Goal: Task Accomplishment & Management: Use online tool/utility

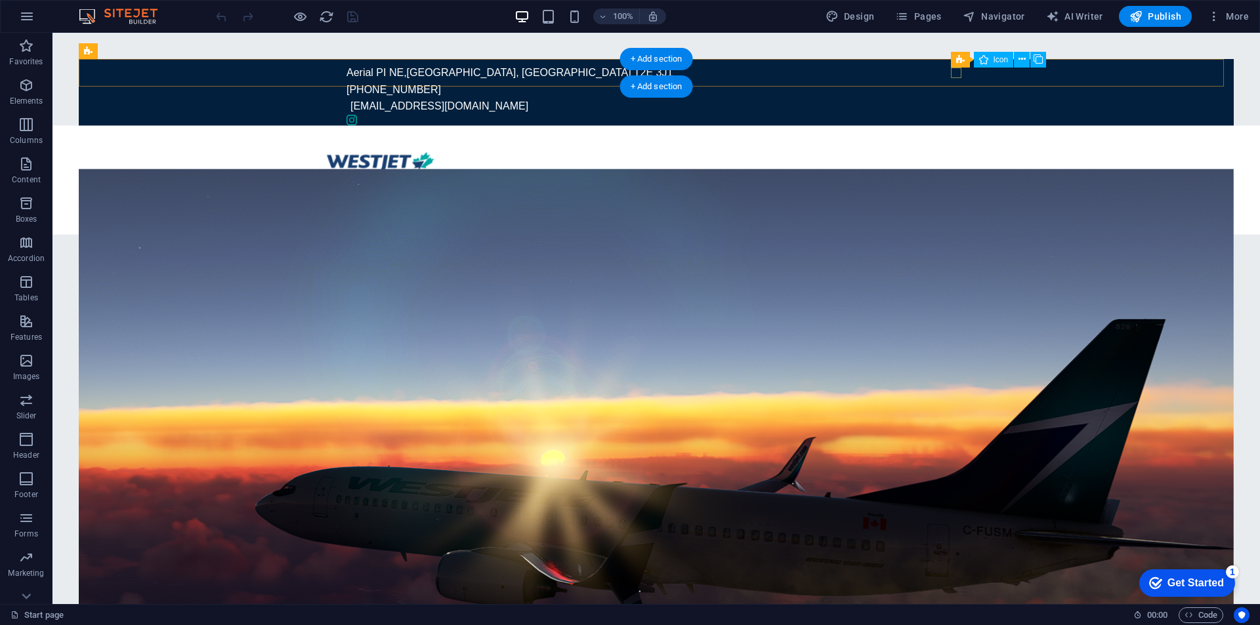
click at [953, 115] on figure at bounding box center [657, 120] width 620 height 11
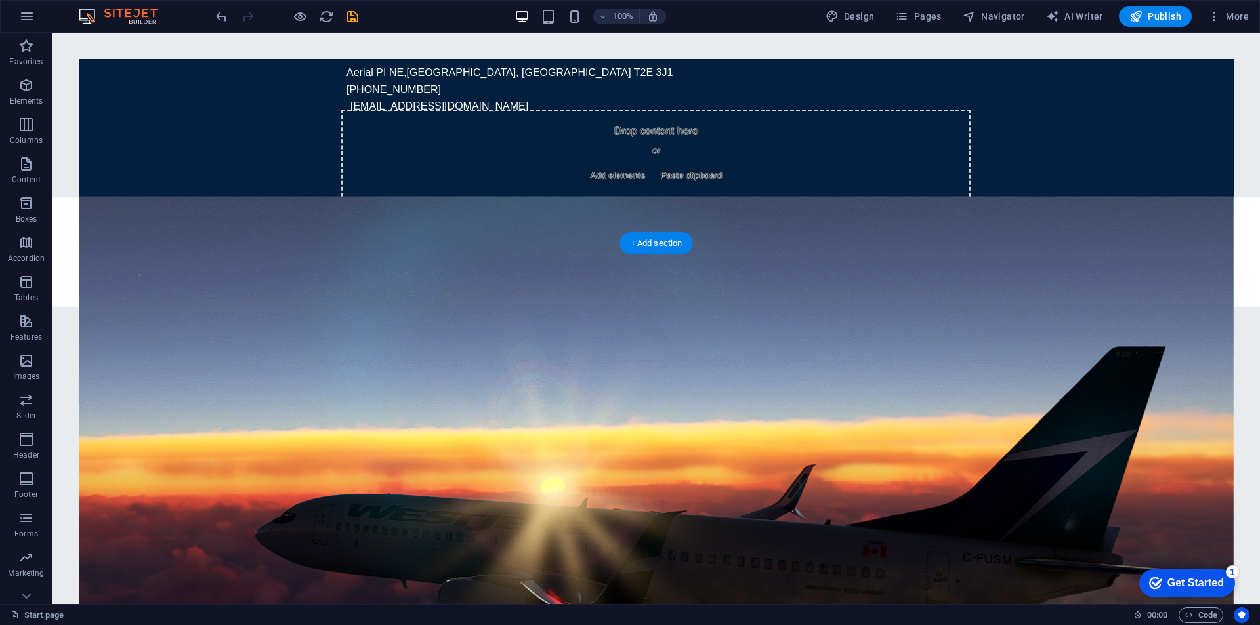
click at [894, 333] on figure at bounding box center [656, 460] width 1155 height 529
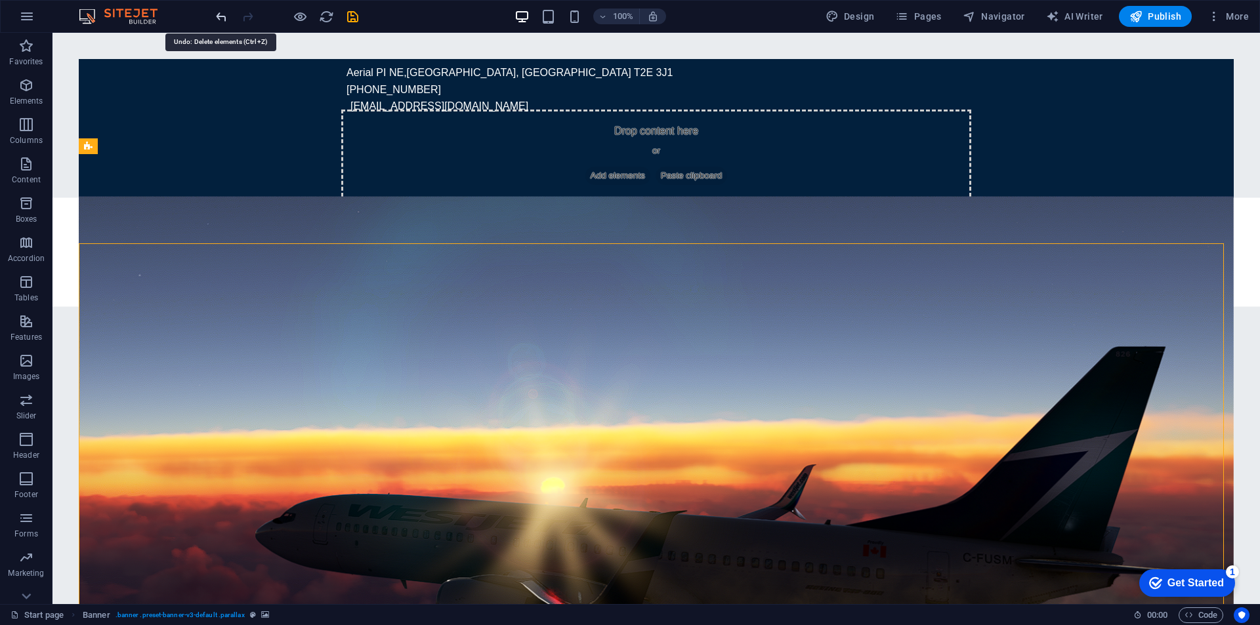
click at [215, 16] on icon "undo" at bounding box center [221, 16] width 15 height 15
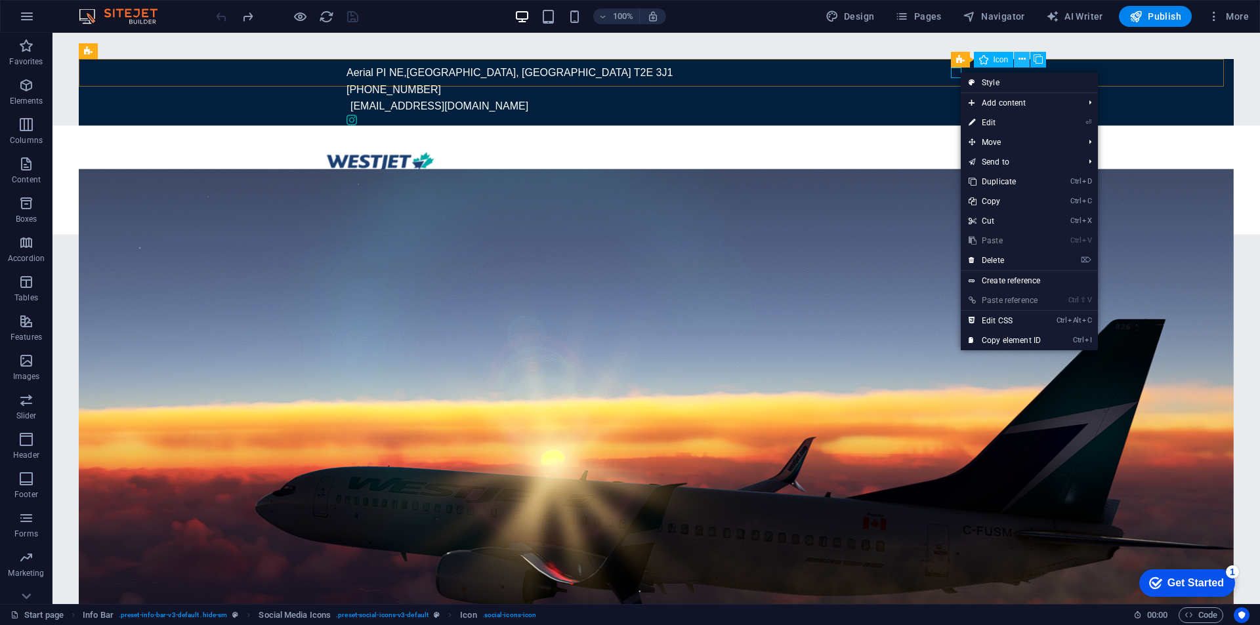
click at [1028, 60] on button at bounding box center [1022, 60] width 16 height 16
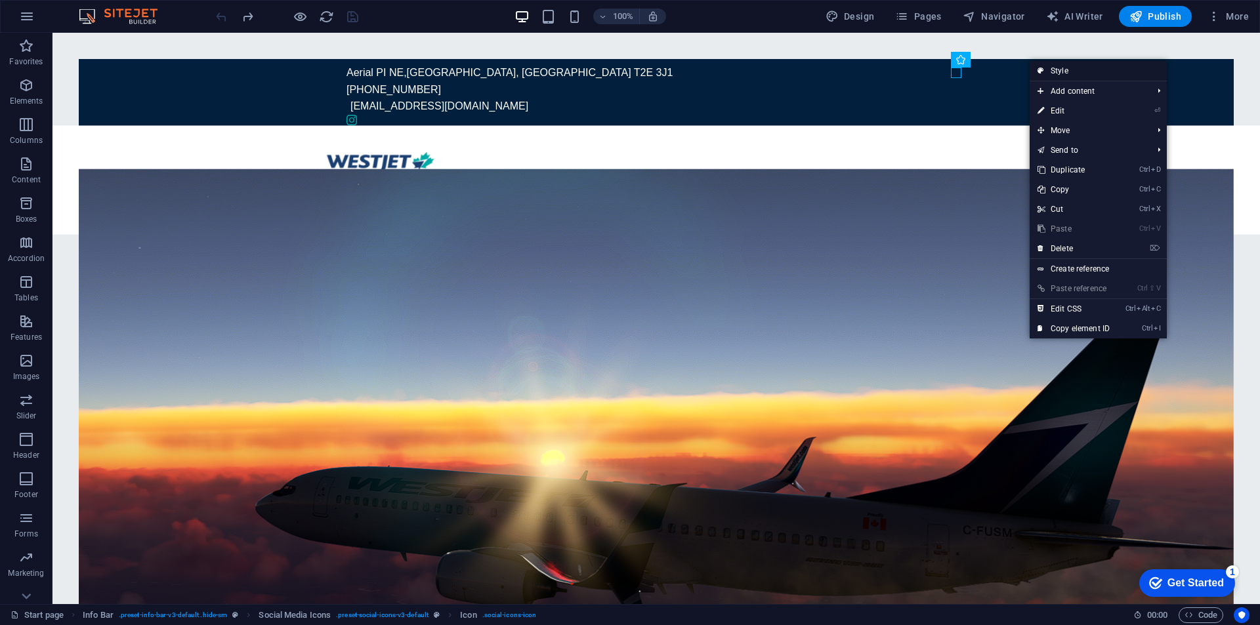
drag, startPoint x: 1059, startPoint y: 73, endPoint x: 529, endPoint y: 98, distance: 530.8
click at [1059, 73] on link "Style" at bounding box center [1098, 71] width 137 height 20
select select "rem"
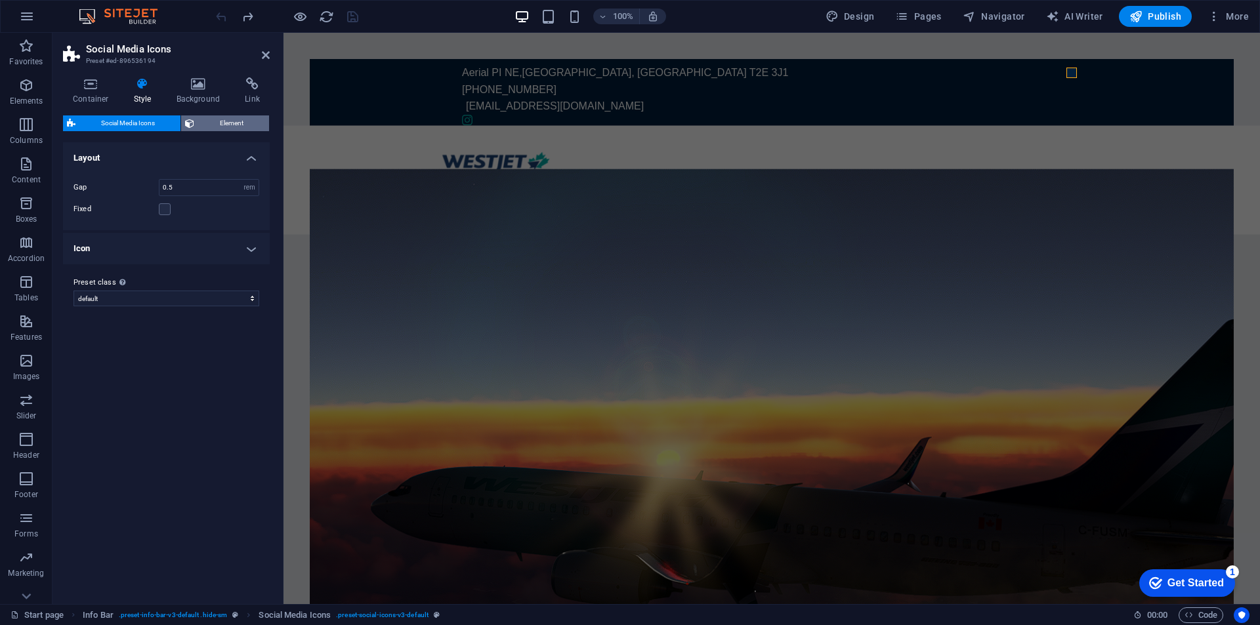
click at [191, 116] on icon at bounding box center [189, 124] width 9 height 16
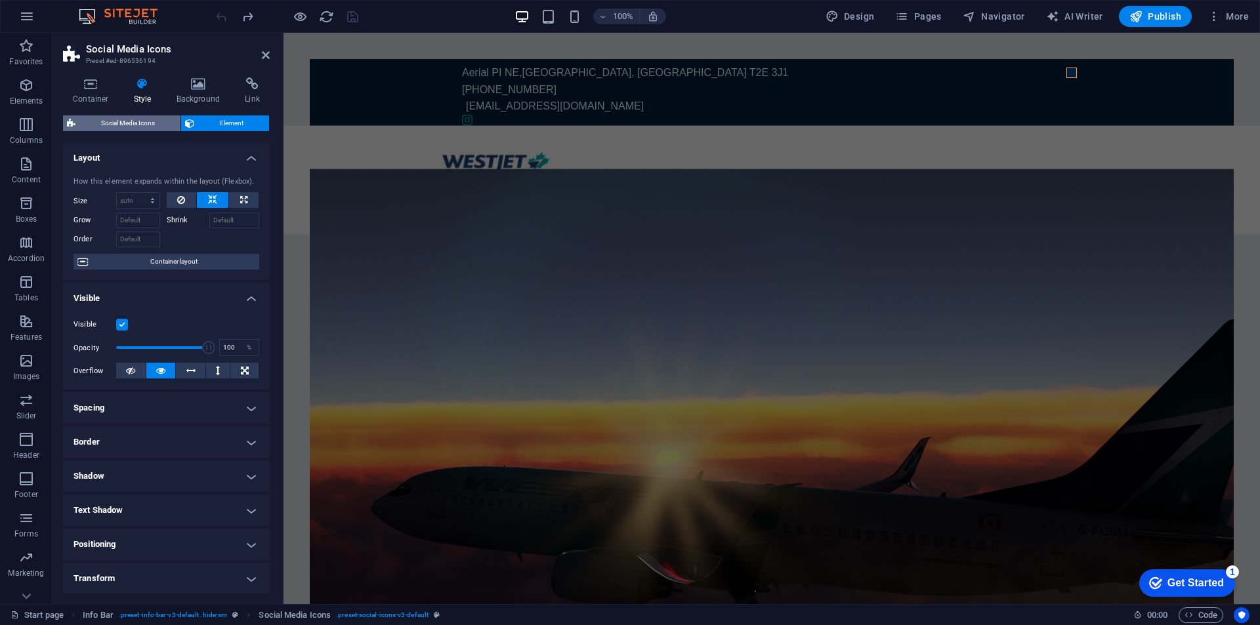
click at [142, 123] on span "Social Media Icons" at bounding box center [127, 124] width 97 height 16
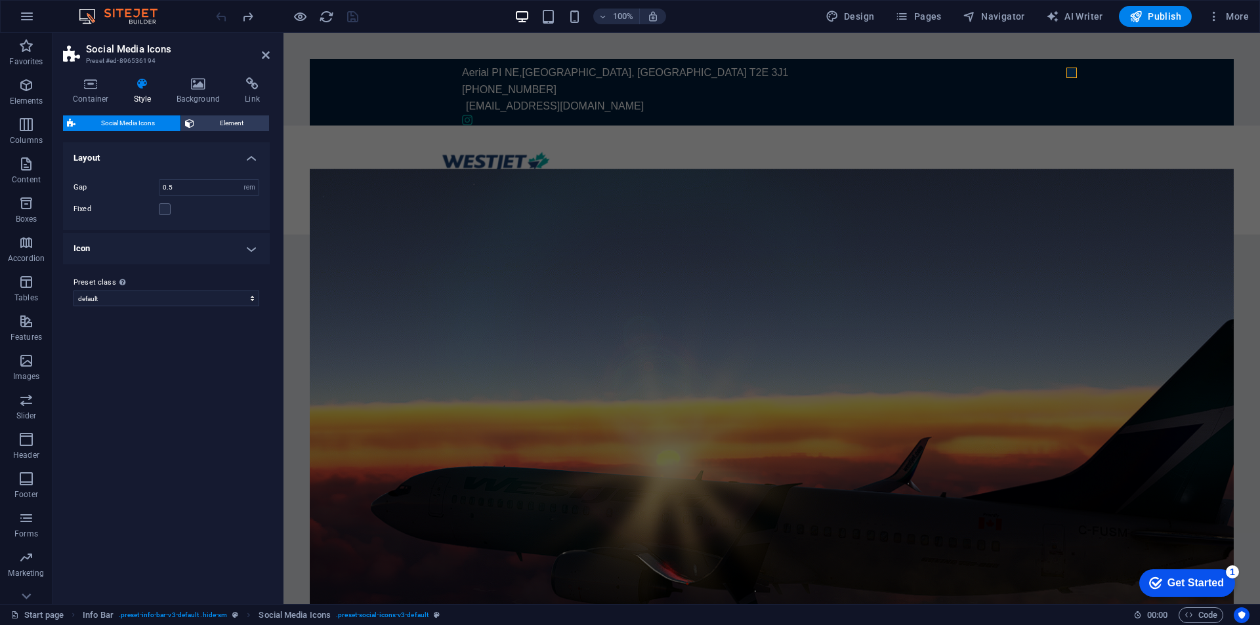
click at [247, 246] on h4 "Icon" at bounding box center [166, 249] width 207 height 32
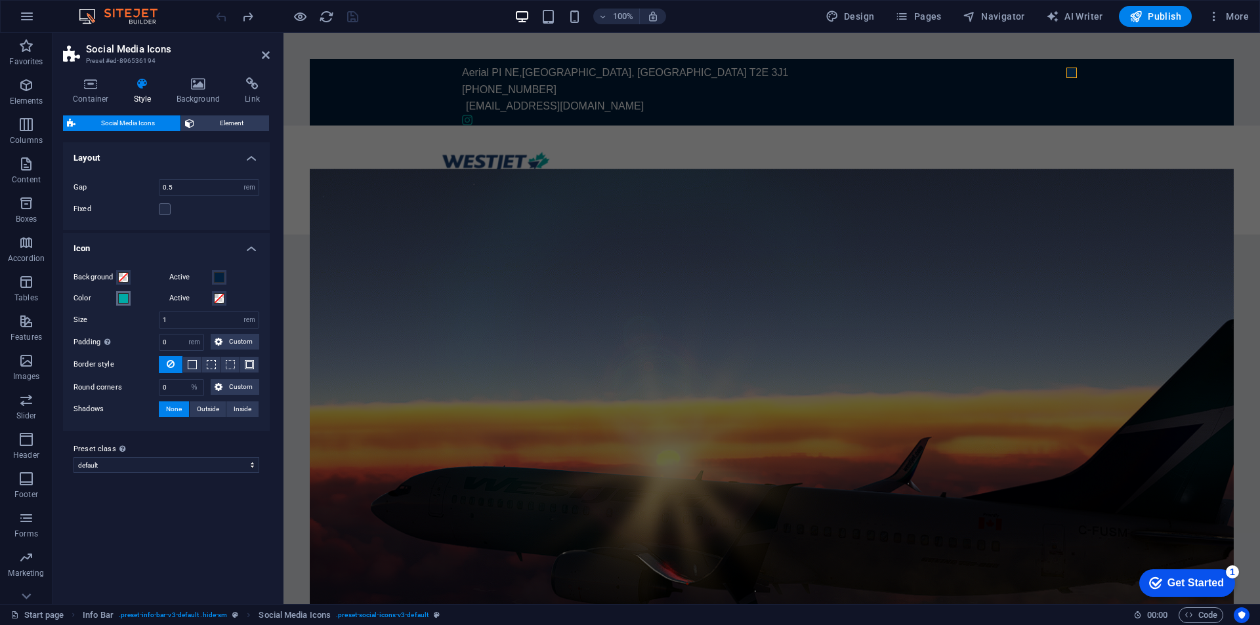
click at [128, 293] on span at bounding box center [123, 298] width 11 height 11
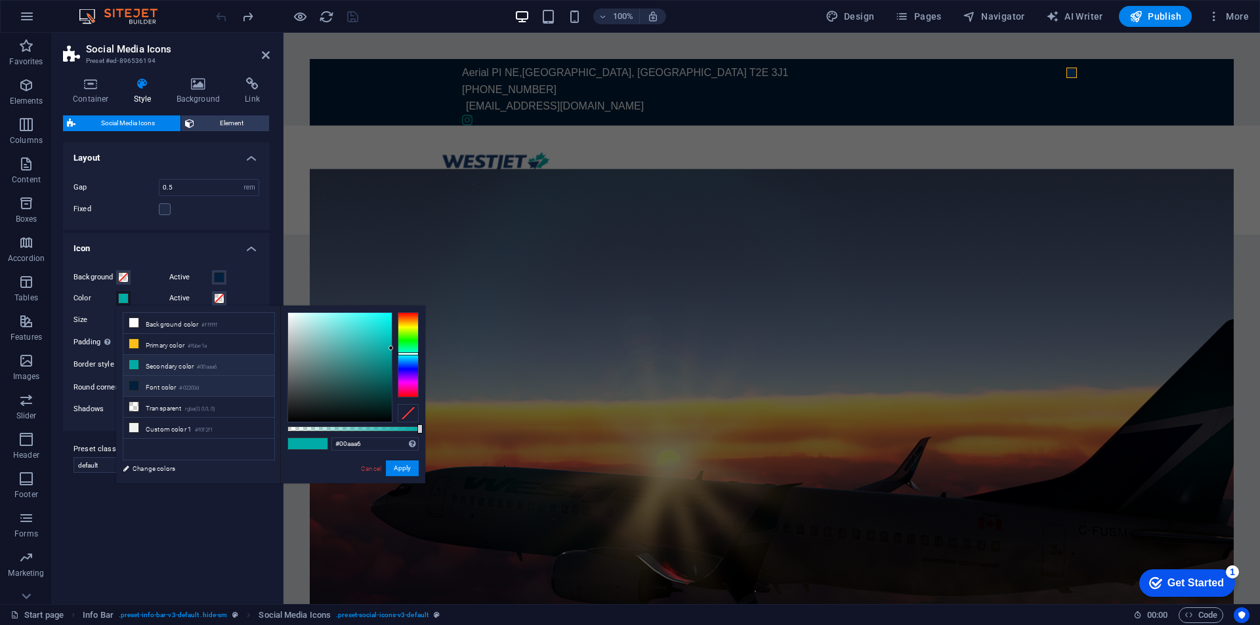
click at [140, 389] on li "Font color #02203d" at bounding box center [198, 386] width 151 height 21
type input "#02203d"
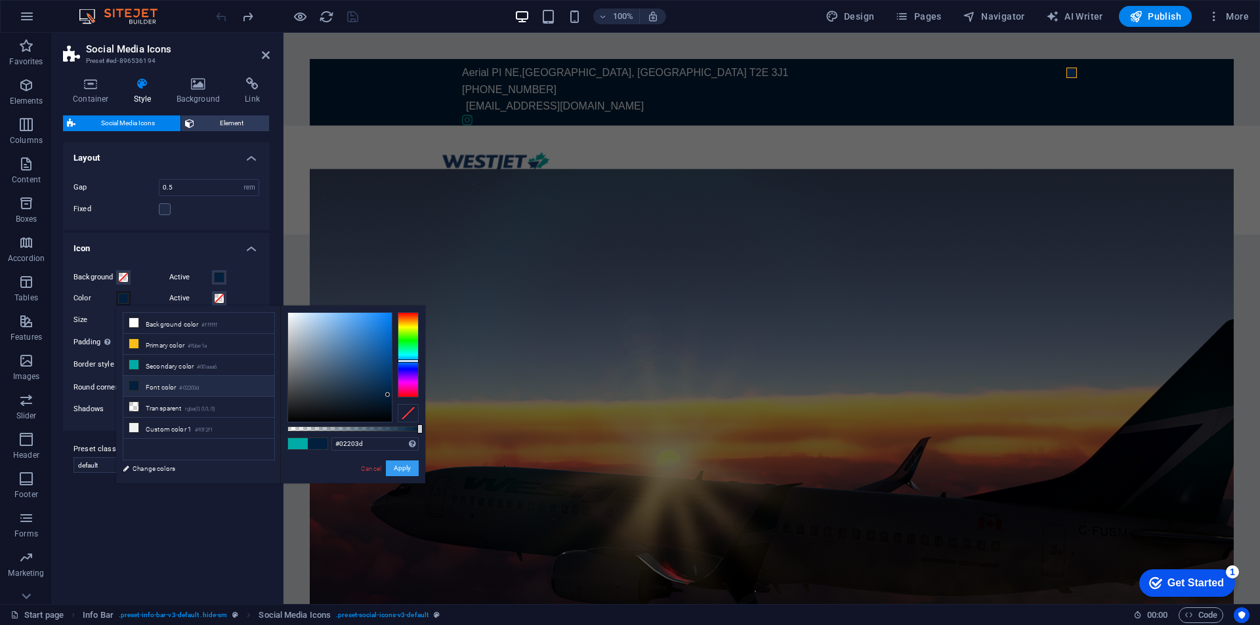
click at [418, 474] on button "Apply" at bounding box center [402, 469] width 33 height 16
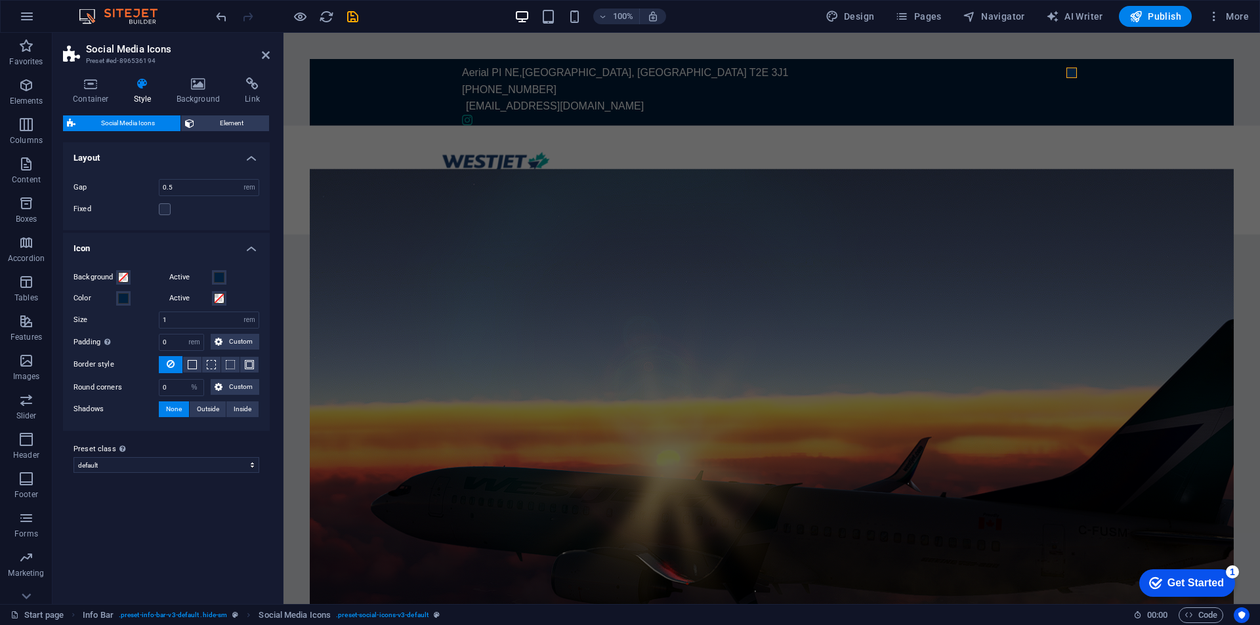
click at [468, 367] on figure at bounding box center [772, 433] width 924 height 529
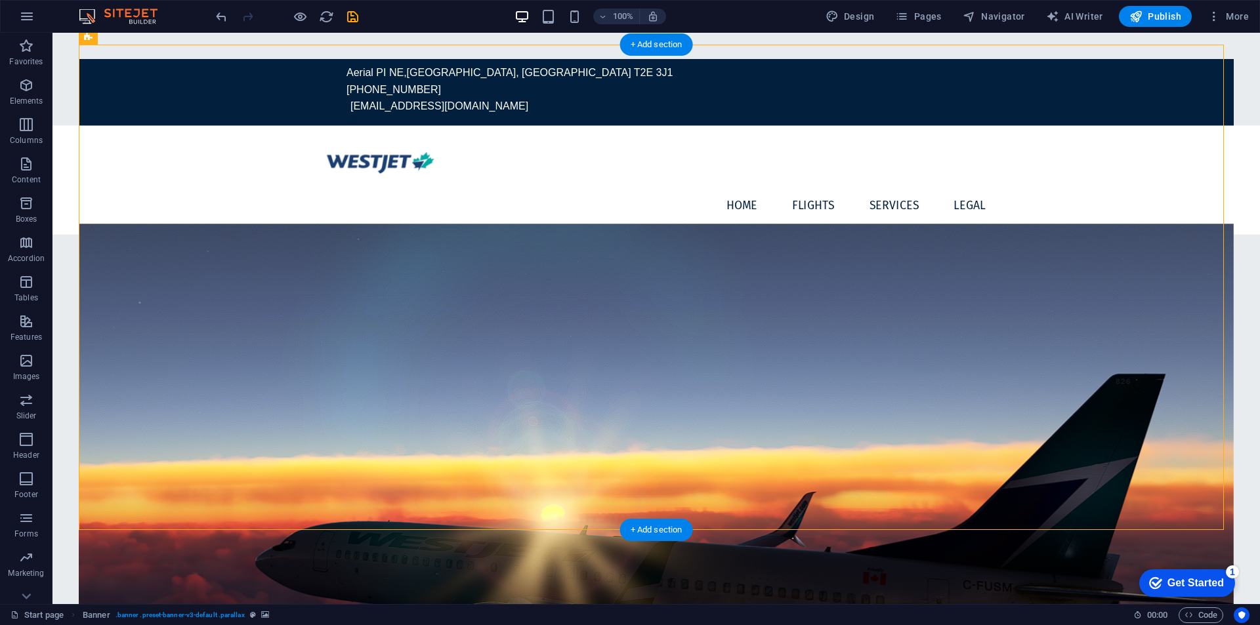
scroll to position [438, 0]
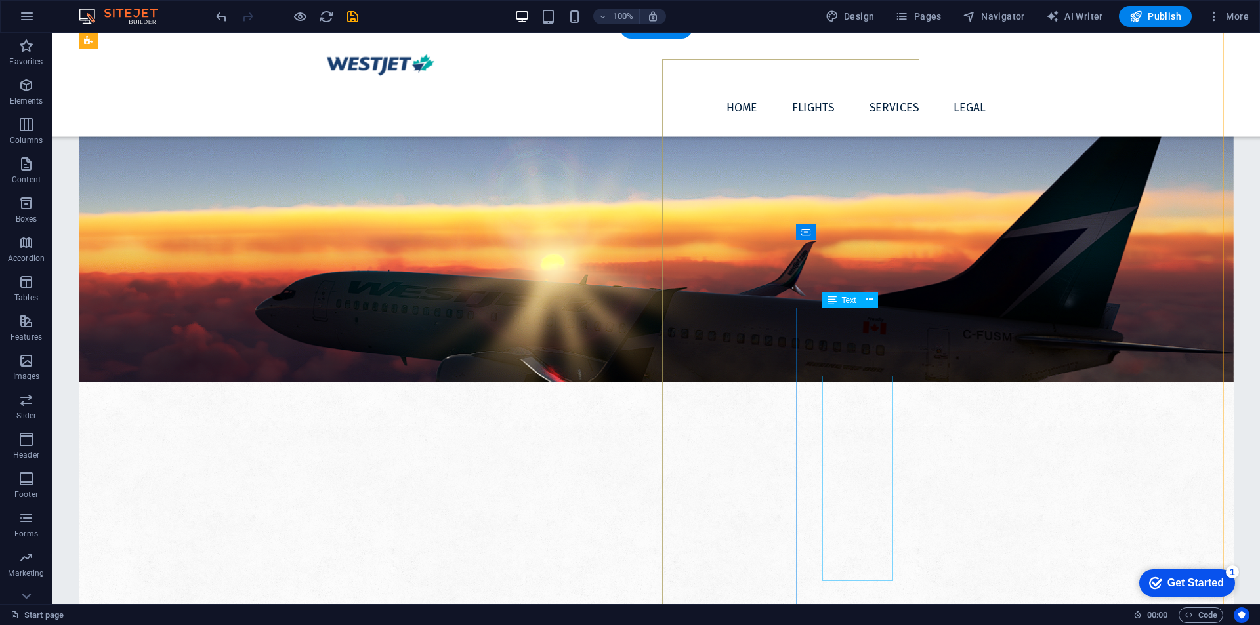
scroll to position [612, 0]
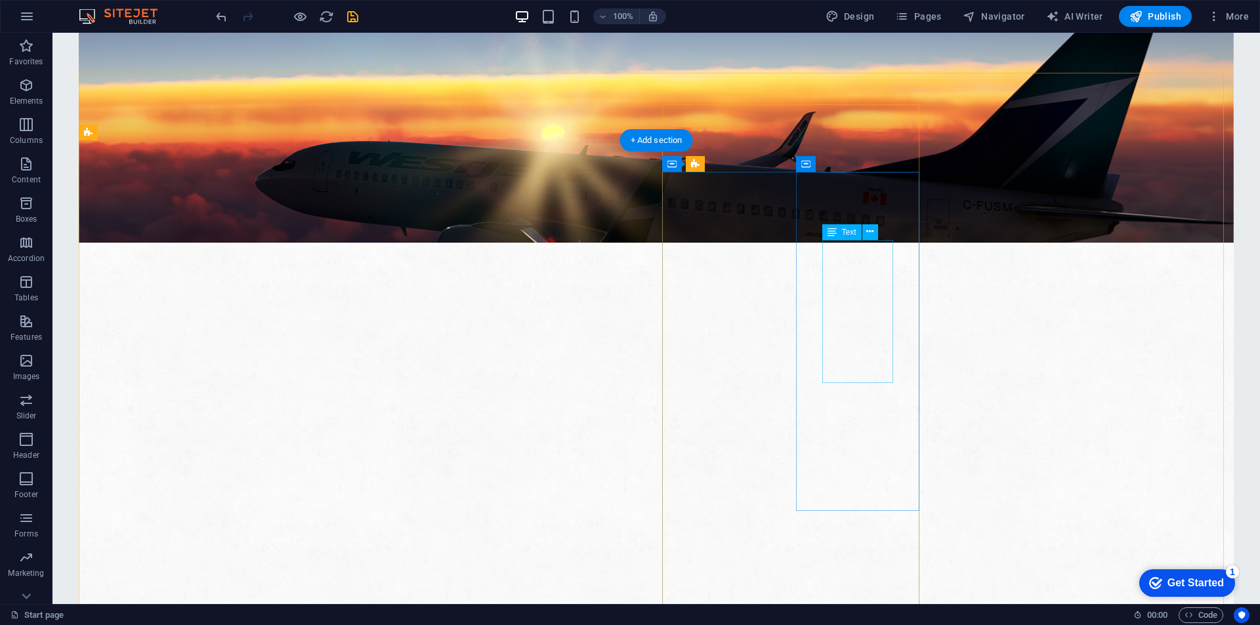
scroll to position [499, 0]
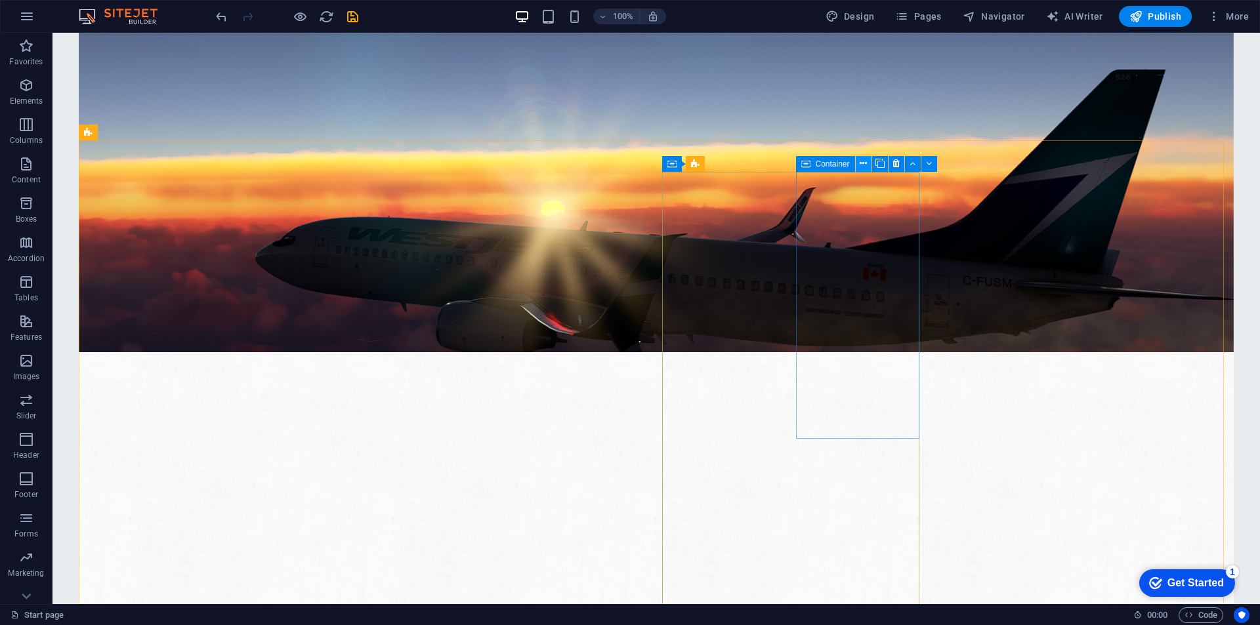
click at [867, 161] on icon at bounding box center [863, 164] width 7 height 14
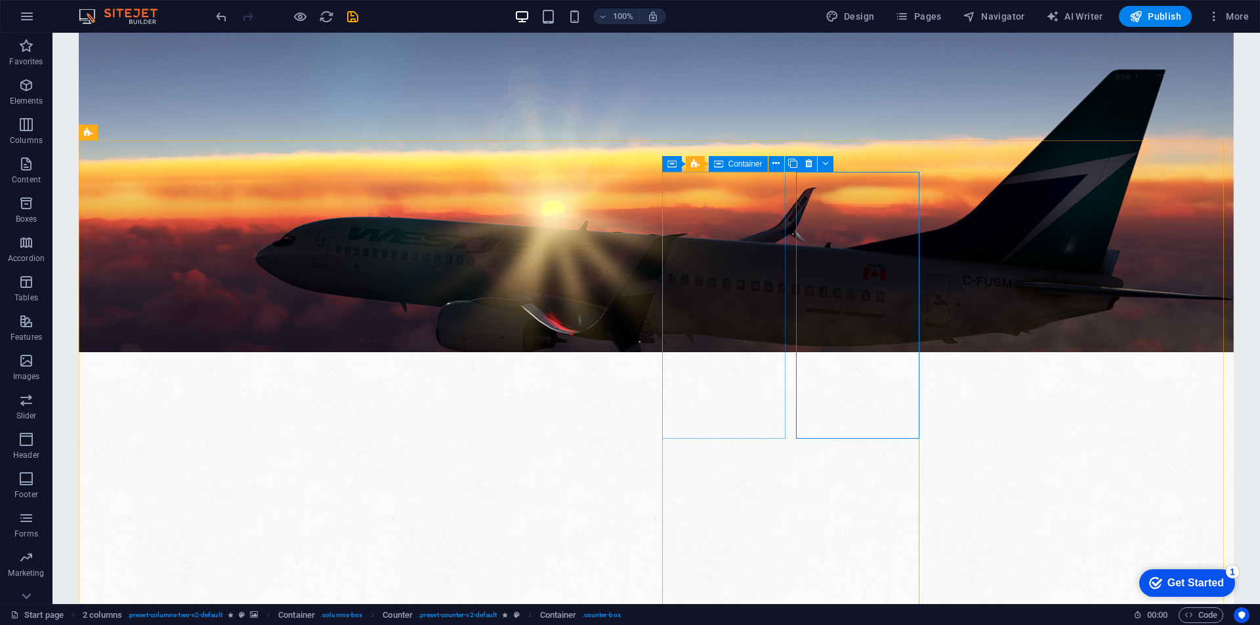
click at [765, 160] on div "Container" at bounding box center [738, 164] width 59 height 16
click at [771, 163] on button at bounding box center [776, 164] width 16 height 16
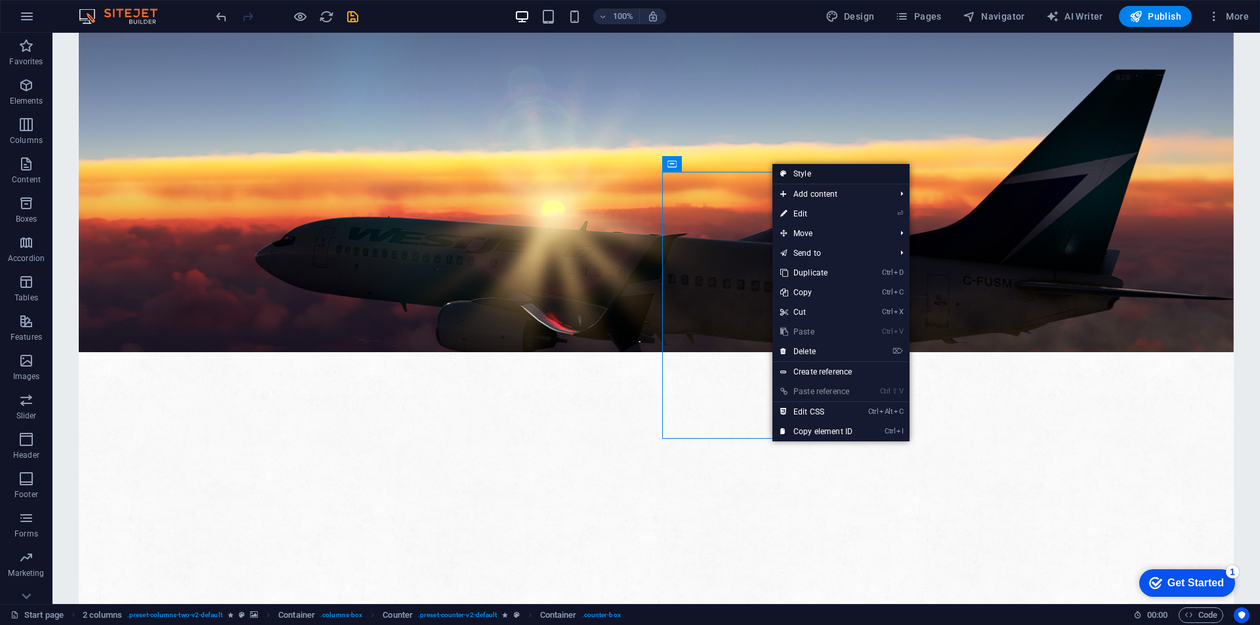
click at [798, 174] on link "Style" at bounding box center [840, 174] width 137 height 20
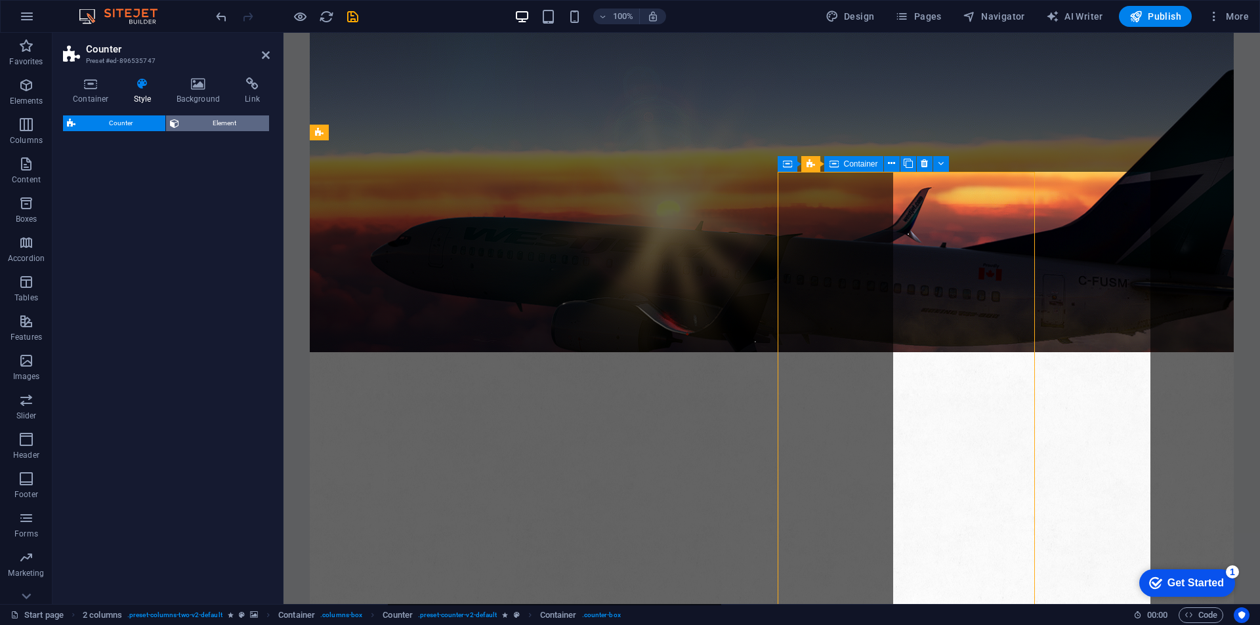
select select "rem"
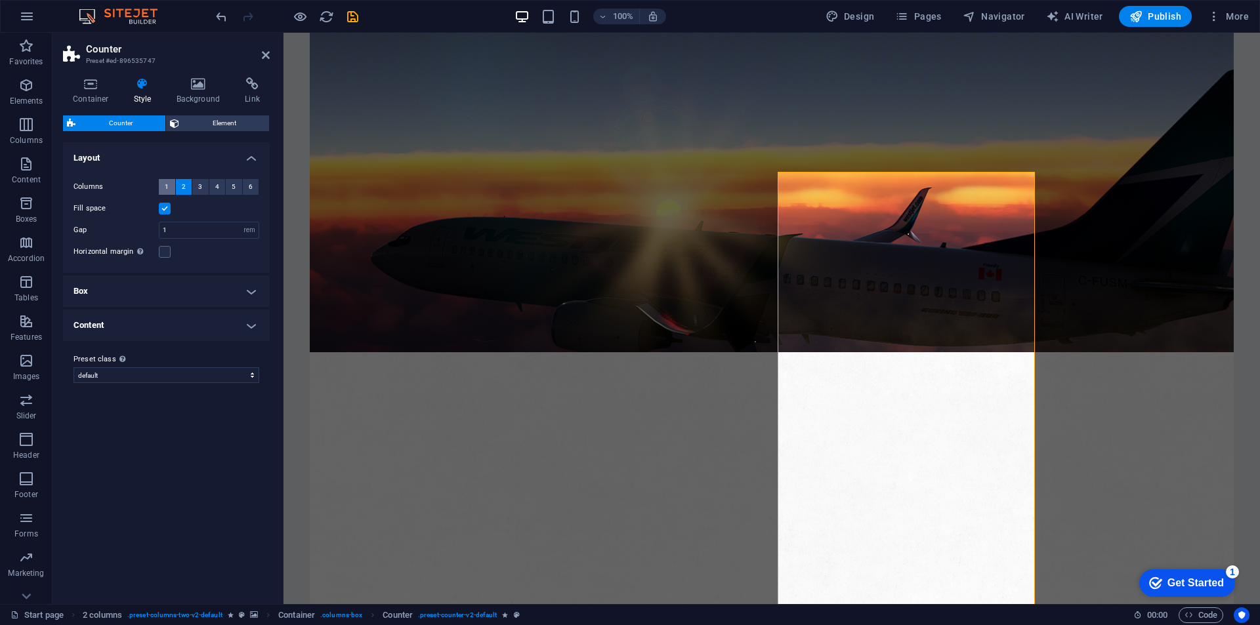
click at [160, 185] on button "1" at bounding box center [167, 187] width 16 height 16
click at [198, 187] on span "3" at bounding box center [200, 187] width 4 height 16
click at [182, 190] on span "2" at bounding box center [184, 187] width 4 height 16
click at [211, 129] on span "Element" at bounding box center [224, 124] width 82 height 16
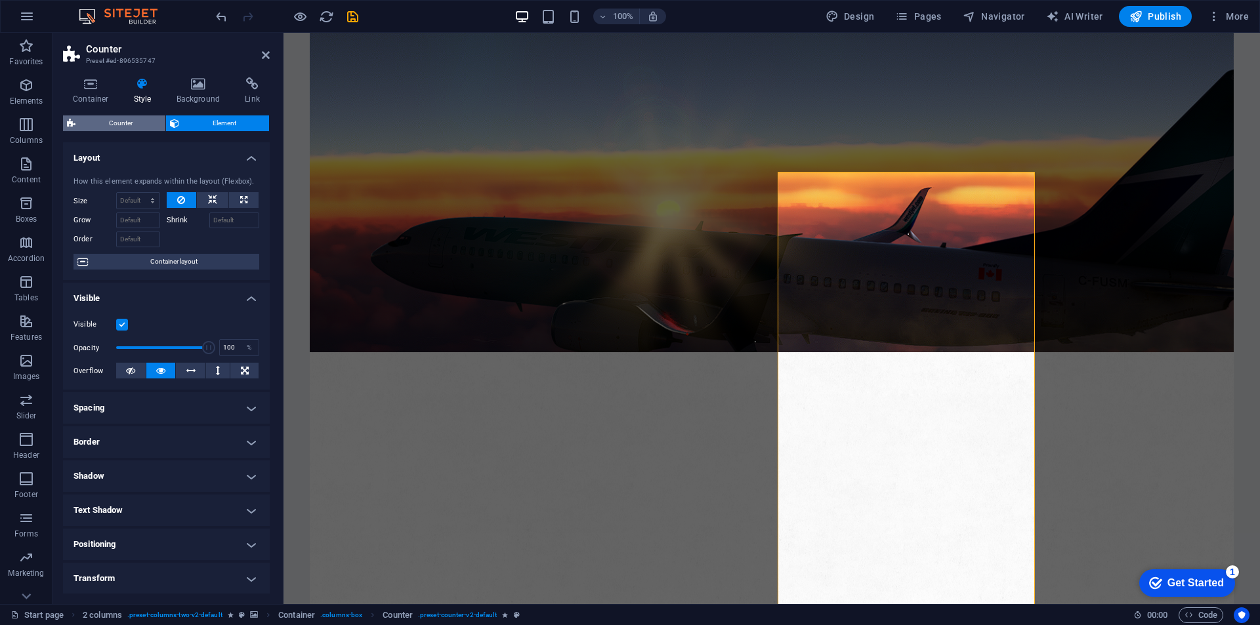
click at [125, 125] on span "Counter" at bounding box center [120, 124] width 82 height 16
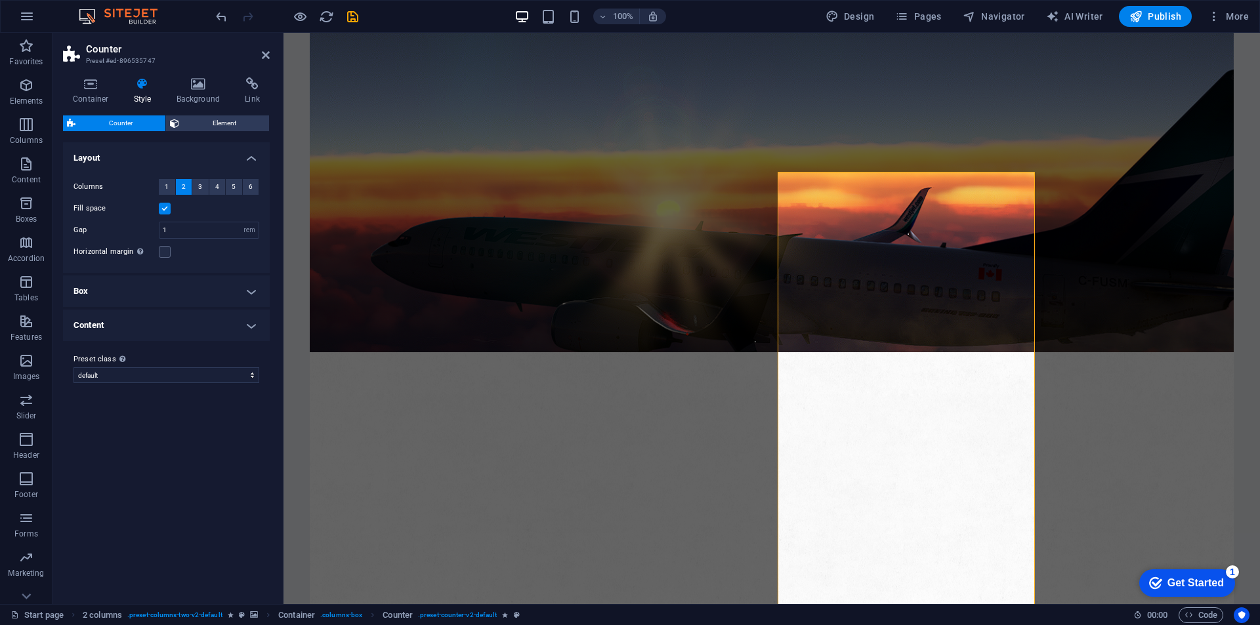
click at [240, 288] on h4 "Box" at bounding box center [166, 292] width 207 height 32
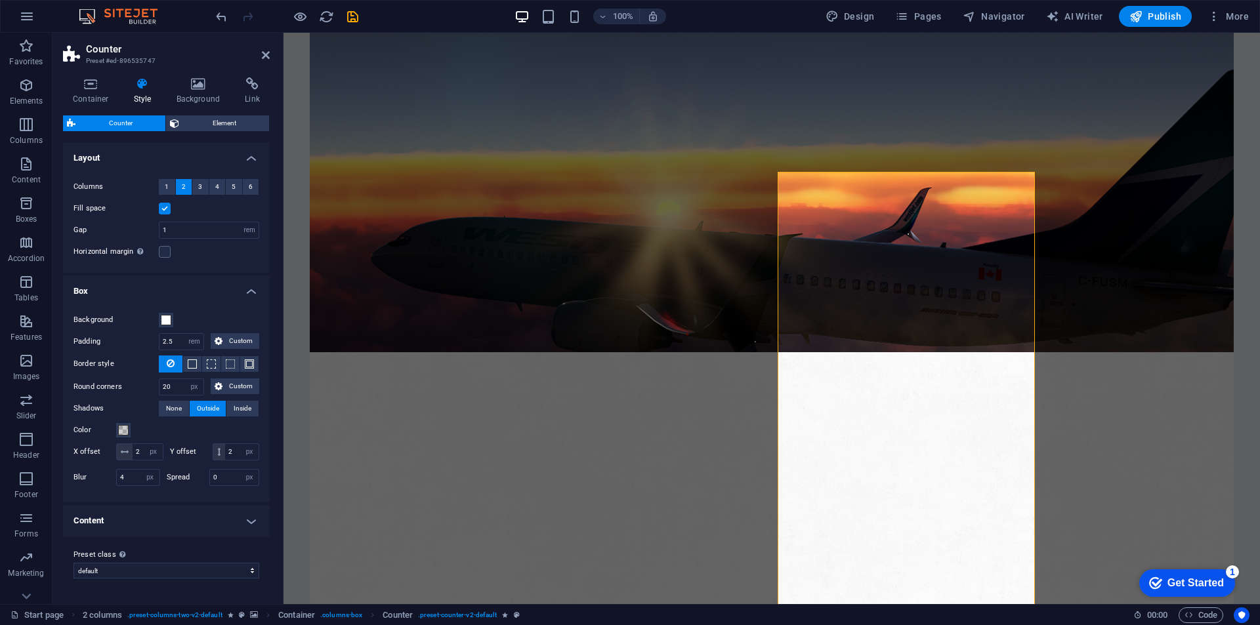
click at [243, 291] on h4 "Box" at bounding box center [166, 288] width 207 height 24
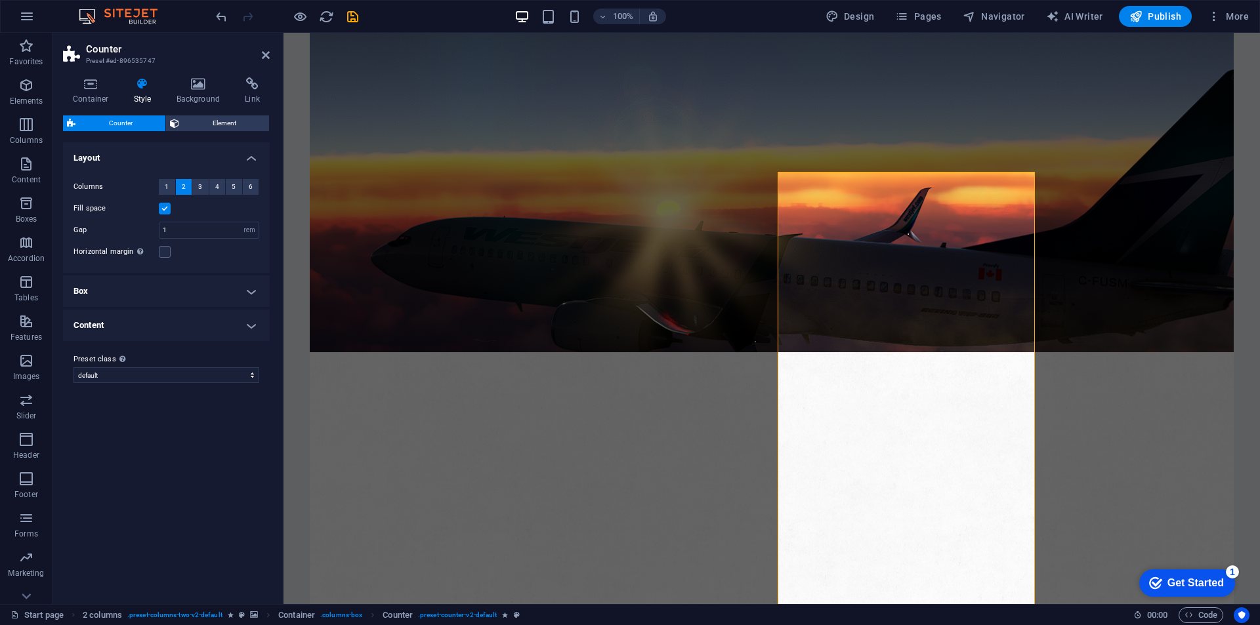
click at [243, 332] on h4 "Content" at bounding box center [166, 326] width 207 height 32
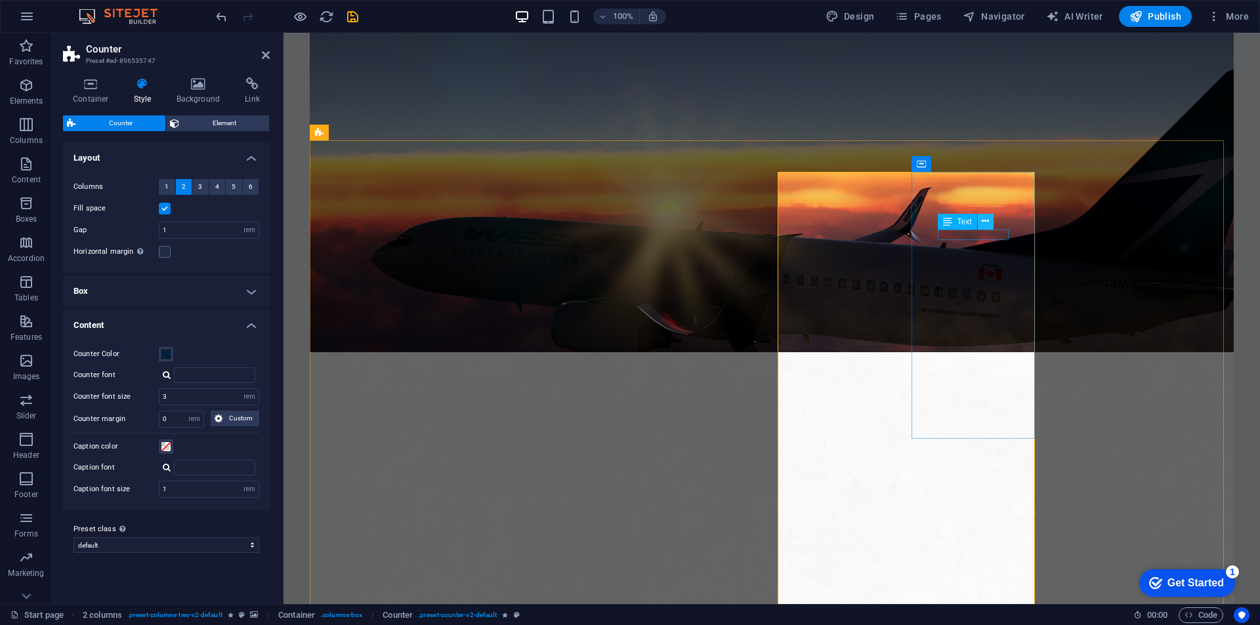
click at [978, 223] on button at bounding box center [986, 222] width 16 height 16
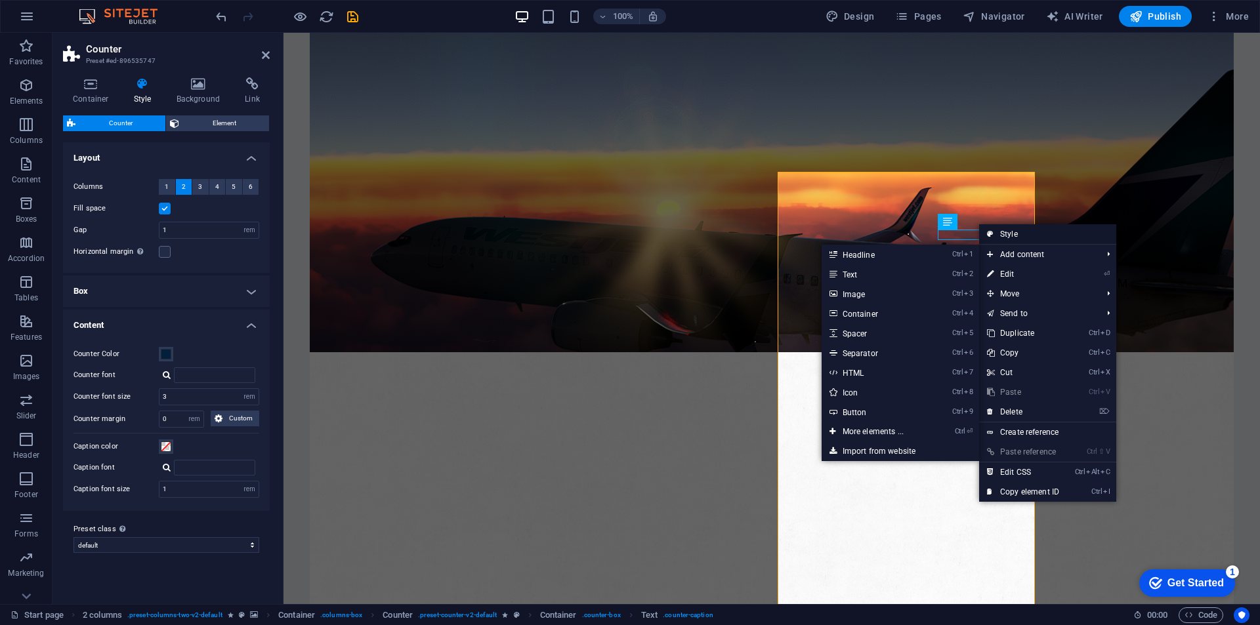
click at [1020, 236] on link "Style" at bounding box center [1047, 234] width 137 height 20
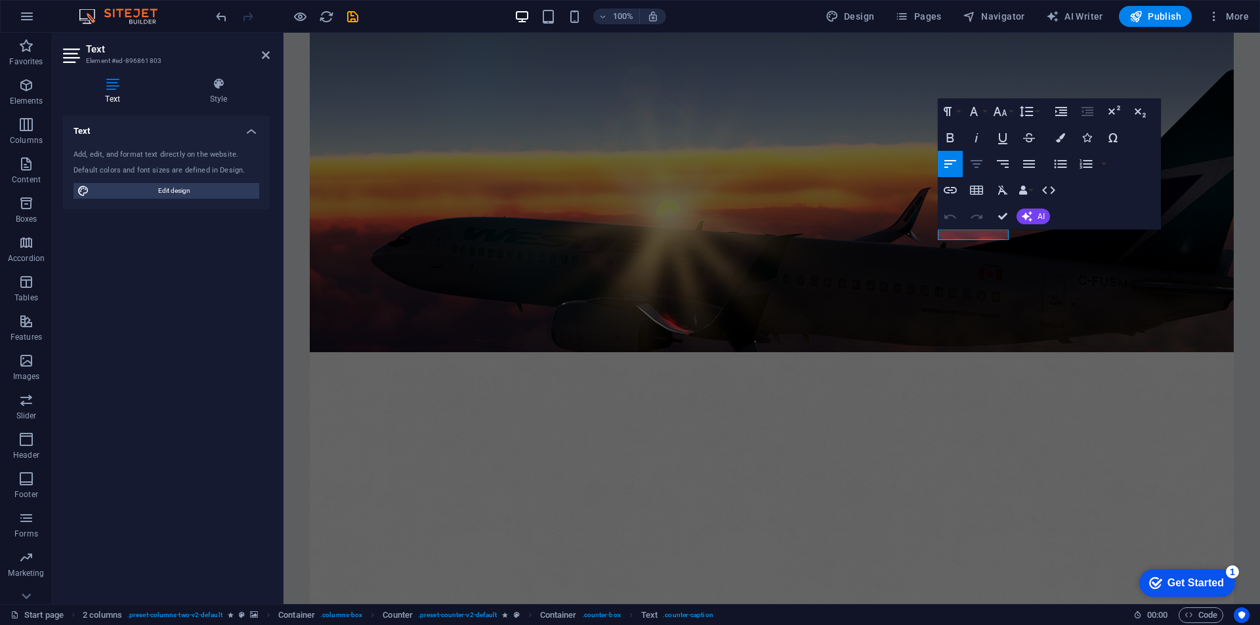
click at [983, 163] on icon "button" at bounding box center [977, 164] width 16 height 16
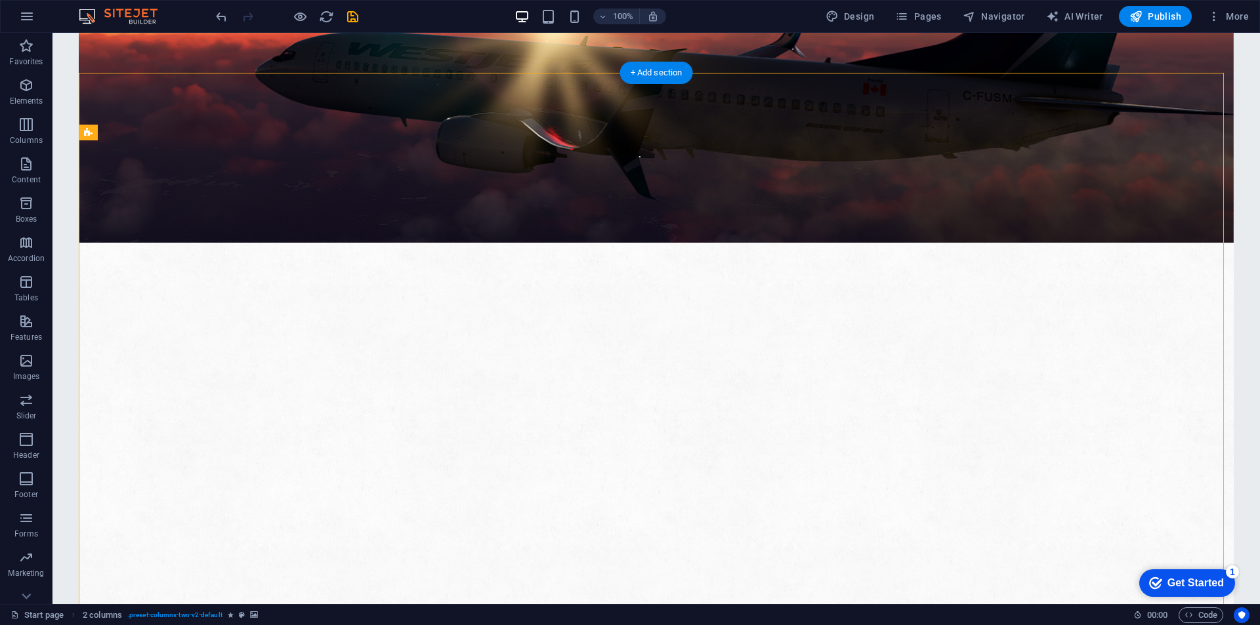
scroll to position [281, 0]
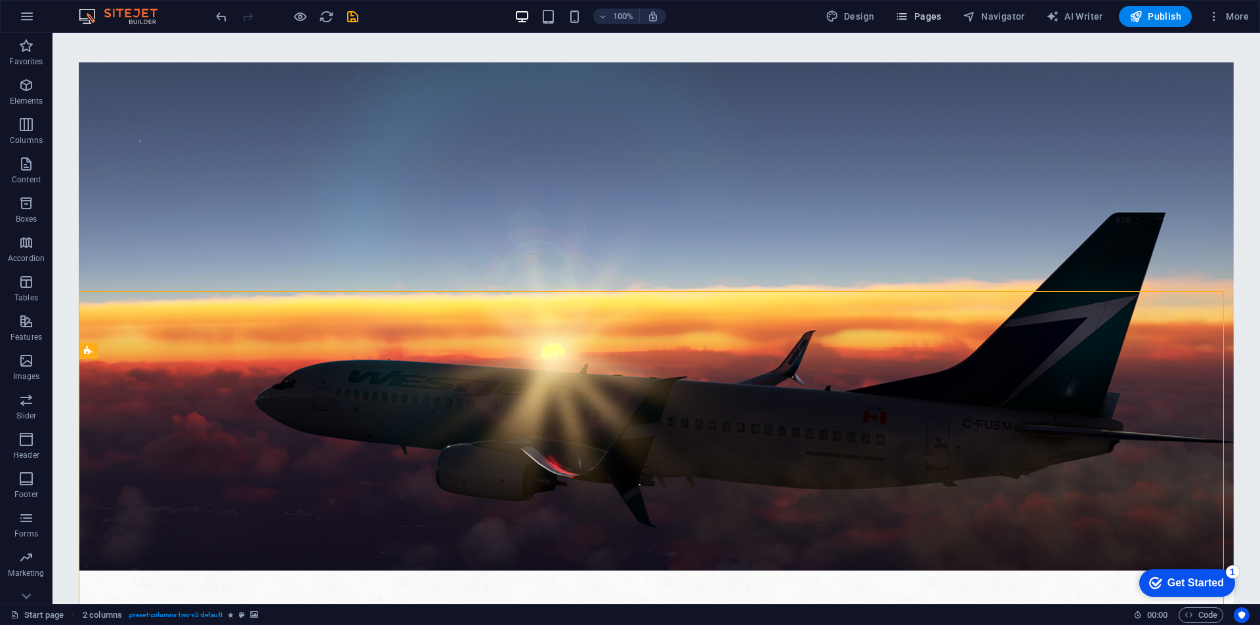
click at [919, 14] on span "Pages" at bounding box center [918, 16] width 46 height 13
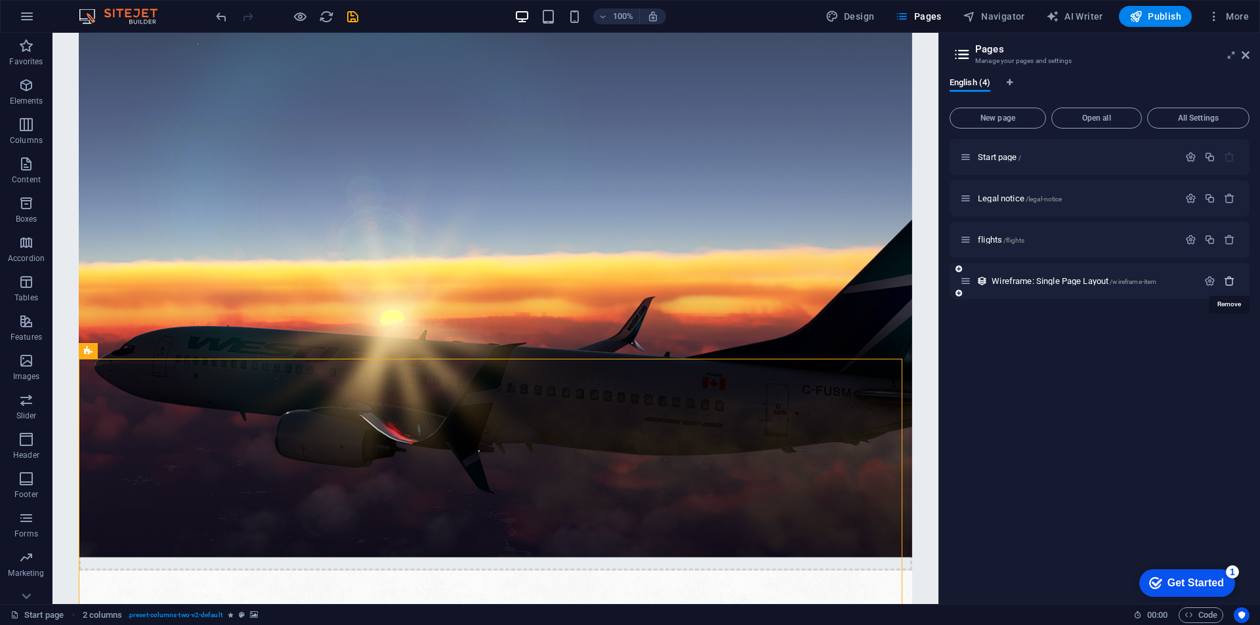
click at [1227, 280] on icon "button" at bounding box center [1229, 281] width 11 height 11
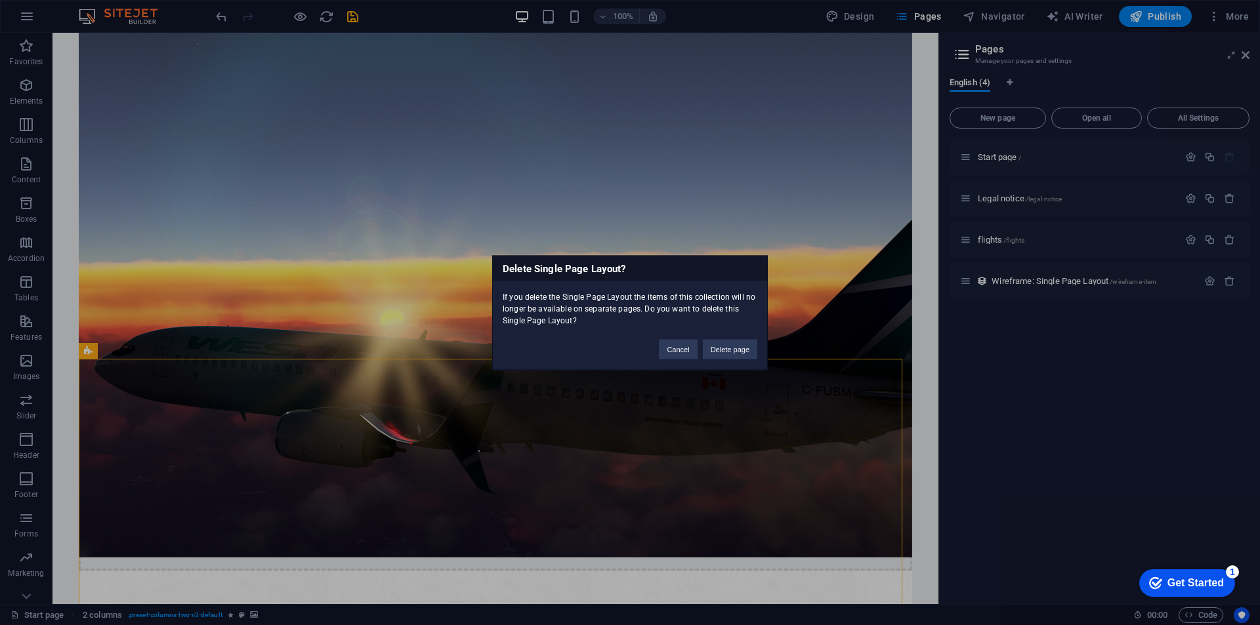
click at [734, 359] on div "Cancel Delete page" at bounding box center [708, 342] width 118 height 33
click at [736, 347] on button "Delete page" at bounding box center [730, 349] width 54 height 20
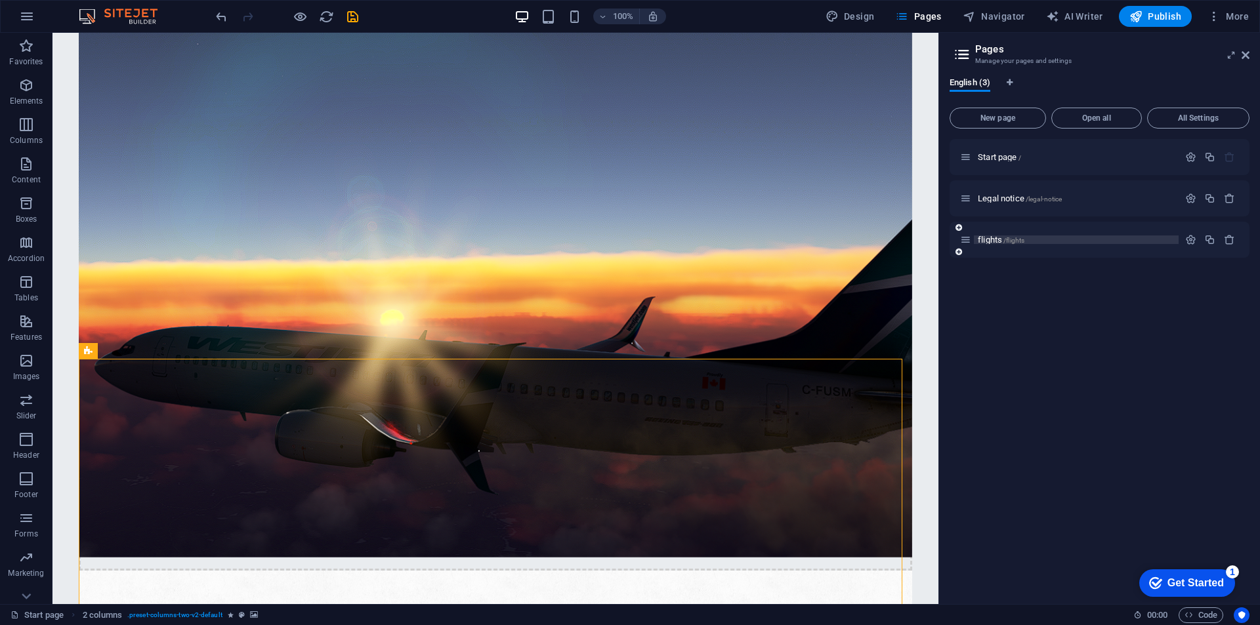
click at [1030, 239] on p "flights /flights" at bounding box center [1076, 240] width 197 height 9
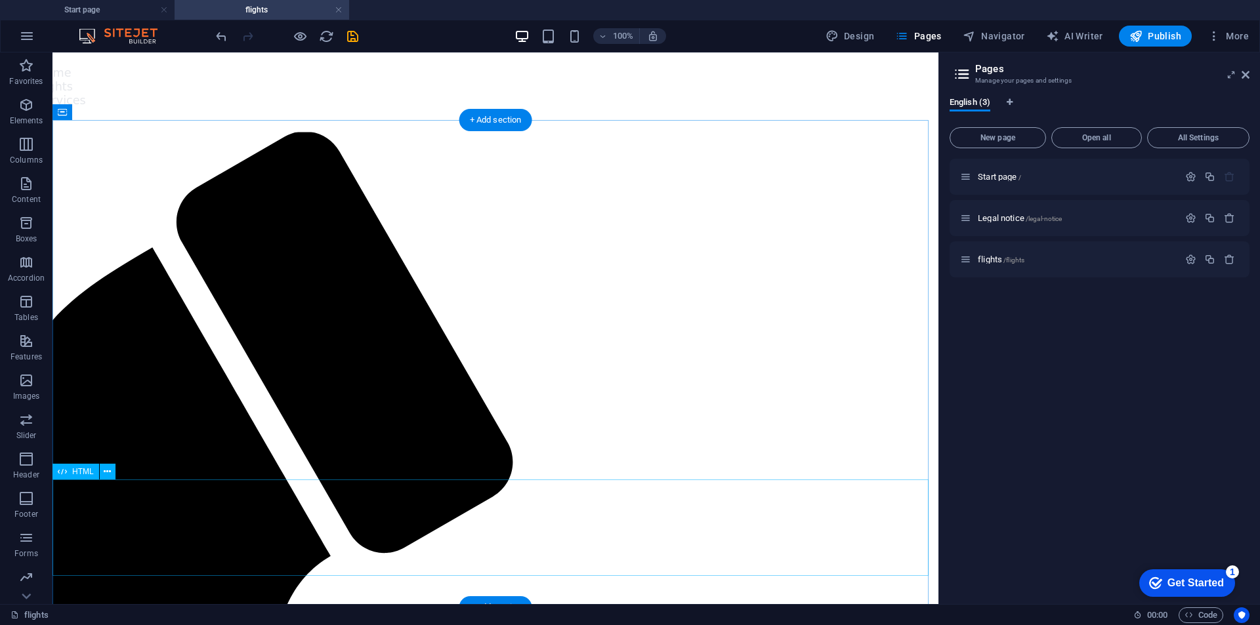
scroll to position [0, 0]
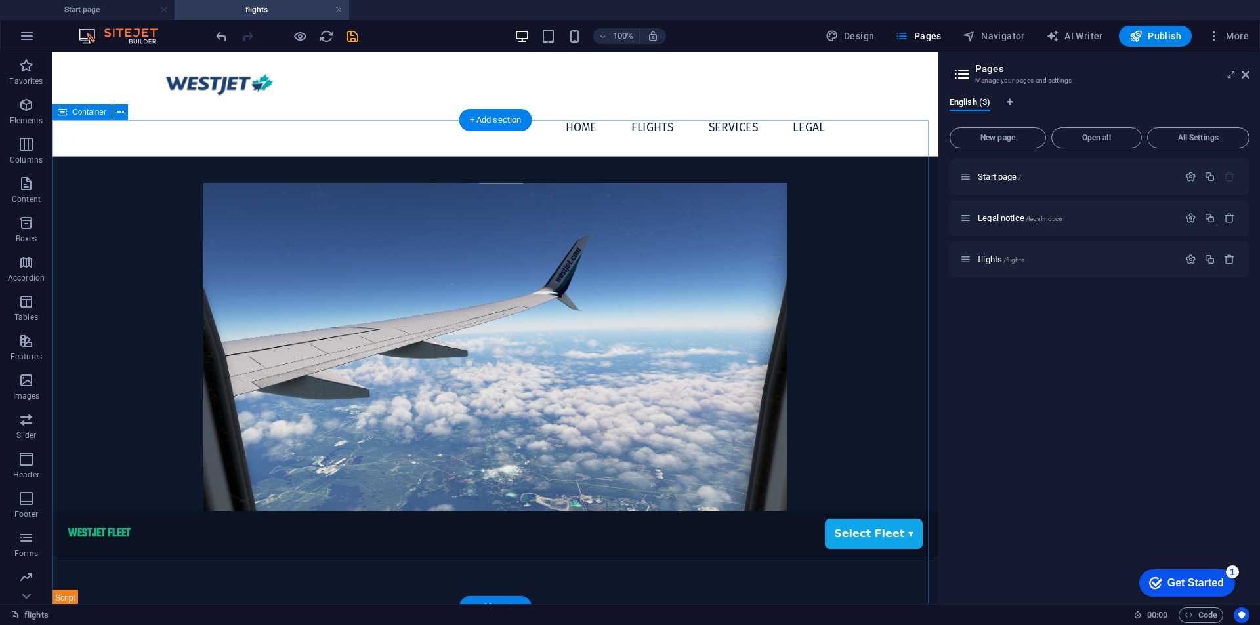
click at [789, 152] on div "WestJet Fleet — Routes & Registrations WestJet Fleet Select Fleet ▾" at bounding box center [496, 396] width 886 height 488
click at [864, 512] on div "WestJet Fleet — Routes & Registrations WestJet Fleet Select Fleet ▾" at bounding box center [496, 559] width 886 height 96
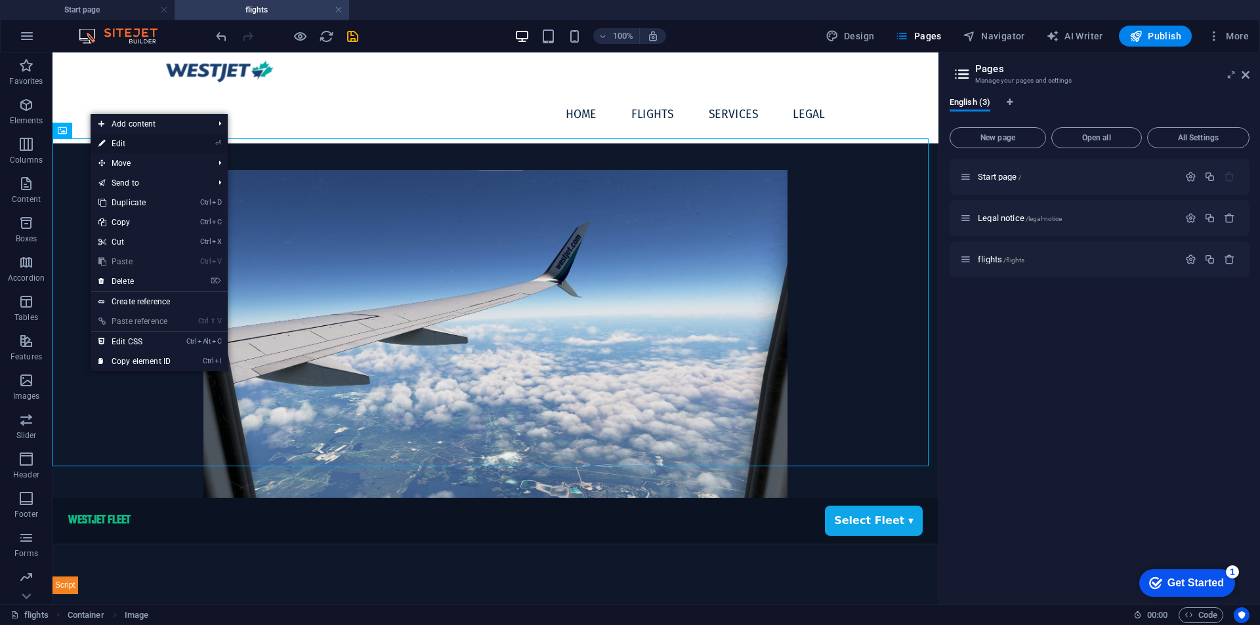
click at [135, 135] on link "⏎ Edit" at bounding box center [135, 144] width 88 height 20
select select "px"
select select "%"
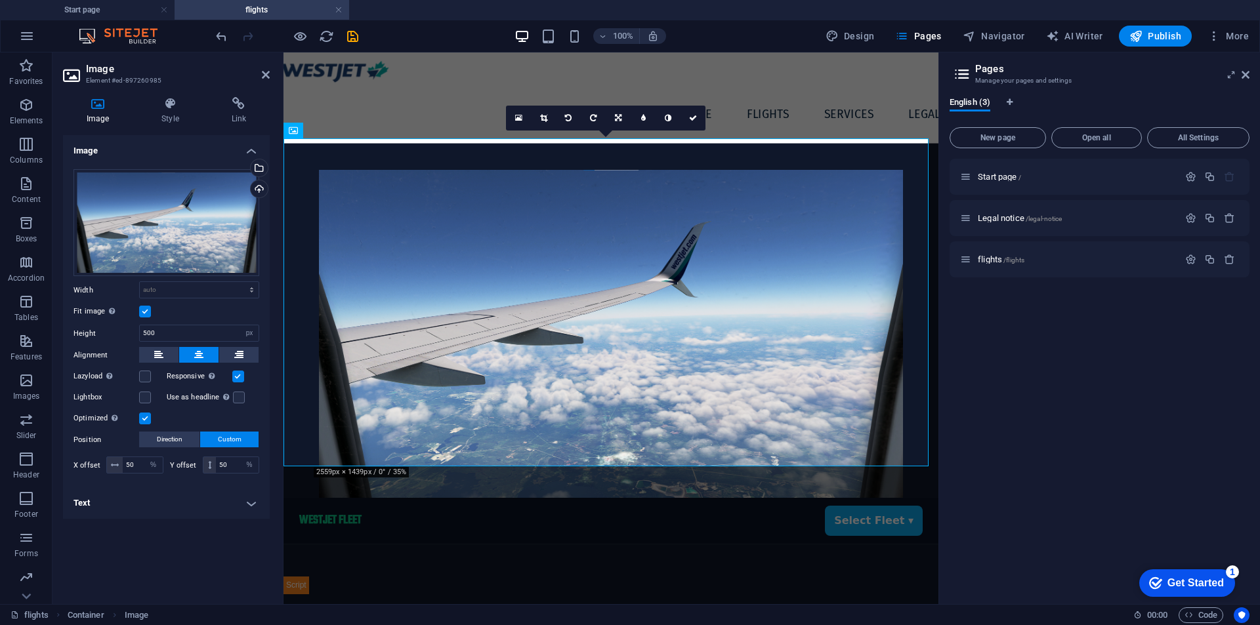
click at [144, 317] on label at bounding box center [145, 312] width 12 height 12
click at [0, 0] on input "Fit image Automatically fit image to a fixed width and height" at bounding box center [0, 0] width 0 height 0
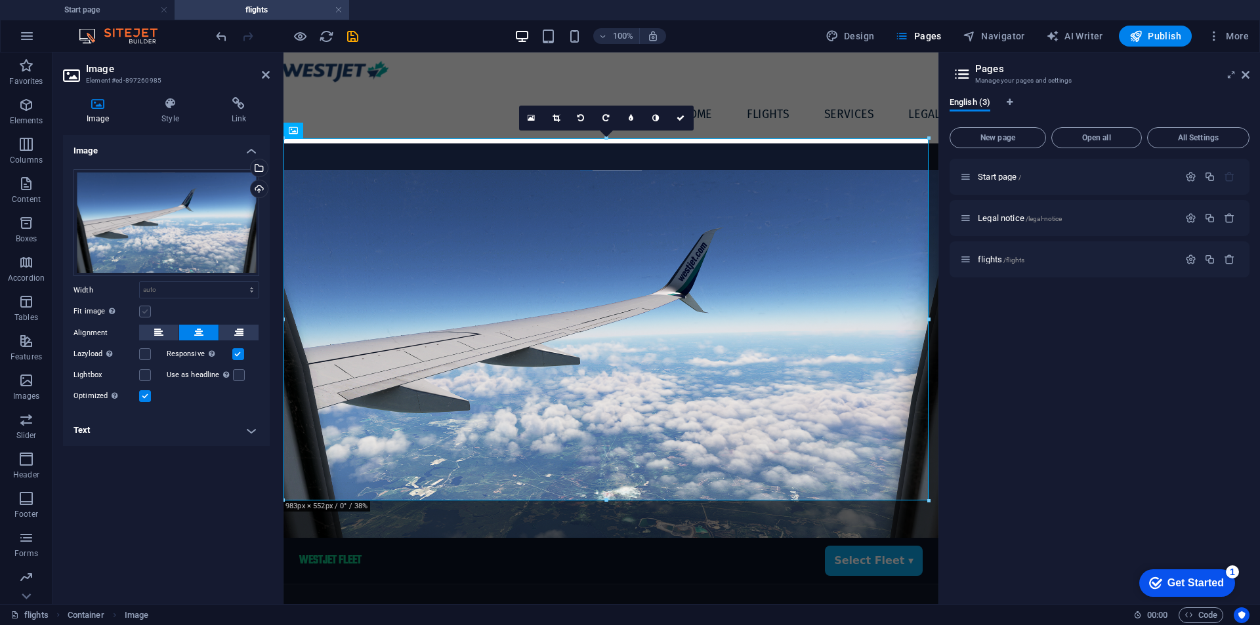
click at [144, 315] on label at bounding box center [145, 312] width 12 height 12
click at [0, 0] on input "Fit image Automatically fit image to a fixed width and height" at bounding box center [0, 0] width 0 height 0
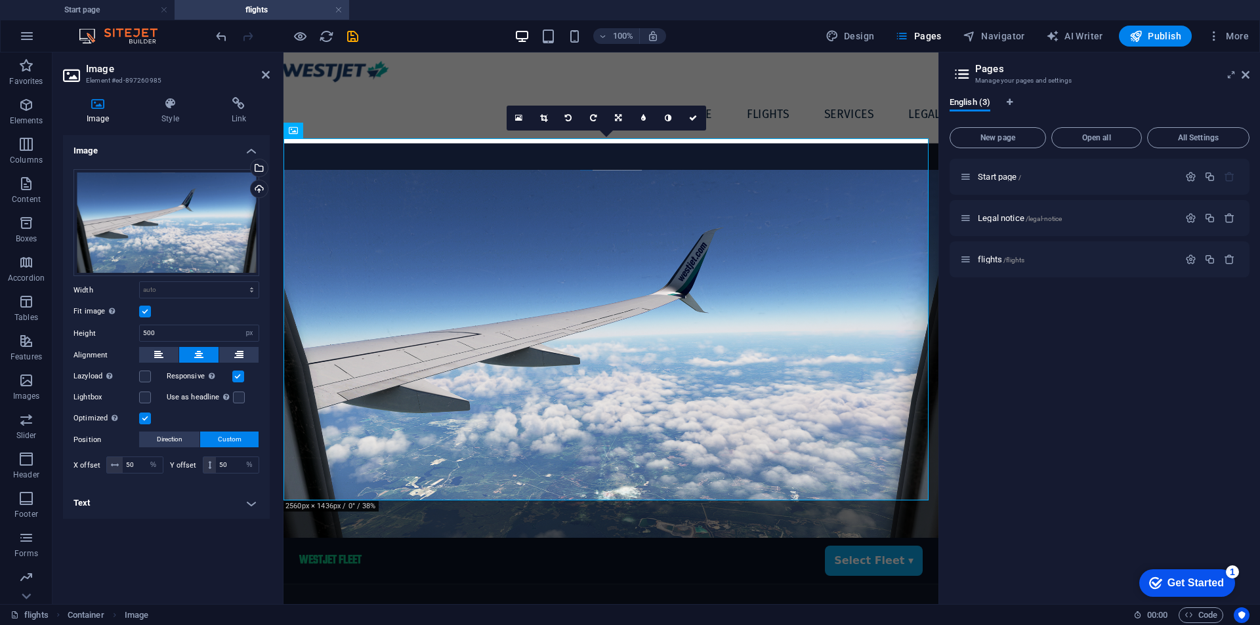
click at [144, 315] on label at bounding box center [145, 312] width 12 height 12
click at [0, 0] on input "Fit image Automatically fit image to a fixed width and height" at bounding box center [0, 0] width 0 height 0
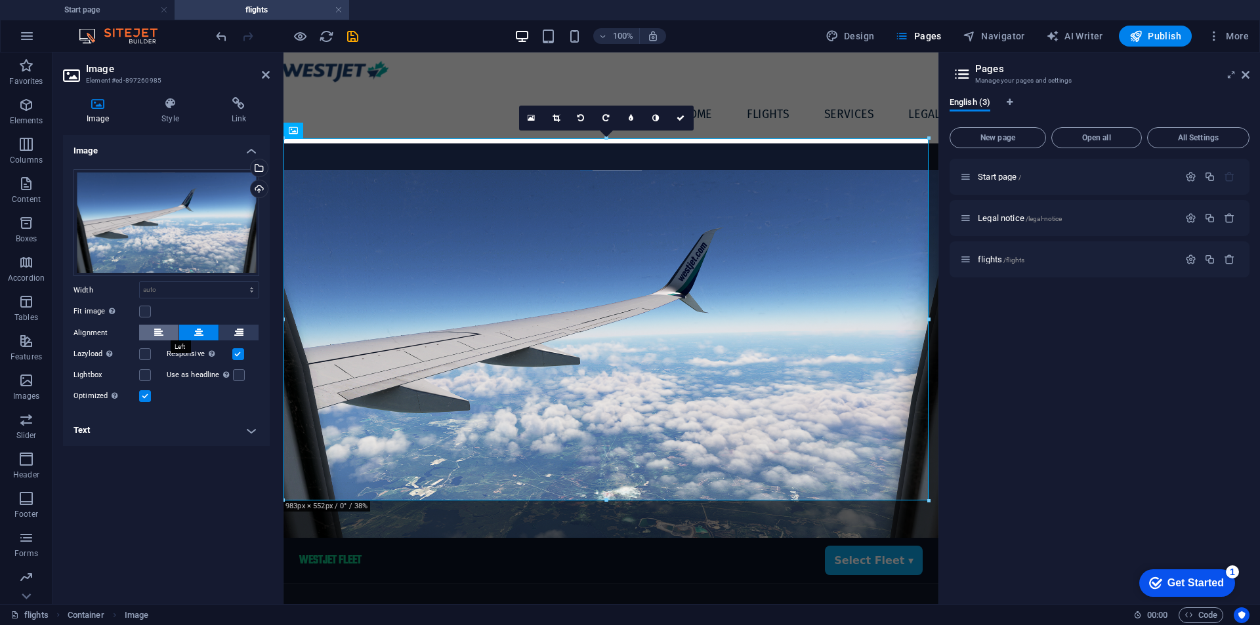
click at [158, 327] on icon at bounding box center [158, 333] width 9 height 16
click at [198, 334] on icon at bounding box center [198, 333] width 9 height 16
click at [146, 356] on label at bounding box center [145, 354] width 12 height 12
click at [0, 0] on input "Lazyload Loading images after the page loads improves page speed." at bounding box center [0, 0] width 0 height 0
click at [241, 354] on label at bounding box center [238, 354] width 12 height 12
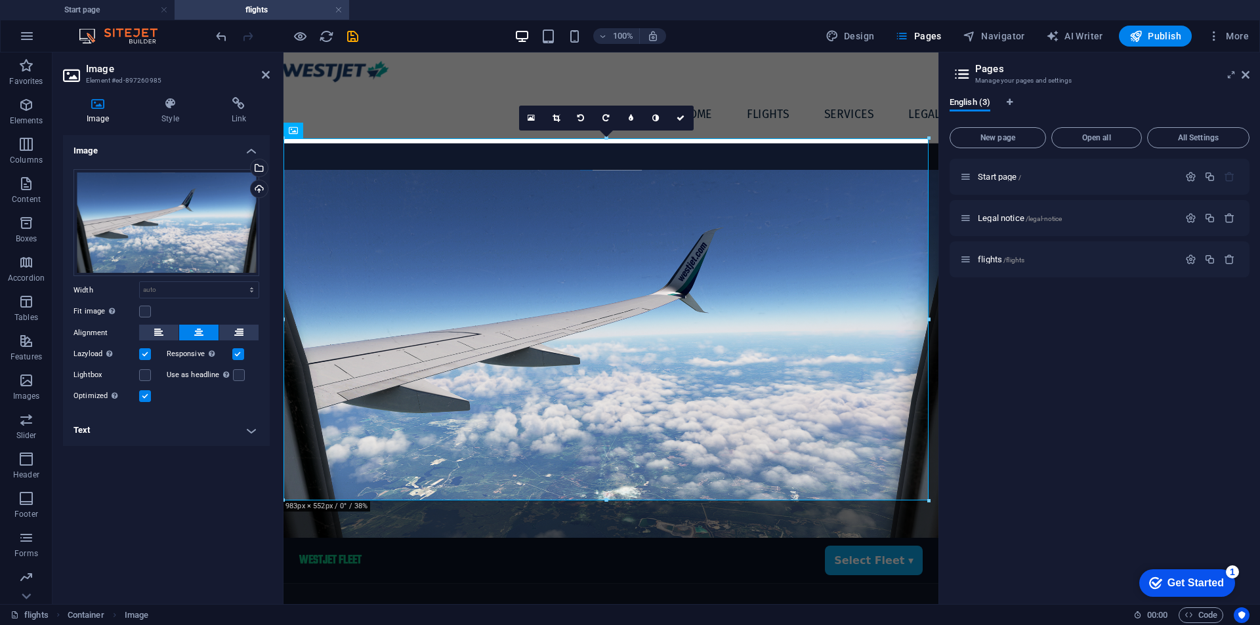
click at [0, 0] on input "Responsive Automatically load retina image and smartphone optimized sizes." at bounding box center [0, 0] width 0 height 0
click at [147, 347] on div "Lazyload Loading images after the page loads improves page speed." at bounding box center [120, 355] width 93 height 16
click at [145, 355] on label at bounding box center [145, 354] width 12 height 12
click at [0, 0] on input "Lazyload Loading images after the page loads improves page speed." at bounding box center [0, 0] width 0 height 0
click at [142, 397] on label at bounding box center [145, 396] width 12 height 12
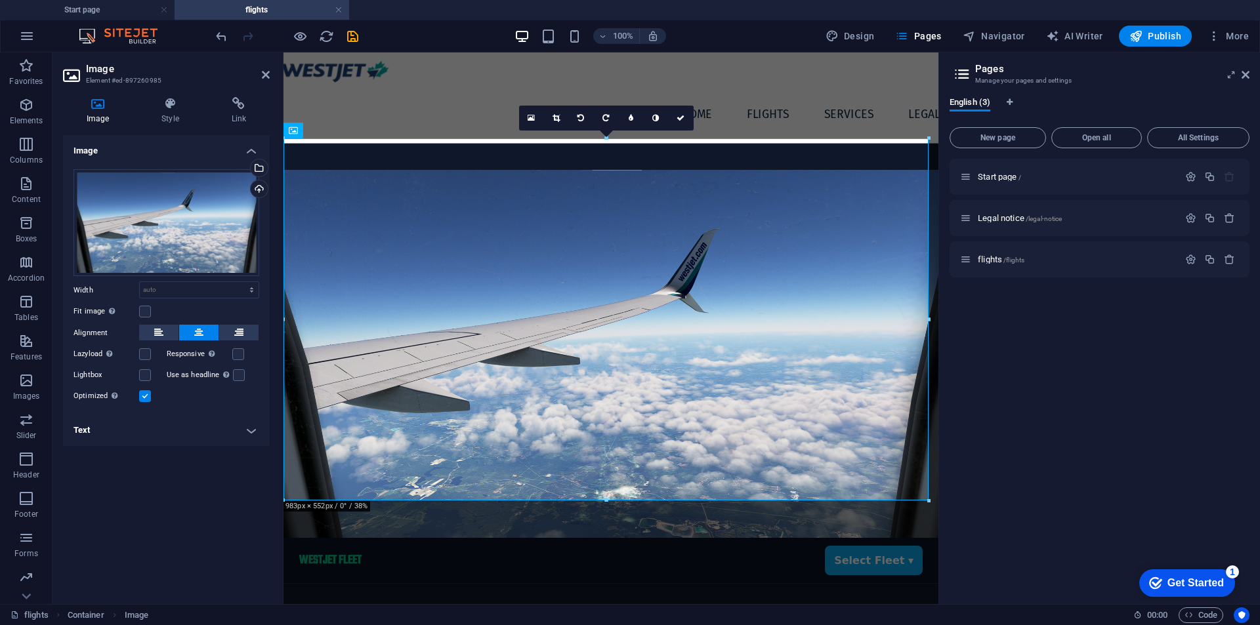
click at [0, 0] on input "Optimized Images are compressed to improve page speed." at bounding box center [0, 0] width 0 height 0
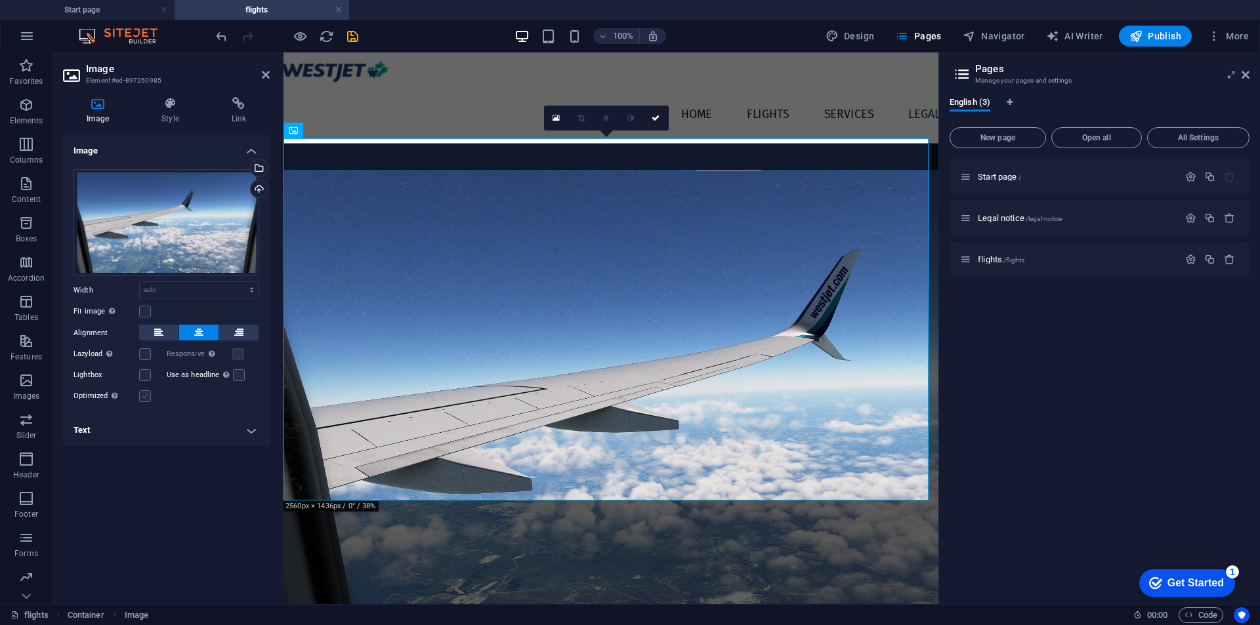
click at [142, 397] on label at bounding box center [145, 396] width 12 height 12
click at [0, 0] on input "Optimized Images are compressed to improve page speed." at bounding box center [0, 0] width 0 height 0
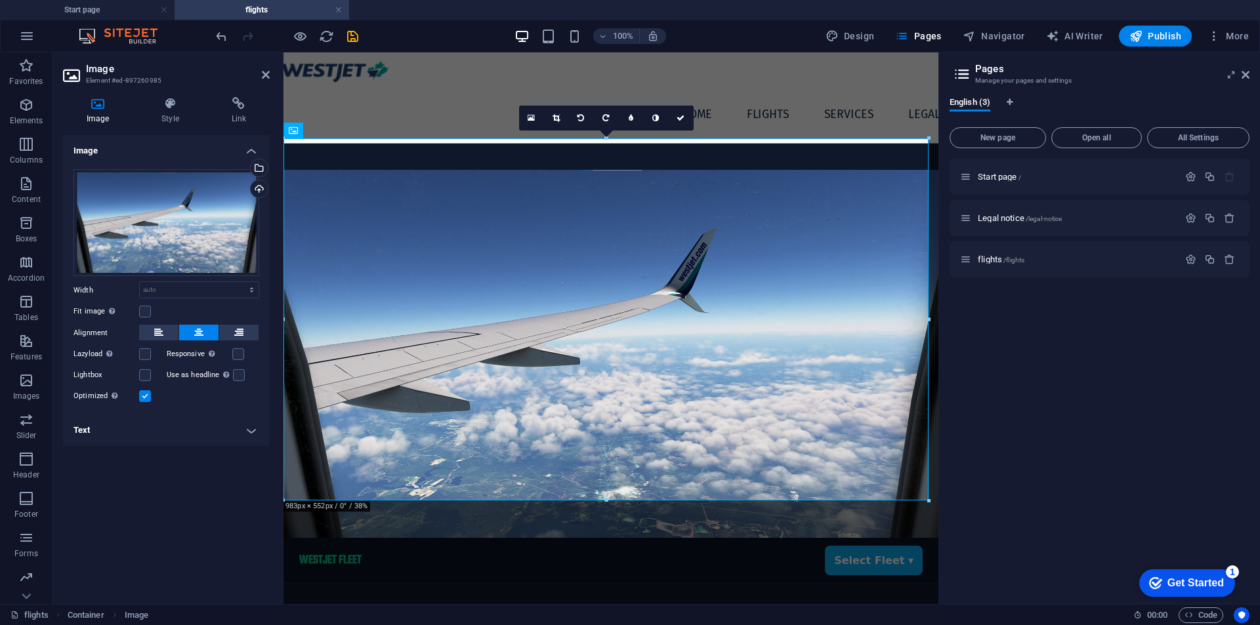
click at [142, 397] on label at bounding box center [145, 396] width 12 height 12
click at [0, 0] on input "Optimized Images are compressed to improve page speed." at bounding box center [0, 0] width 0 height 0
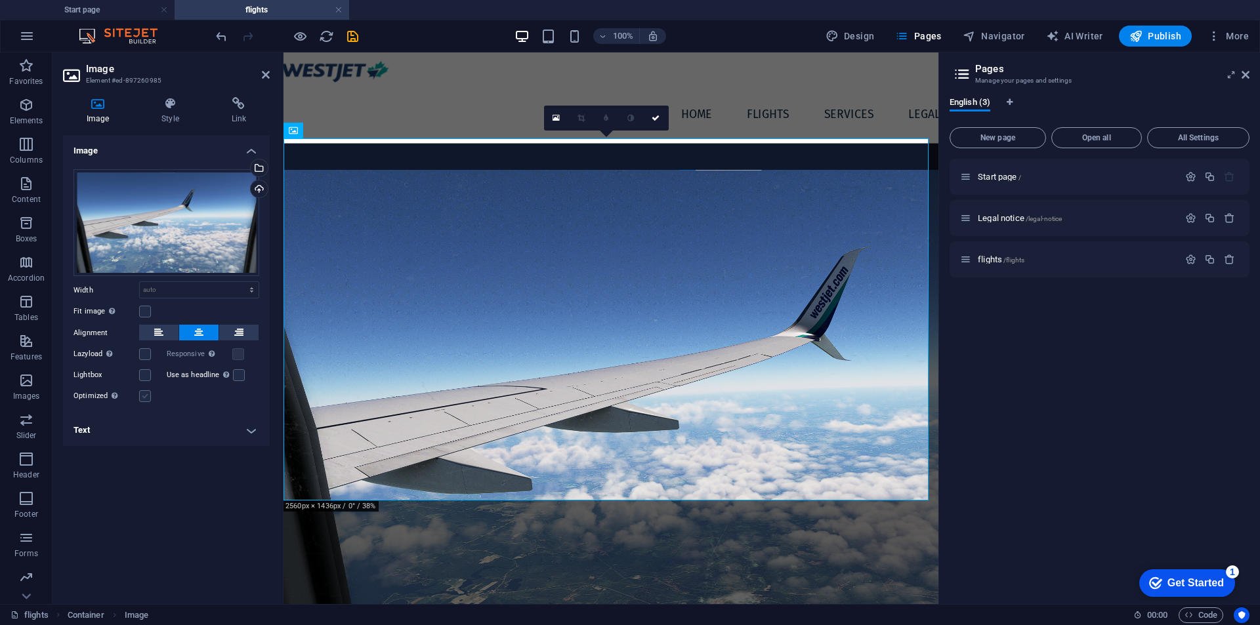
click at [142, 397] on label at bounding box center [145, 396] width 12 height 12
click at [0, 0] on input "Optimized Images are compressed to improve page speed." at bounding box center [0, 0] width 0 height 0
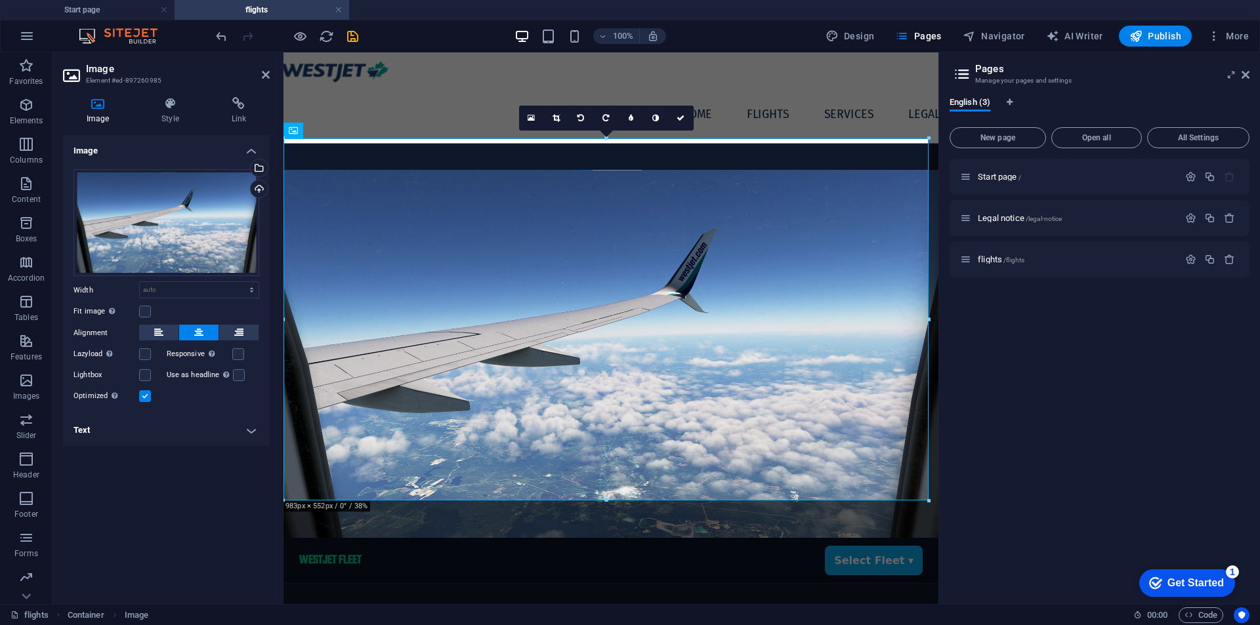
click at [142, 397] on label at bounding box center [145, 396] width 12 height 12
click at [0, 0] on input "Optimized Images are compressed to improve page speed." at bounding box center [0, 0] width 0 height 0
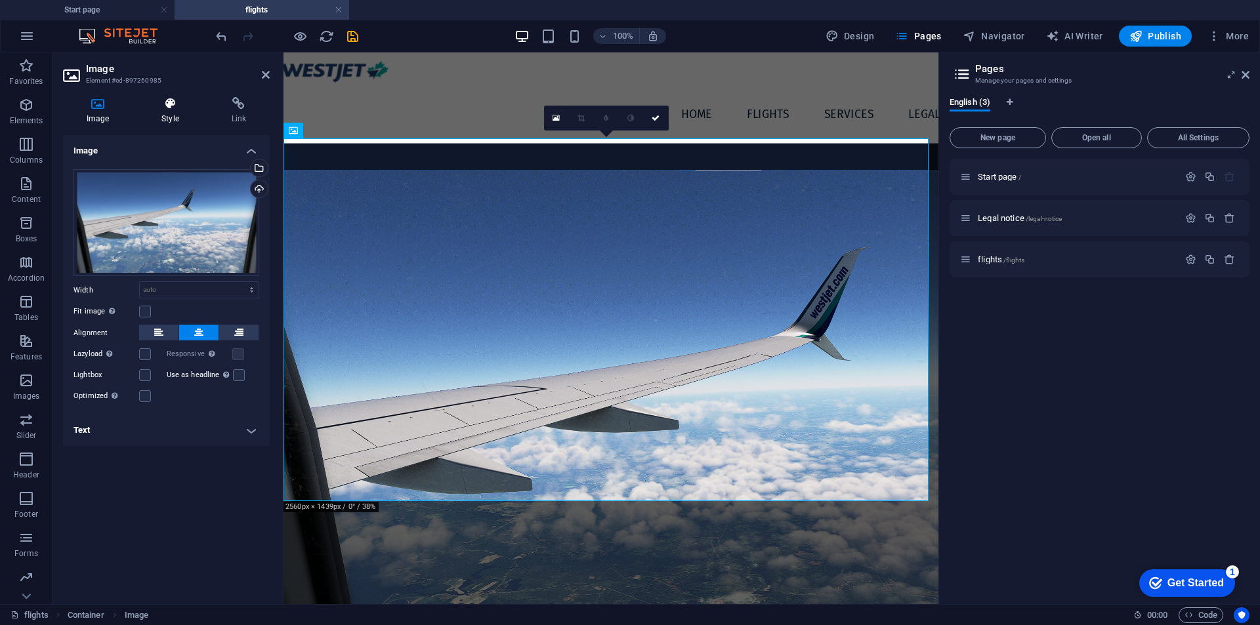
click at [163, 119] on h4 "Style" at bounding box center [173, 111] width 70 height 28
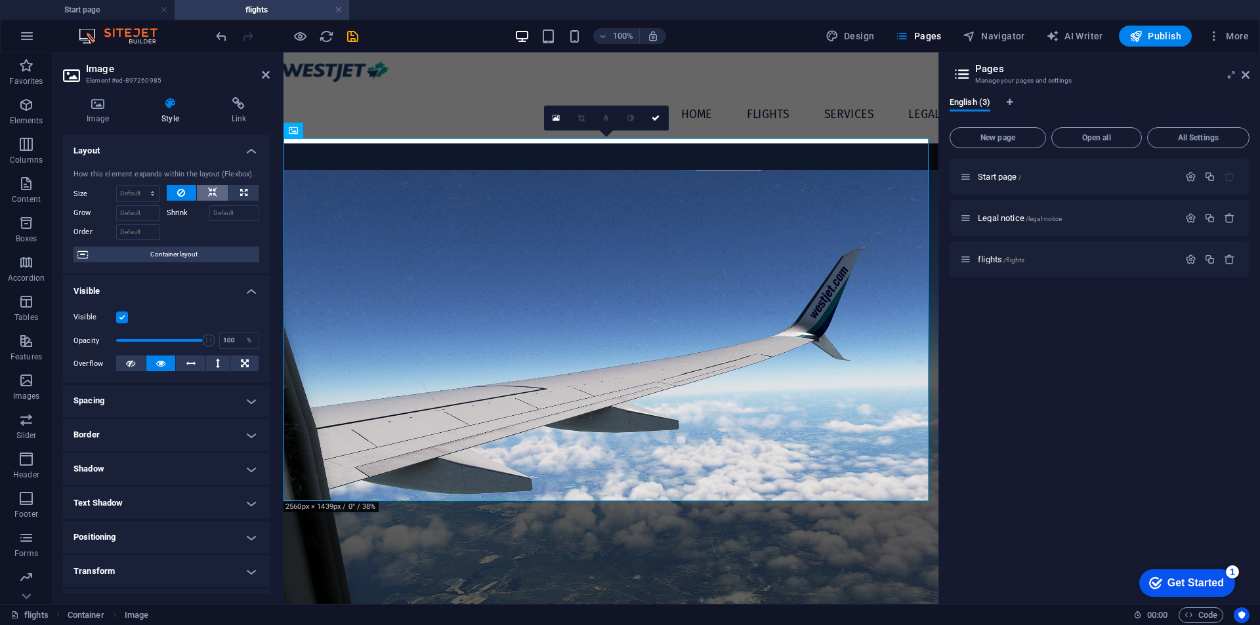
click at [205, 186] on button at bounding box center [213, 193] width 32 height 16
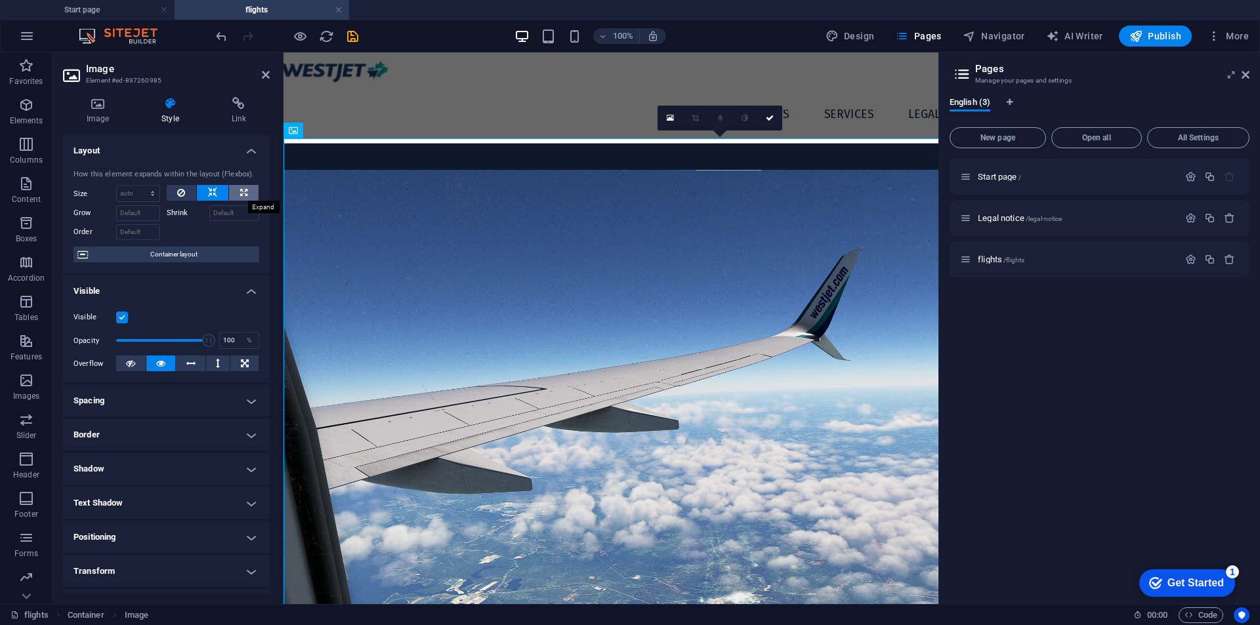
click at [247, 194] on button at bounding box center [244, 193] width 30 height 16
type input "100"
select select "%"
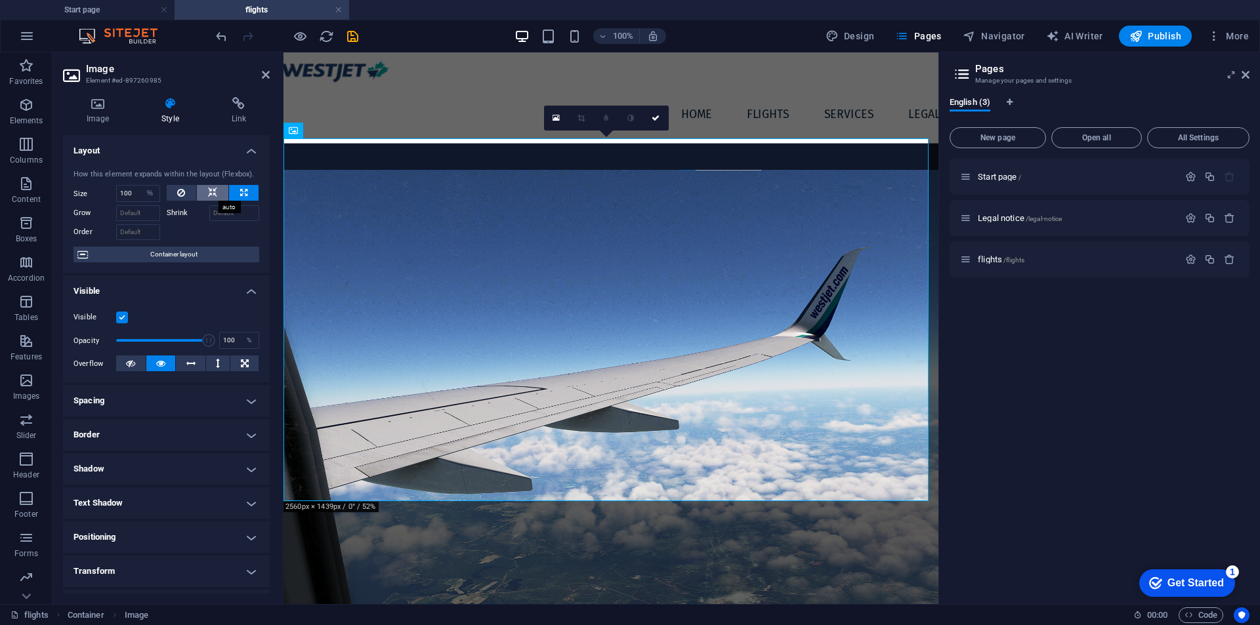
click at [200, 200] on button at bounding box center [213, 193] width 32 height 16
select select "DISABLED_OPTION_VALUE"
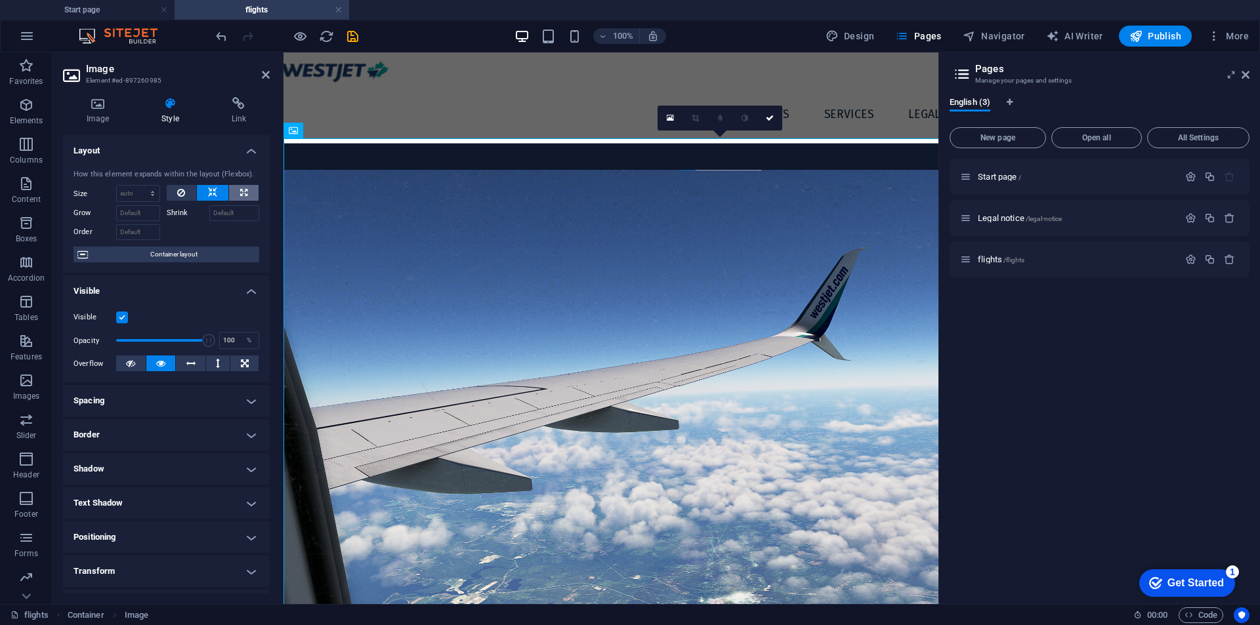
click at [246, 192] on button at bounding box center [244, 193] width 30 height 16
type input "100"
select select "%"
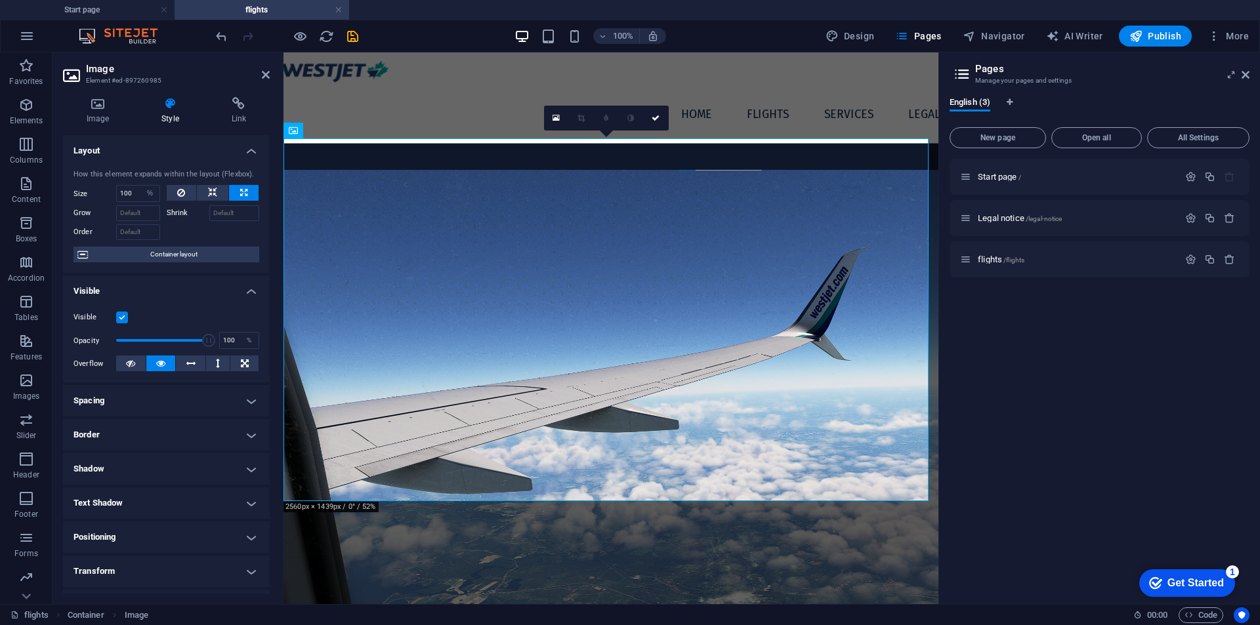
scroll to position [96, 0]
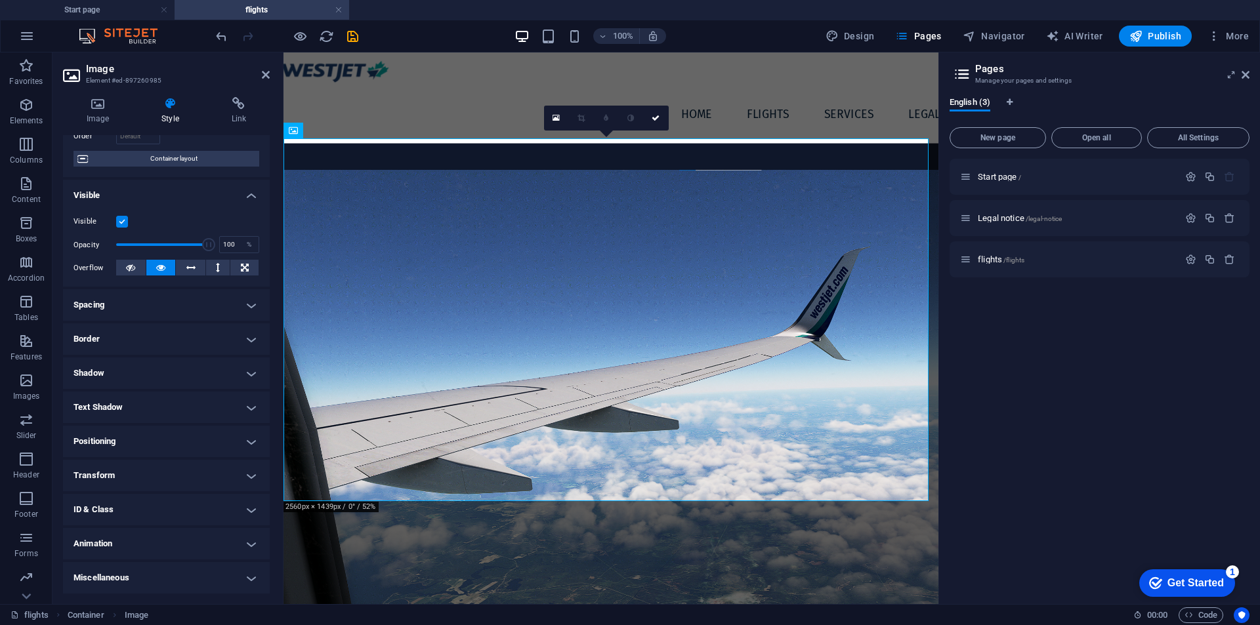
click at [268, 81] on header "Image Element #ed-897260985" at bounding box center [166, 70] width 207 height 34
click at [648, 119] on link at bounding box center [656, 118] width 25 height 25
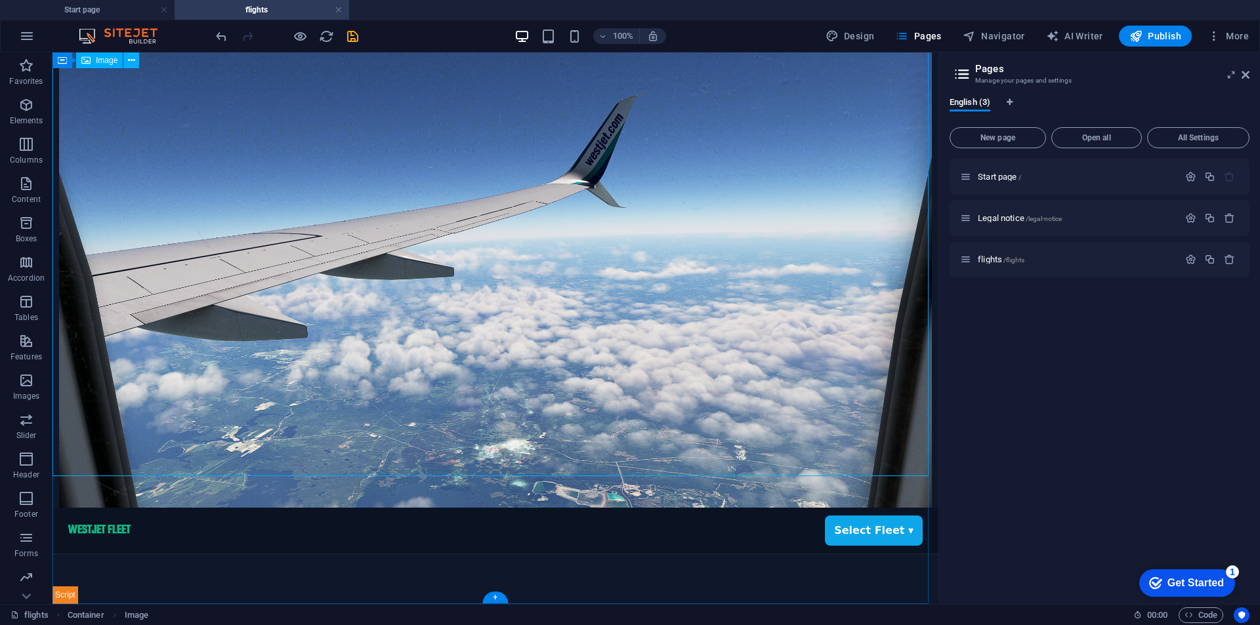
scroll to position [0, 0]
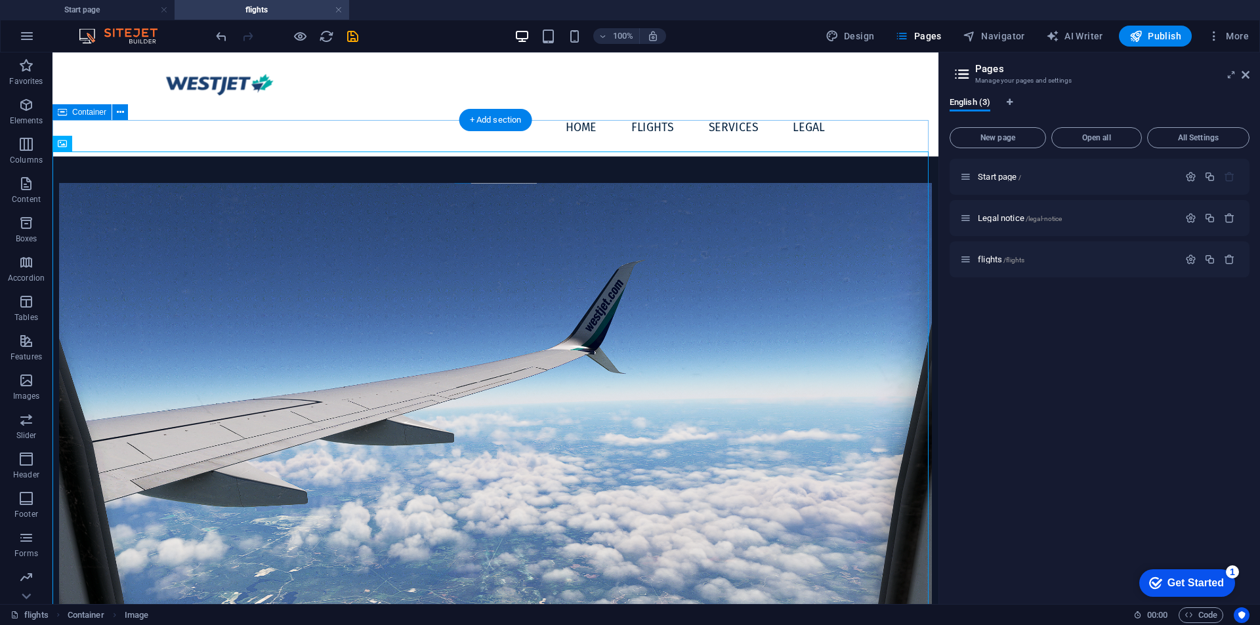
click at [622, 152] on div "WestJet Fleet — Routes & Registrations WestJet Fleet Select Fleet ▾" at bounding box center [496, 477] width 886 height 650
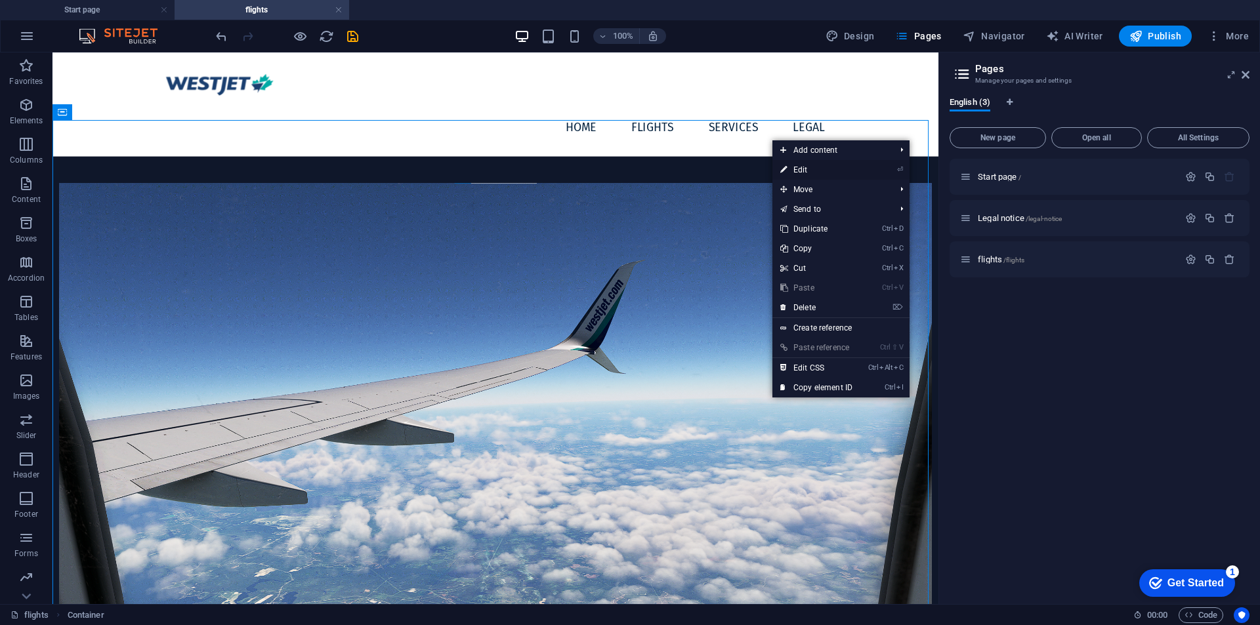
click at [813, 175] on link "⏎ Edit" at bounding box center [816, 170] width 88 height 20
select select "px"
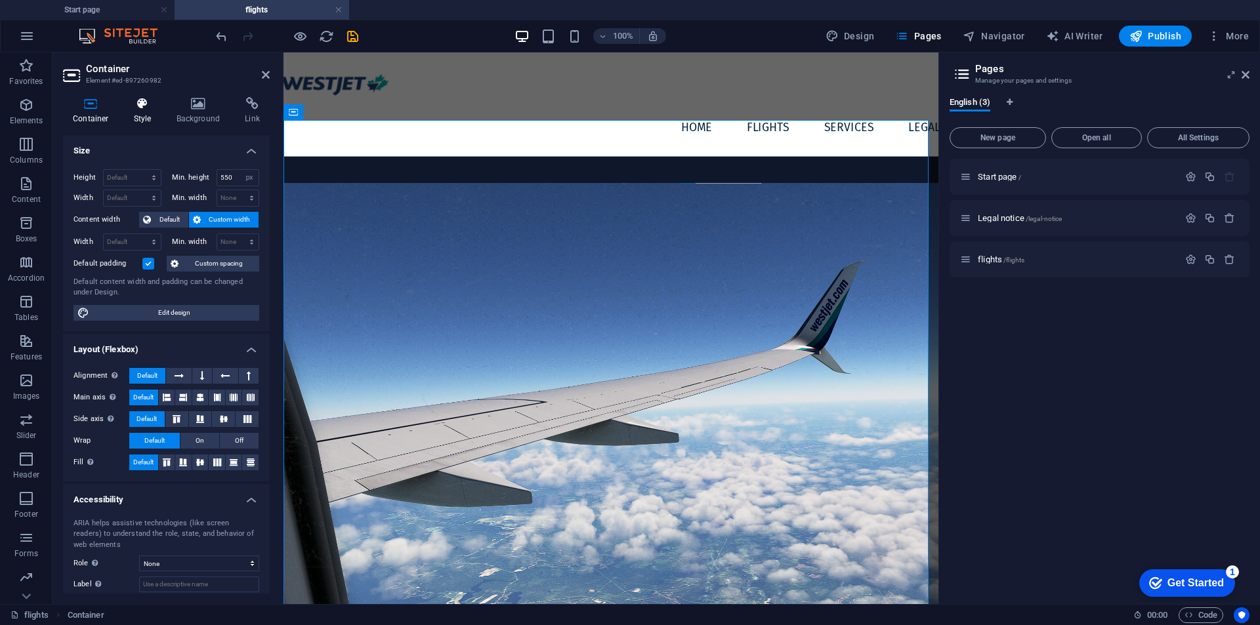
click at [150, 106] on icon at bounding box center [142, 103] width 37 height 13
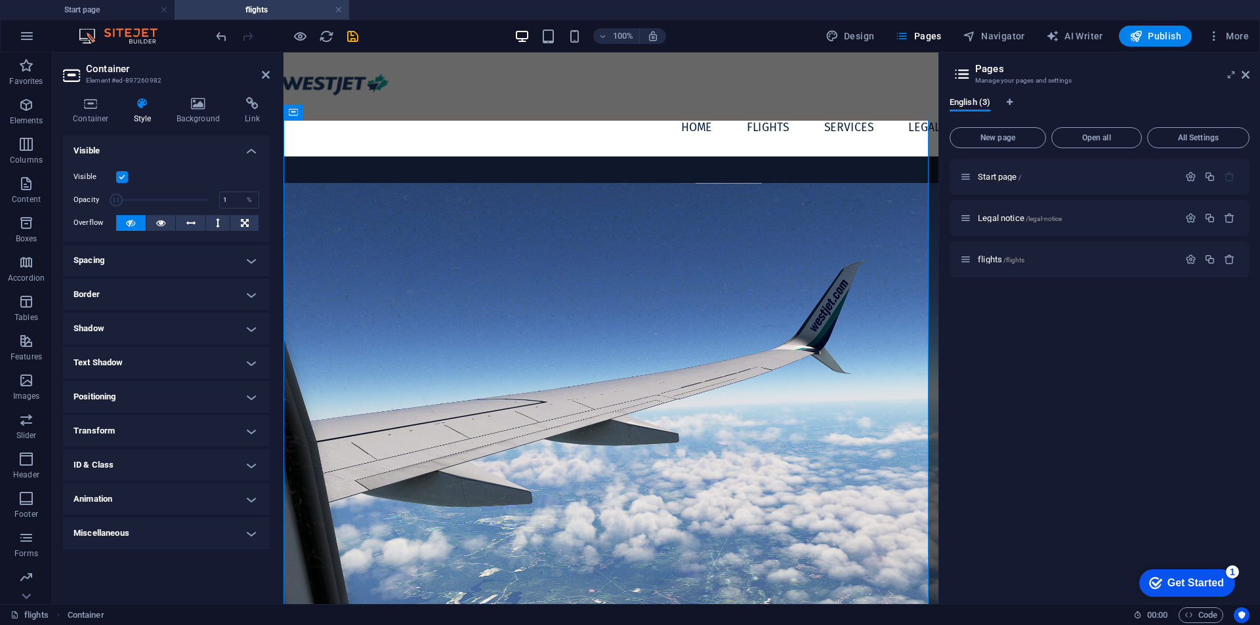
drag, startPoint x: 203, startPoint y: 197, endPoint x: 81, endPoint y: 198, distance: 122.7
click at [83, 198] on div "Opacity 1 %" at bounding box center [167, 200] width 186 height 20
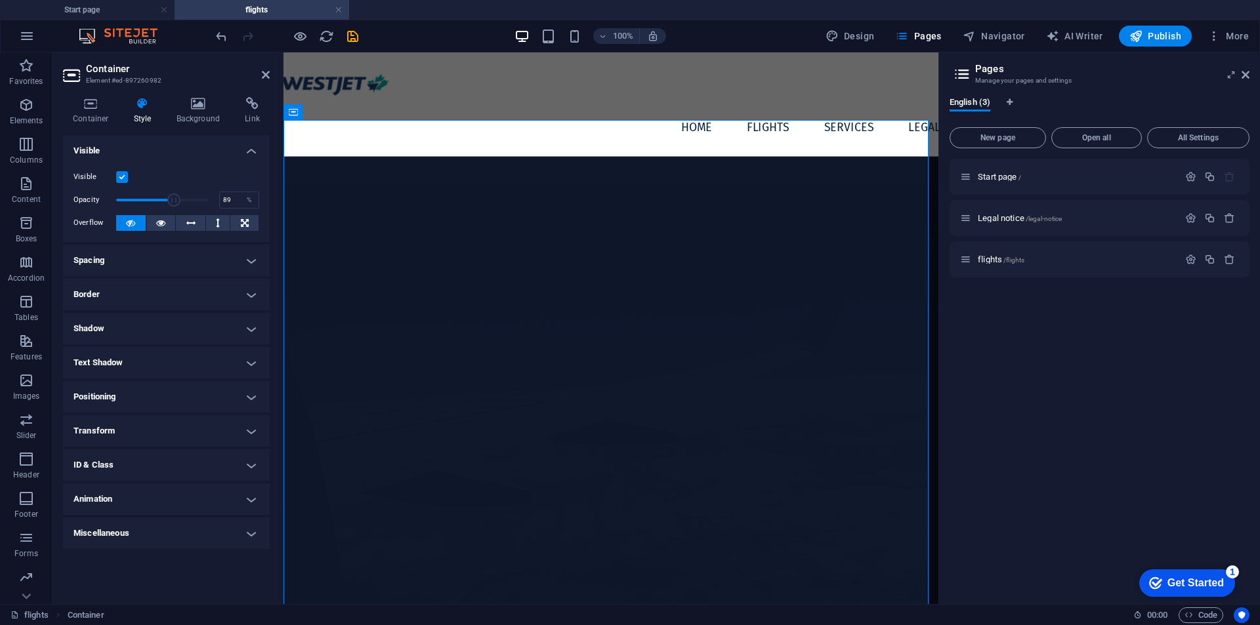
type input "100"
drag, startPoint x: 119, startPoint y: 201, endPoint x: 274, endPoint y: 194, distance: 154.4
click at [274, 193] on div "Container Style Background Link Size Height Default px rem % vh vw Min. height …" at bounding box center [167, 346] width 228 height 518
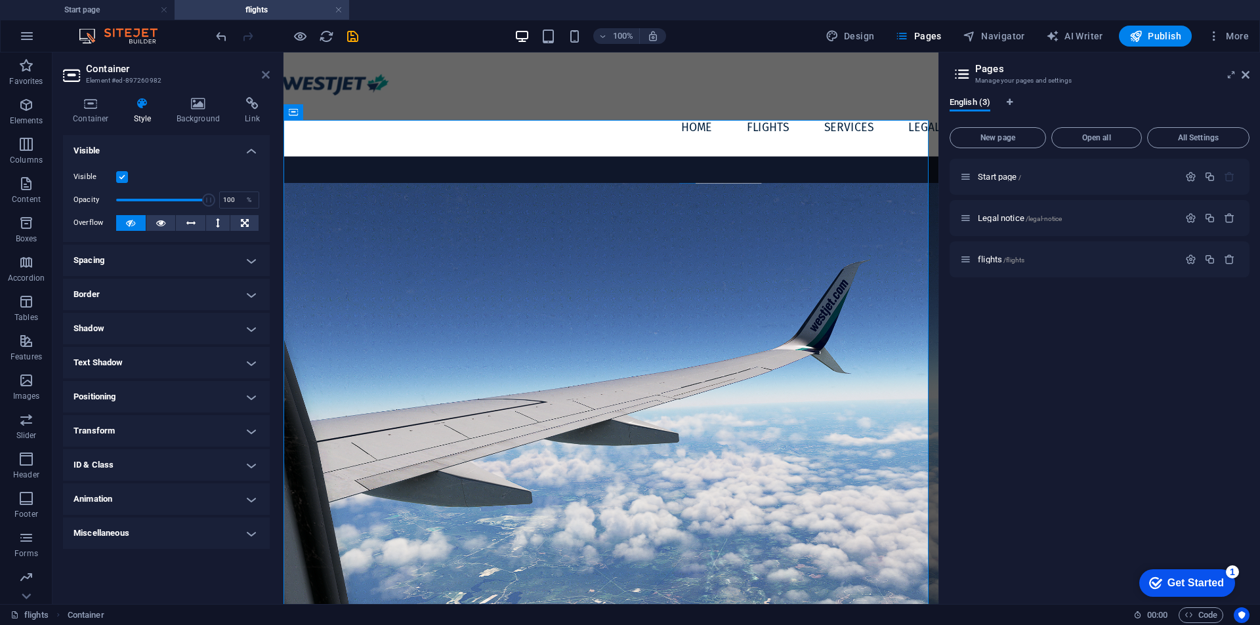
click at [262, 75] on icon at bounding box center [266, 75] width 8 height 11
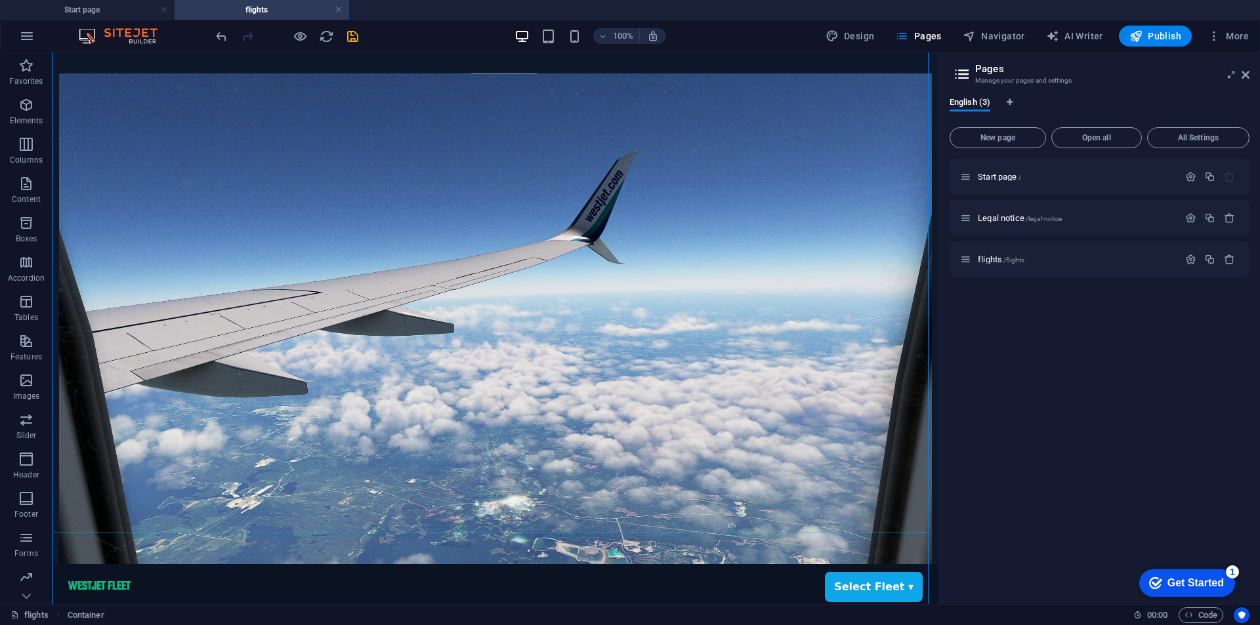
scroll to position [166, 0]
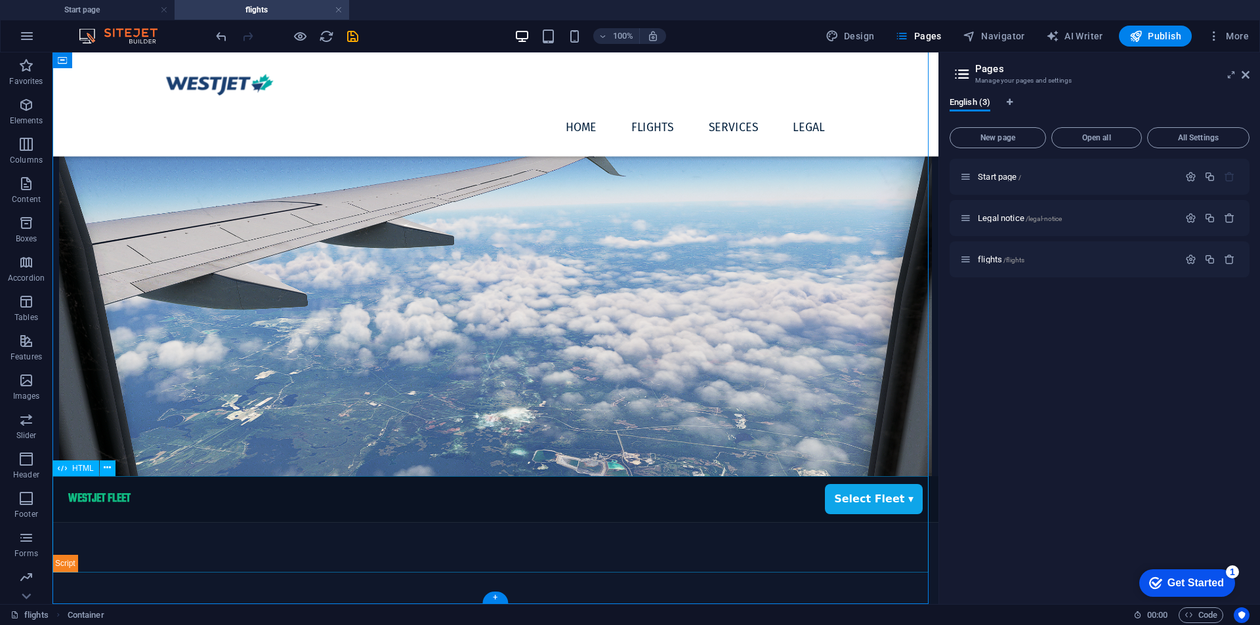
click at [387, 507] on div "WestJet Fleet — Routes & Registrations WestJet Fleet Select Fleet ▾" at bounding box center [496, 524] width 886 height 96
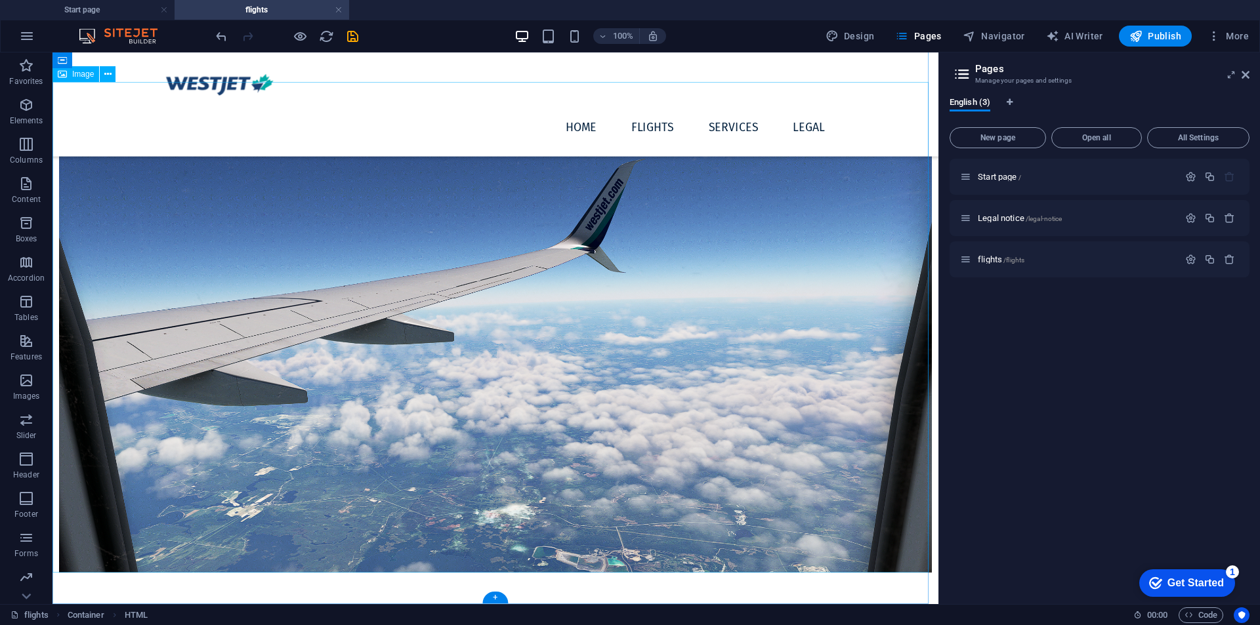
scroll to position [70, 0]
click at [496, 602] on div "+" at bounding box center [495, 598] width 26 height 12
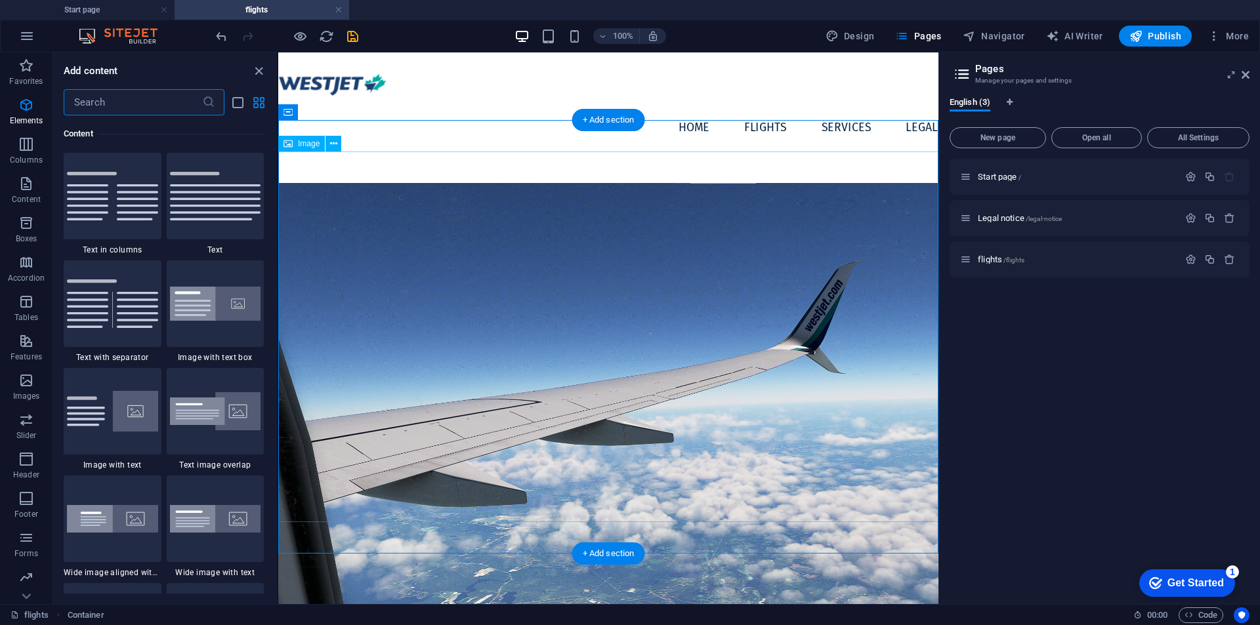
scroll to position [2296, 0]
drag, startPoint x: 259, startPoint y: 71, endPoint x: 205, endPoint y: 18, distance: 75.2
click at [259, 71] on icon "close panel" at bounding box center [258, 71] width 15 height 15
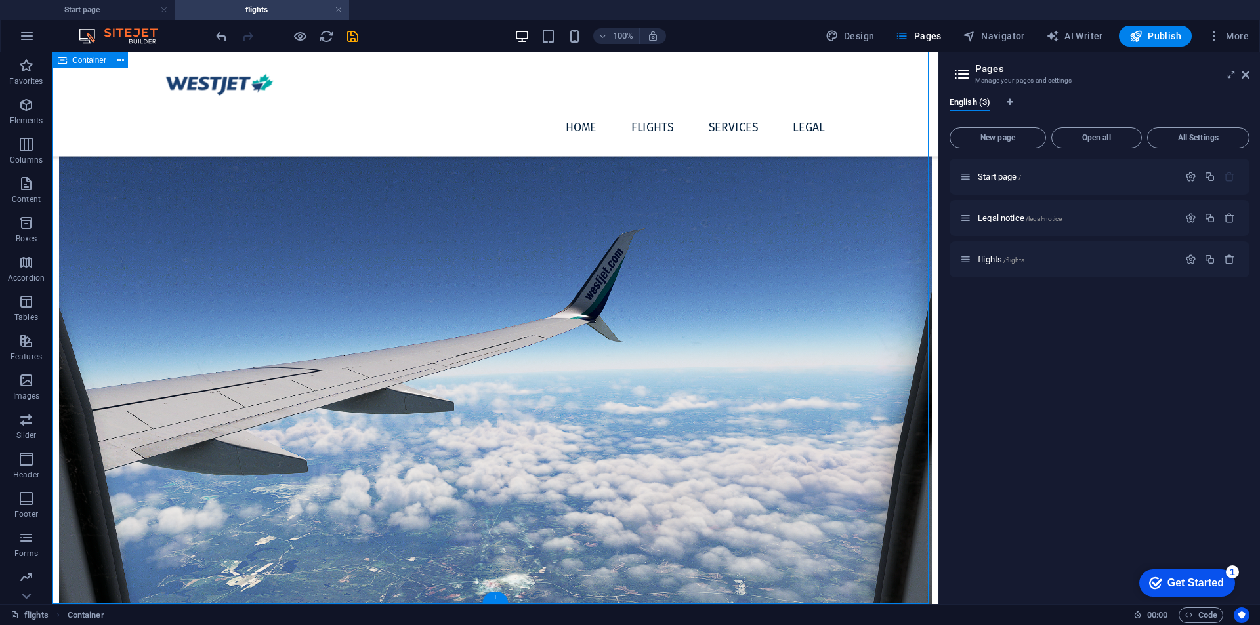
scroll to position [70, 0]
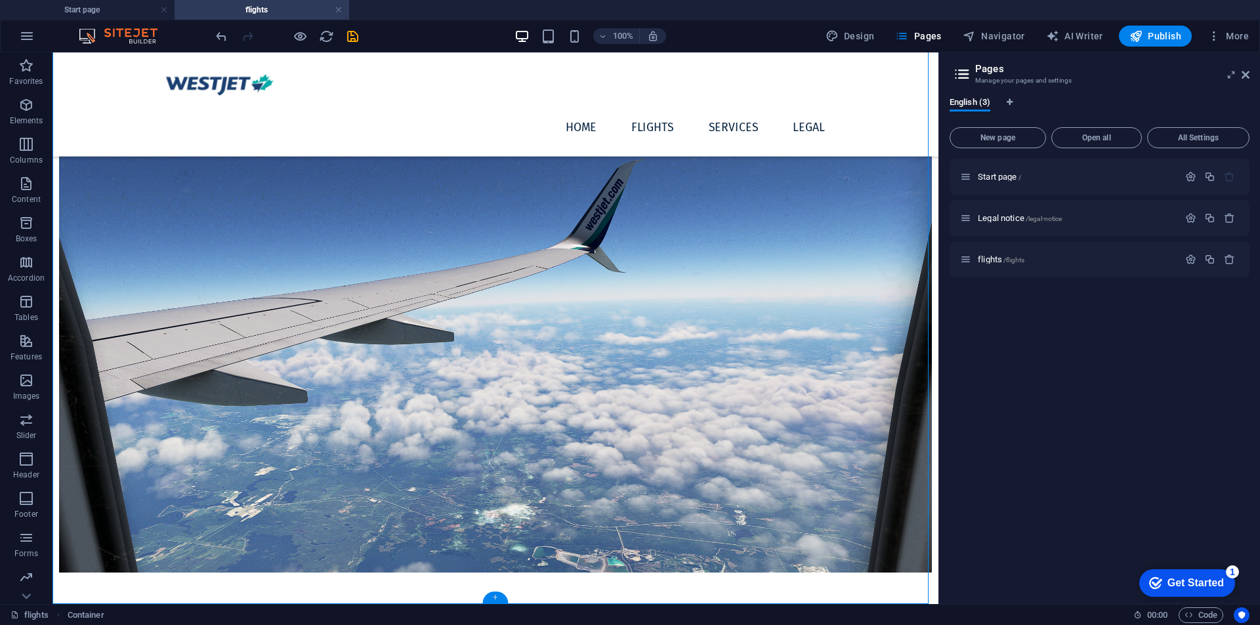
drag, startPoint x: 502, startPoint y: 597, endPoint x: 225, endPoint y: 547, distance: 281.4
click at [503, 599] on div "+" at bounding box center [495, 598] width 26 height 12
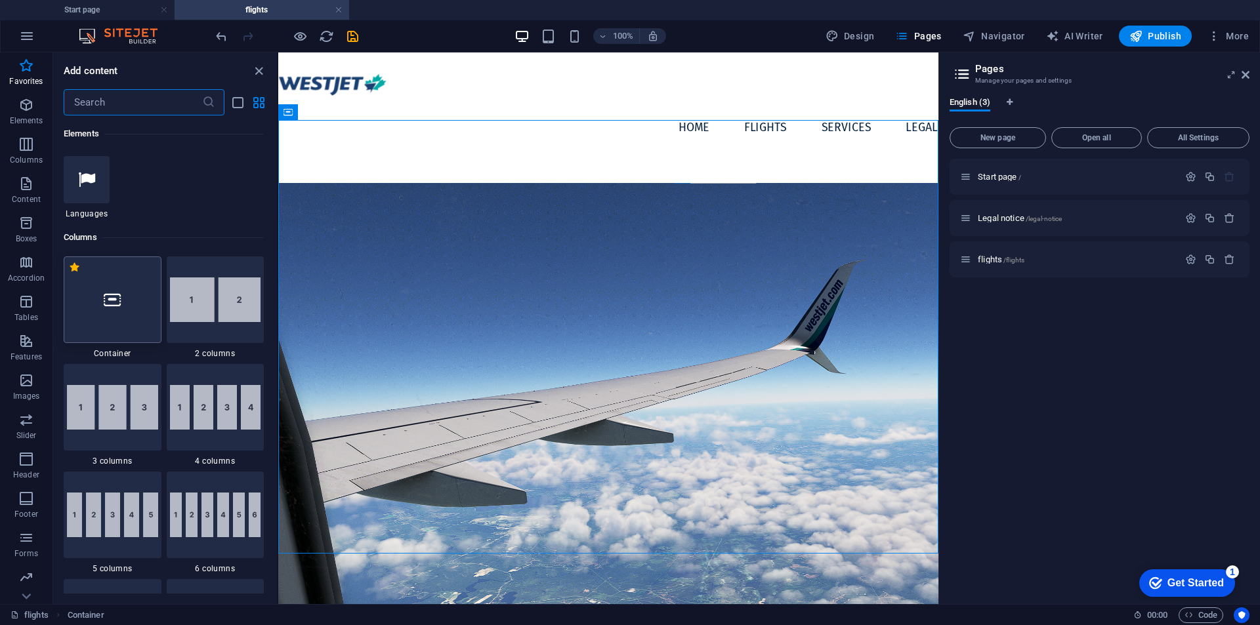
scroll to position [0, 0]
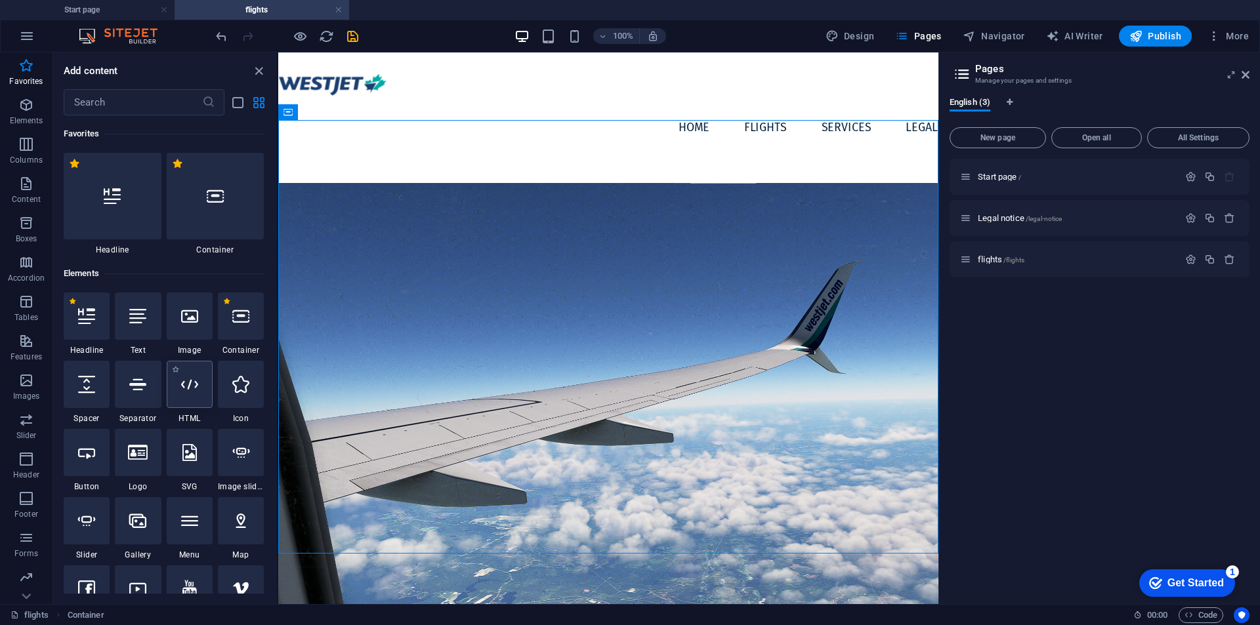
click at [199, 404] on div at bounding box center [190, 384] width 46 height 47
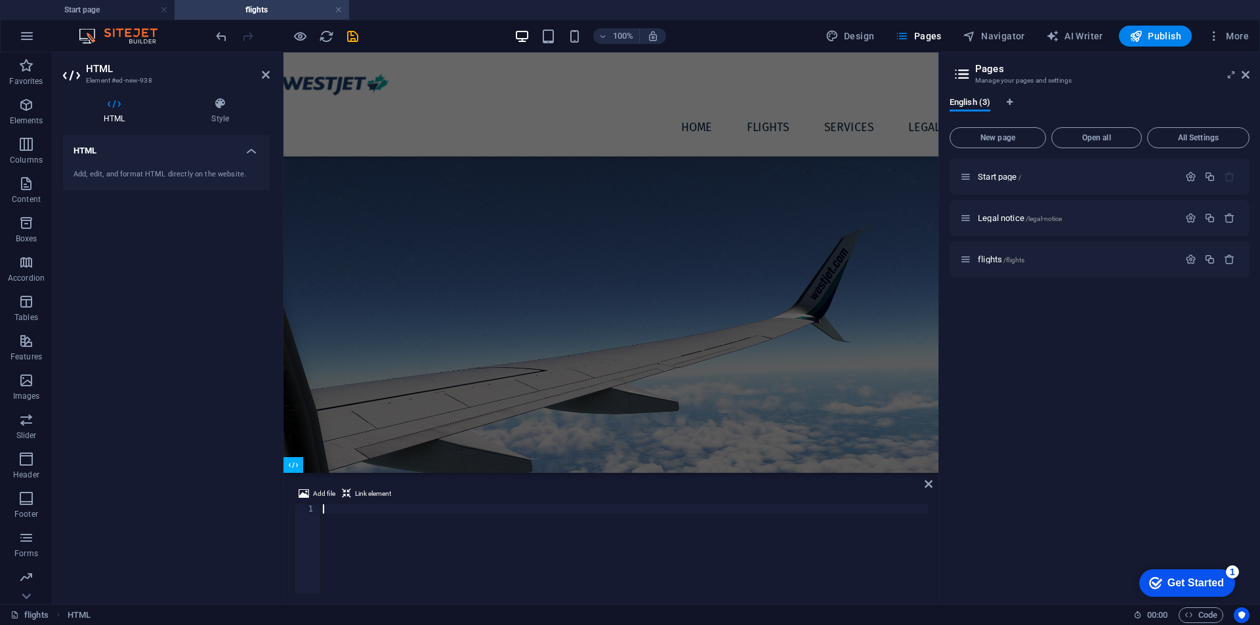
scroll to position [73, 0]
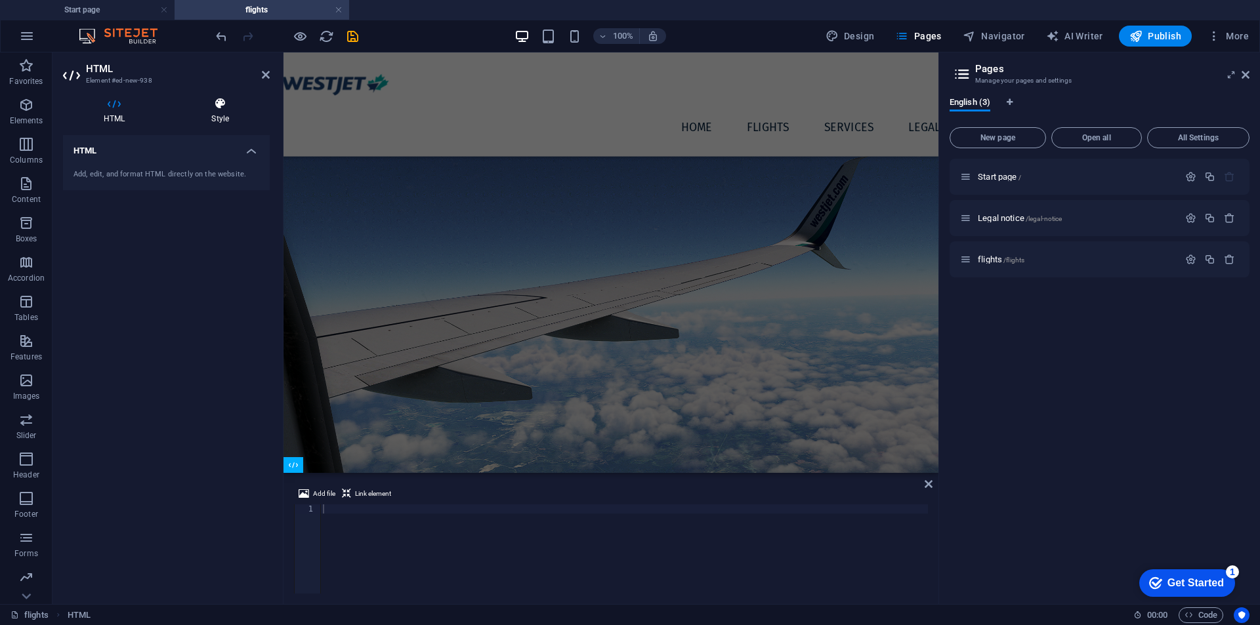
click at [237, 119] on h4 "Style" at bounding box center [220, 111] width 99 height 28
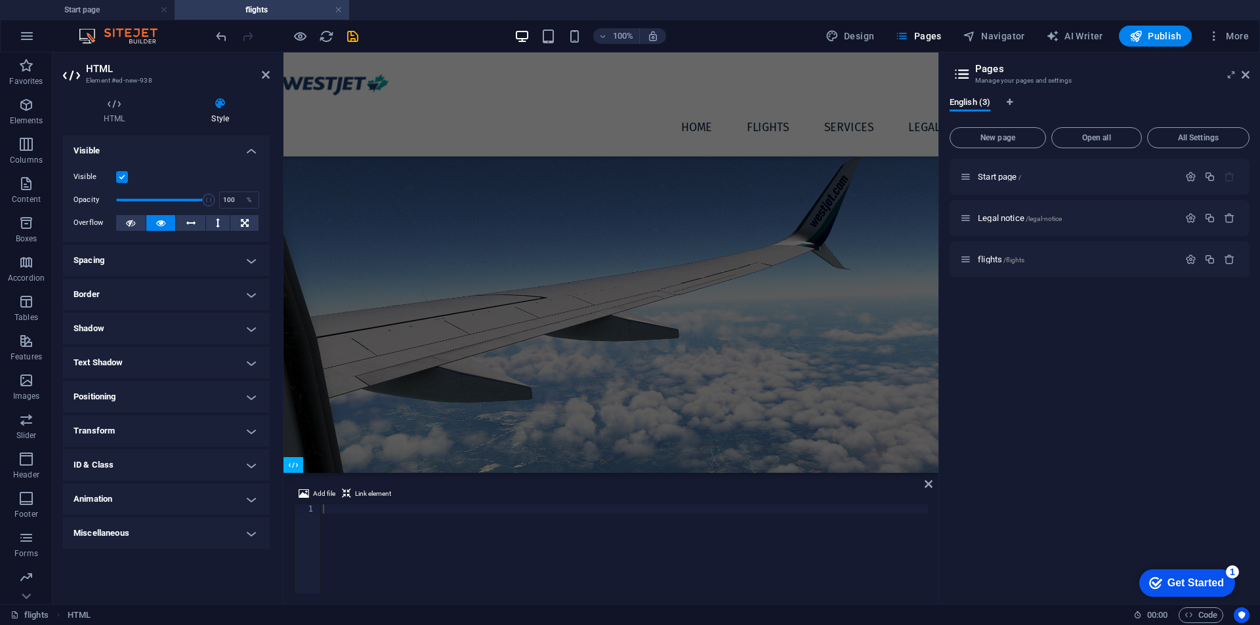
click at [196, 465] on h4 "ID & Class" at bounding box center [166, 466] width 207 height 32
click at [201, 474] on div "Element (div) ID ed-new-938 CSS classes Assign HTML IDs and CSS classes for thi…" at bounding box center [166, 536] width 207 height 126
click at [252, 463] on h4 "ID & Class" at bounding box center [166, 462] width 207 height 24
click at [379, 515] on div at bounding box center [624, 559] width 608 height 108
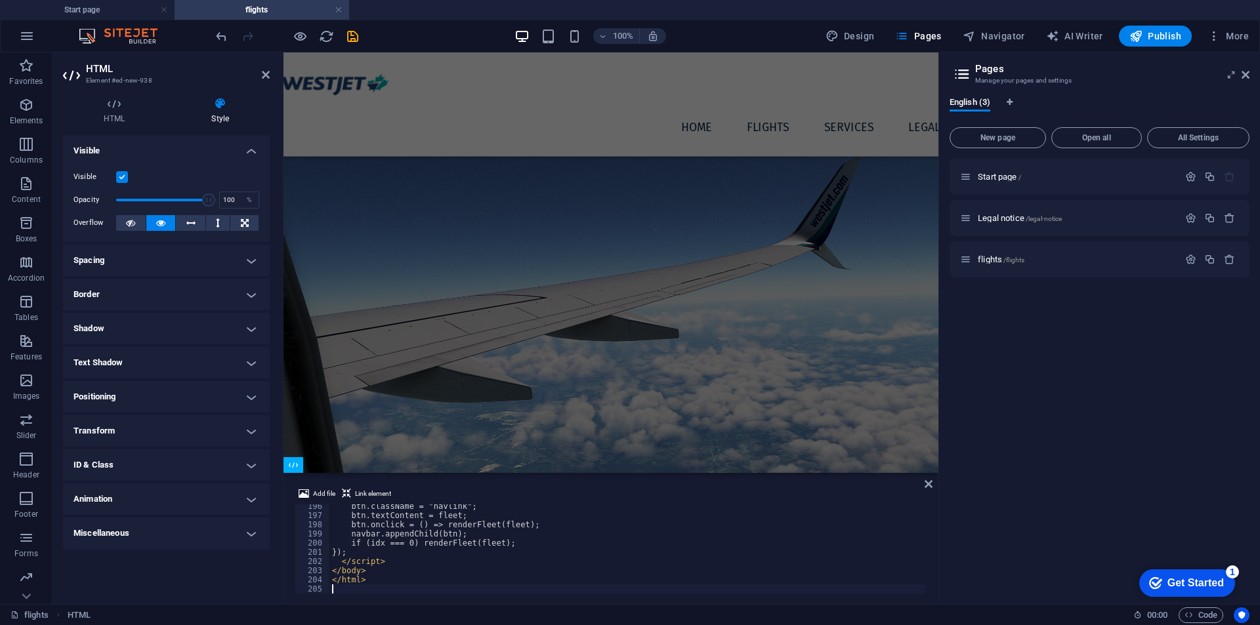
scroll to position [1794, 0]
click at [932, 483] on icon at bounding box center [929, 484] width 8 height 11
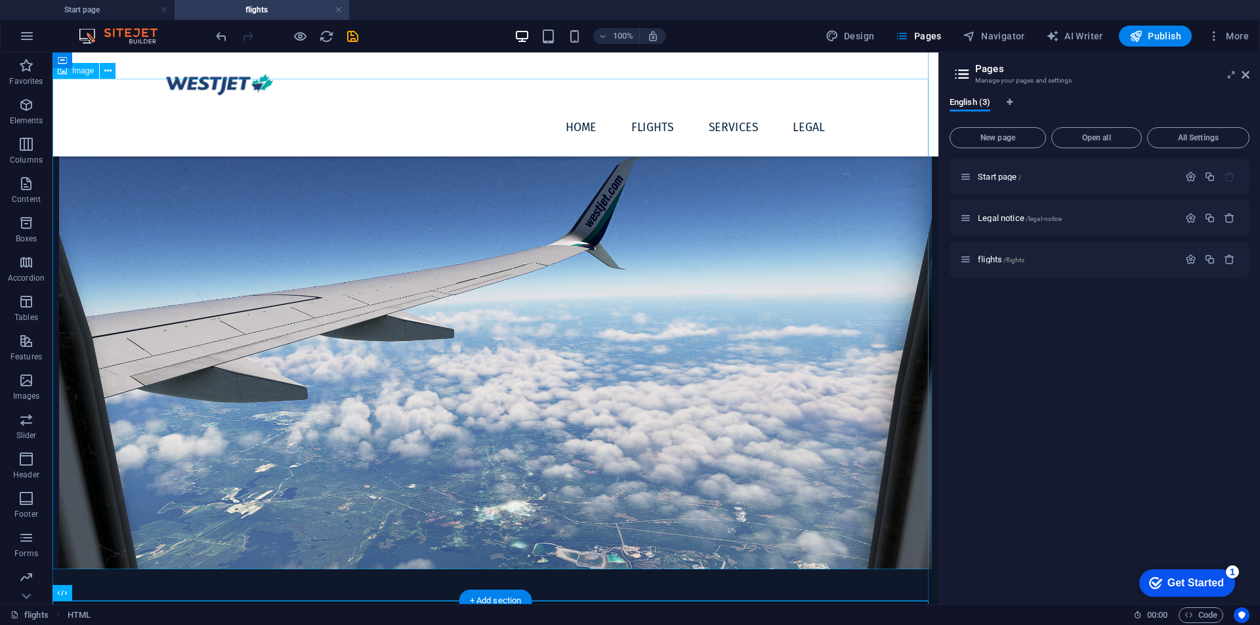
scroll to position [149, 0]
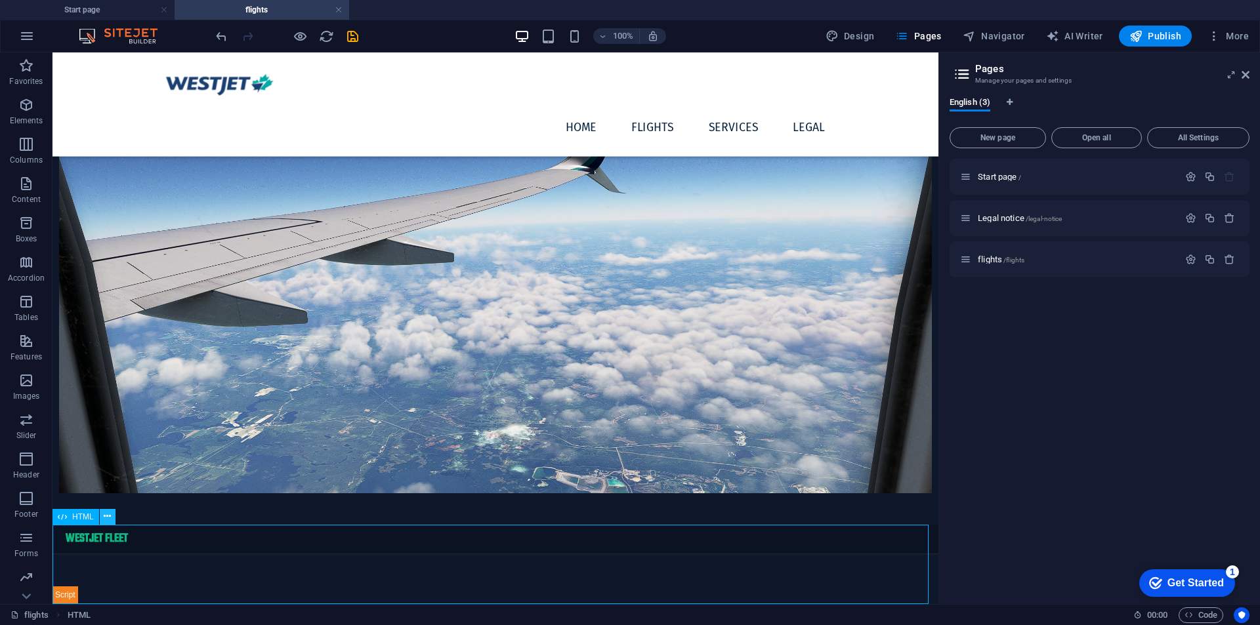
click at [108, 520] on icon at bounding box center [107, 517] width 7 height 14
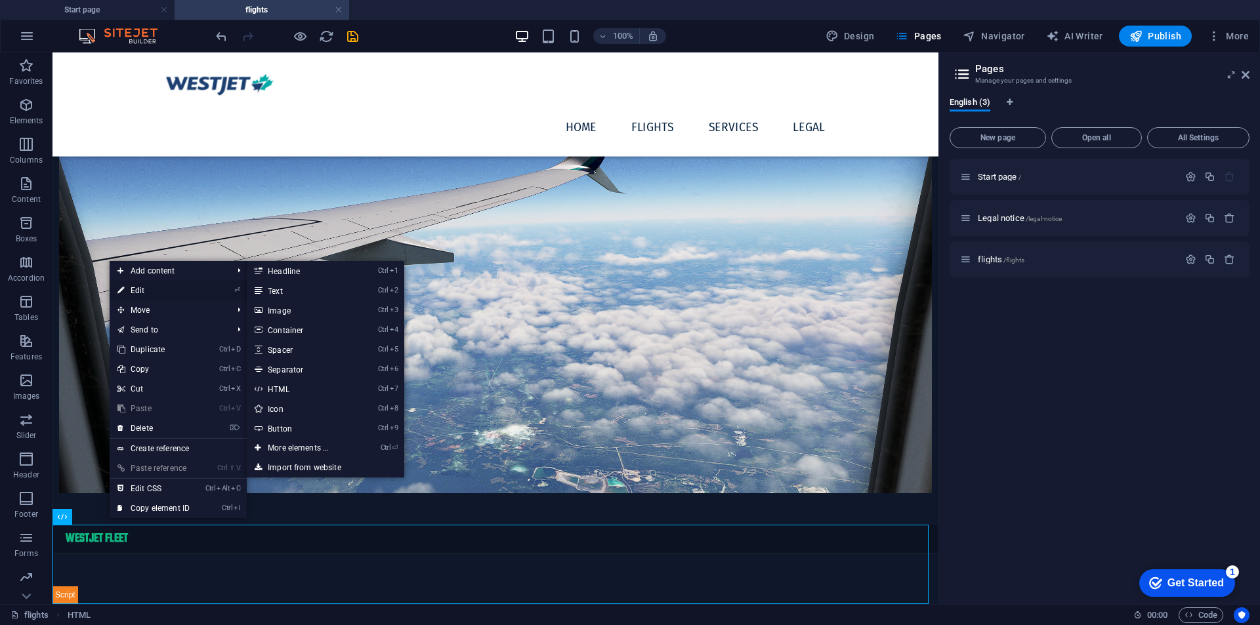
click at [142, 284] on link "⏎ Edit" at bounding box center [154, 291] width 88 height 20
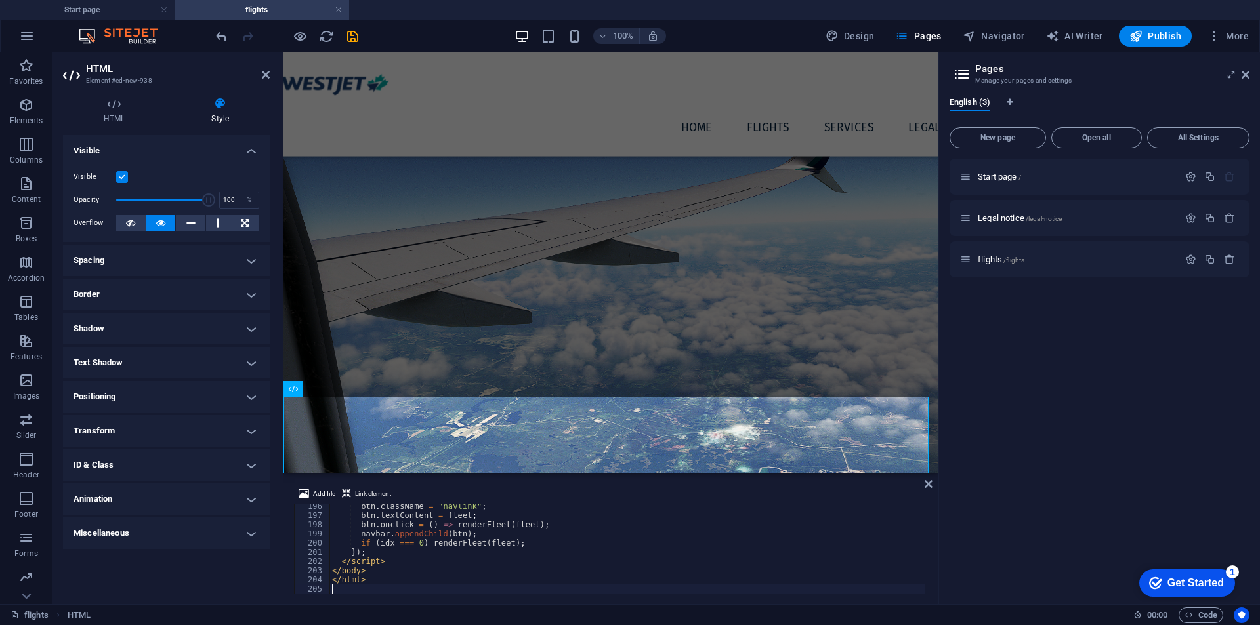
click at [167, 217] on button at bounding box center [161, 223] width 30 height 16
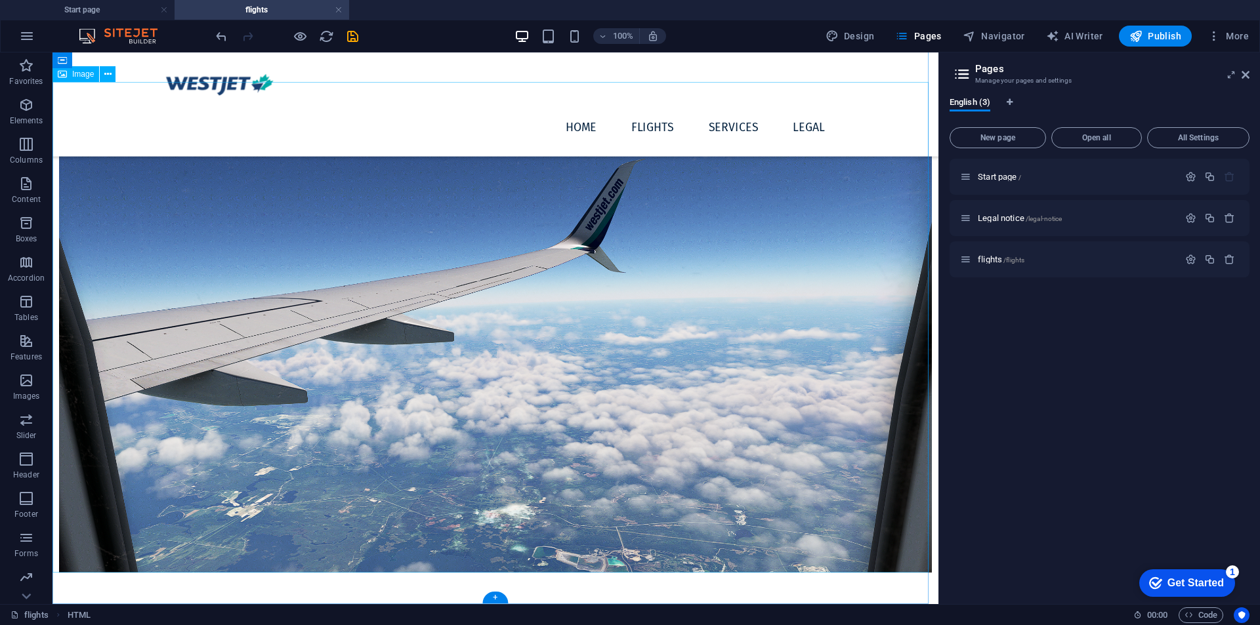
scroll to position [70, 0]
drag, startPoint x: 445, startPoint y: 551, endPoint x: 502, endPoint y: 599, distance: 74.5
click at [502, 599] on div "+" at bounding box center [495, 598] width 26 height 12
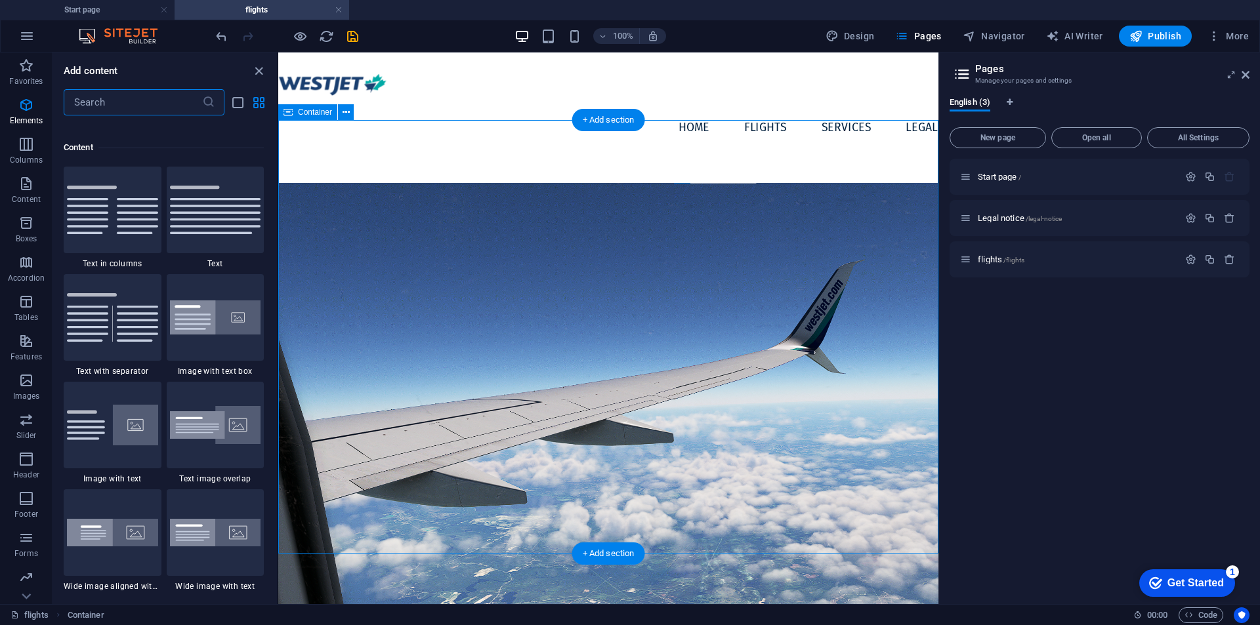
scroll to position [2296, 0]
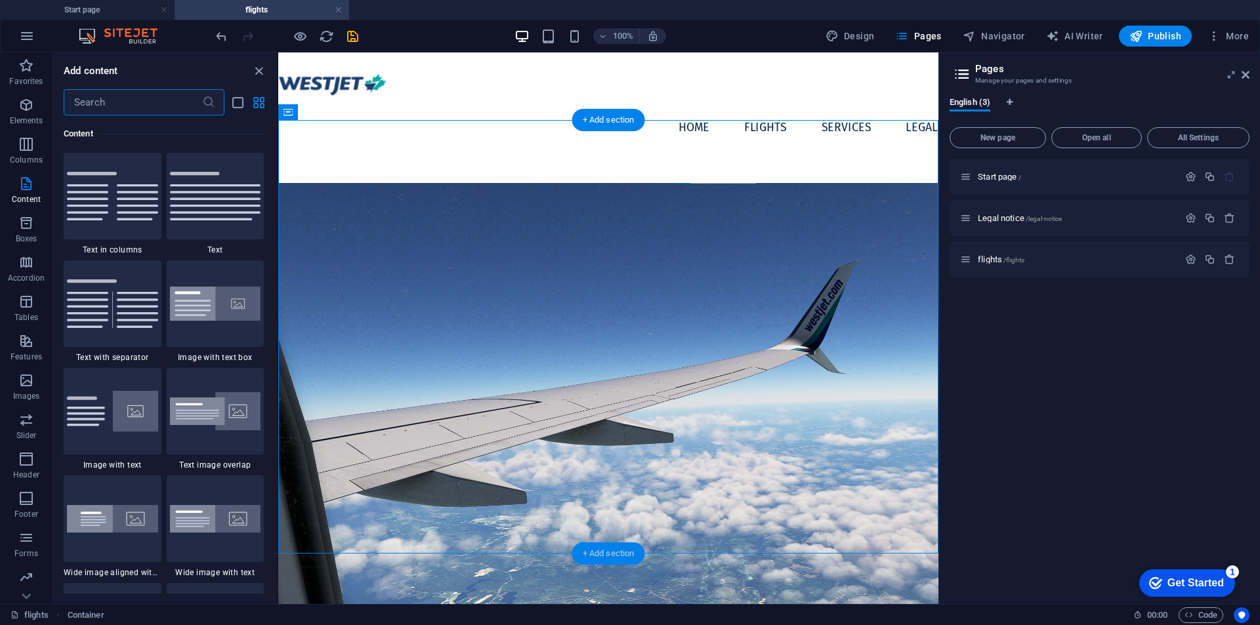
click at [595, 555] on div "+ Add section" at bounding box center [608, 554] width 73 height 22
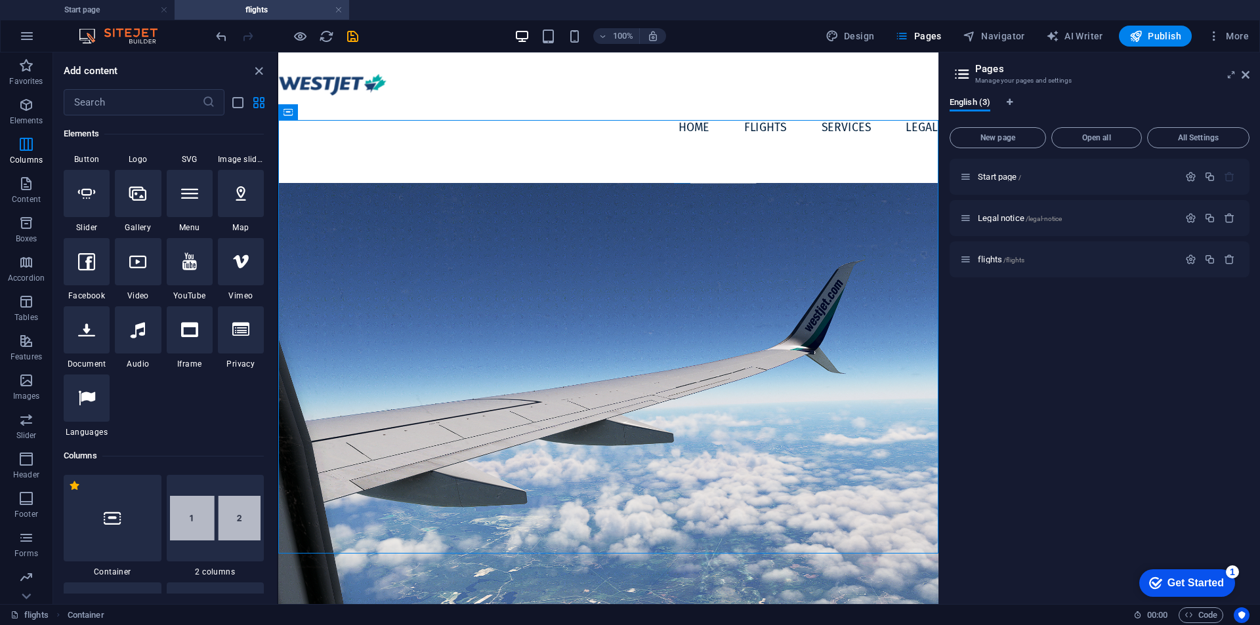
scroll to position [0, 0]
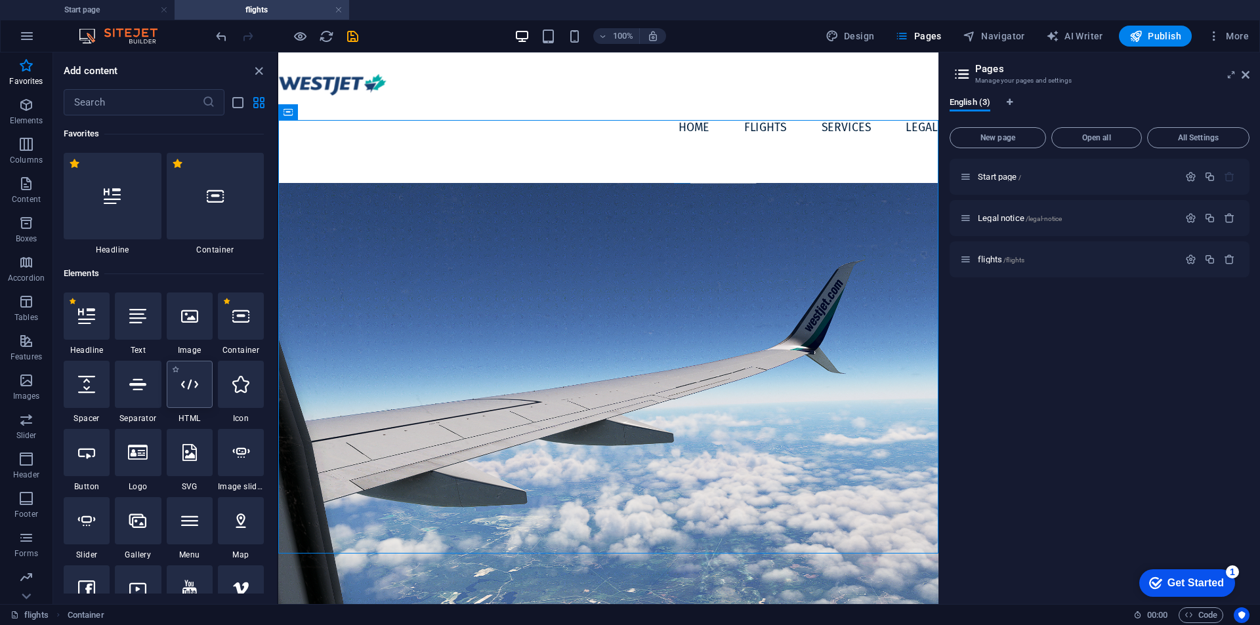
click at [196, 404] on div at bounding box center [190, 384] width 46 height 47
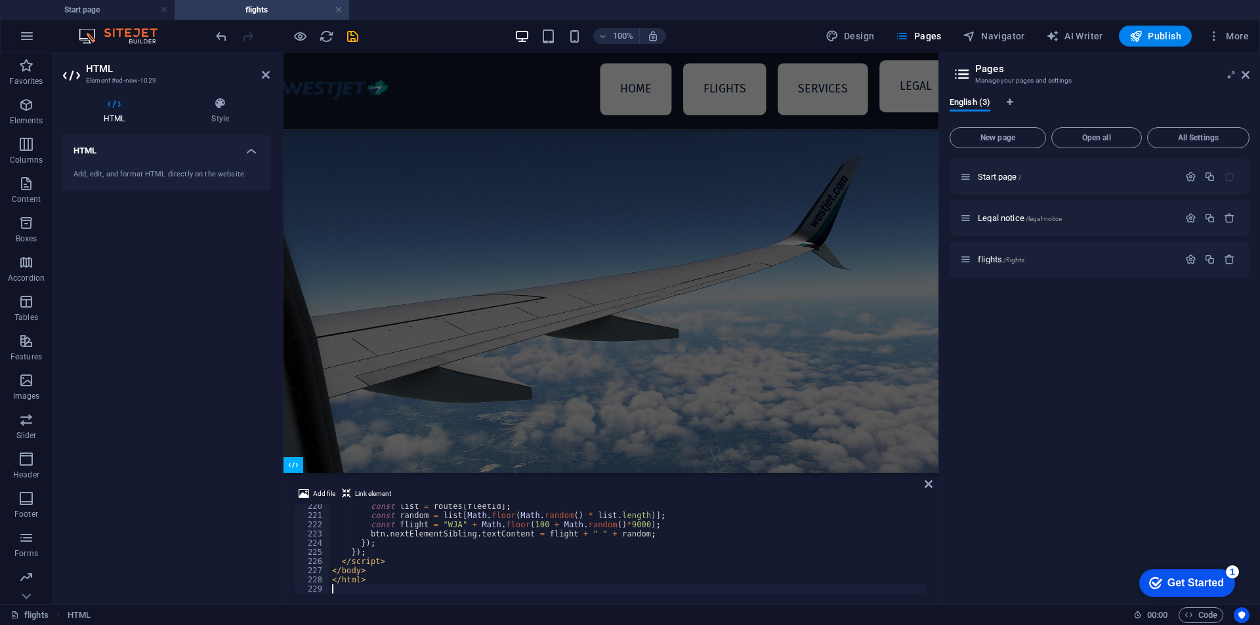
scroll to position [2015, 0]
type textarea "</html>"
click at [929, 482] on icon at bounding box center [929, 484] width 8 height 11
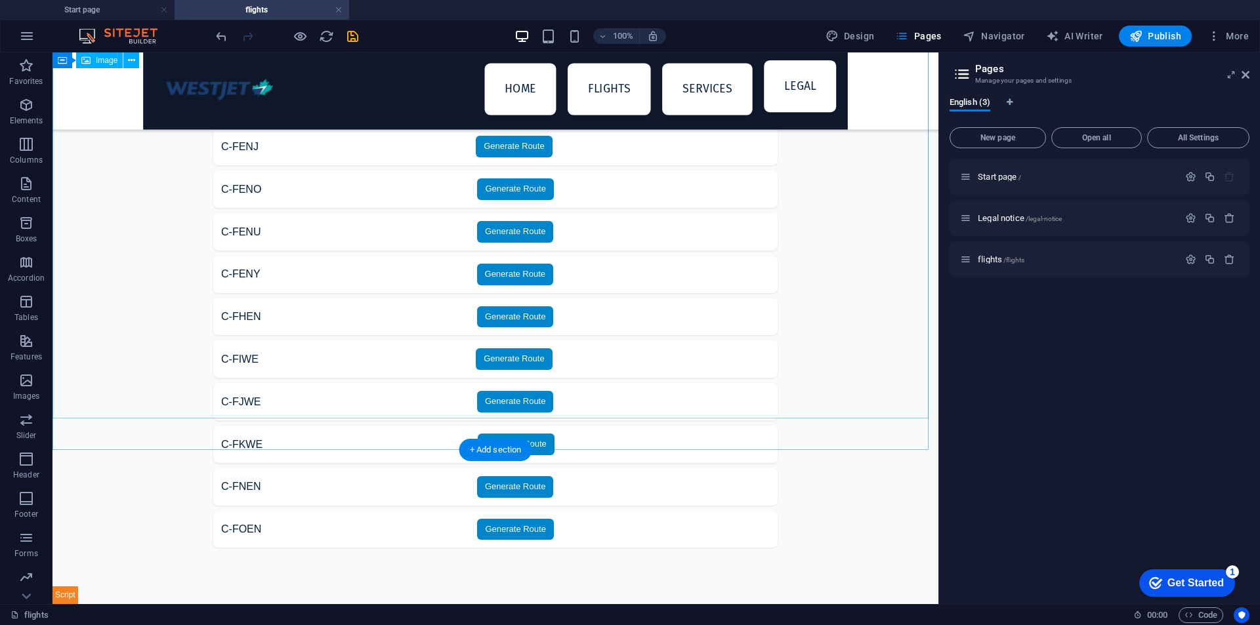
scroll to position [121, 0]
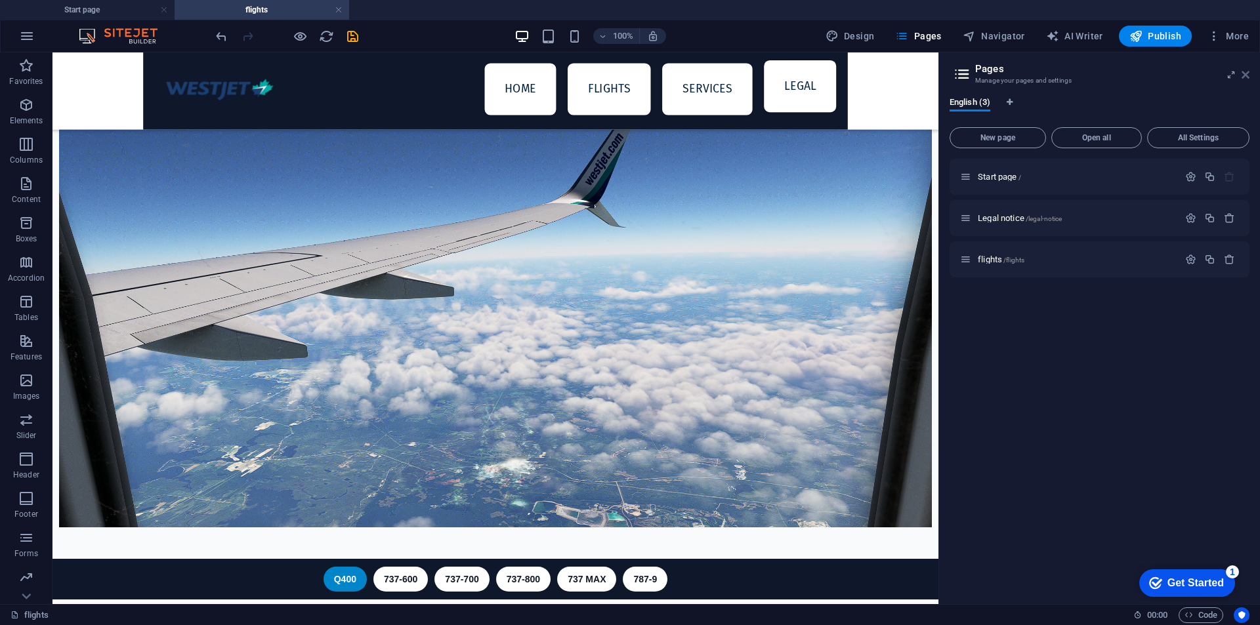
click at [1246, 70] on icon at bounding box center [1246, 75] width 8 height 11
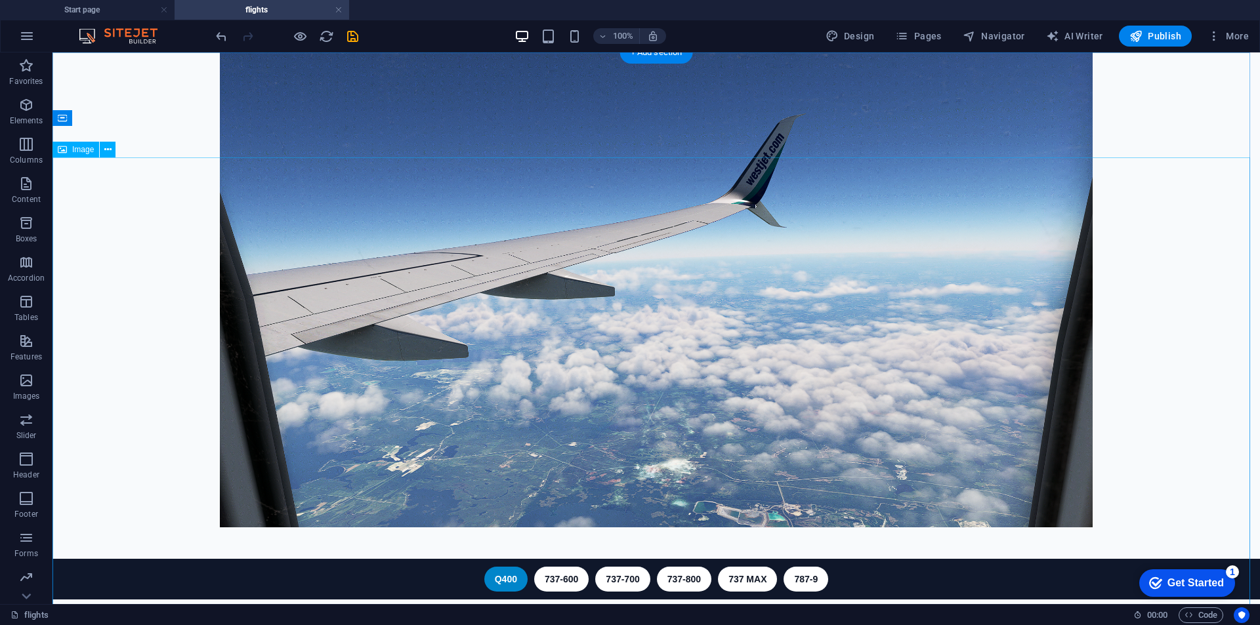
scroll to position [0, 0]
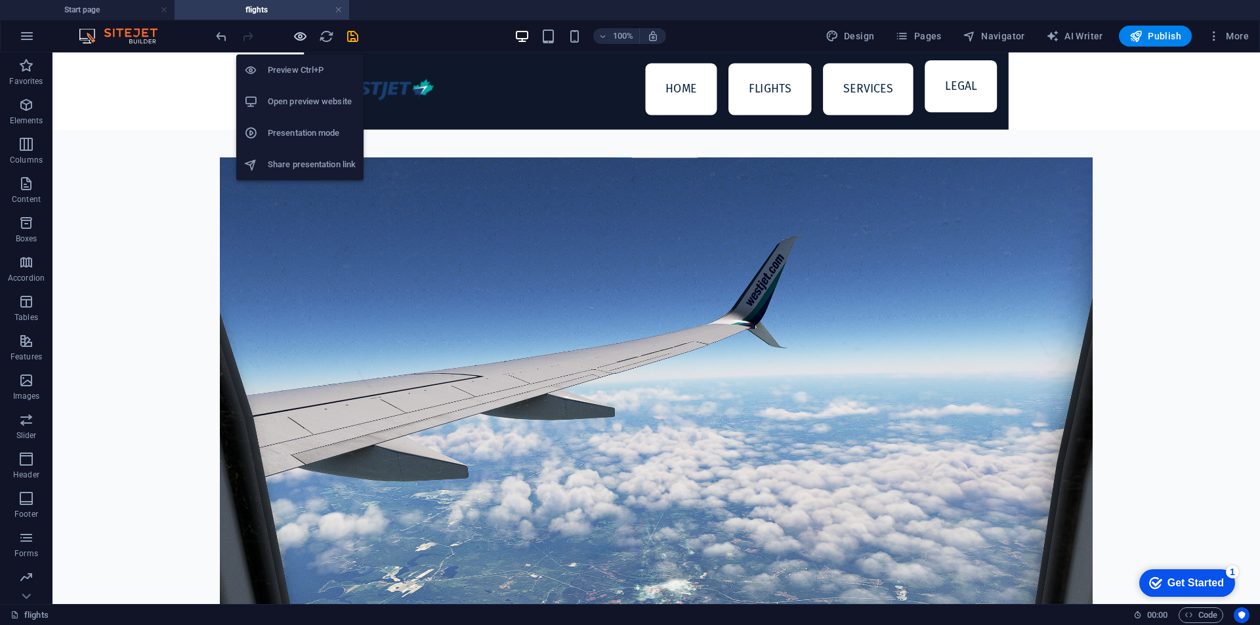
click at [299, 33] on icon "button" at bounding box center [300, 36] width 15 height 15
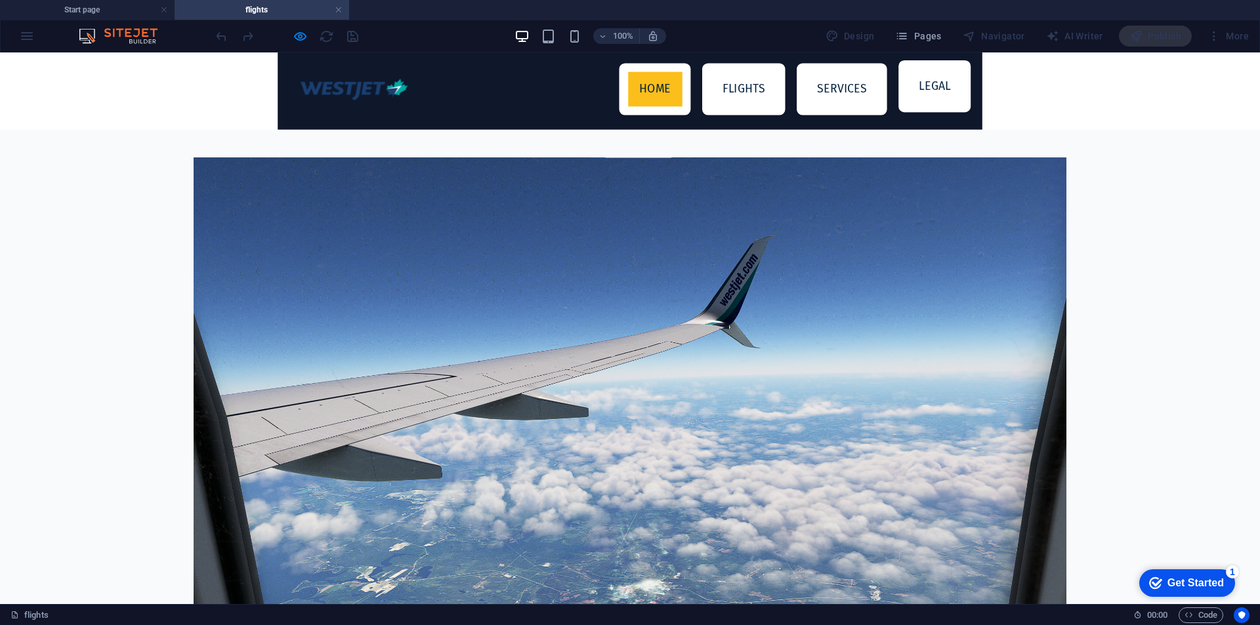
click at [658, 106] on link "Home" at bounding box center [655, 89] width 54 height 35
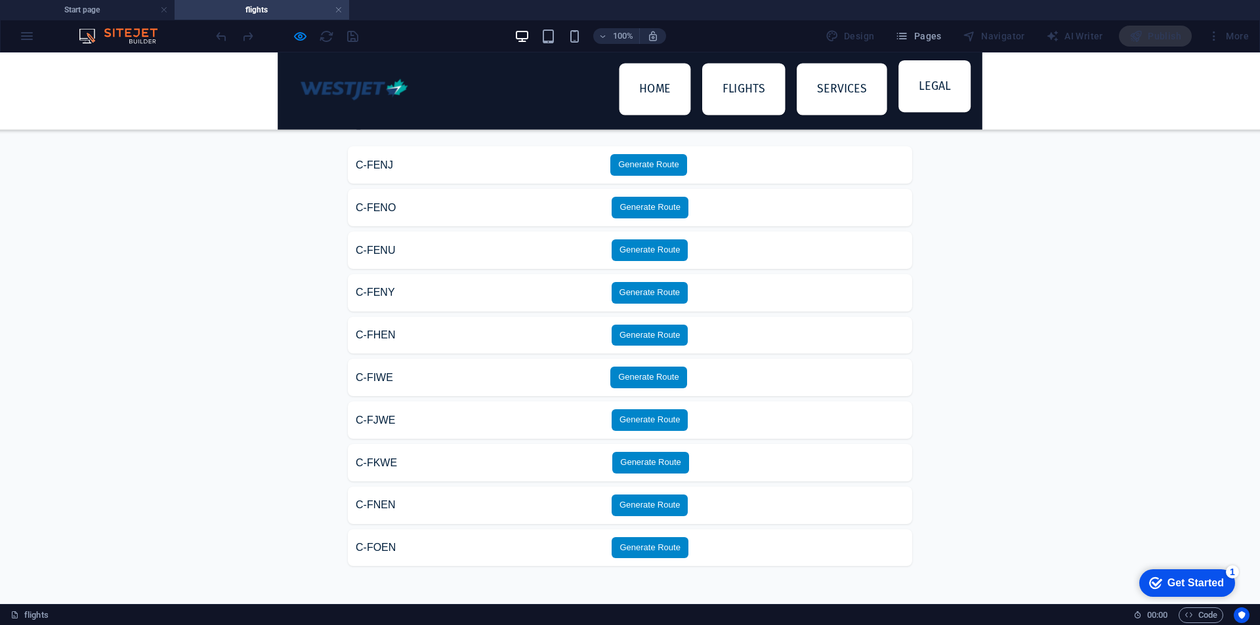
scroll to position [321, 0]
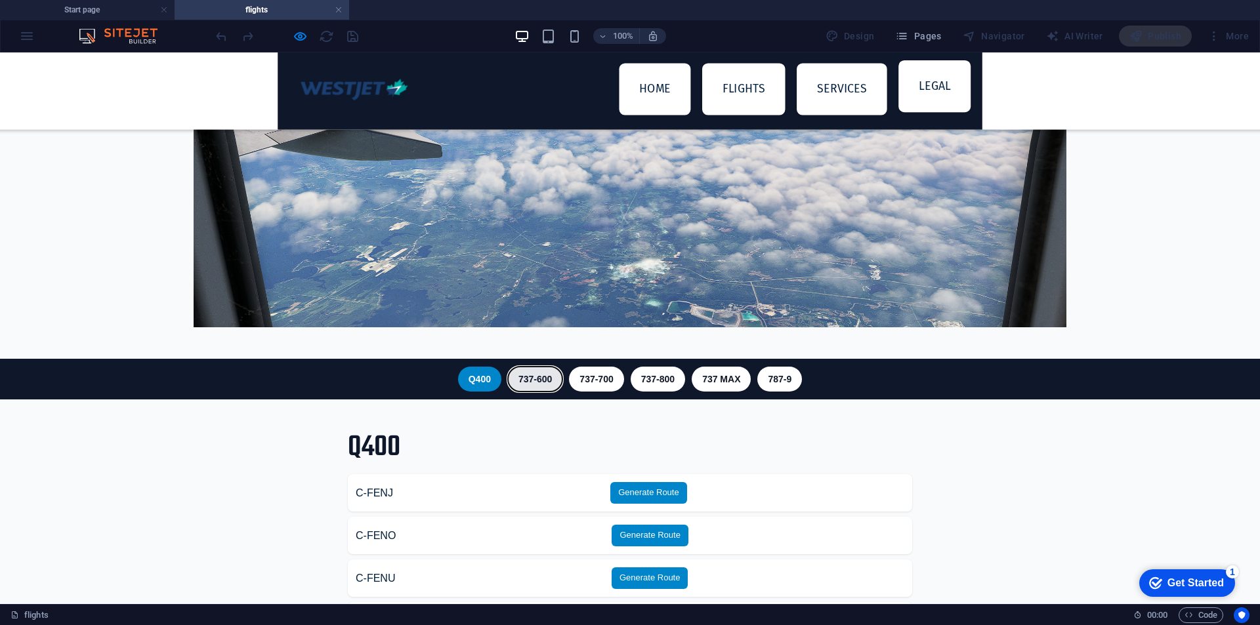
click at [527, 389] on button "737-600" at bounding box center [535, 379] width 54 height 25
click at [534, 378] on button "737-600" at bounding box center [535, 379] width 54 height 25
click at [587, 377] on button "737-700" at bounding box center [596, 379] width 54 height 25
click at [662, 378] on button "737-800" at bounding box center [658, 379] width 54 height 25
click at [707, 375] on button "737 MAX" at bounding box center [721, 379] width 59 height 25
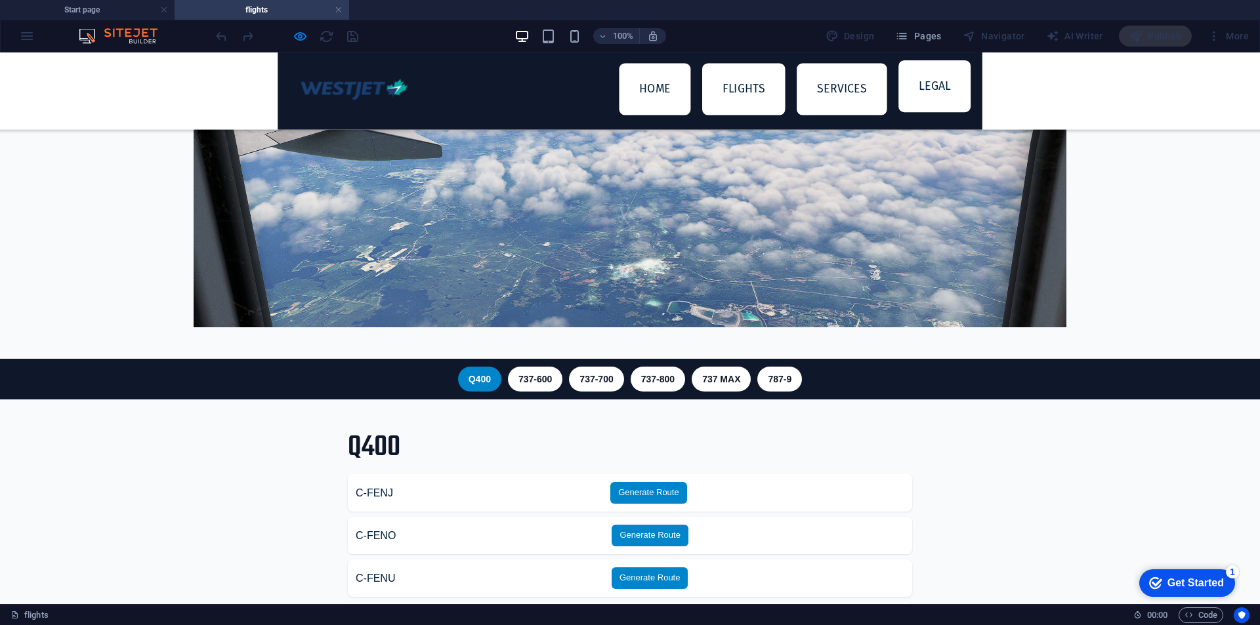
click at [791, 365] on header "Q400 737-600 737-700 737-800 737 MAX 787-9" at bounding box center [630, 379] width 1260 height 41
click at [790, 370] on button "787-9" at bounding box center [779, 379] width 45 height 25
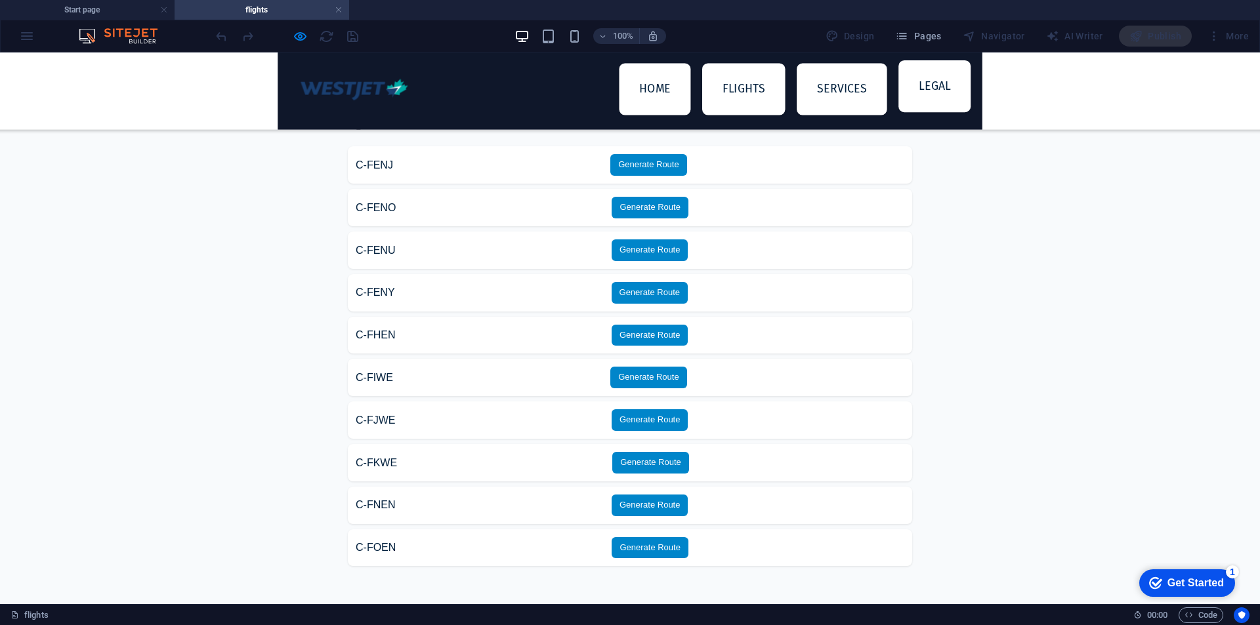
scroll to position [539, 0]
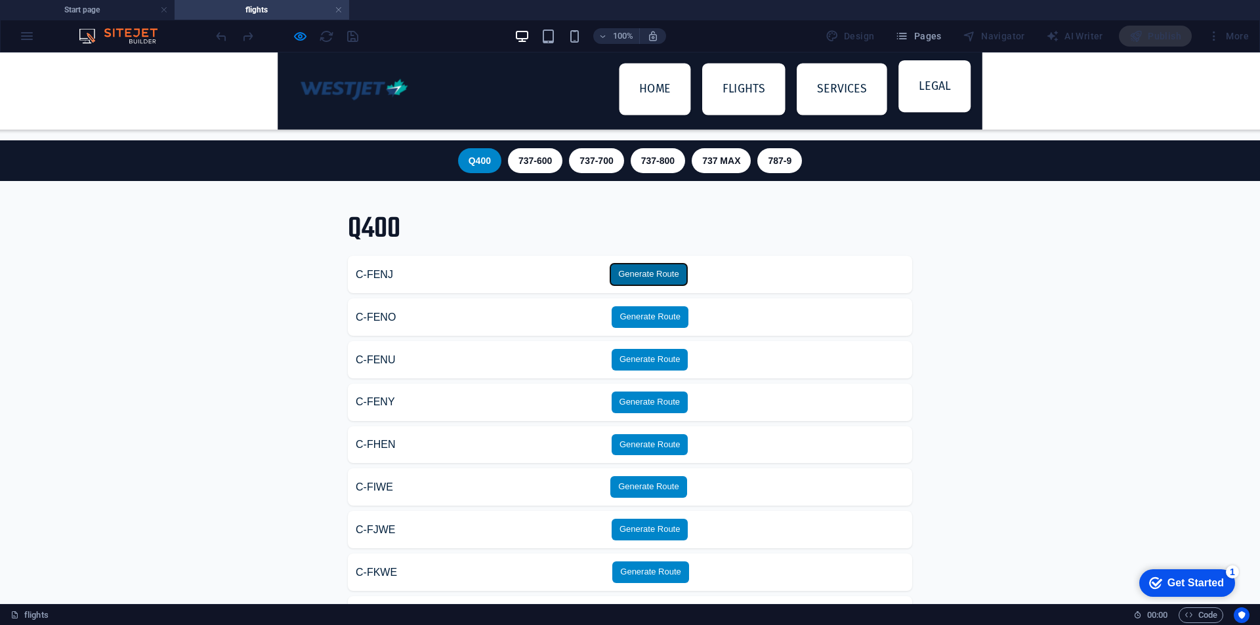
click at [644, 277] on button "Generate Route" at bounding box center [648, 275] width 77 height 22
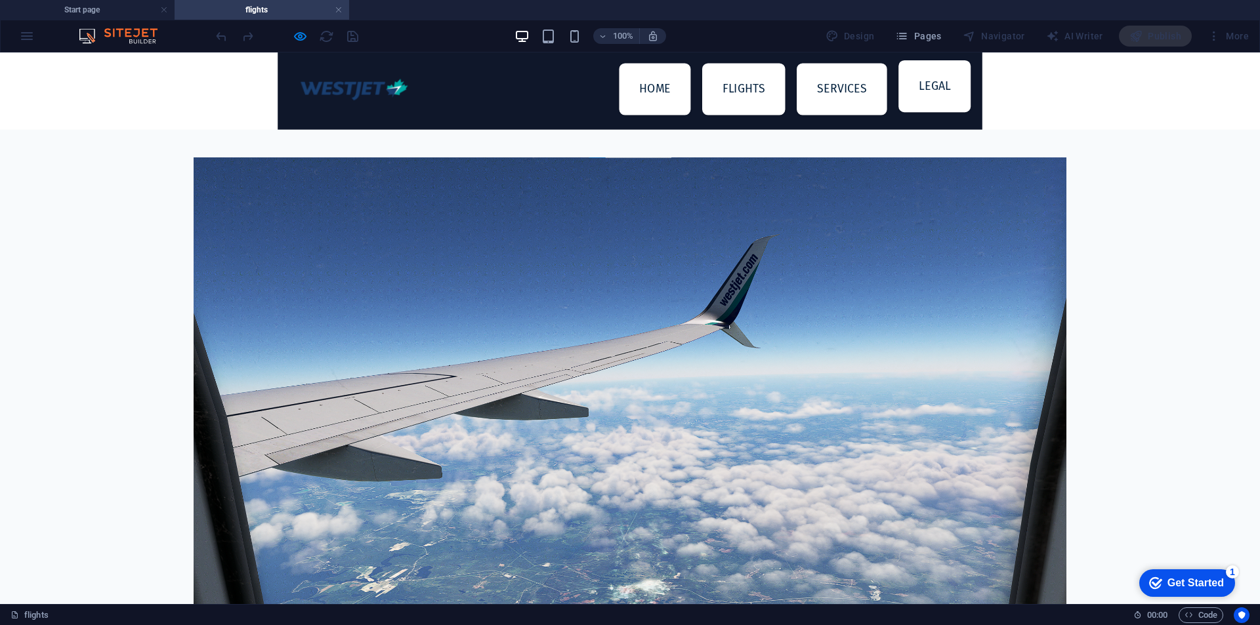
scroll to position [219, 0]
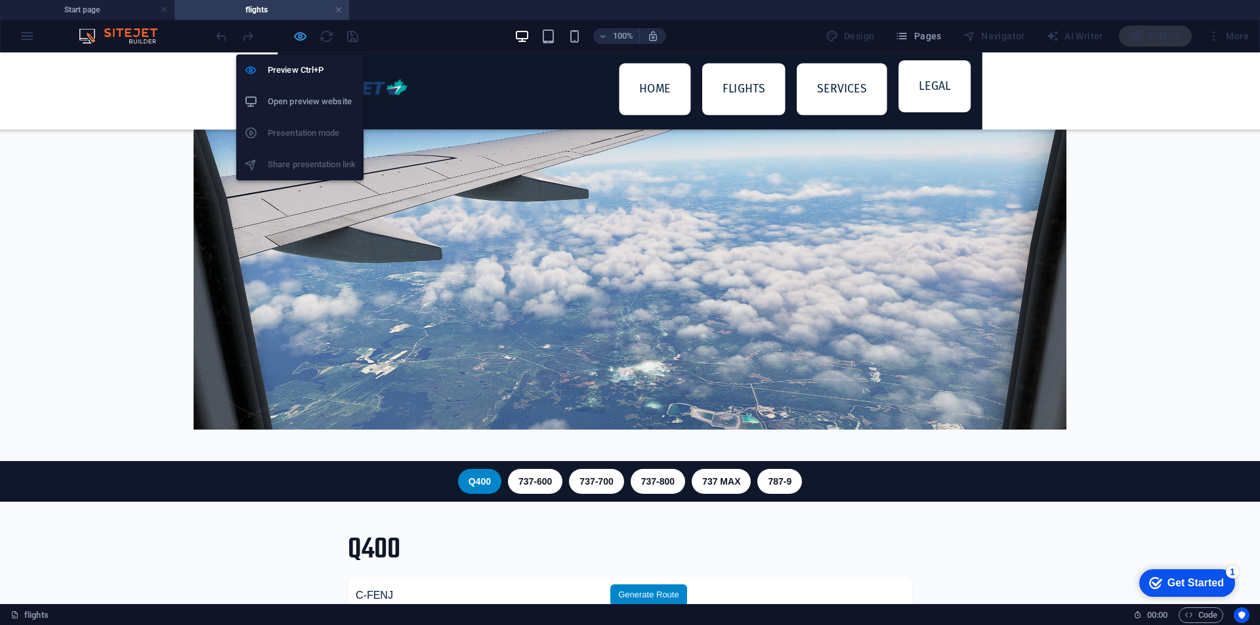
click at [299, 30] on icon "button" at bounding box center [300, 36] width 15 height 15
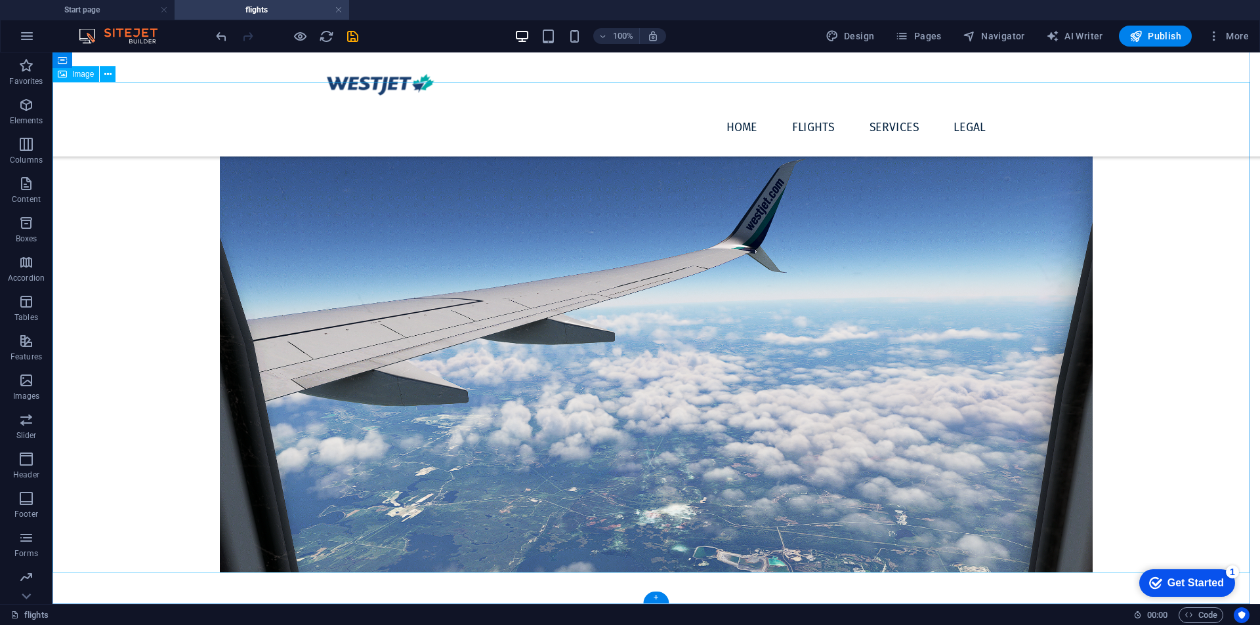
scroll to position [70, 0]
click at [656, 597] on div "+" at bounding box center [656, 598] width 26 height 12
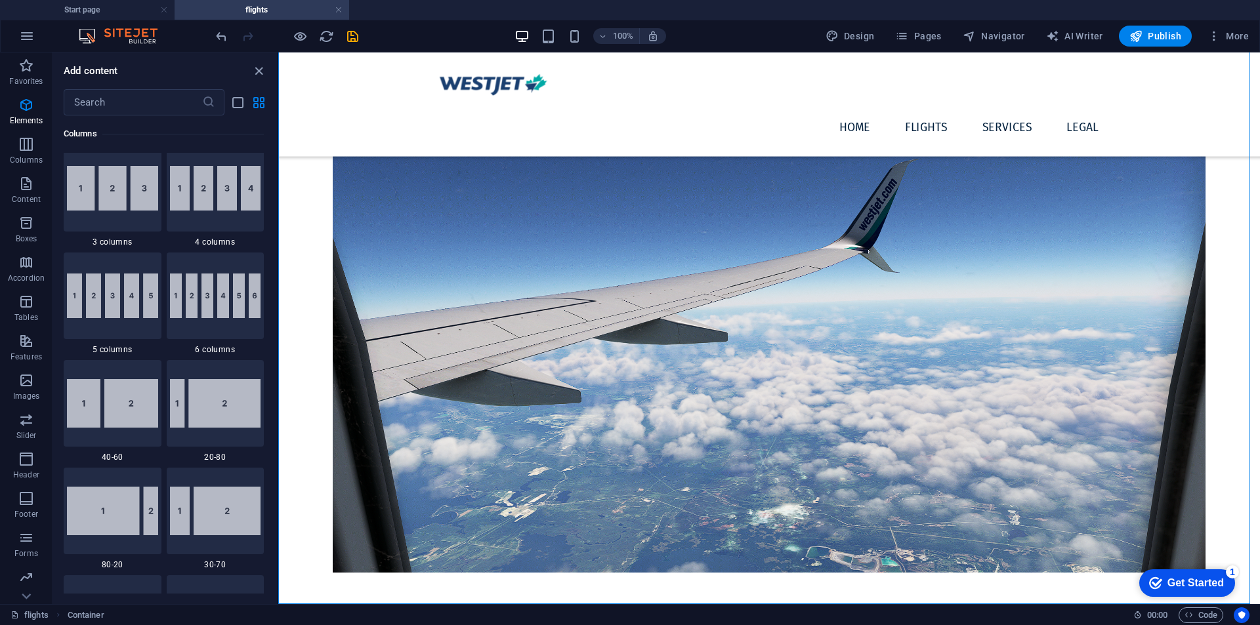
scroll to position [109, 0]
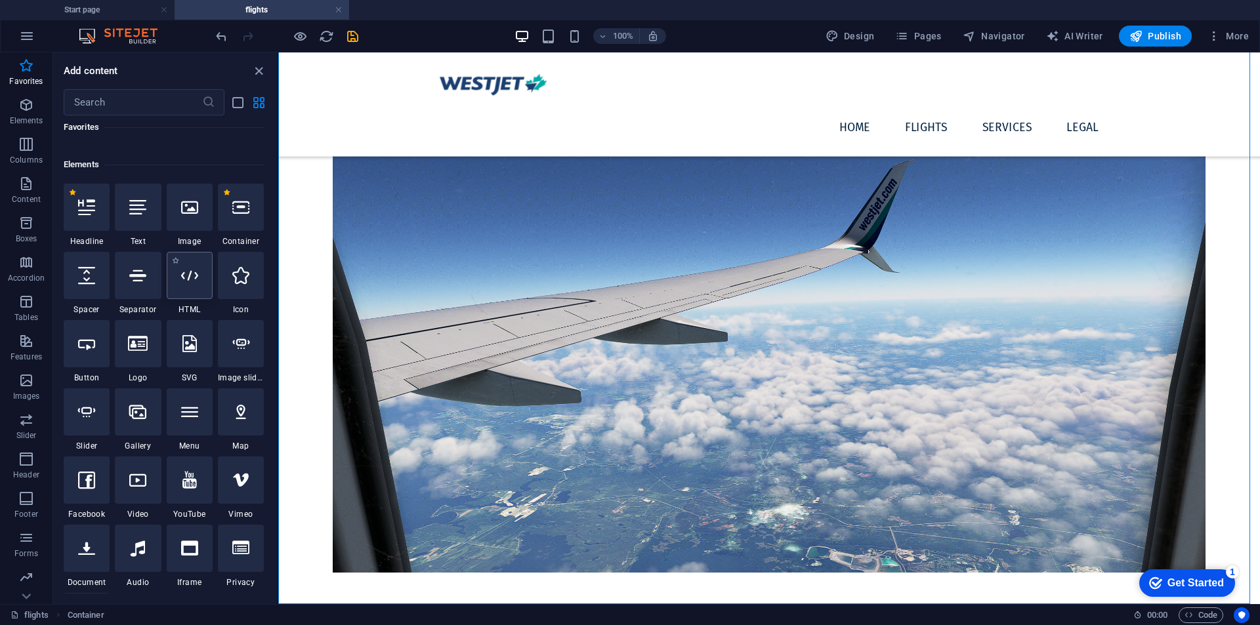
drag, startPoint x: 175, startPoint y: 296, endPoint x: 57, endPoint y: 350, distance: 129.2
click at [175, 296] on div at bounding box center [190, 275] width 46 height 47
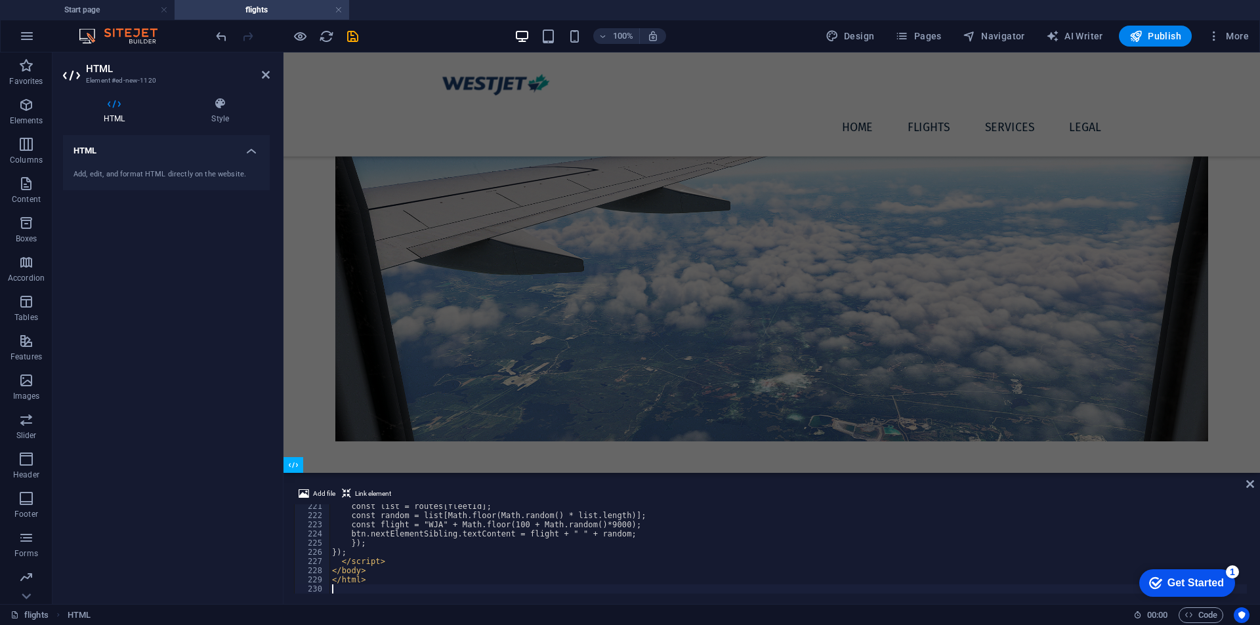
scroll to position [208, 0]
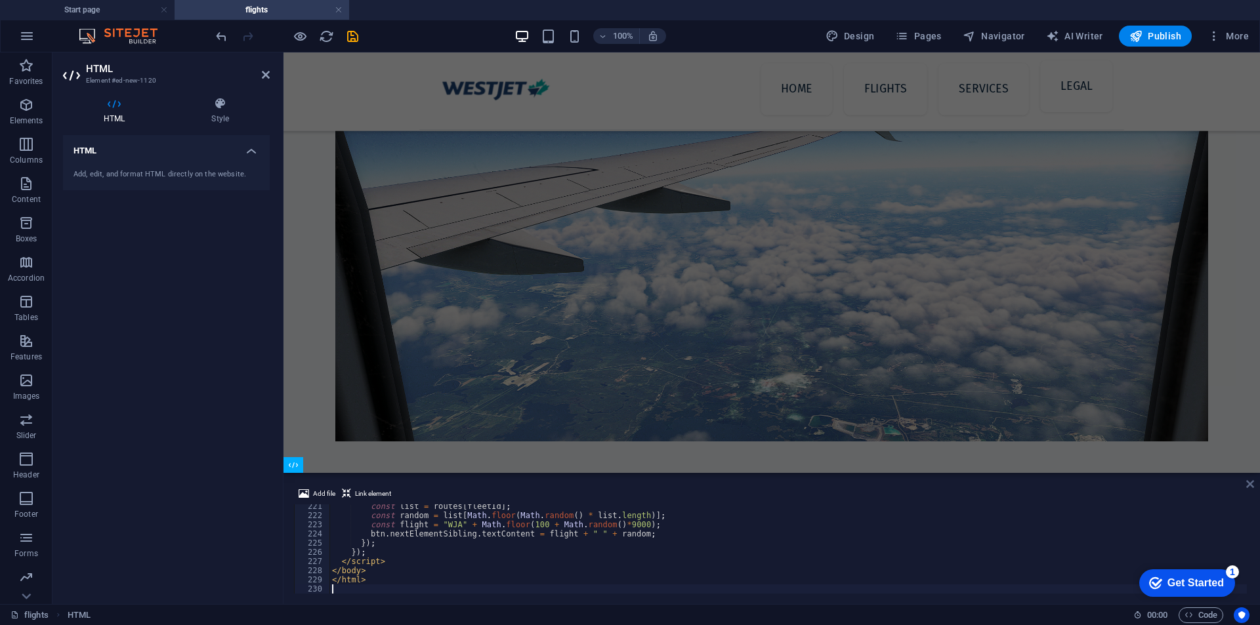
click at [1247, 485] on icon at bounding box center [1250, 484] width 8 height 11
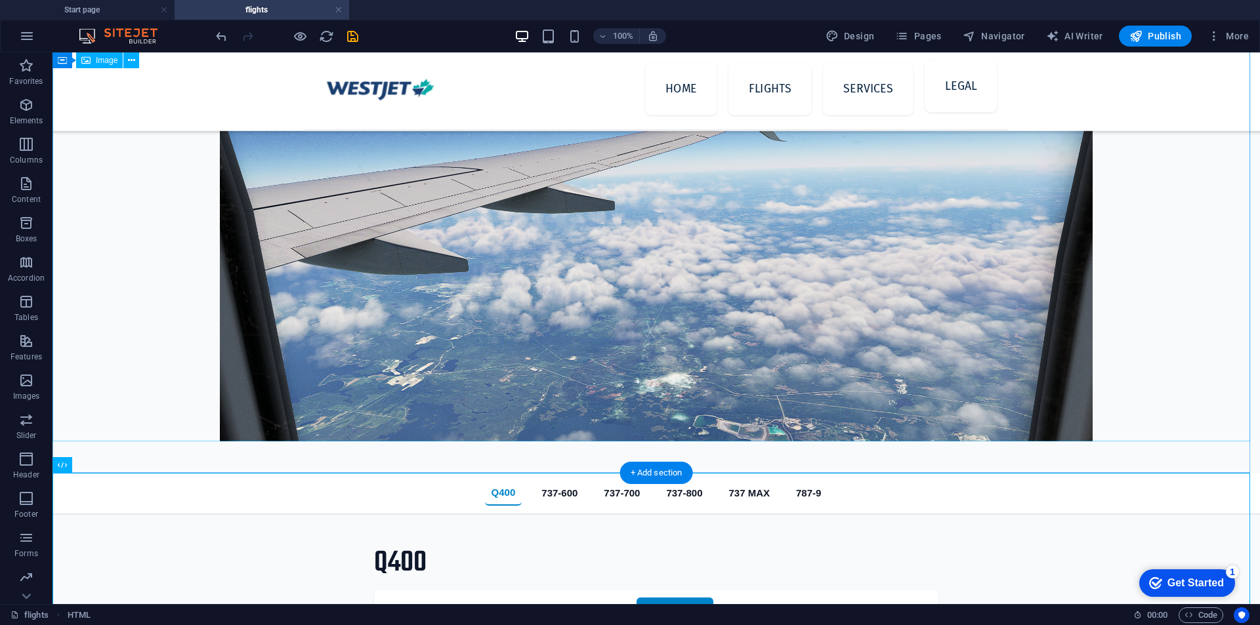
scroll to position [0, 0]
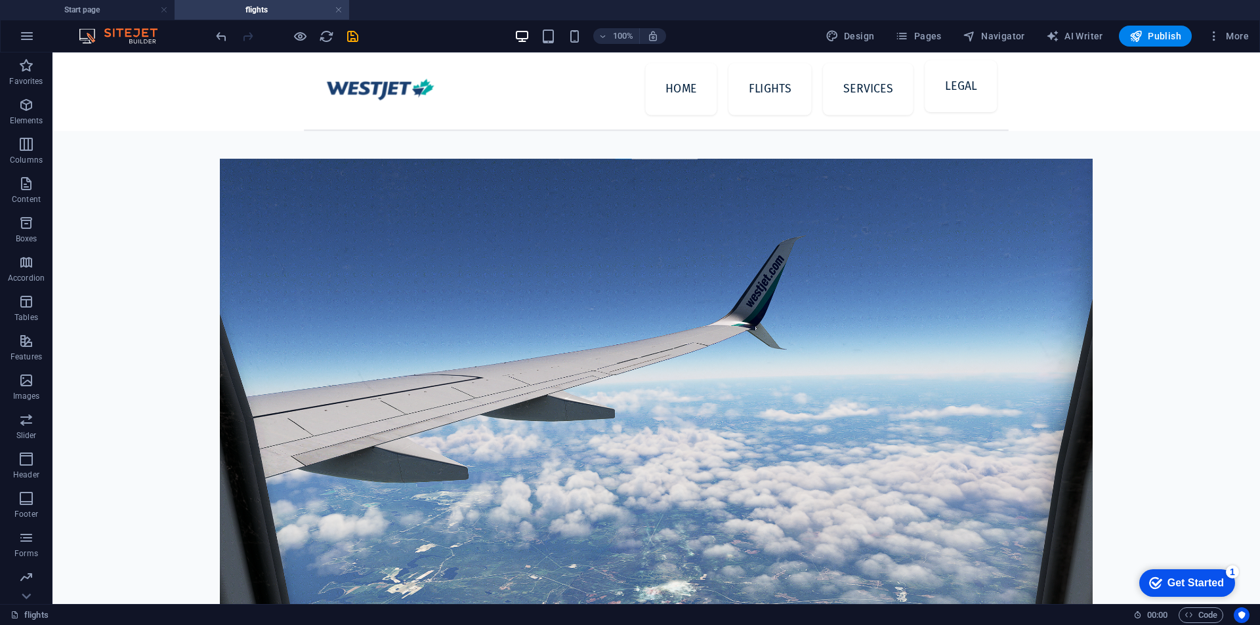
click at [350, 36] on icon "save" at bounding box center [352, 36] width 15 height 15
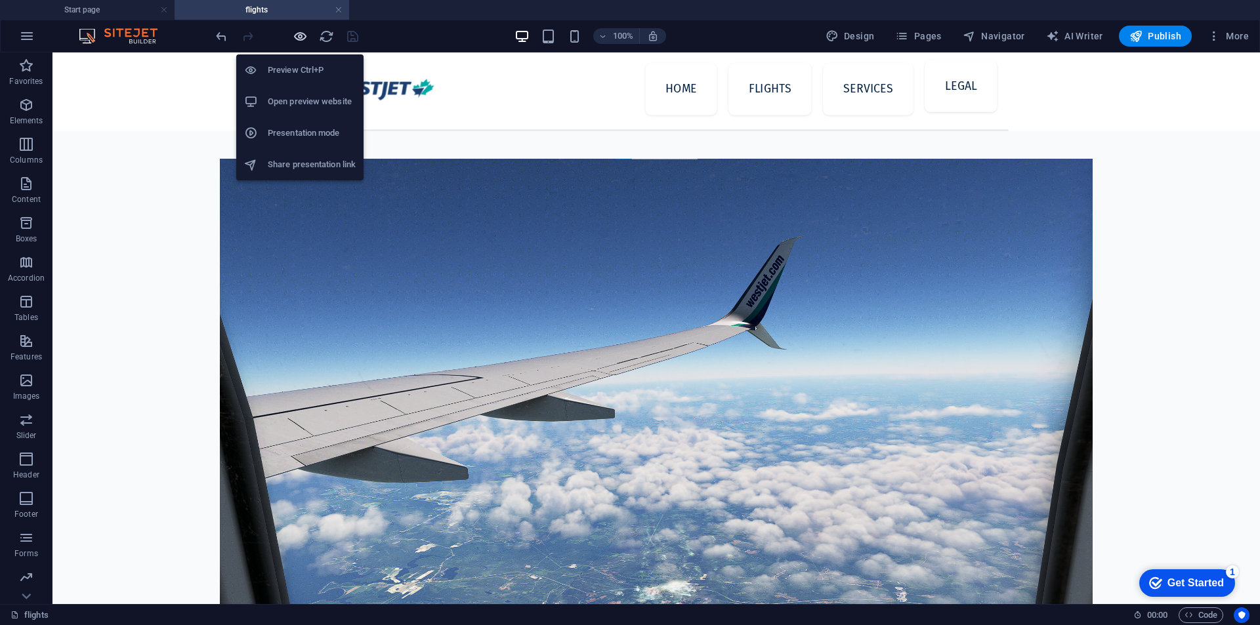
click at [294, 41] on icon "button" at bounding box center [300, 36] width 15 height 15
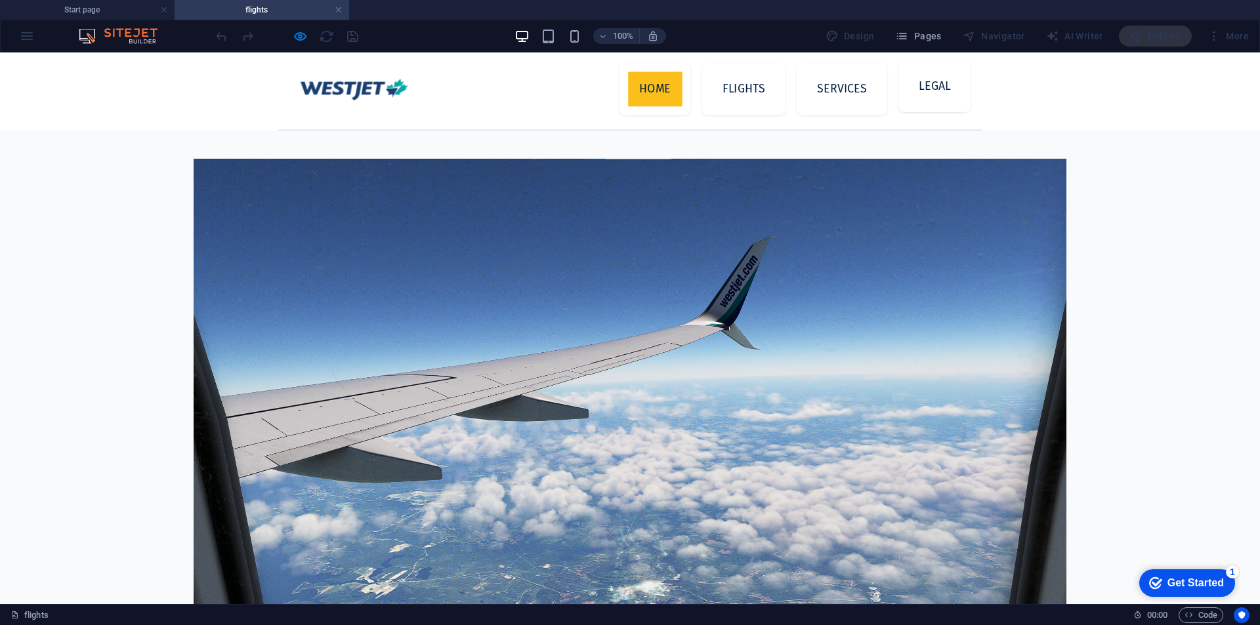
click at [656, 99] on link "Home" at bounding box center [655, 89] width 54 height 35
click at [728, 95] on link "flights" at bounding box center [744, 89] width 66 height 35
click at [820, 92] on link "Services" at bounding box center [841, 89] width 73 height 35
click at [923, 84] on link "Legal" at bounding box center [934, 86] width 55 height 35
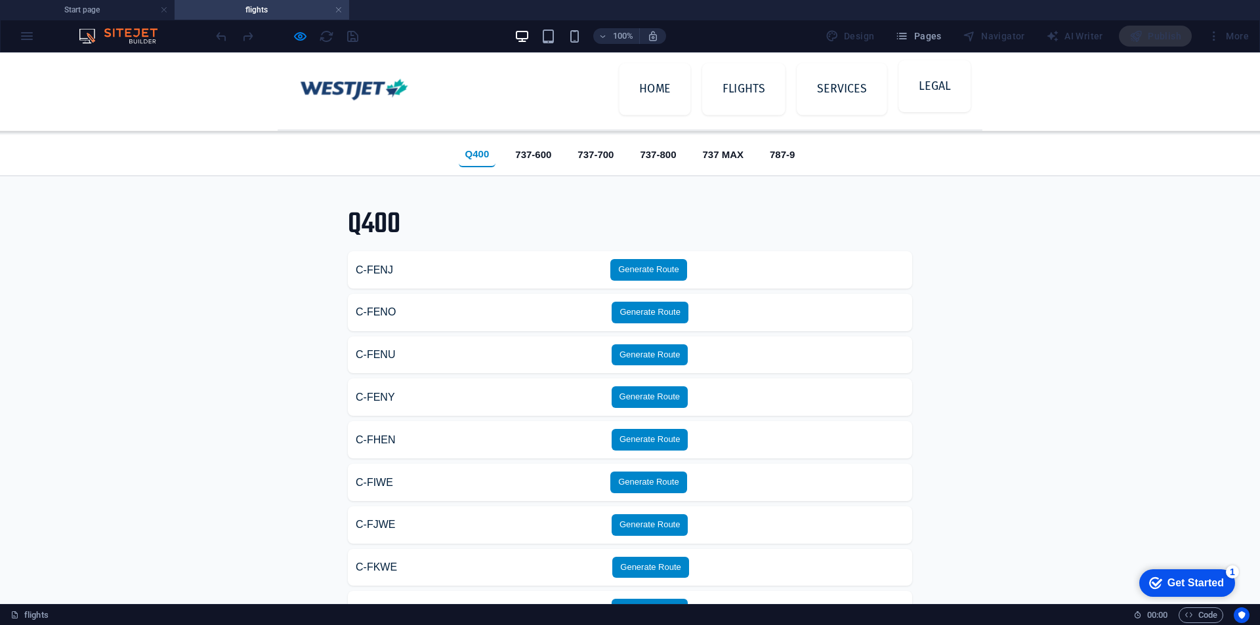
scroll to position [652, 0]
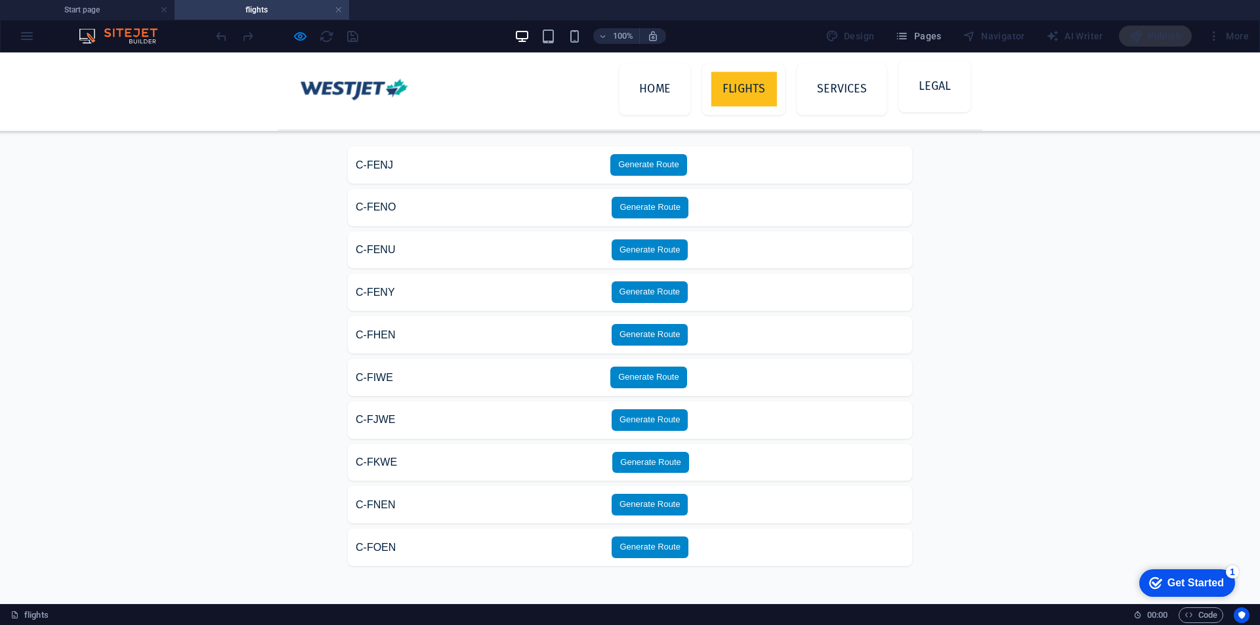
click at [718, 70] on li "flights" at bounding box center [743, 89] width 83 height 52
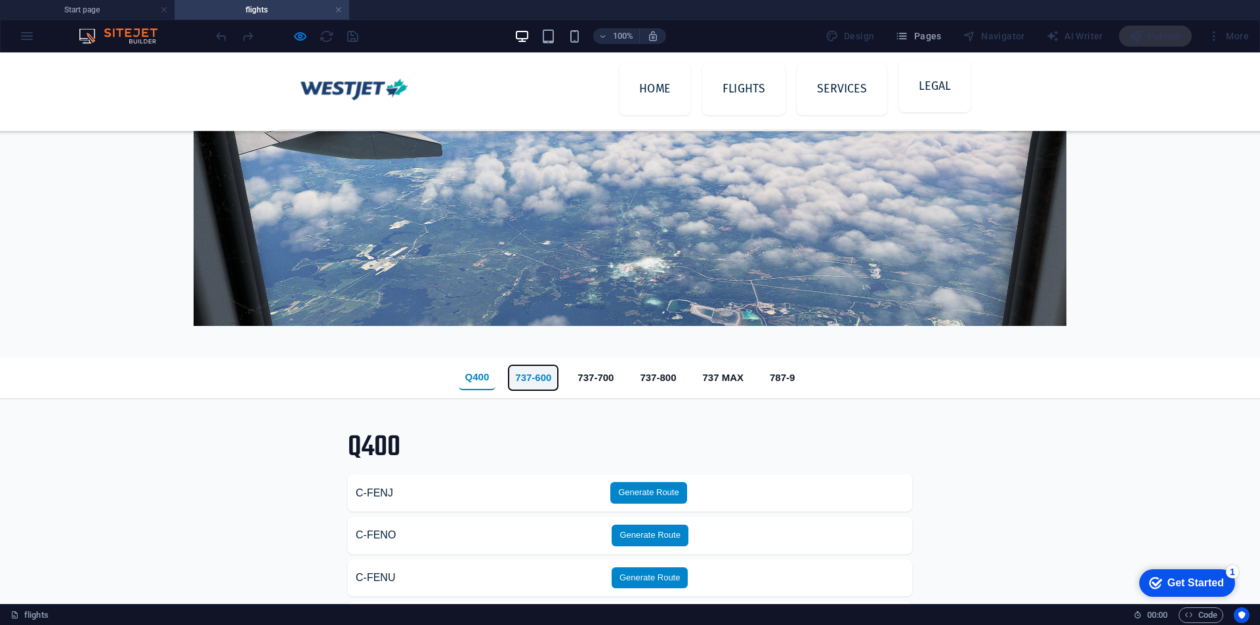
click at [511, 373] on button "737-600" at bounding box center [533, 378] width 49 height 25
click at [615, 385] on button "737-700" at bounding box center [595, 378] width 49 height 25
drag, startPoint x: 669, startPoint y: 387, endPoint x: 700, endPoint y: 375, distance: 32.4
click at [667, 387] on button "737-800" at bounding box center [657, 378] width 49 height 25
click at [703, 375] on button "737 MAX" at bounding box center [723, 378] width 54 height 25
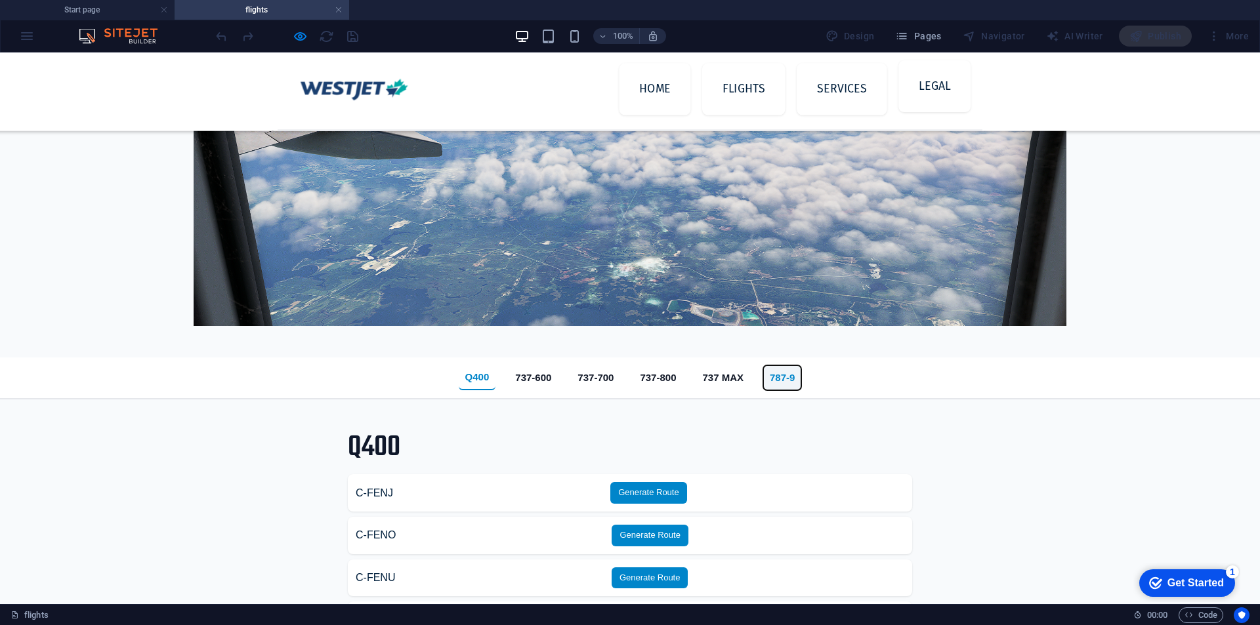
click at [782, 376] on button "787-9" at bounding box center [782, 378] width 38 height 25
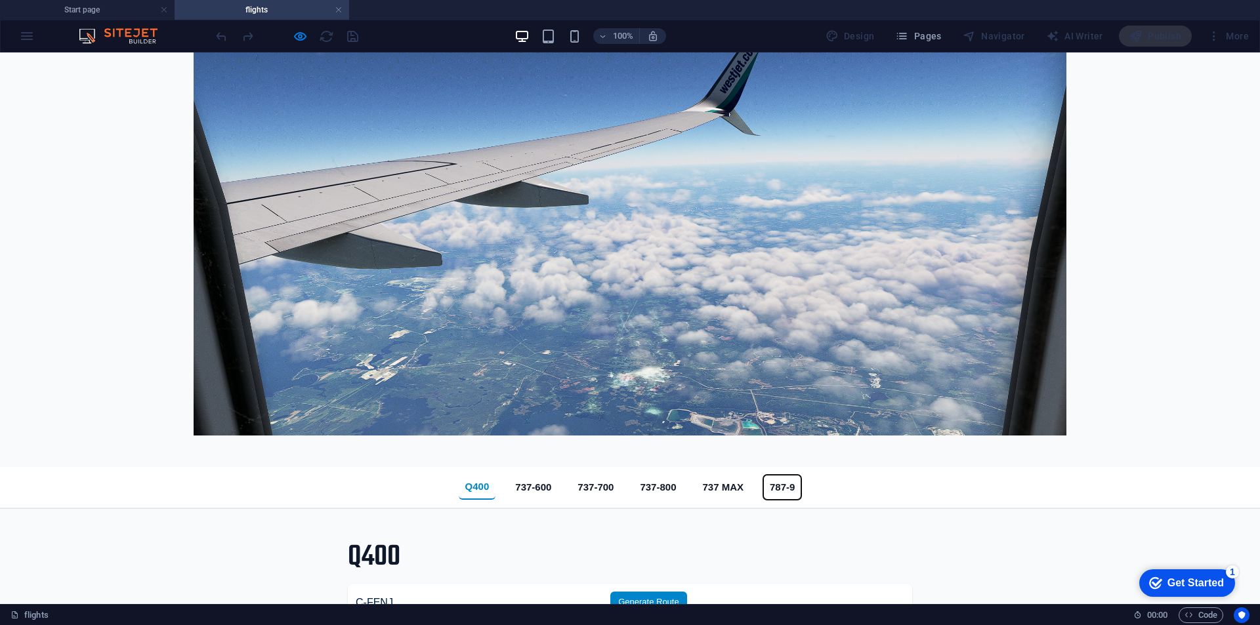
scroll to position [0, 0]
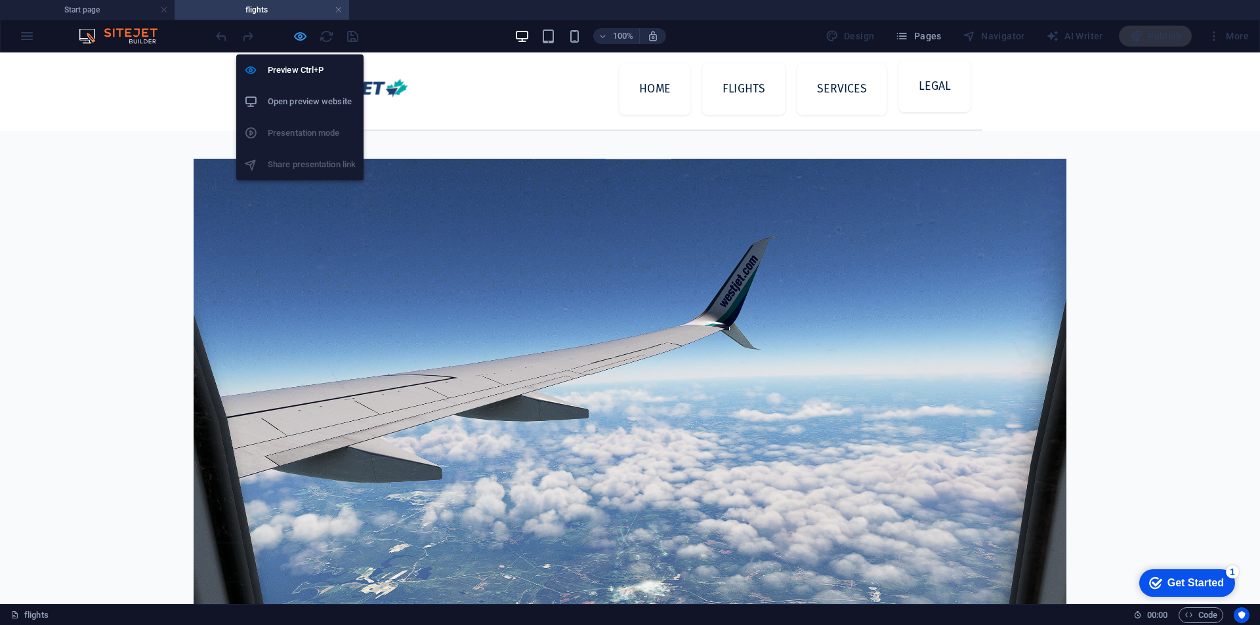
click at [306, 36] on icon "button" at bounding box center [300, 36] width 15 height 15
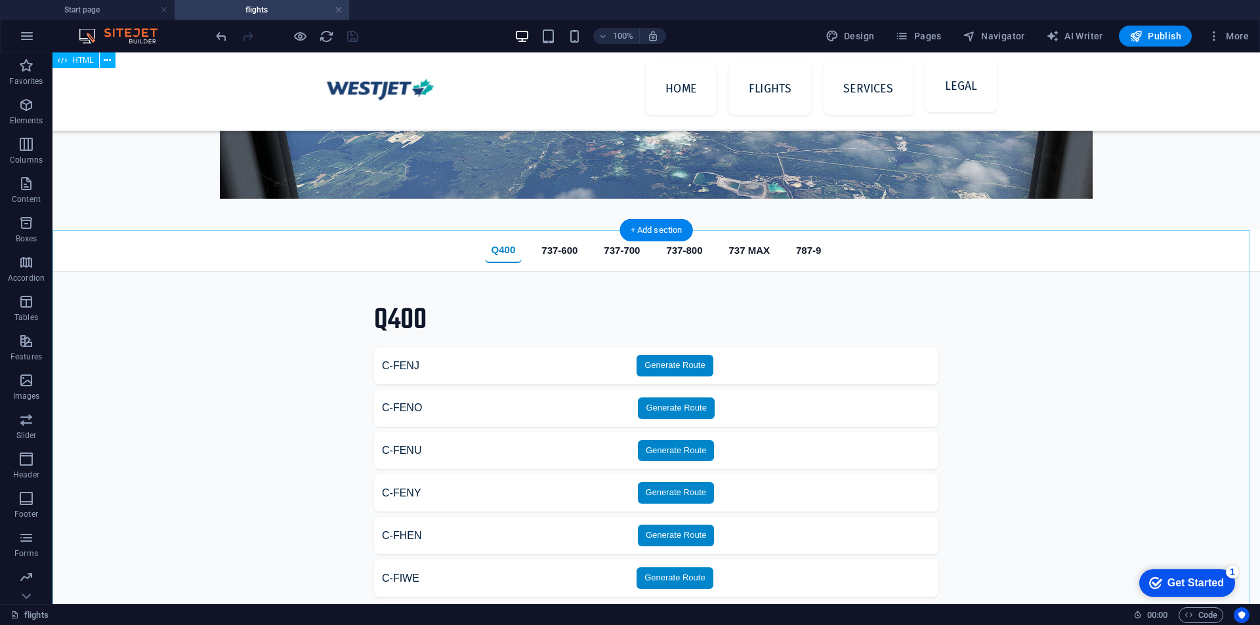
scroll to position [232, 0]
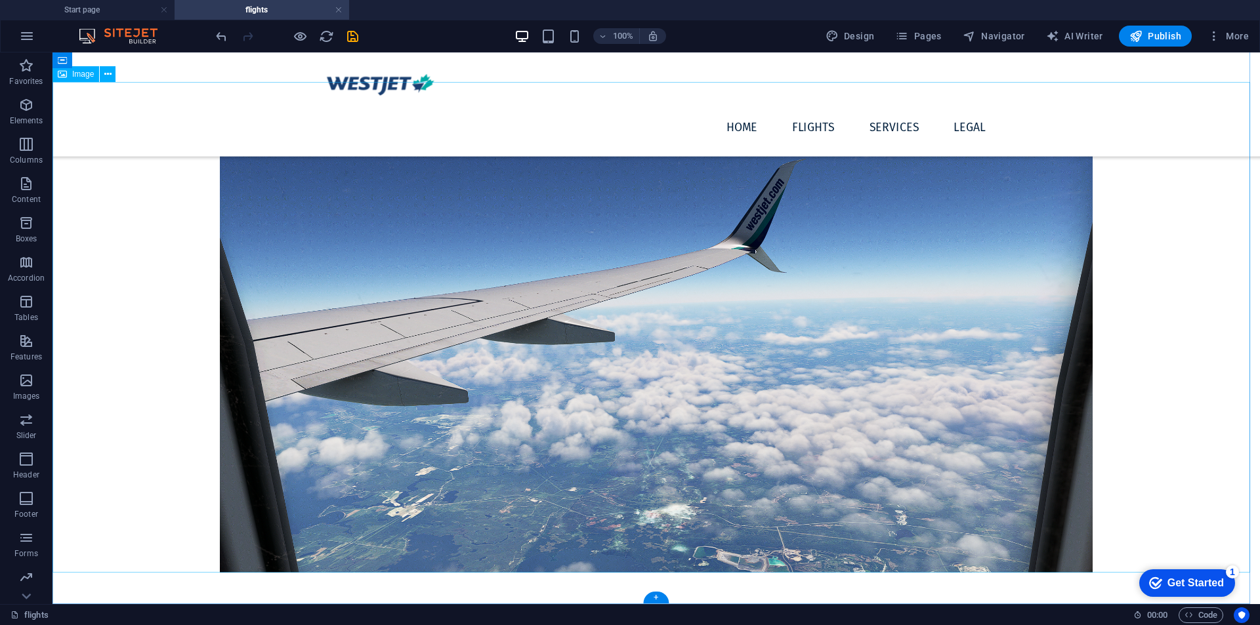
scroll to position [70, 0]
drag, startPoint x: 659, startPoint y: 595, endPoint x: 160, endPoint y: 356, distance: 553.0
click at [659, 595] on div "+" at bounding box center [656, 598] width 26 height 12
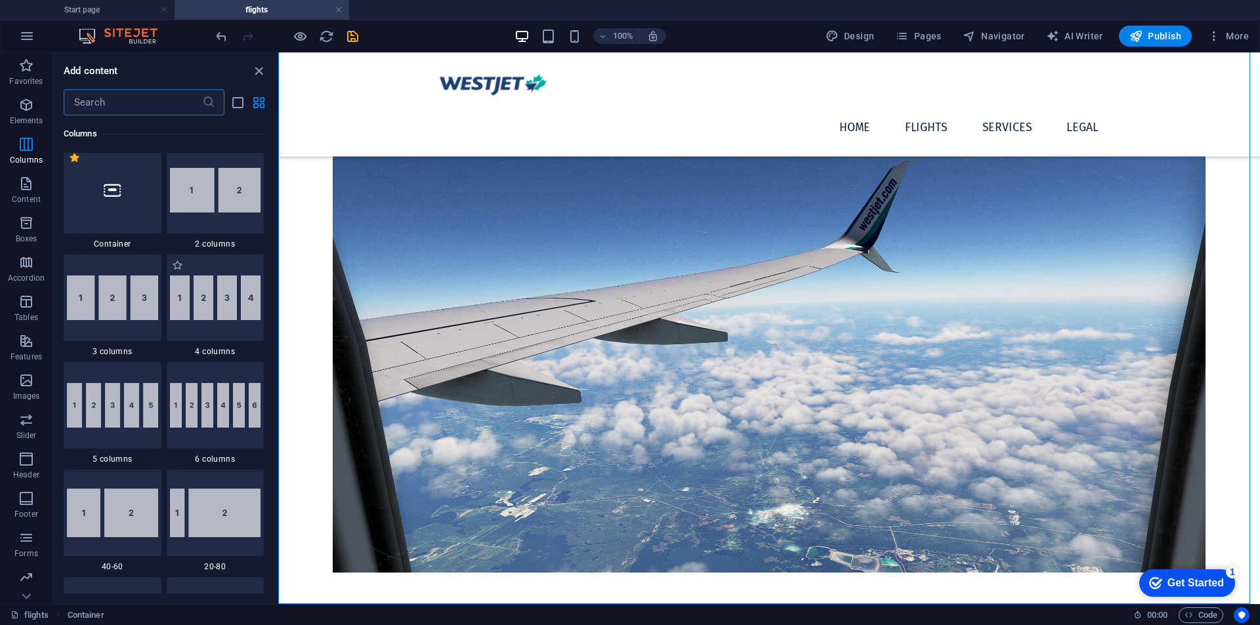
scroll to position [0, 0]
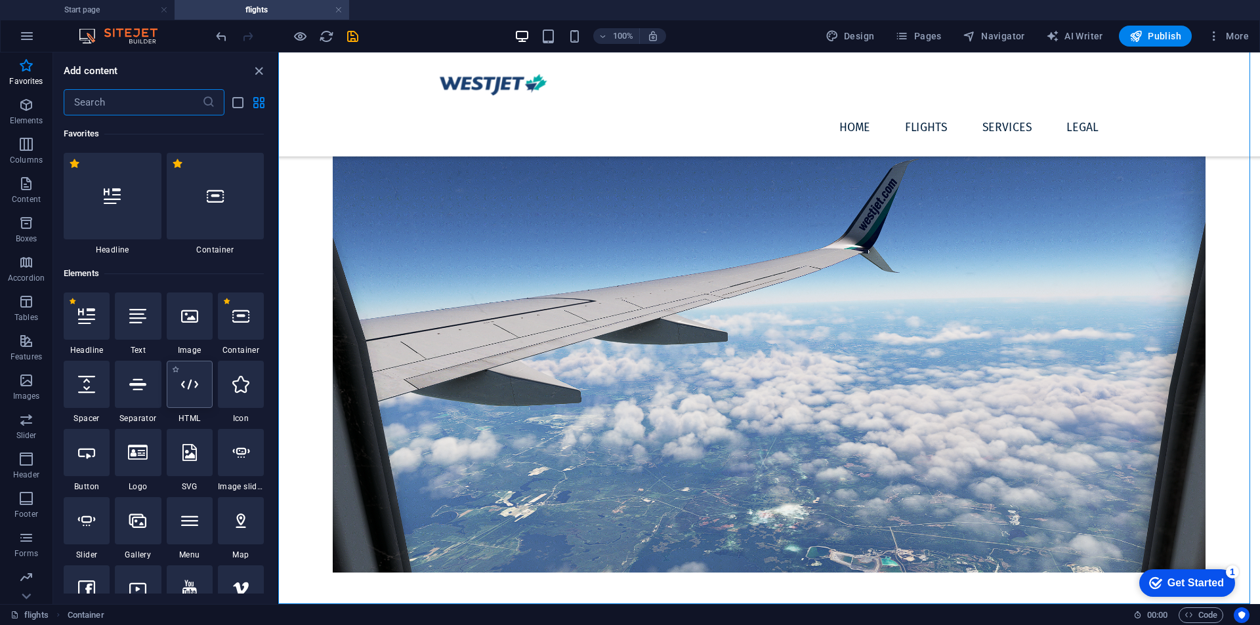
click at [194, 386] on icon at bounding box center [189, 384] width 17 height 17
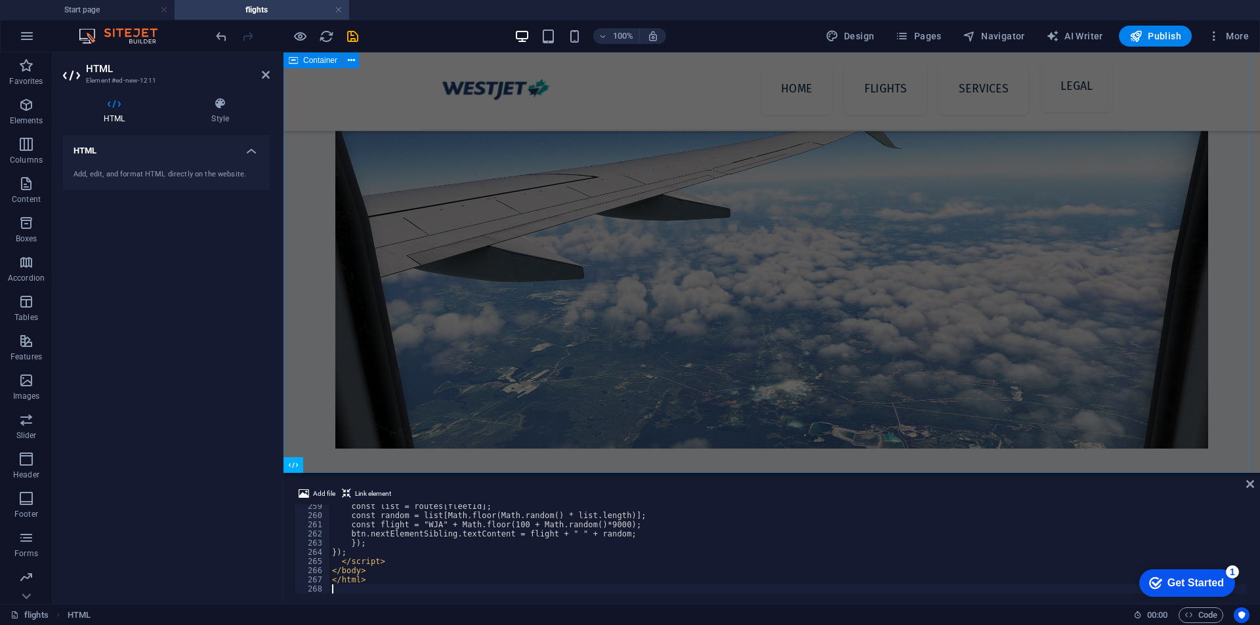
scroll to position [208, 0]
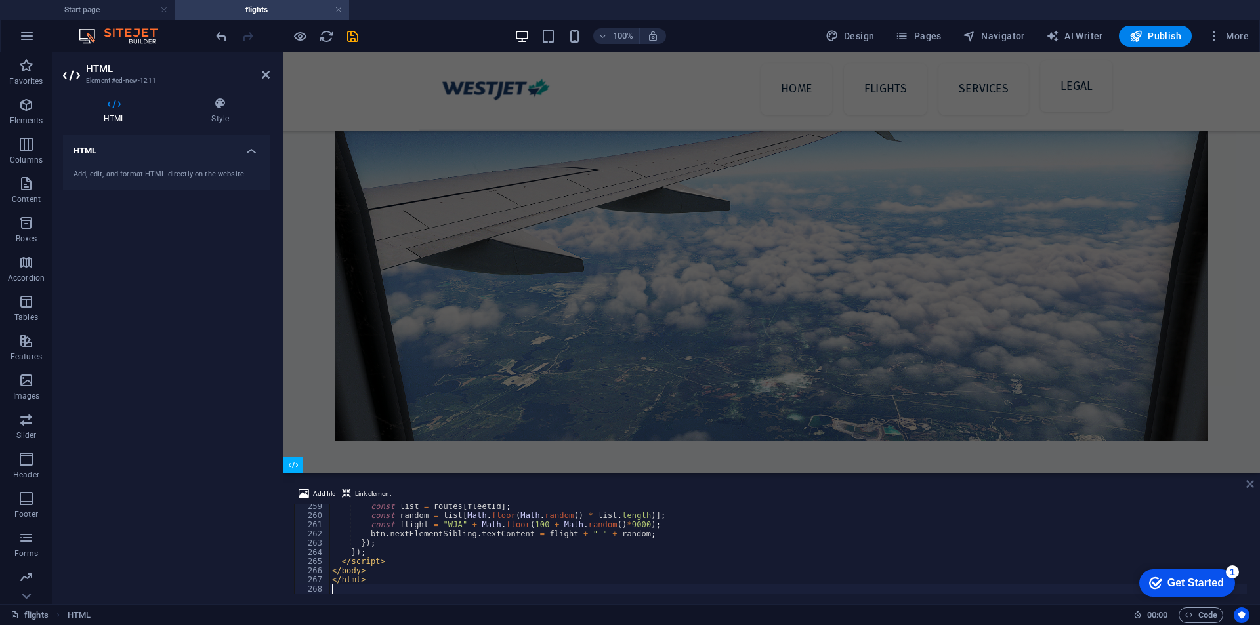
click at [1248, 486] on icon at bounding box center [1250, 484] width 8 height 11
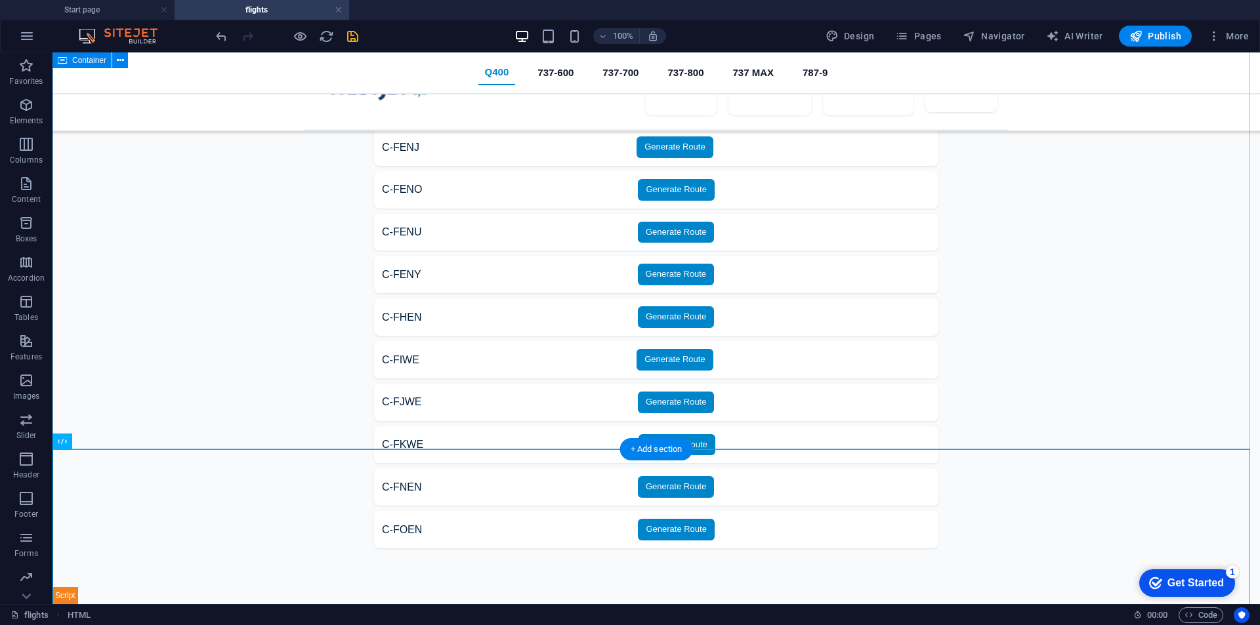
scroll to position [232, 0]
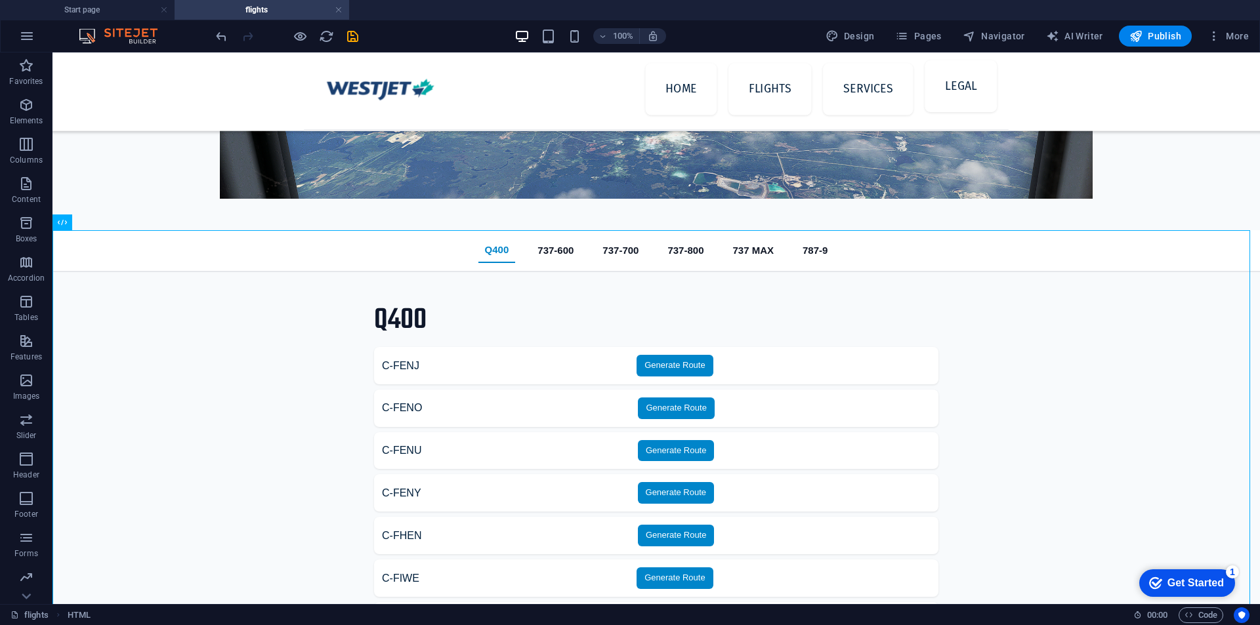
click at [298, 46] on div at bounding box center [286, 36] width 147 height 21
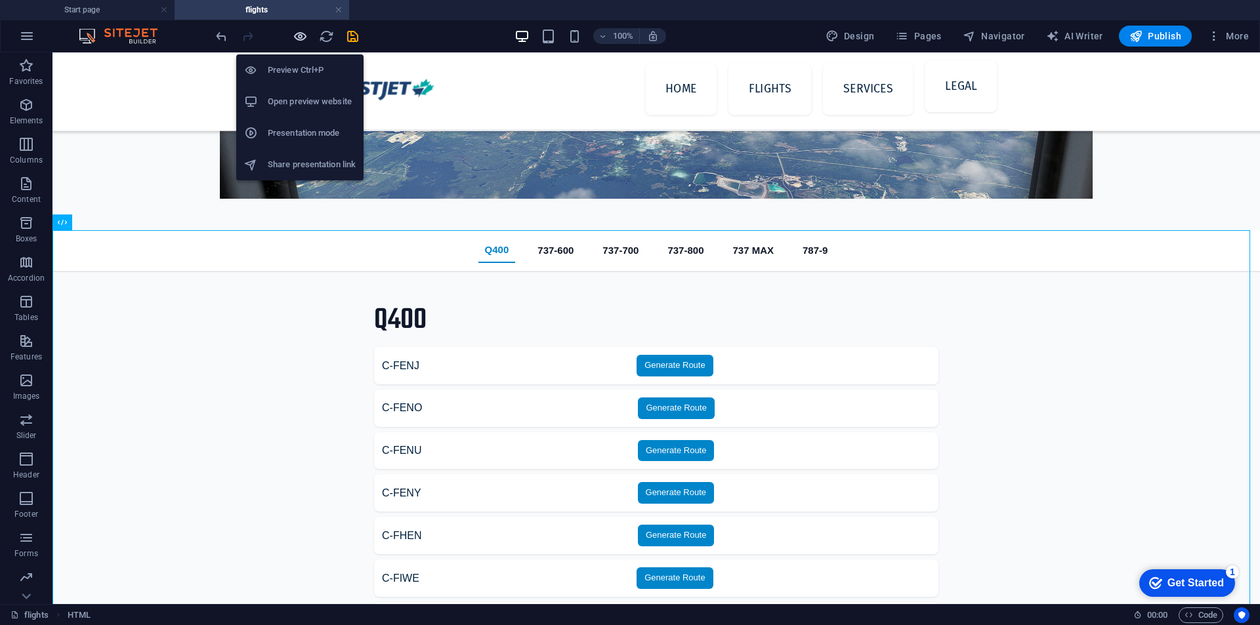
click at [295, 43] on icon "button" at bounding box center [300, 36] width 15 height 15
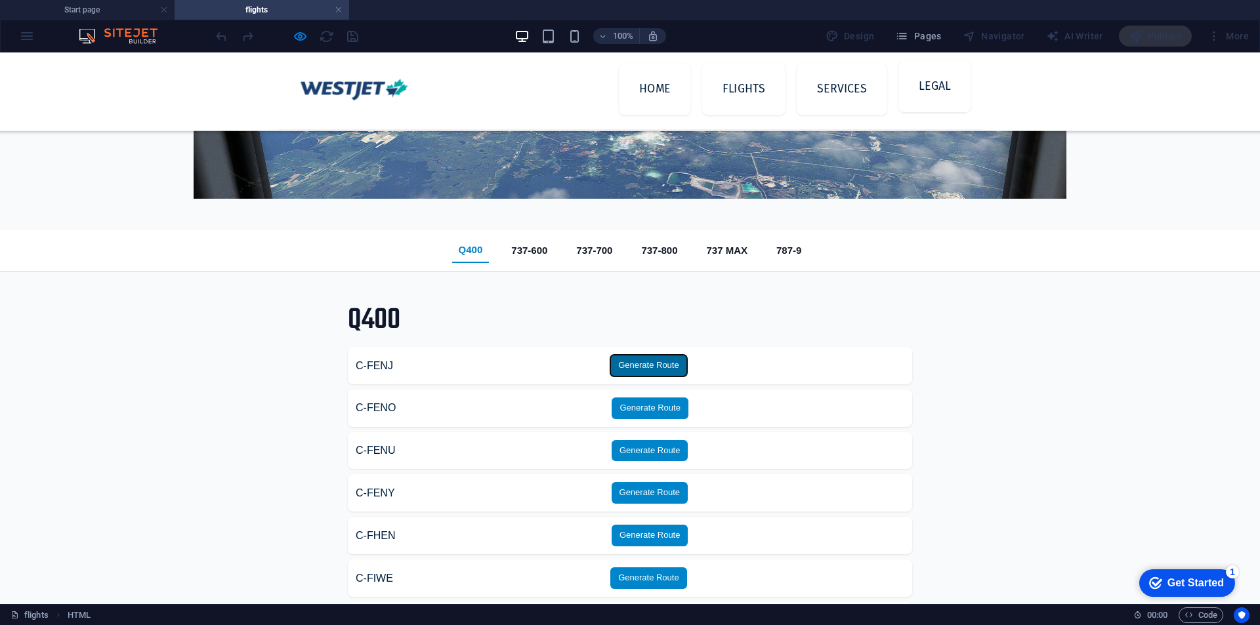
click at [628, 366] on button "Generate Route" at bounding box center [648, 366] width 77 height 22
click at [544, 238] on button "737-600" at bounding box center [529, 250] width 49 height 25
click at [597, 256] on button "737-700" at bounding box center [594, 250] width 49 height 25
click at [597, 255] on button "737-700" at bounding box center [594, 250] width 49 height 25
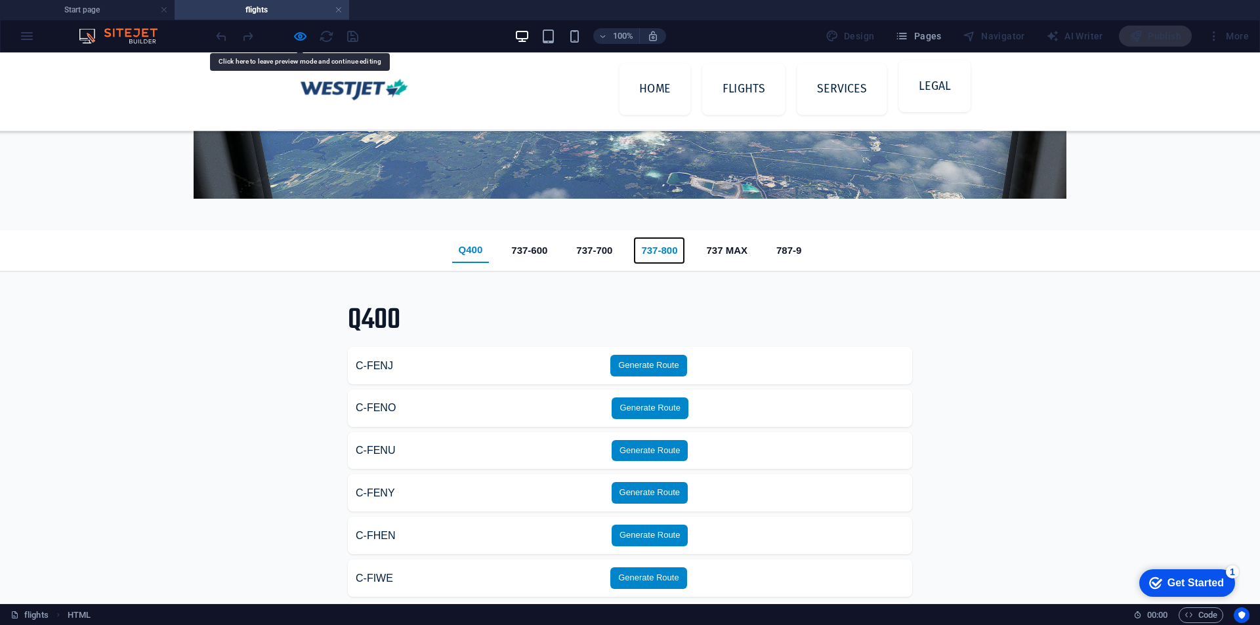
click at [668, 255] on button "737-800" at bounding box center [659, 250] width 49 height 25
drag, startPoint x: 668, startPoint y: 255, endPoint x: 598, endPoint y: 254, distance: 70.2
click at [666, 255] on button "737-800" at bounding box center [659, 250] width 49 height 25
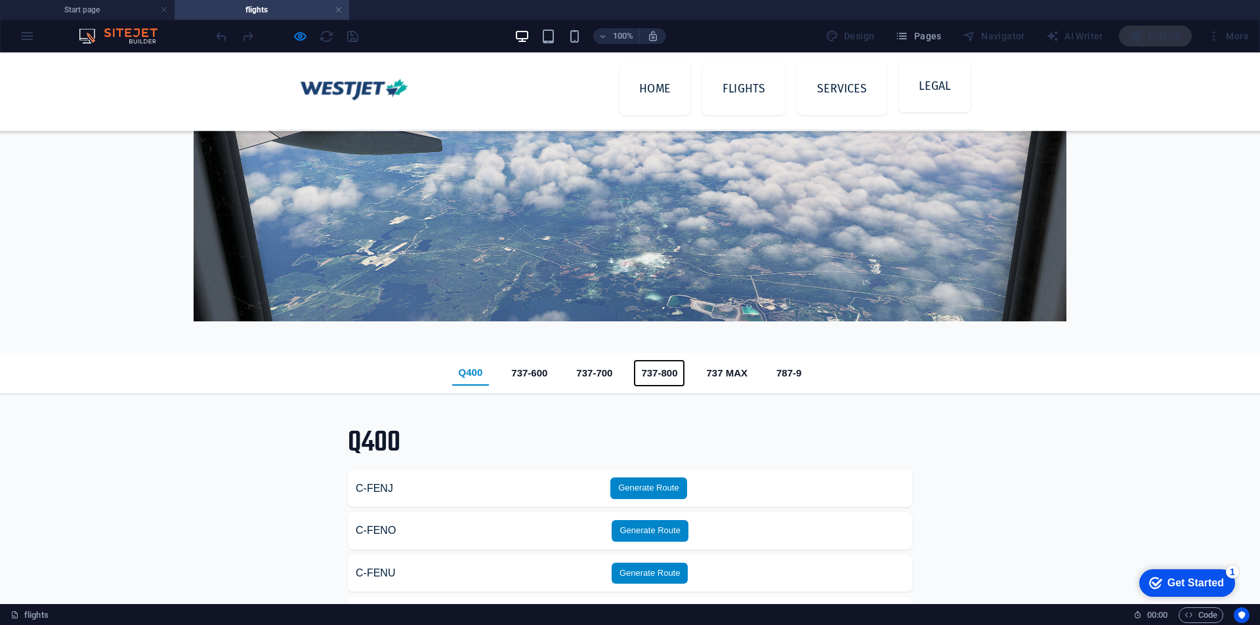
scroll to position [438, 0]
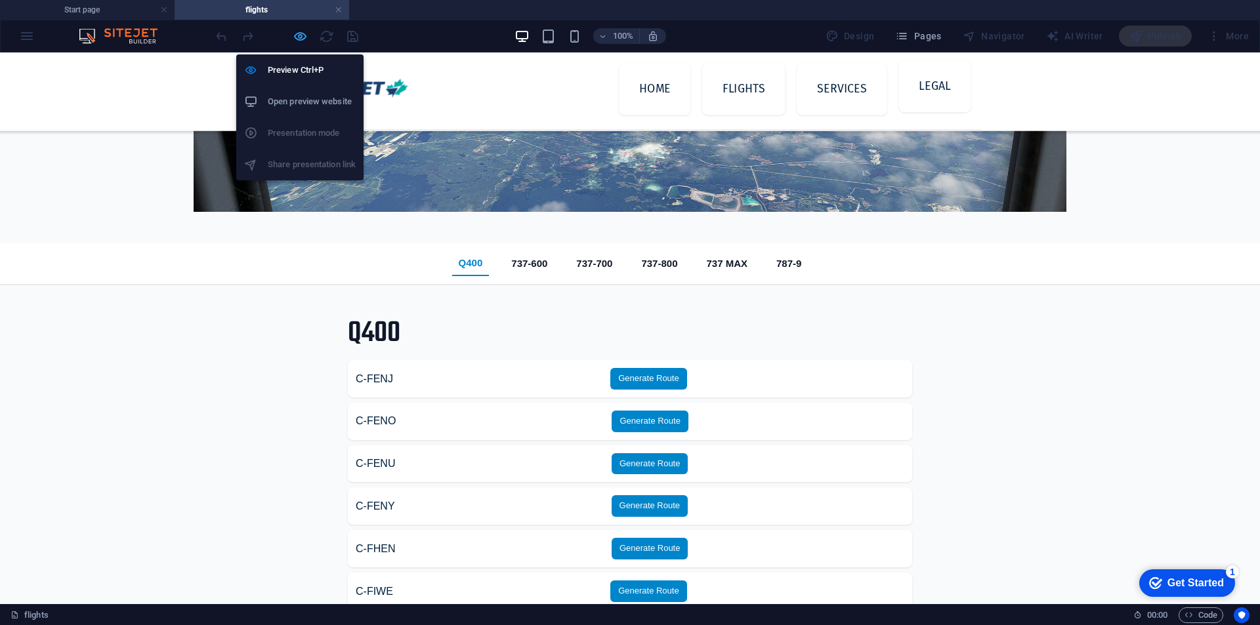
click at [307, 33] on icon "button" at bounding box center [300, 36] width 15 height 15
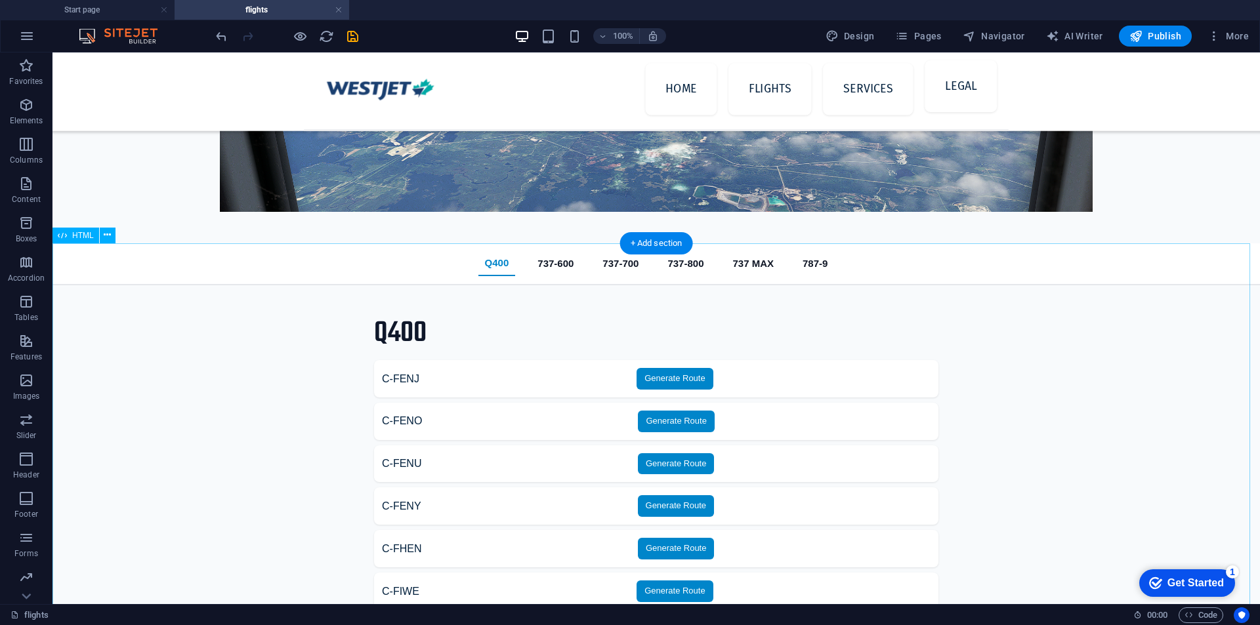
click at [404, 271] on div "WestJet Fleet Routes Q400 737-600 737-700 737-800 737 MAX 787-9 Q400 C-FENJ Gen…" at bounding box center [657, 539] width 1208 height 593
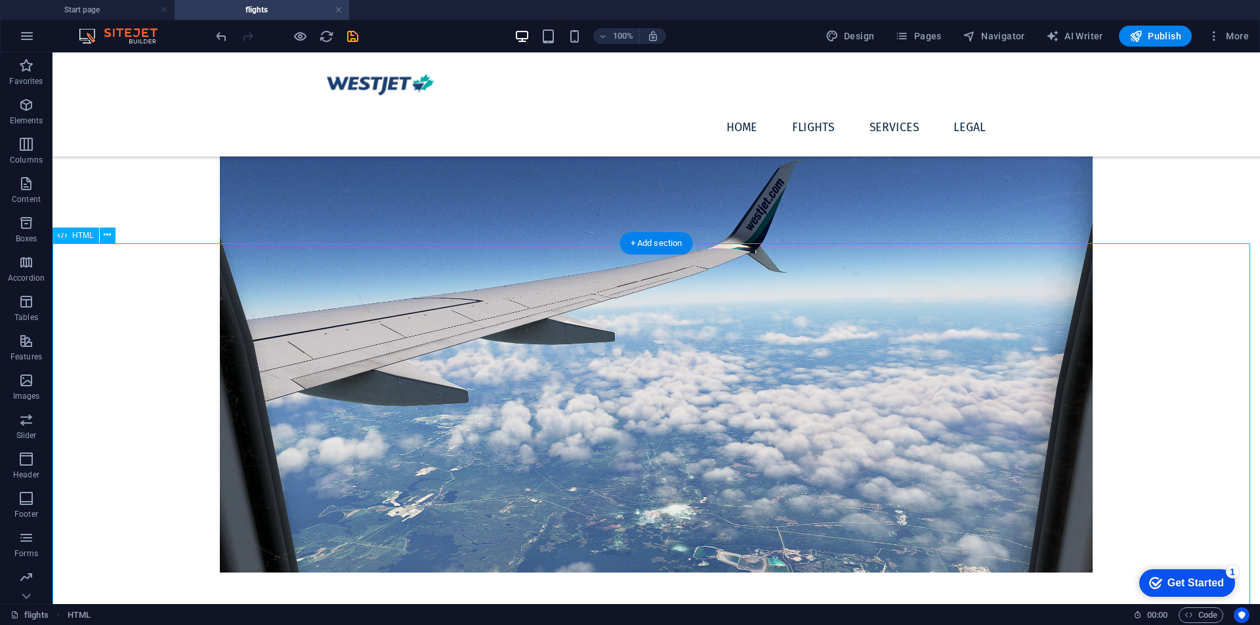
scroll to position [70, 0]
click at [654, 601] on div "+" at bounding box center [656, 598] width 26 height 12
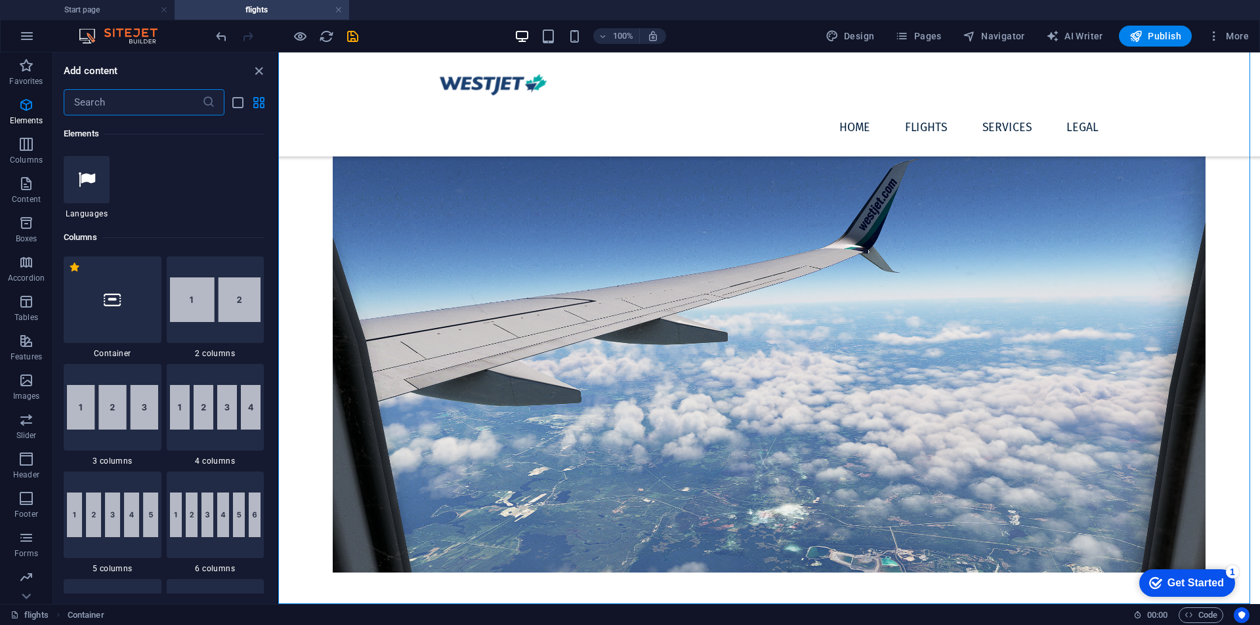
scroll to position [0, 0]
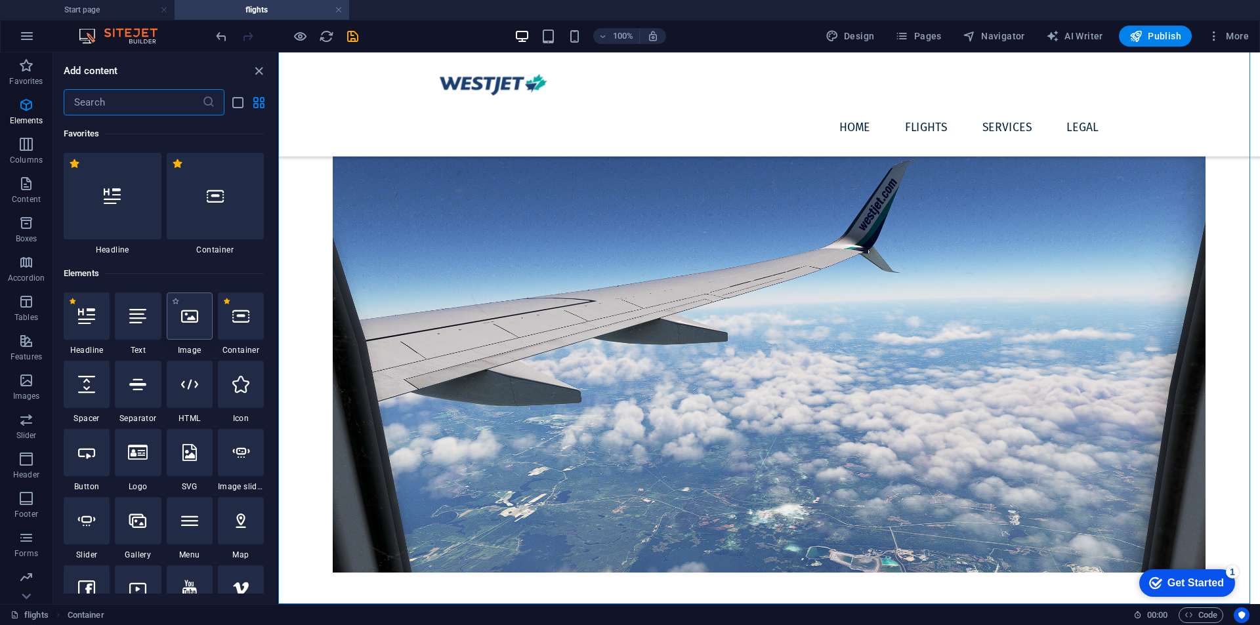
click at [192, 319] on icon at bounding box center [189, 316] width 17 height 17
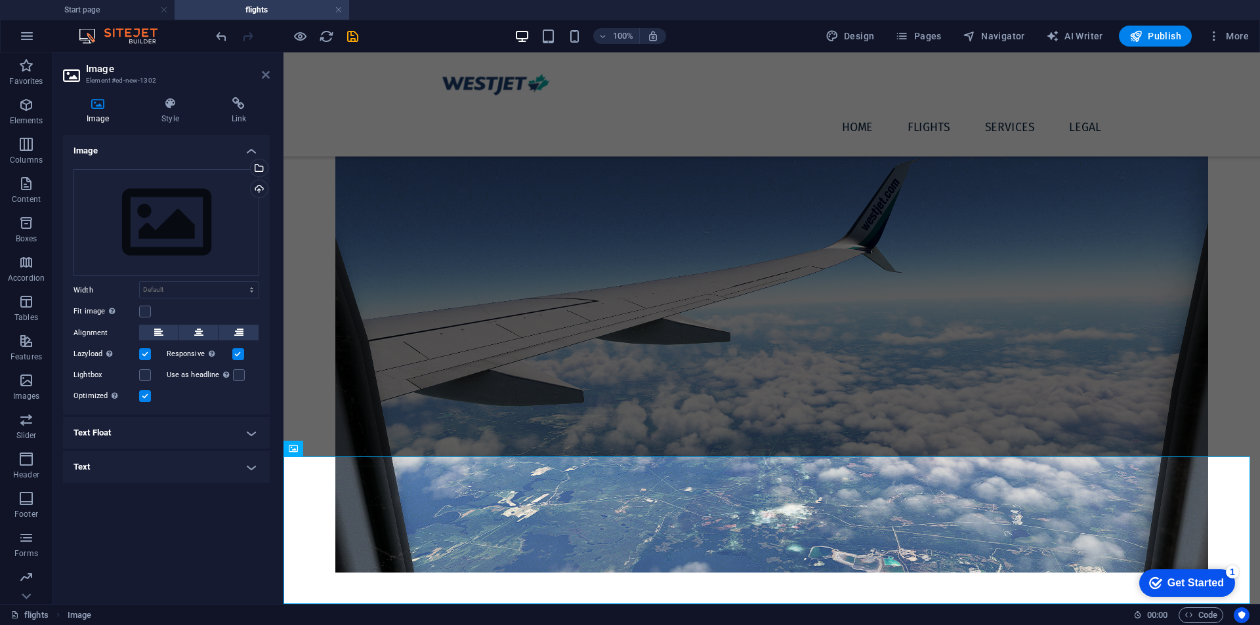
scroll to position [217, 0]
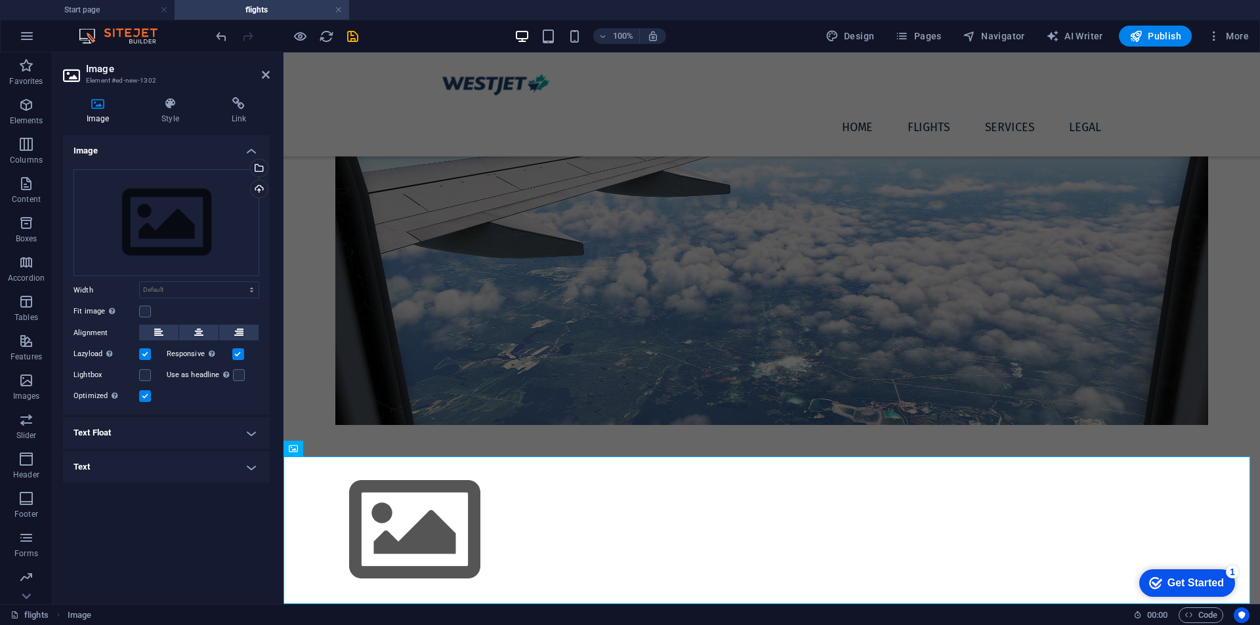
click at [272, 76] on aside "Image Element #ed-new-1302 Image Style Link Image Drag files here, click to cho…" at bounding box center [168, 329] width 231 height 552
click at [264, 74] on icon at bounding box center [266, 75] width 8 height 11
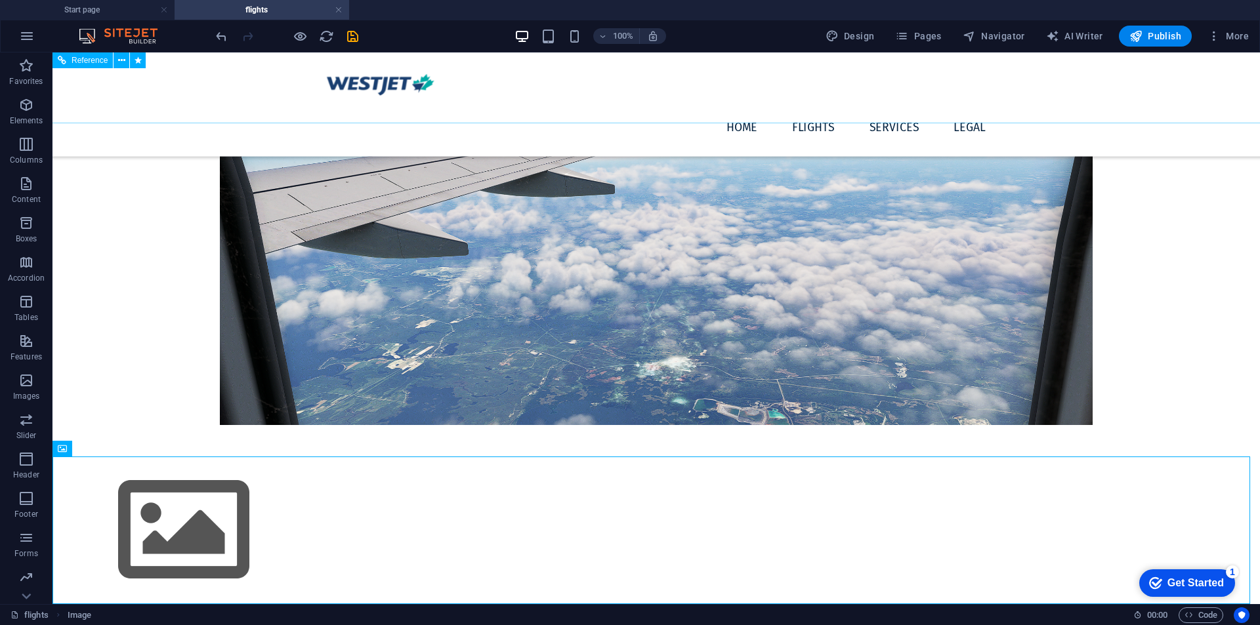
click at [268, 482] on figure at bounding box center [657, 531] width 1208 height 148
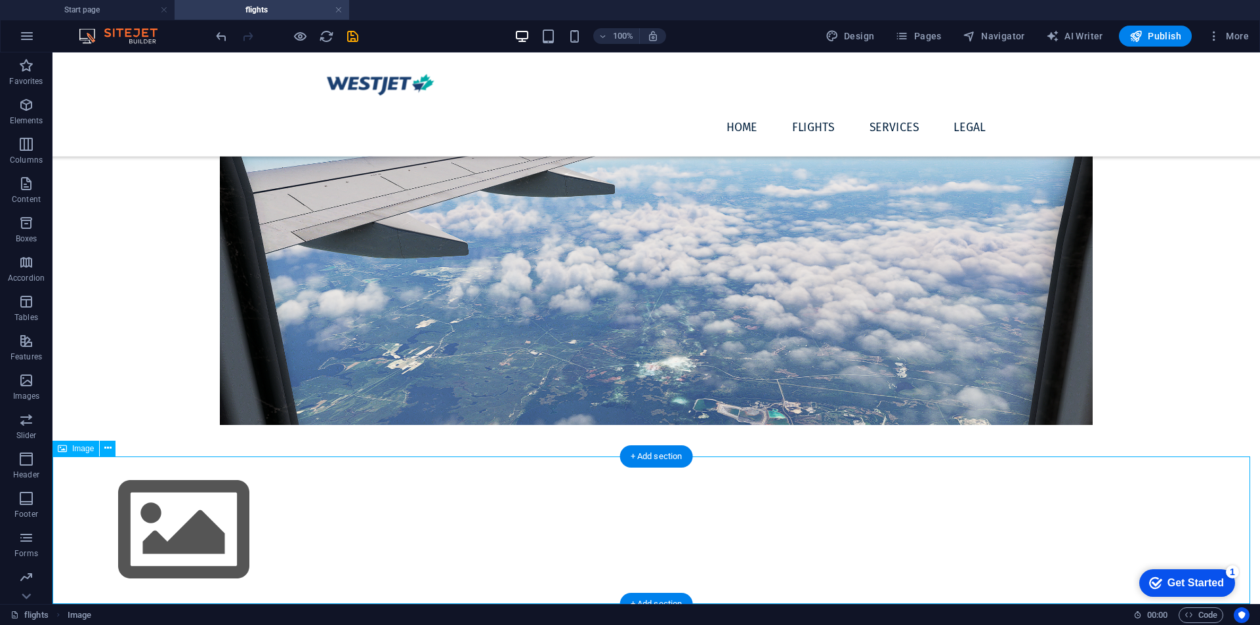
scroll to position [70, 0]
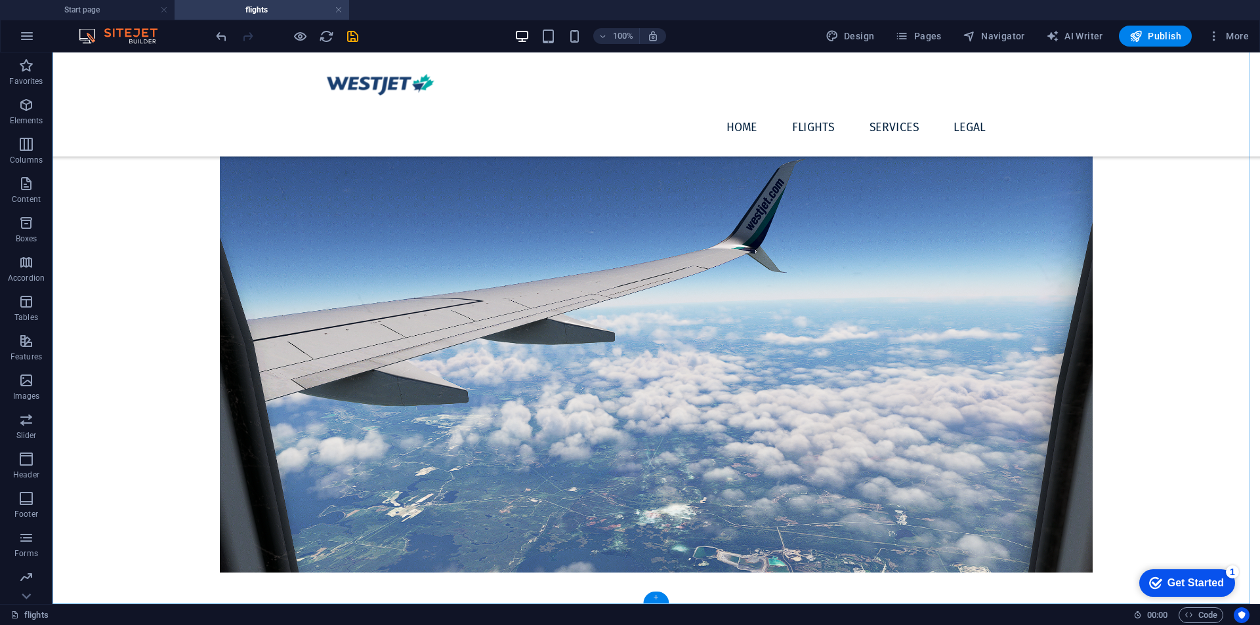
click at [656, 597] on div "+" at bounding box center [656, 598] width 26 height 12
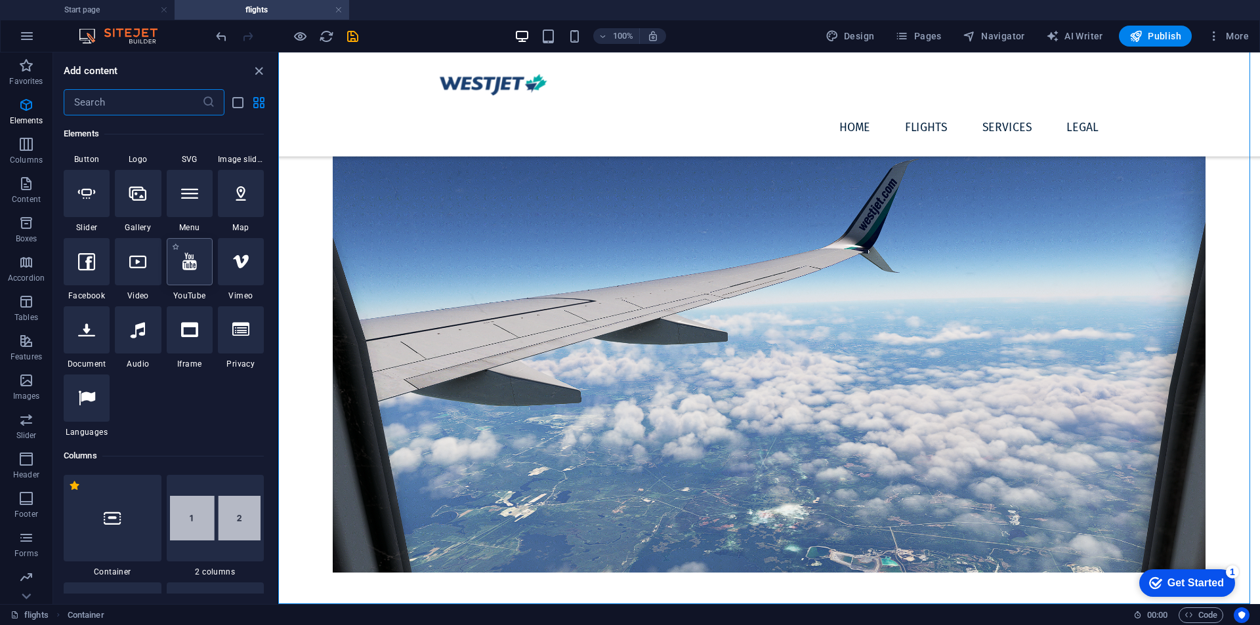
scroll to position [109, 0]
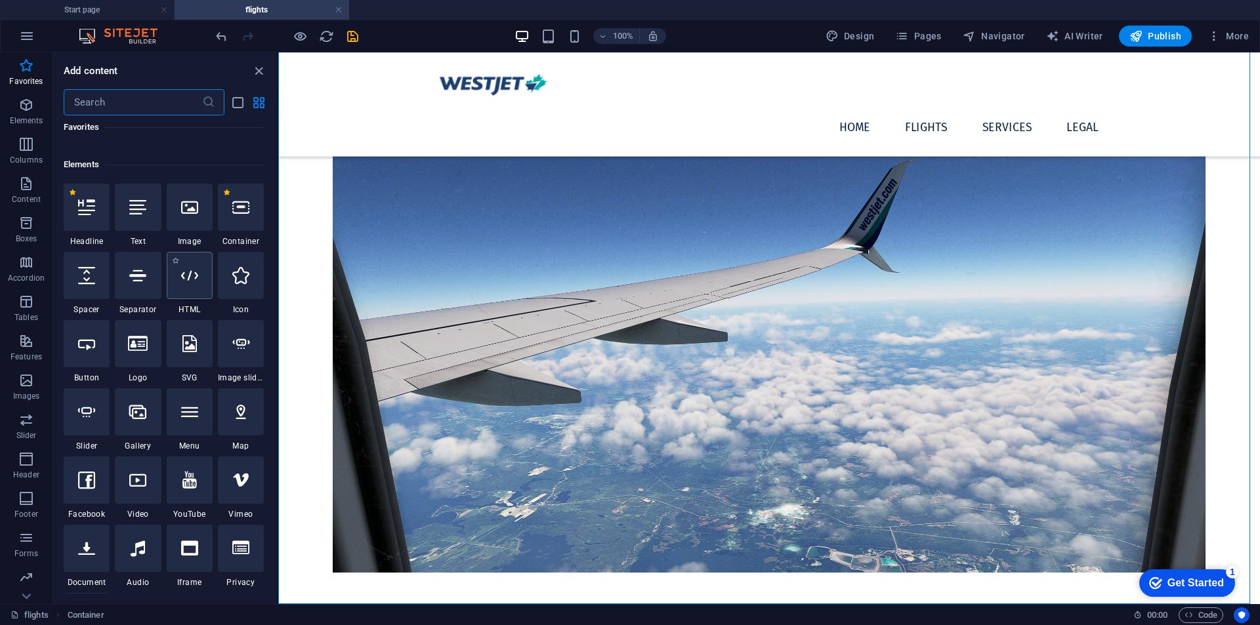
click at [211, 297] on div at bounding box center [190, 275] width 46 height 47
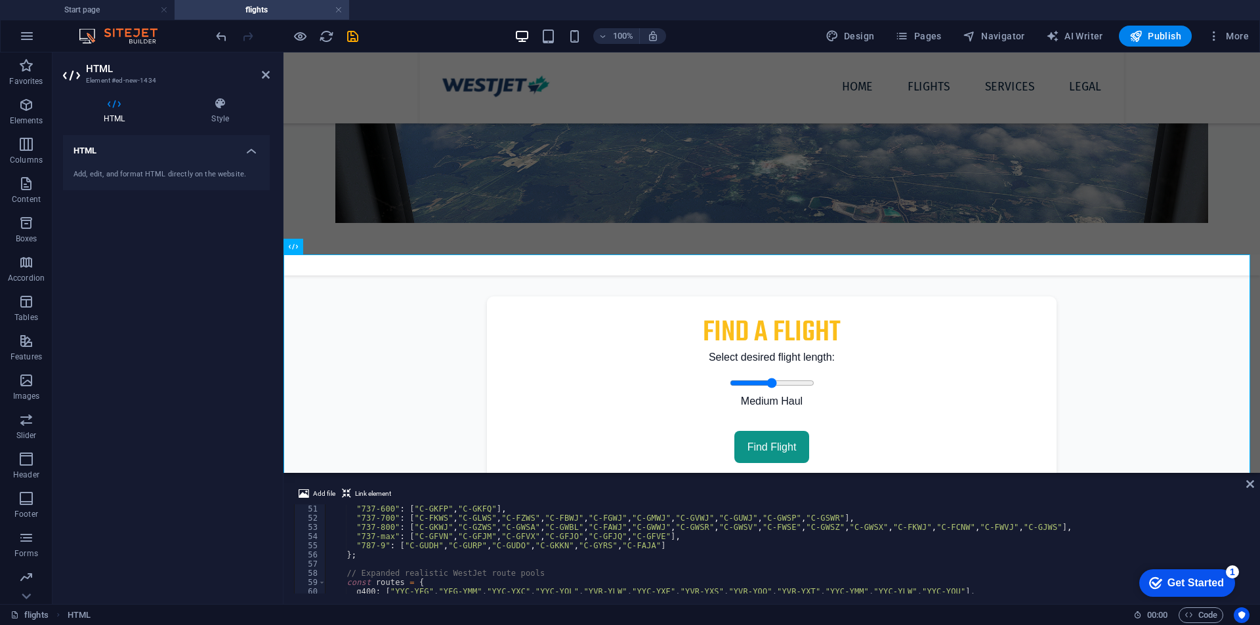
scroll to position [459, 0]
click at [1251, 482] on icon at bounding box center [1250, 484] width 8 height 11
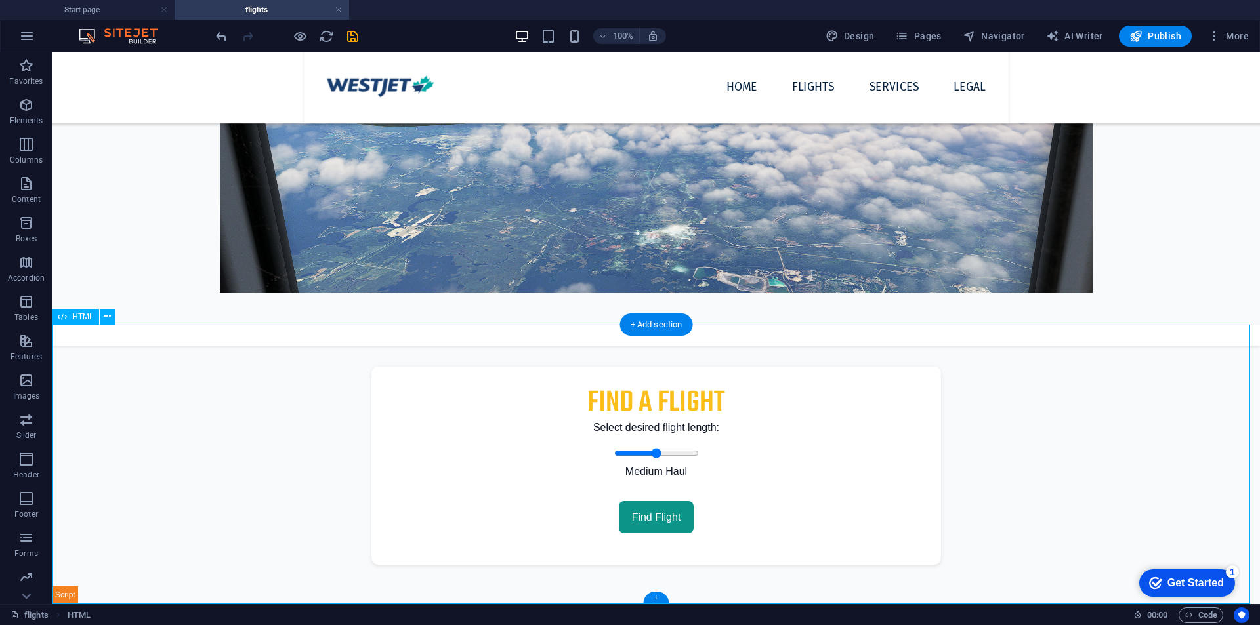
drag, startPoint x: 650, startPoint y: 457, endPoint x: 659, endPoint y: 455, distance: 9.4
click at [664, 455] on div "WestJet Flight Finder Find a Flight Select desired flight length: Medium Haul F…" at bounding box center [657, 465] width 1208 height 280
click at [354, 45] on div at bounding box center [286, 36] width 147 height 21
click at [353, 39] on icon "save" at bounding box center [352, 36] width 15 height 15
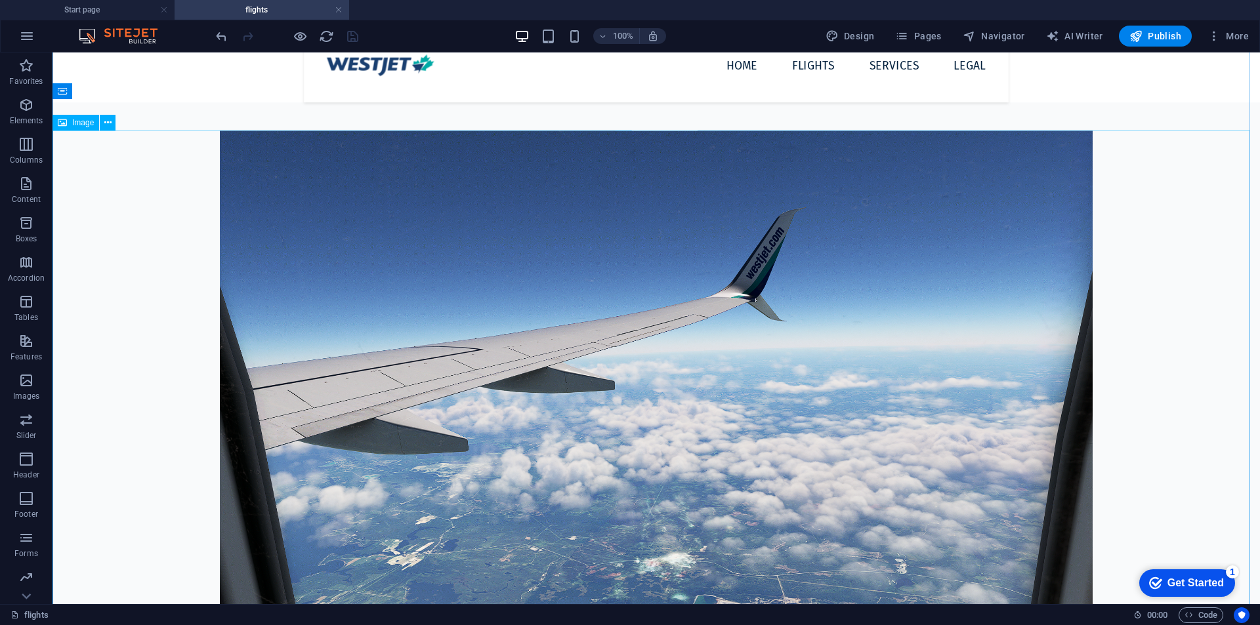
scroll to position [0, 0]
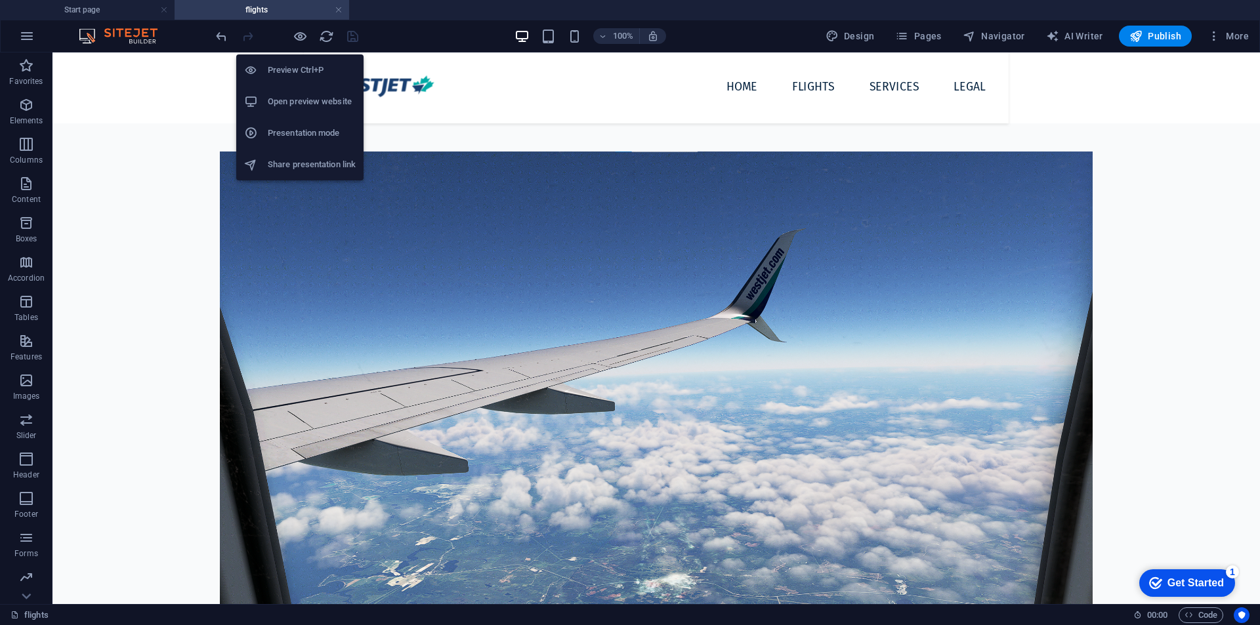
click at [304, 104] on h6 "Open preview website" at bounding box center [312, 102] width 88 height 16
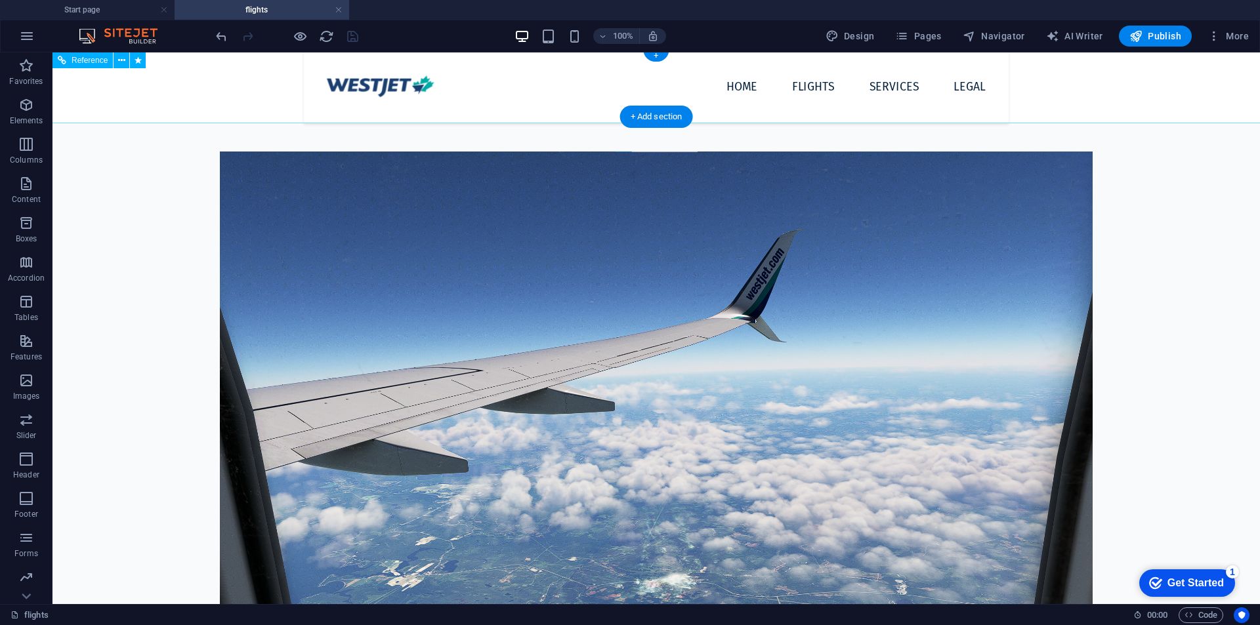
click at [807, 85] on nav "Home flights Services Legal" at bounding box center [727, 86] width 540 height 35
click at [820, 88] on nav "Home flights Services Legal" at bounding box center [727, 86] width 540 height 35
click at [821, 88] on nav "Home flights Services Legal" at bounding box center [727, 86] width 540 height 35
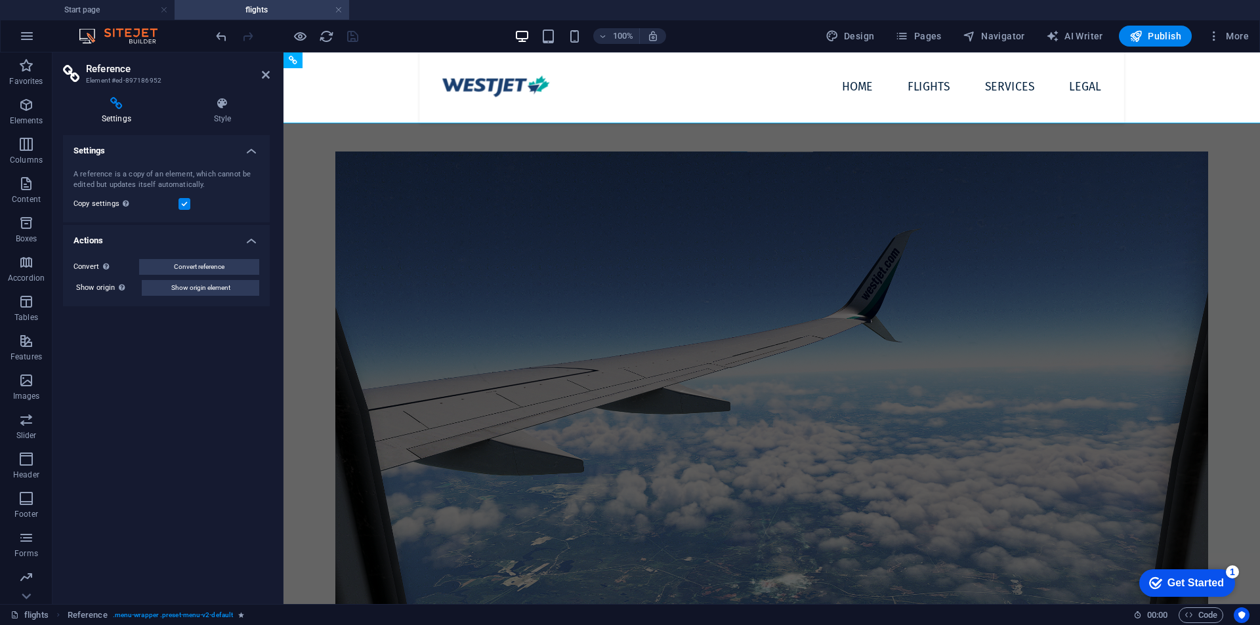
click at [258, 77] on header "Reference Element #ed-897186952" at bounding box center [166, 70] width 207 height 34
click at [263, 76] on icon at bounding box center [266, 75] width 8 height 11
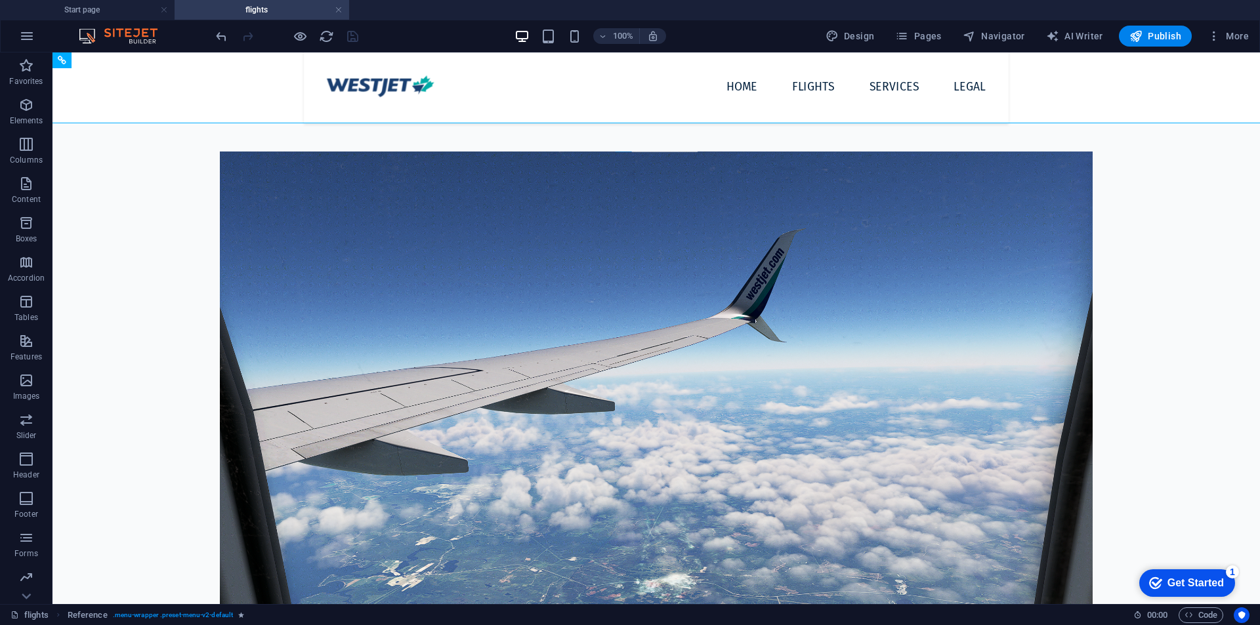
click at [924, 22] on div "100% Design Pages Navigator AI Writer Publish More" at bounding box center [630, 36] width 1259 height 32
click at [924, 26] on button "Pages" at bounding box center [918, 36] width 56 height 21
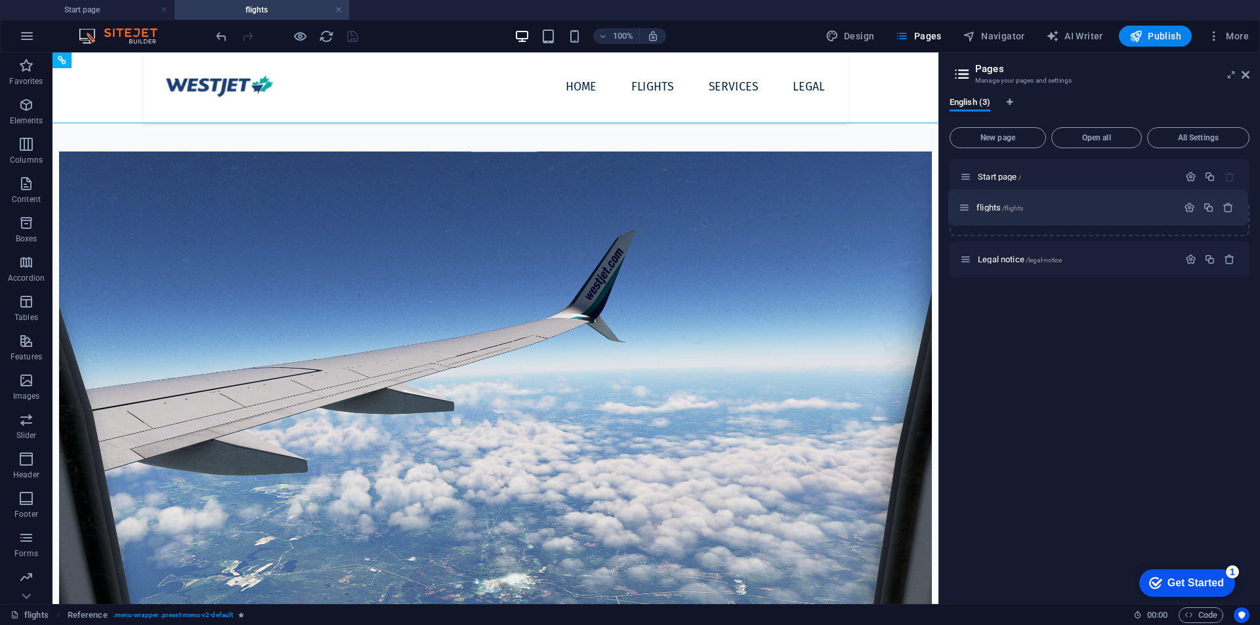
drag, startPoint x: 967, startPoint y: 260, endPoint x: 966, endPoint y: 203, distance: 56.5
click at [966, 203] on div "Start page / Legal notice /legal-notice flights /flights" at bounding box center [1100, 218] width 300 height 119
click at [1187, 219] on icon "button" at bounding box center [1190, 218] width 11 height 11
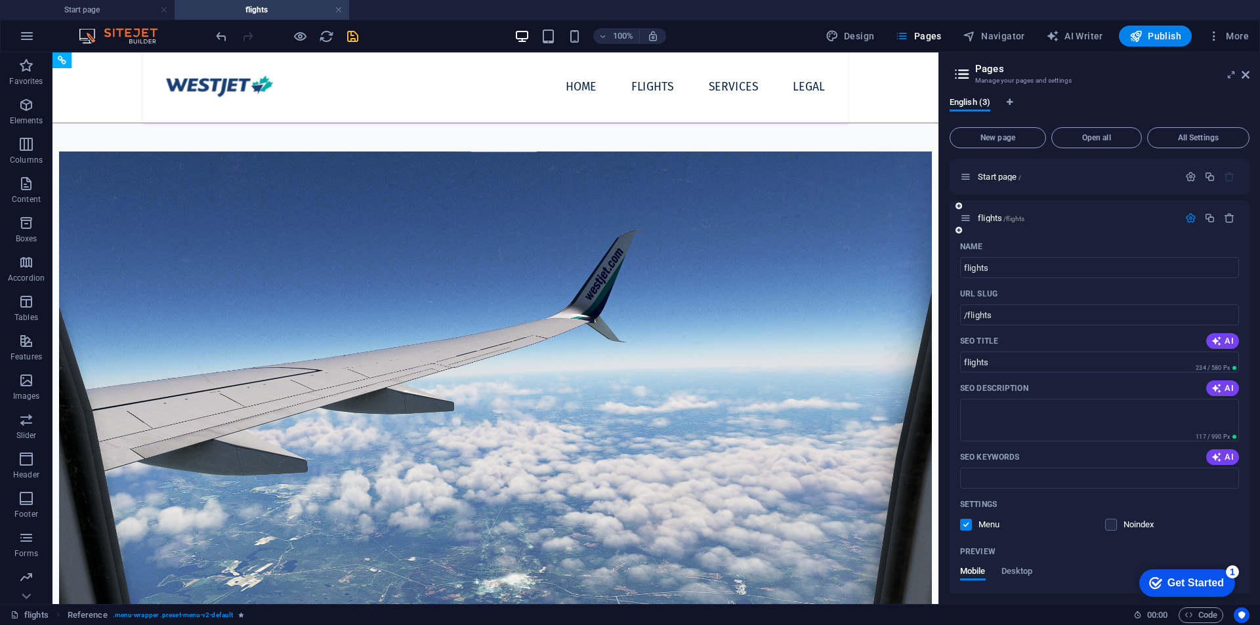
click at [1187, 218] on icon "button" at bounding box center [1190, 218] width 11 height 11
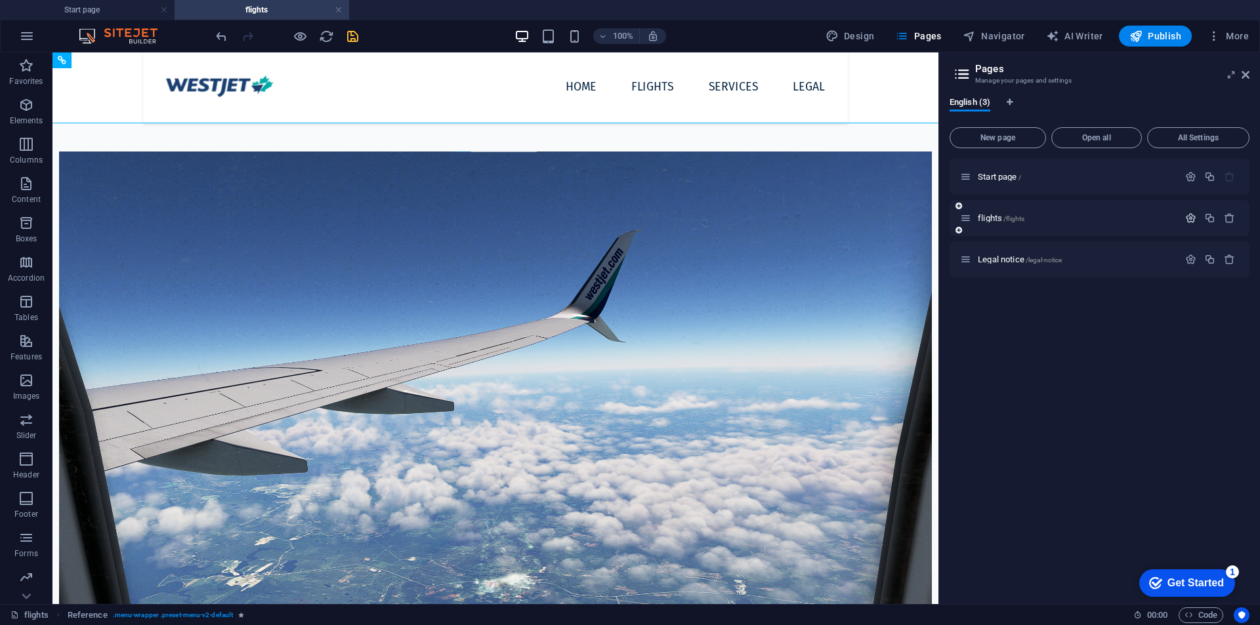
click at [1186, 221] on icon "button" at bounding box center [1190, 218] width 11 height 11
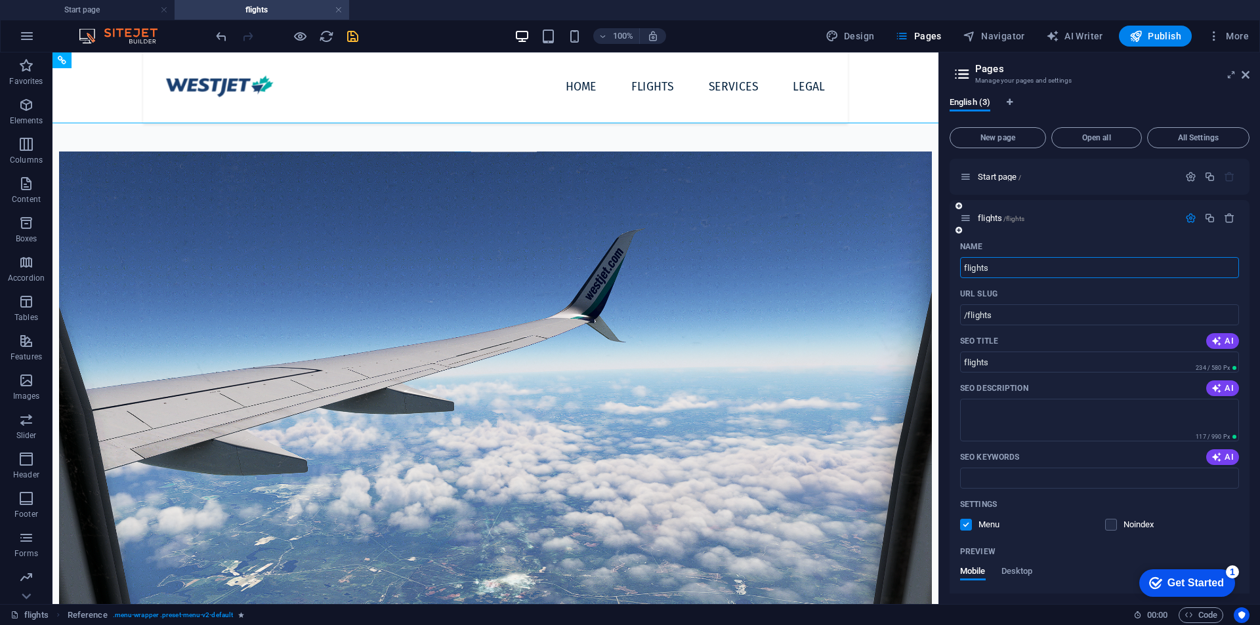
click at [1193, 219] on icon "button" at bounding box center [1190, 218] width 11 height 11
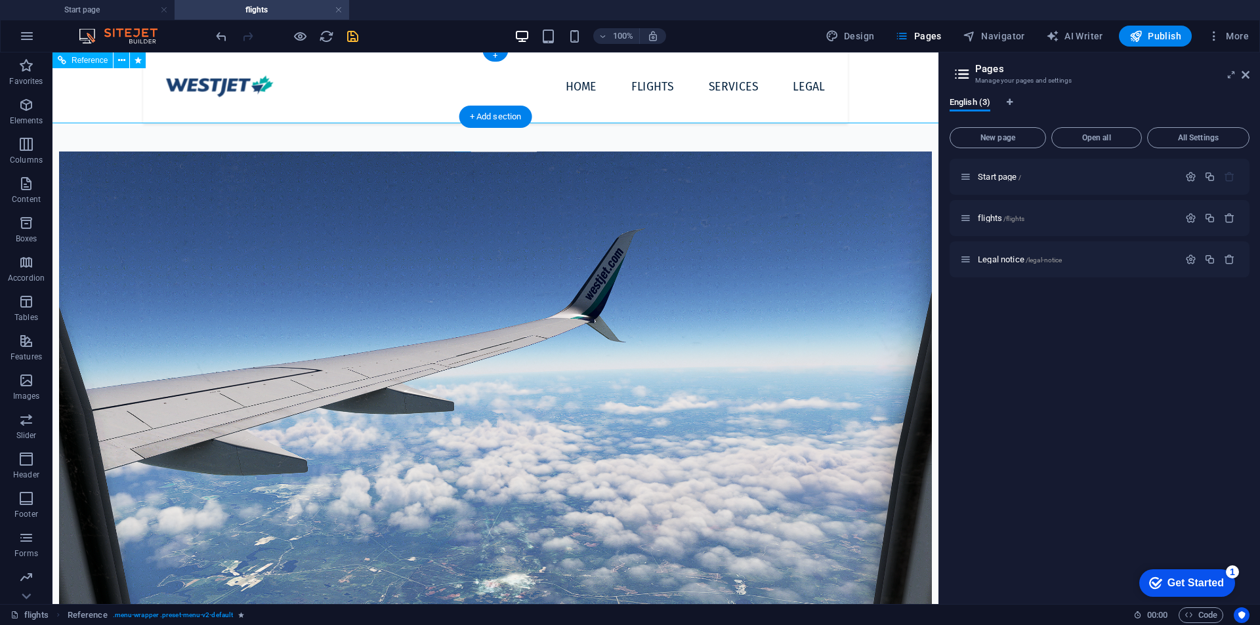
click at [585, 87] on nav "Home flights Services Legal" at bounding box center [566, 86] width 540 height 35
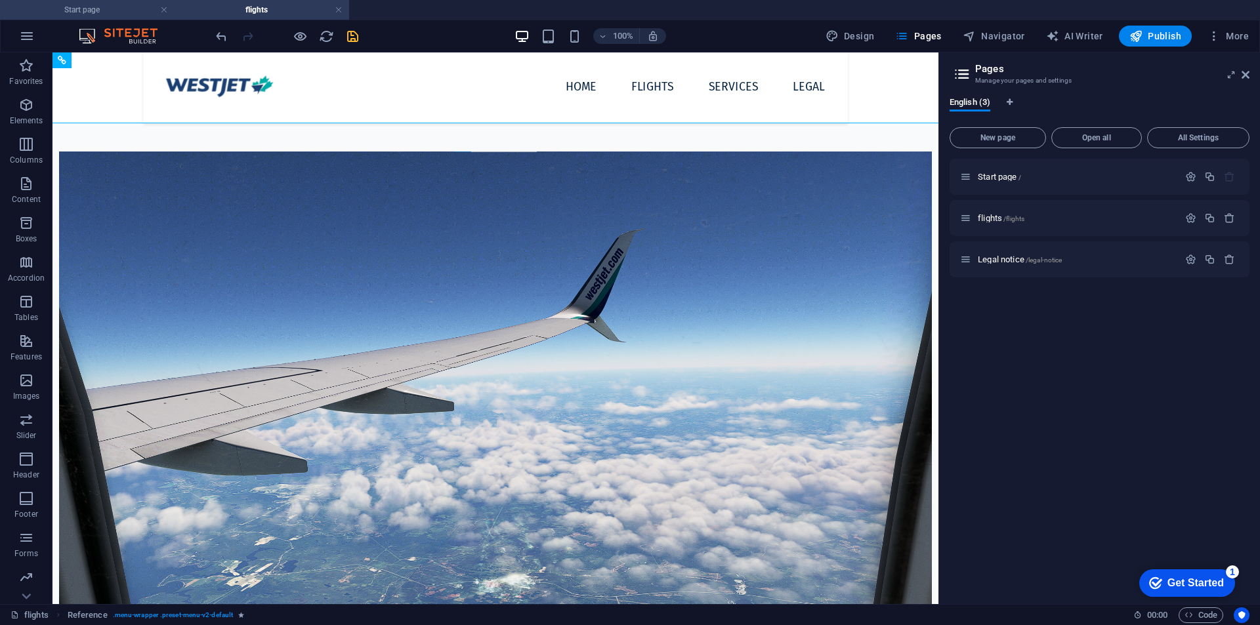
drag, startPoint x: 89, startPoint y: 10, endPoint x: 96, endPoint y: 41, distance: 32.3
click at [89, 10] on h4 "Start page" at bounding box center [87, 10] width 175 height 14
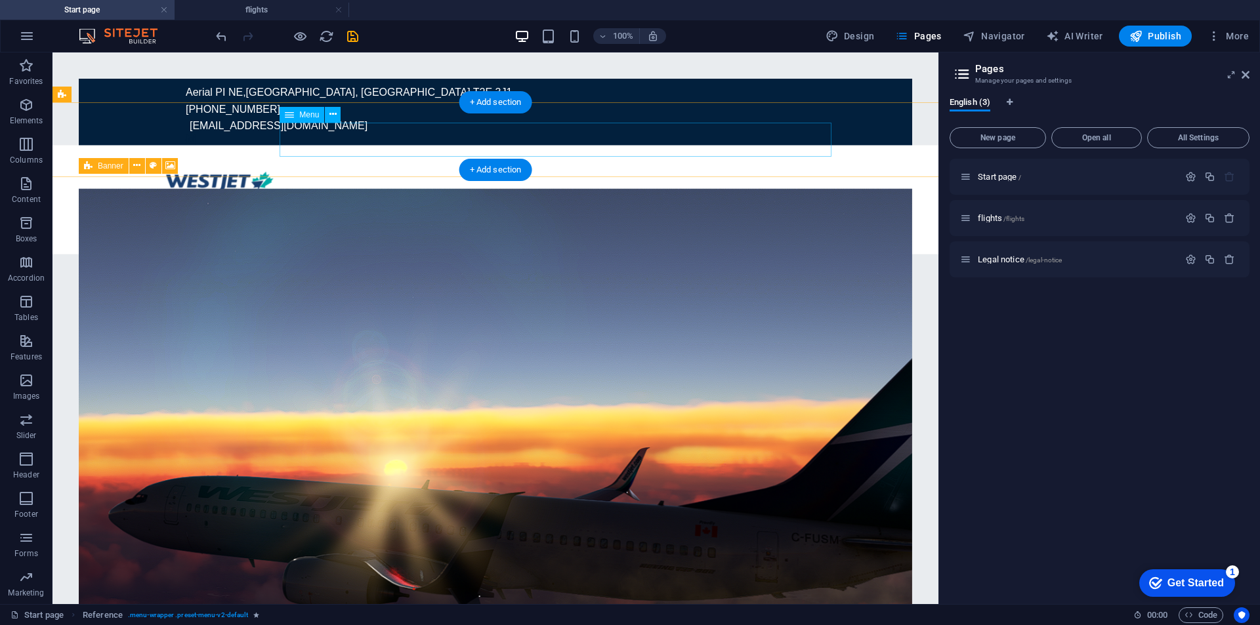
click at [650, 208] on nav "Home flights Services Legal" at bounding box center [495, 225] width 681 height 35
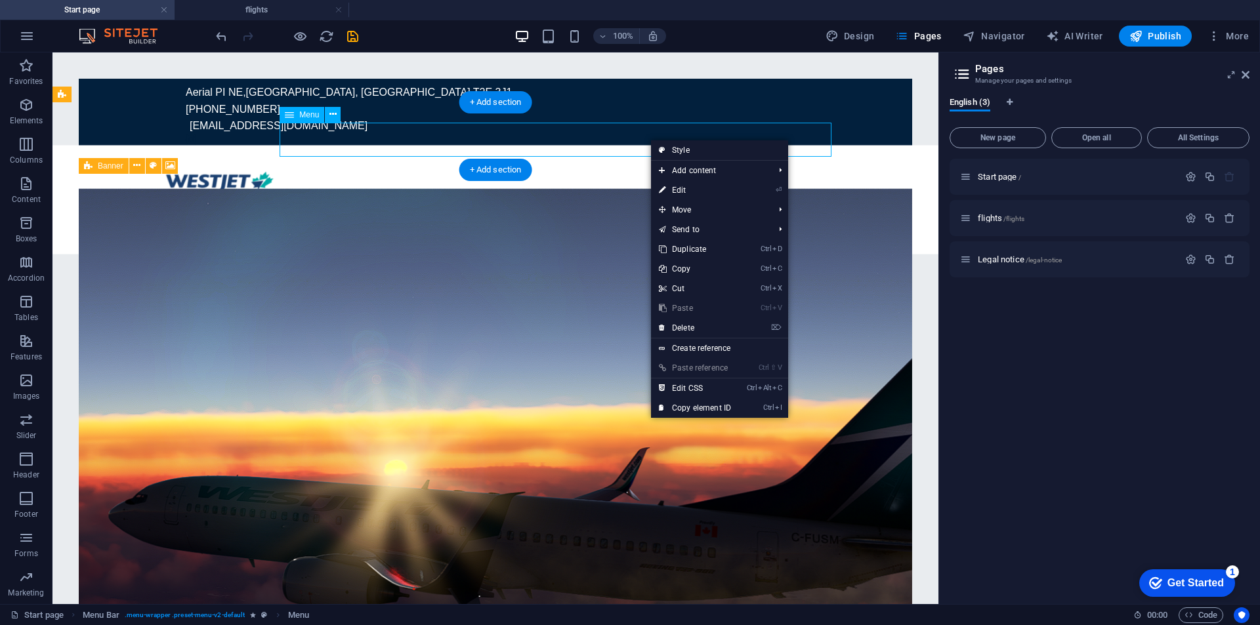
click at [631, 208] on nav "Home flights Services Legal" at bounding box center [495, 225] width 681 height 35
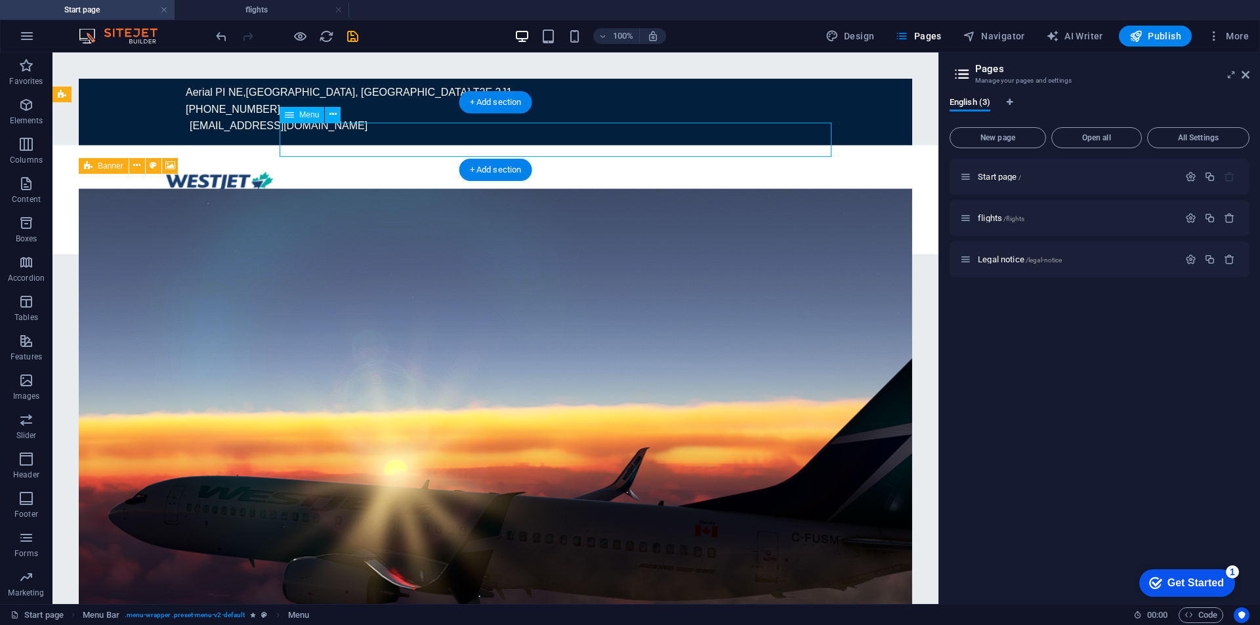
click at [631, 208] on nav "Home flights Services Legal" at bounding box center [495, 225] width 681 height 35
click at [402, 208] on nav "Home flights Services Legal" at bounding box center [495, 225] width 681 height 35
select select
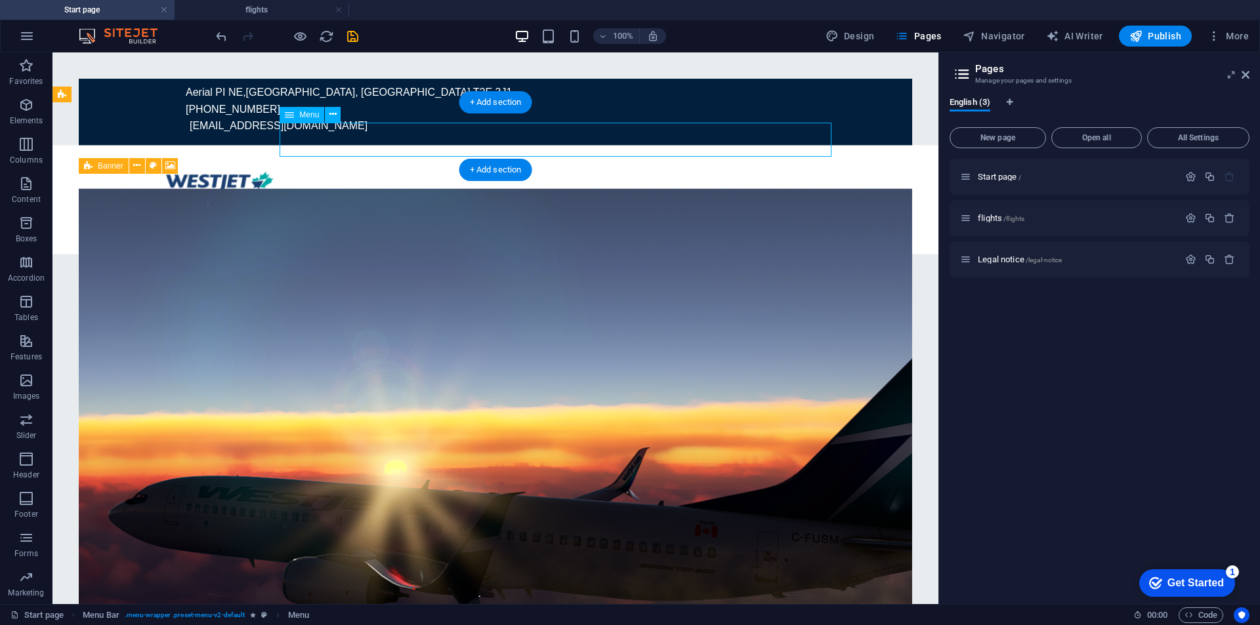
select select
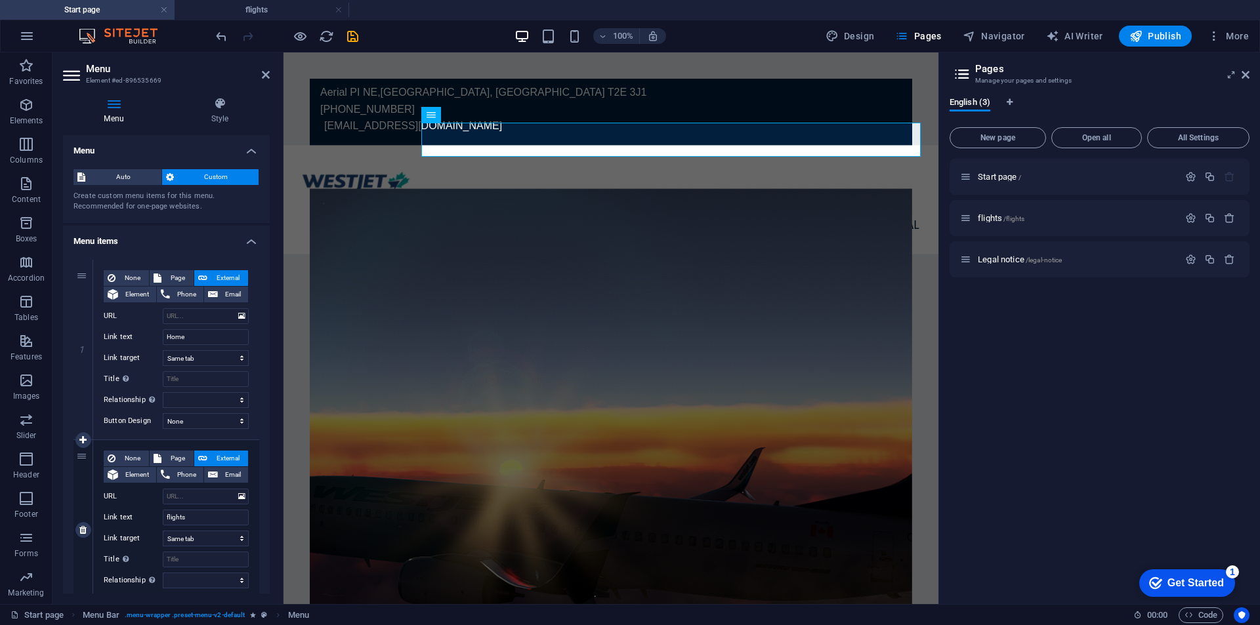
scroll to position [110, 0]
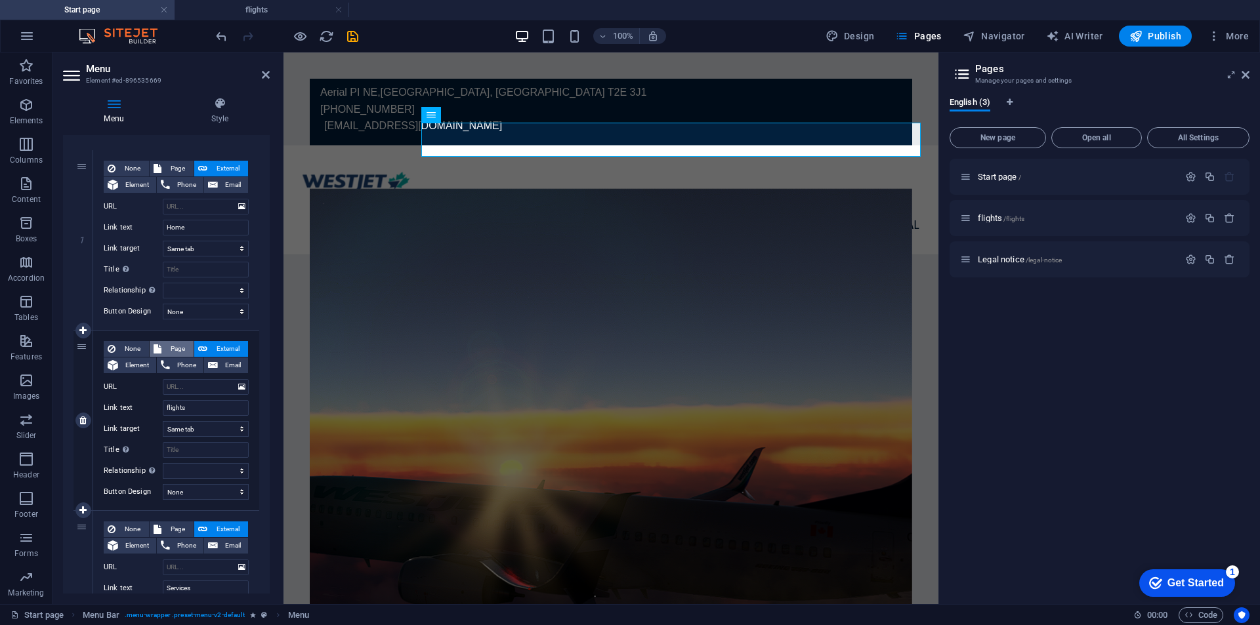
click at [158, 341] on icon at bounding box center [158, 349] width 8 height 16
select select
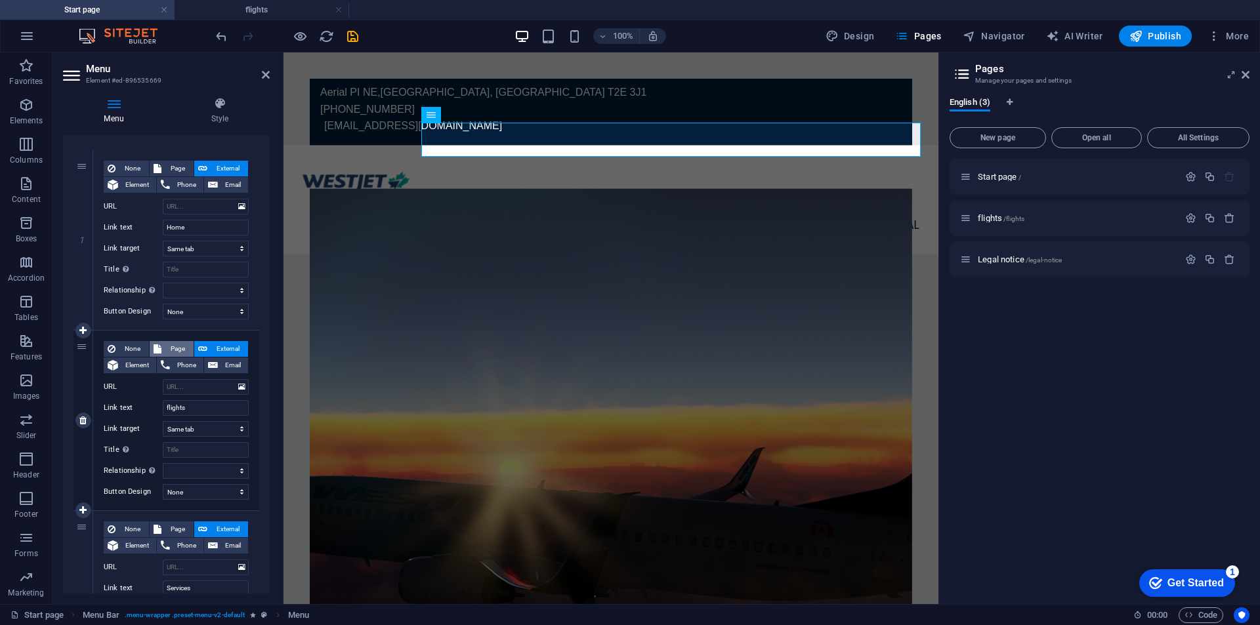
select select
click at [194, 385] on select "Start page flights Legal notice" at bounding box center [206, 387] width 86 height 16
select select "1"
click at [163, 379] on select "Start page flights Legal notice" at bounding box center [206, 387] width 86 height 16
select select
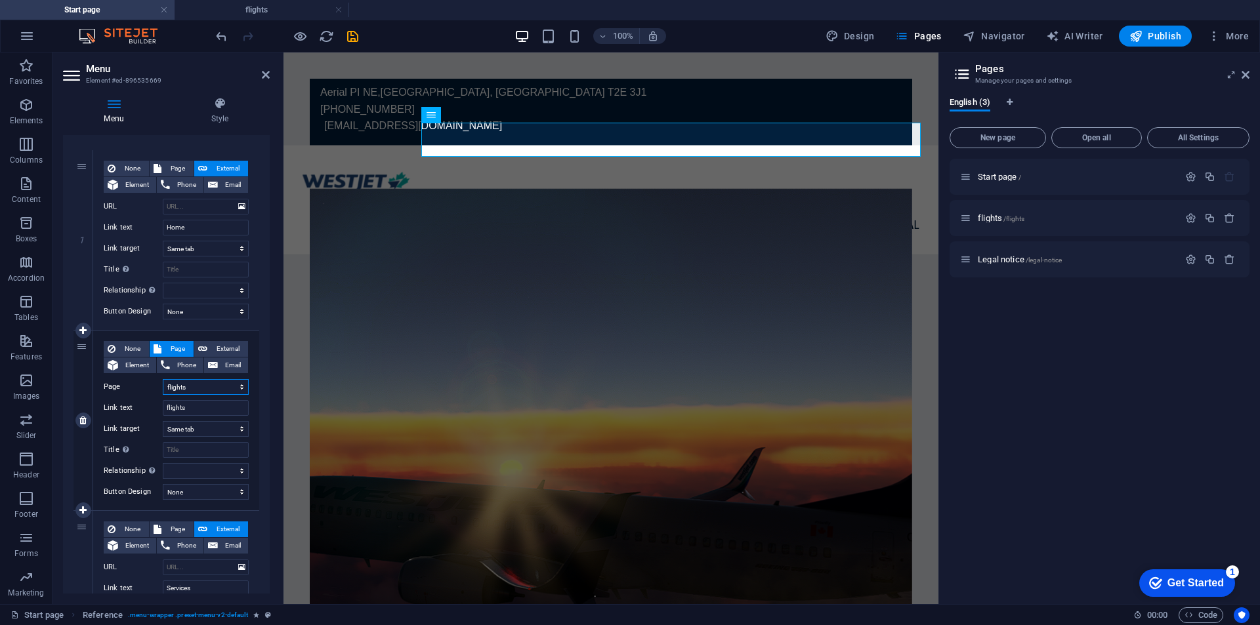
select select
click at [233, 495] on select "None Default Primary Secondary" at bounding box center [206, 492] width 86 height 16
click at [163, 484] on select "None Default Primary Secondary" at bounding box center [206, 492] width 86 height 16
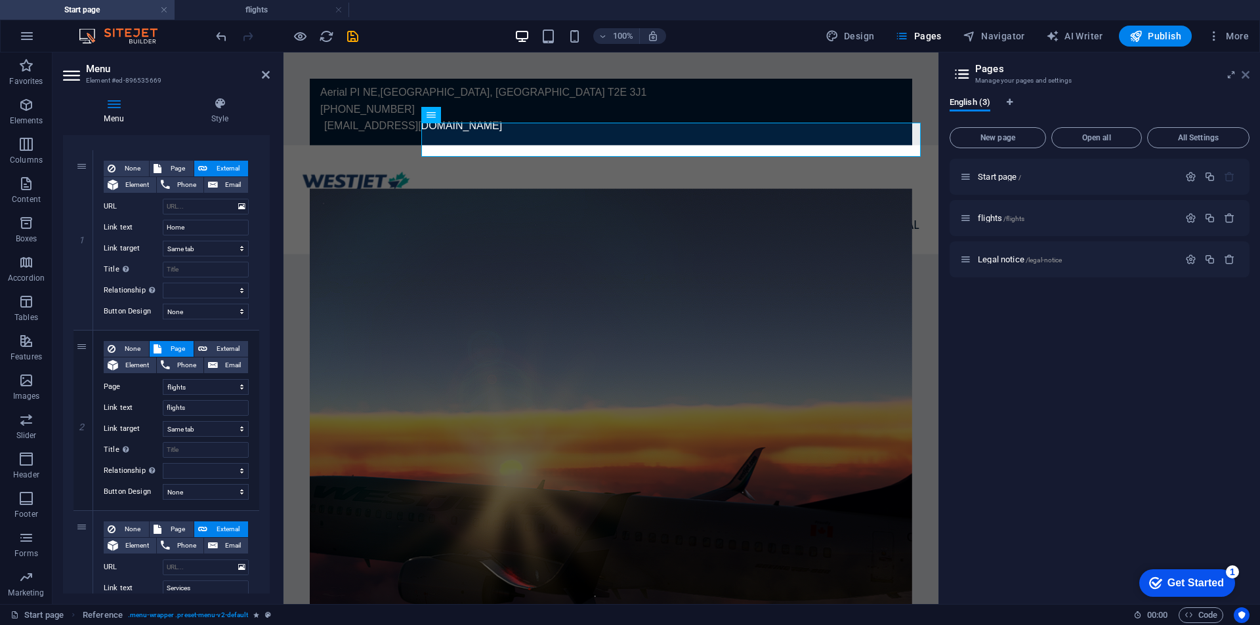
click at [1248, 72] on icon at bounding box center [1246, 75] width 8 height 11
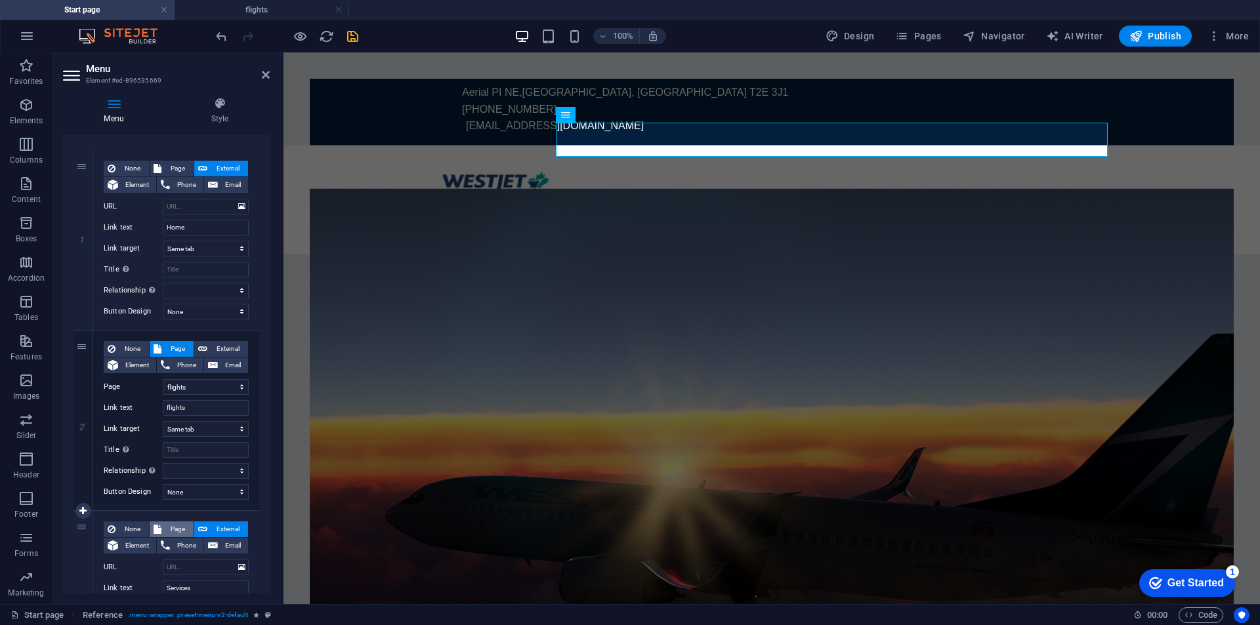
click at [175, 528] on span "Page" at bounding box center [177, 530] width 24 height 16
select select
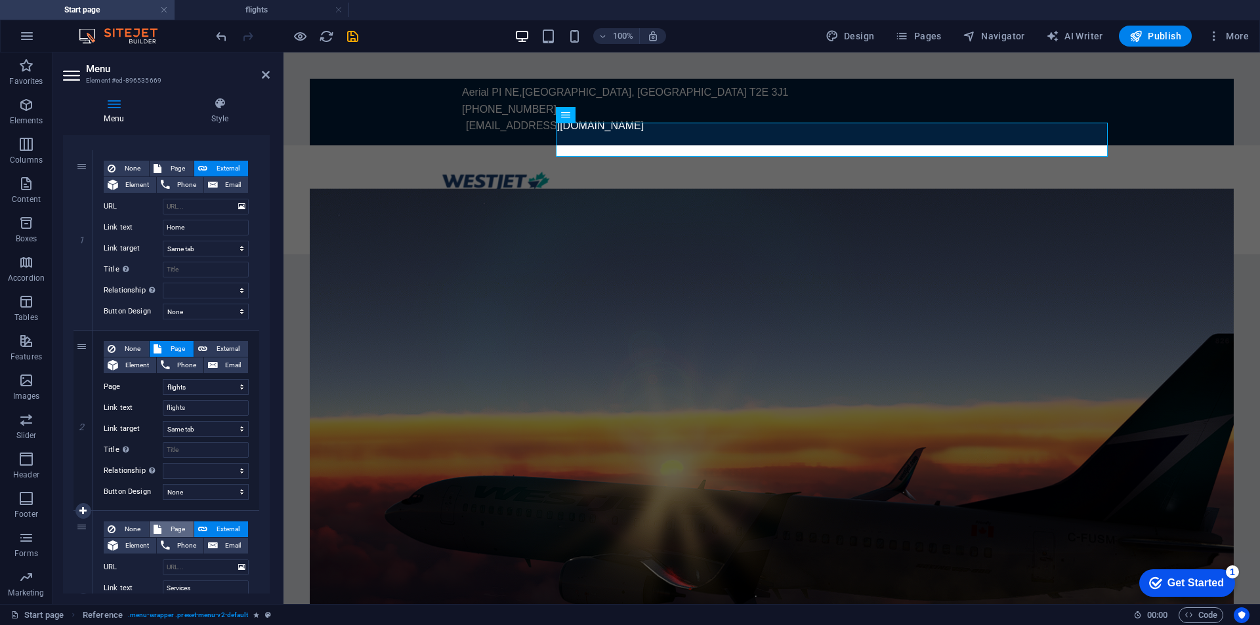
select select
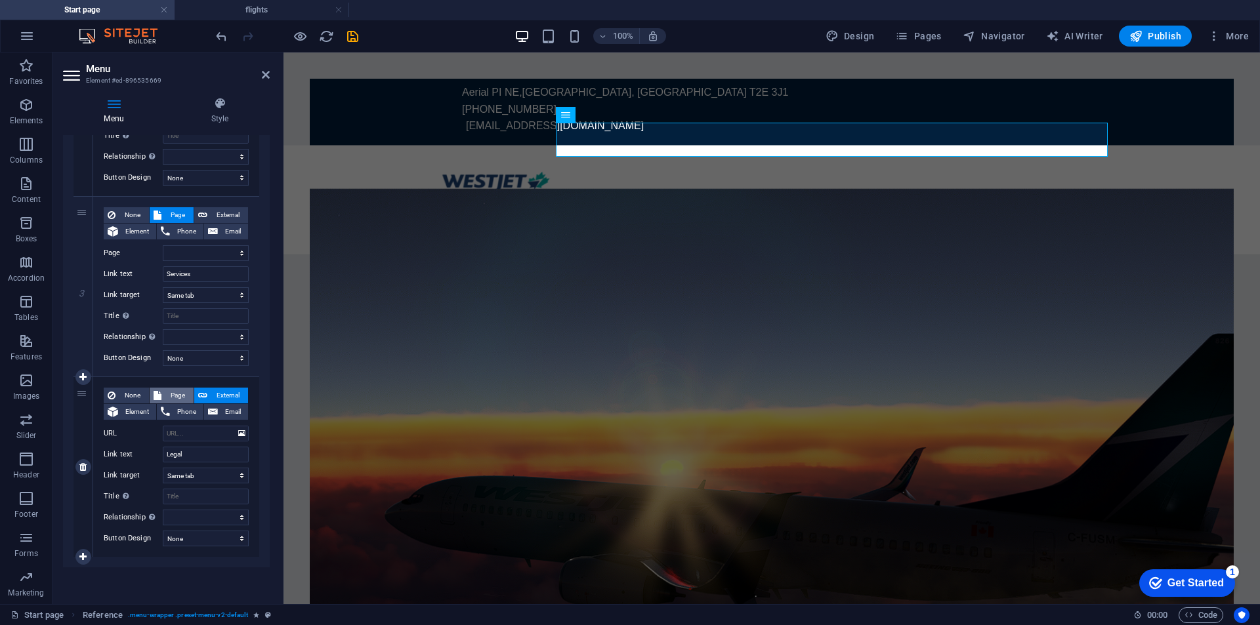
click at [173, 398] on span "Page" at bounding box center [177, 396] width 24 height 16
select select
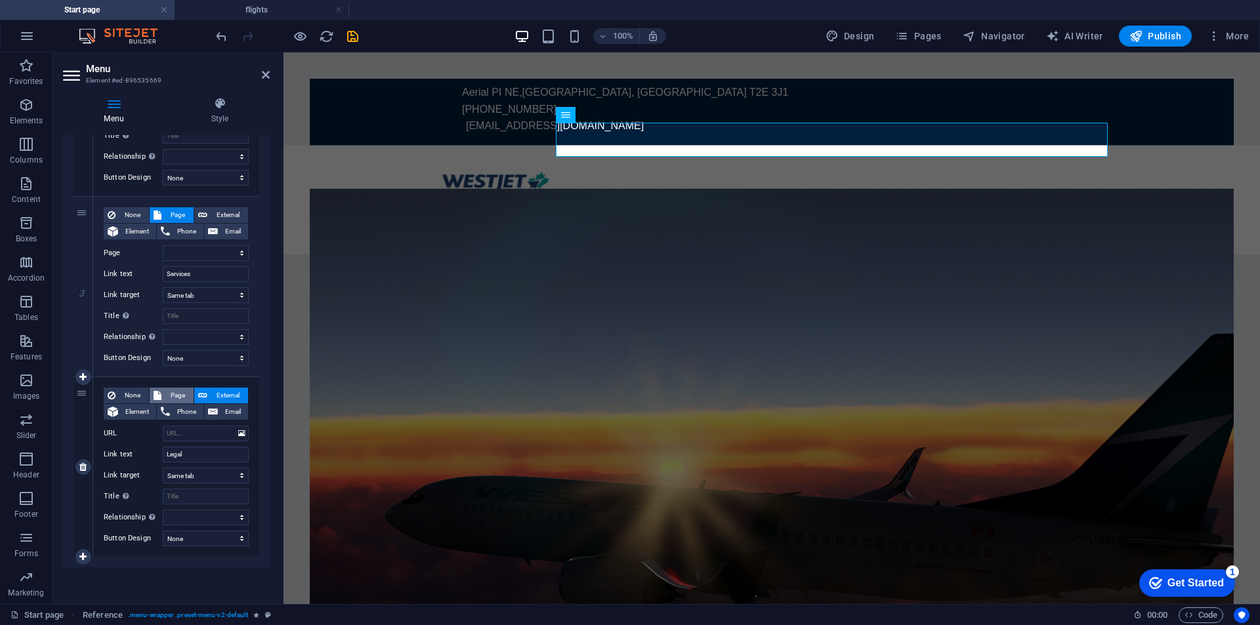
select select
click at [76, 285] on link at bounding box center [83, 287] width 16 height 16
select select
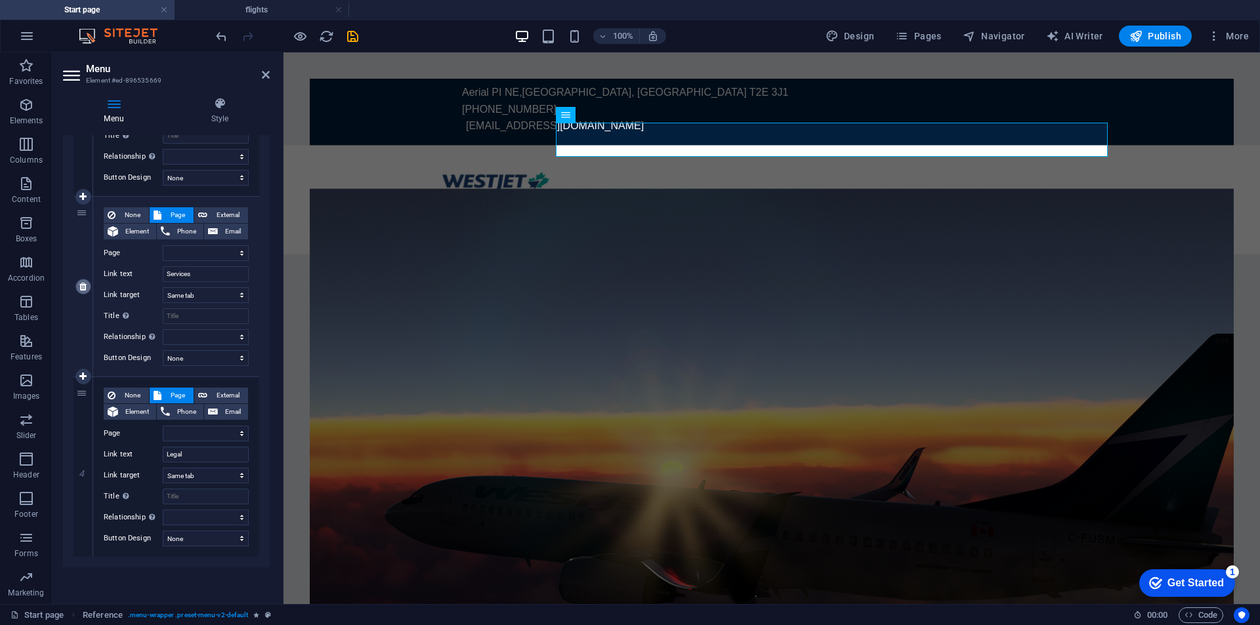
select select
type input "Legal"
select select
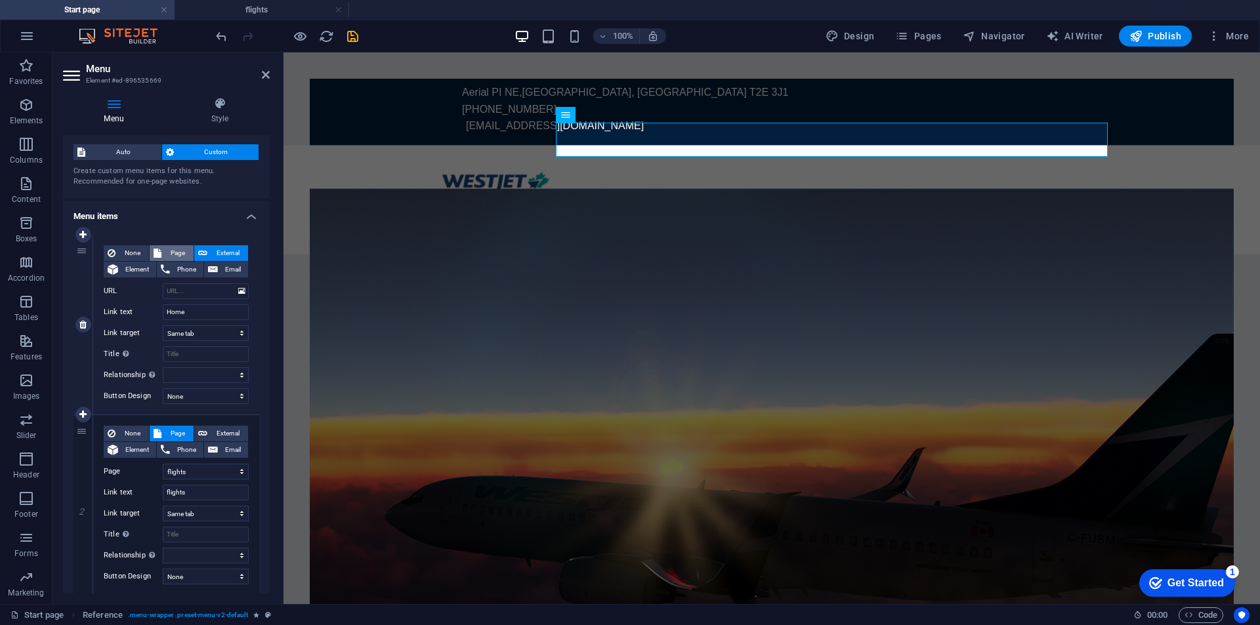
click at [175, 252] on span "Page" at bounding box center [177, 253] width 24 height 16
select select
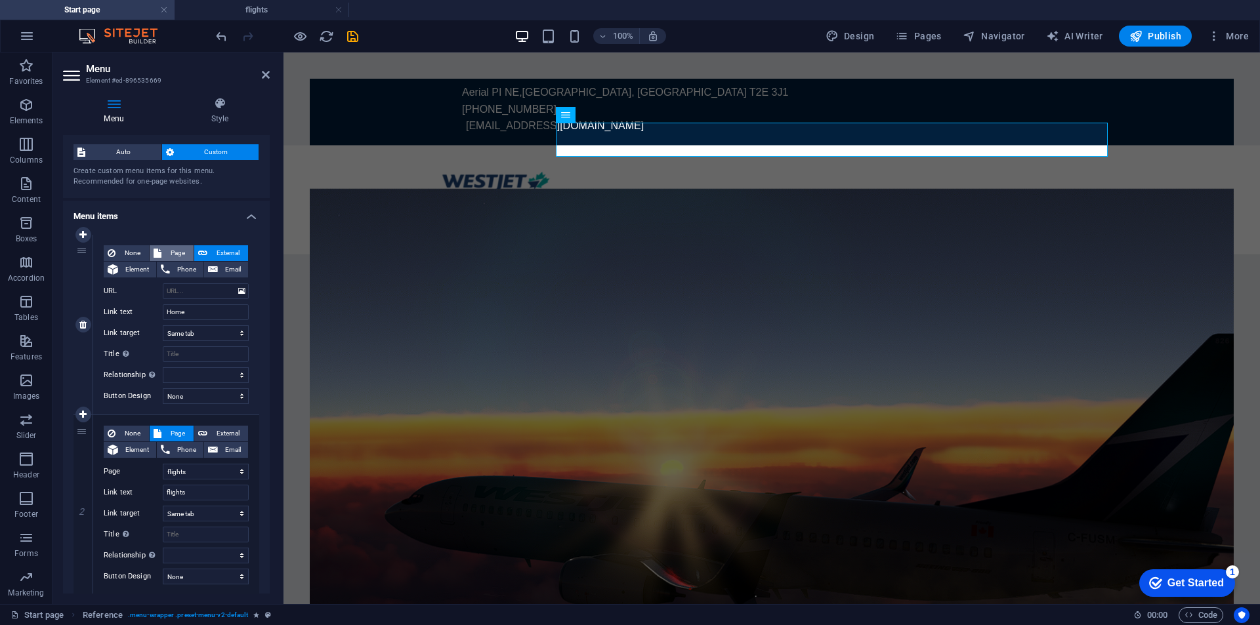
select select
click at [256, 84] on header "Menu Element #ed-896535669" at bounding box center [166, 70] width 207 height 34
click at [263, 77] on icon at bounding box center [266, 75] width 8 height 11
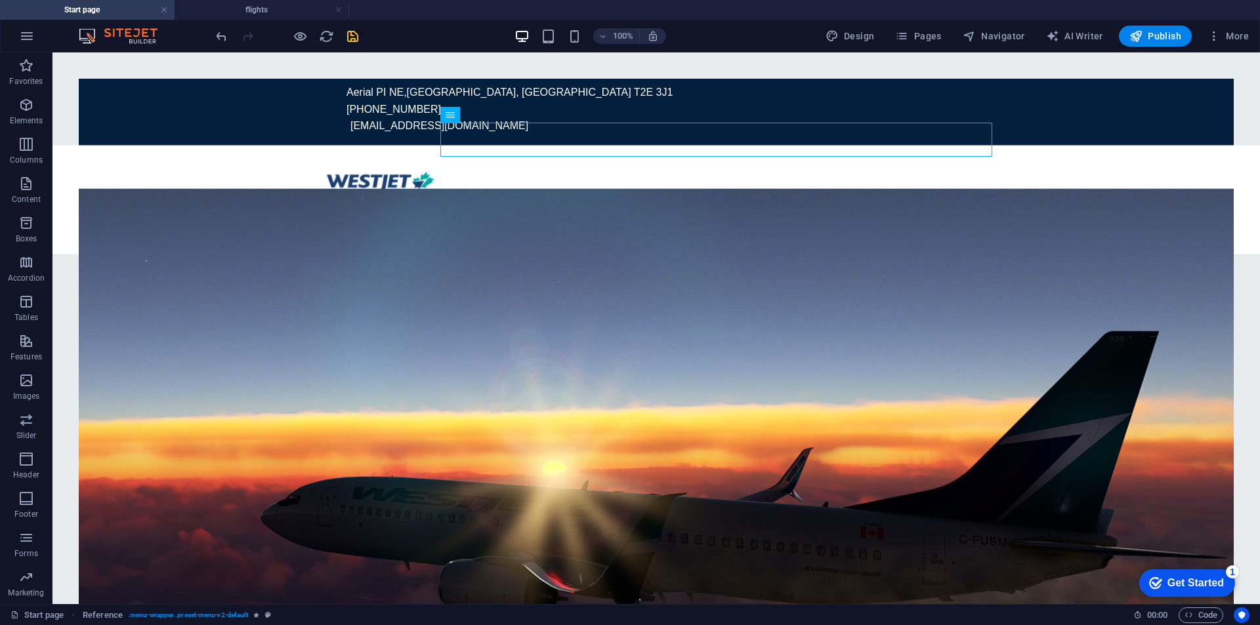
click at [347, 41] on icon "save" at bounding box center [352, 36] width 15 height 15
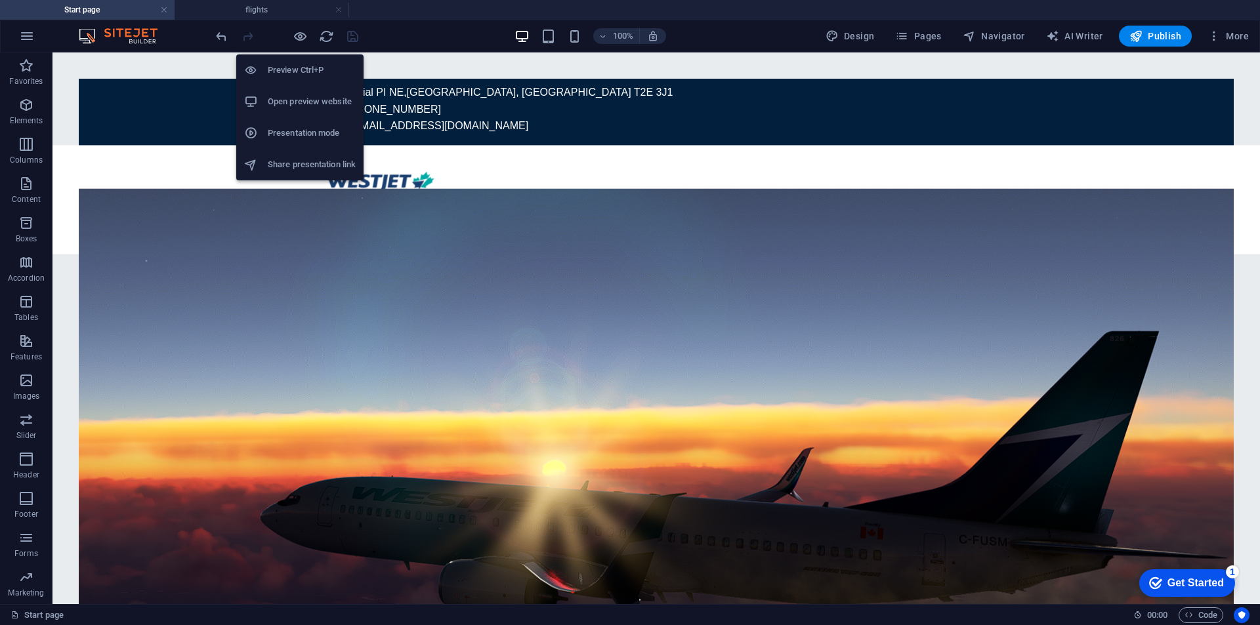
click at [290, 108] on h6 "Open preview website" at bounding box center [312, 102] width 88 height 16
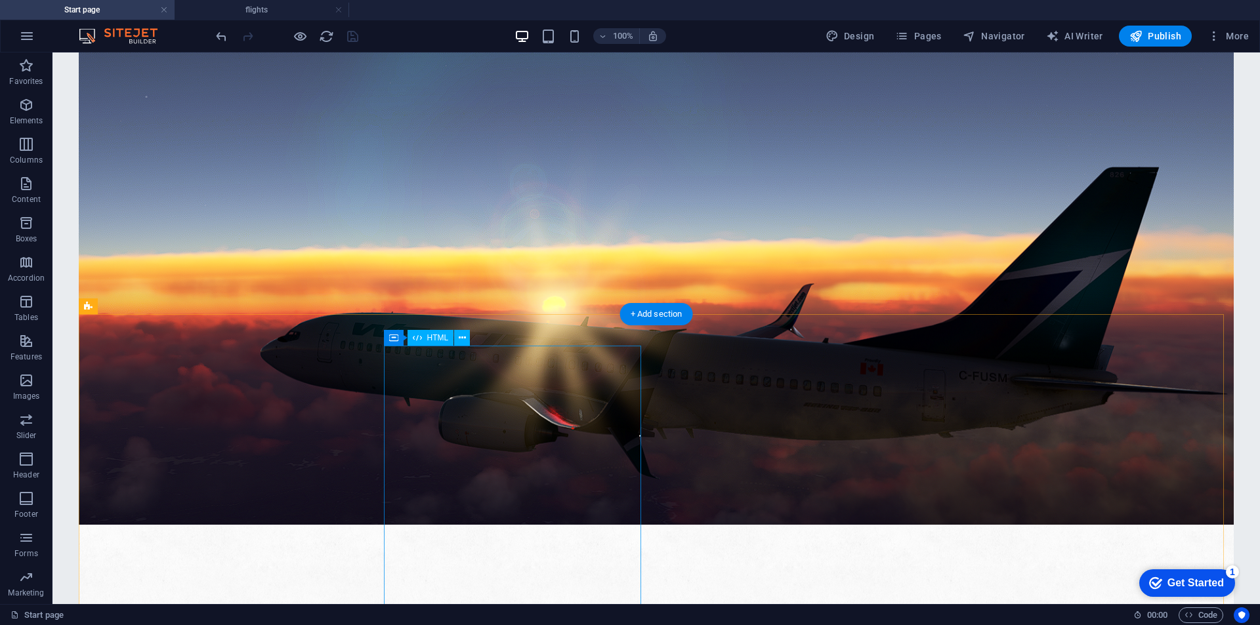
scroll to position [438, 0]
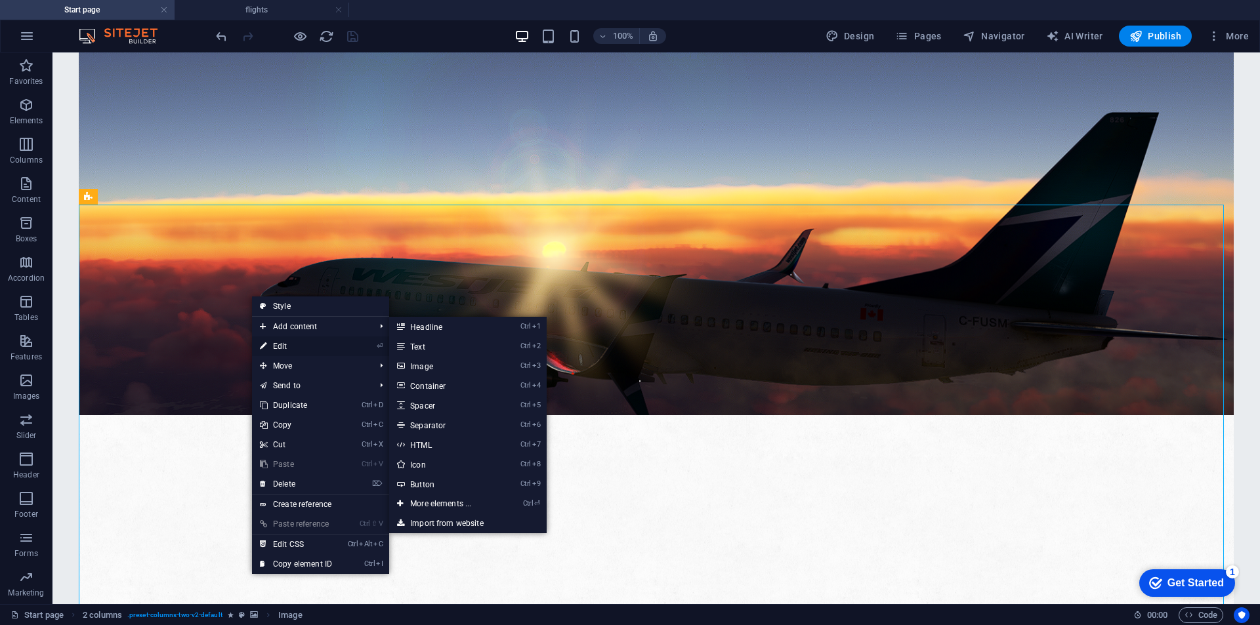
click at [287, 345] on link "⏎ Edit" at bounding box center [296, 347] width 88 height 20
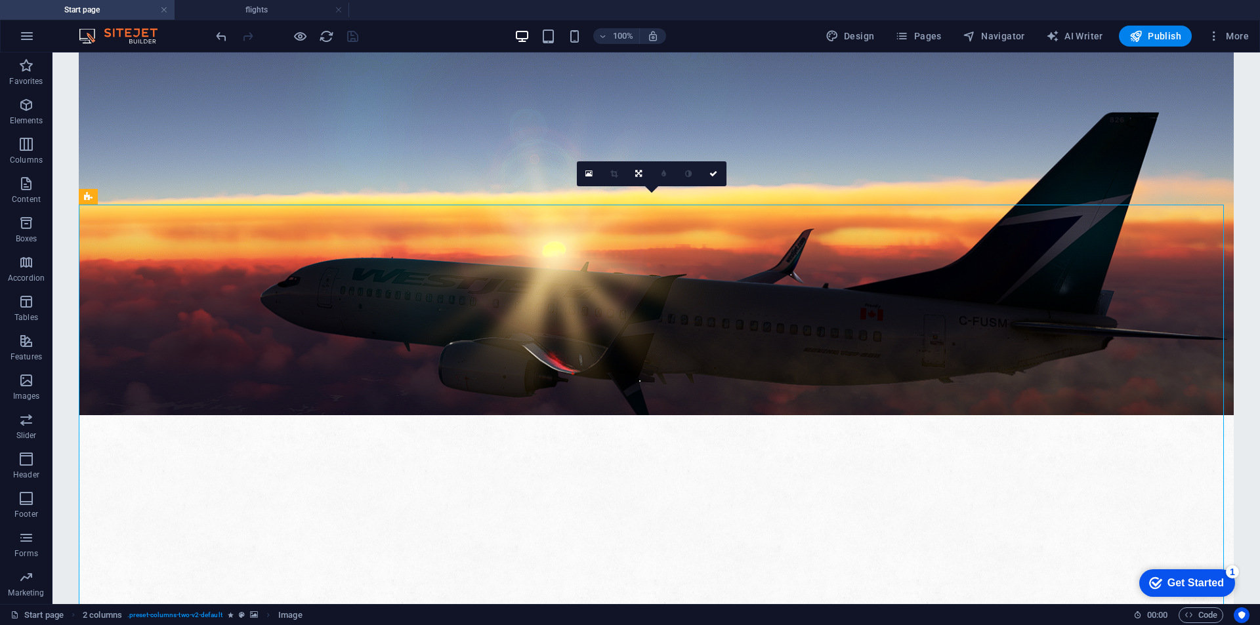
click at [663, 180] on link at bounding box center [664, 173] width 25 height 25
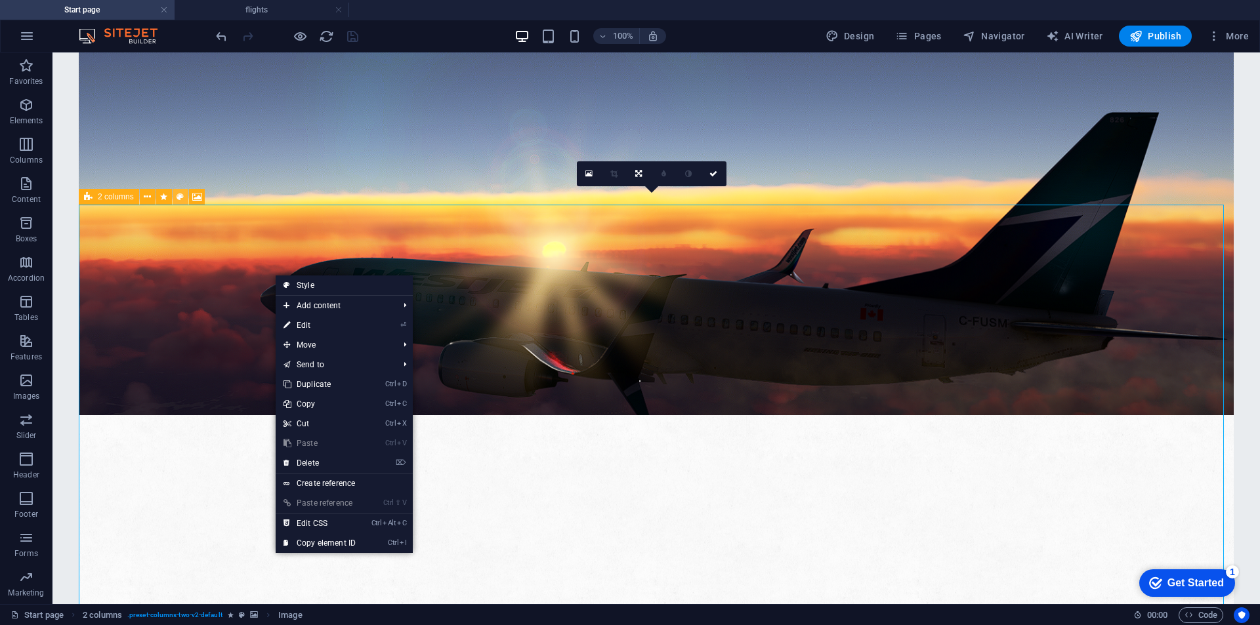
click at [186, 194] on button at bounding box center [181, 197] width 16 height 16
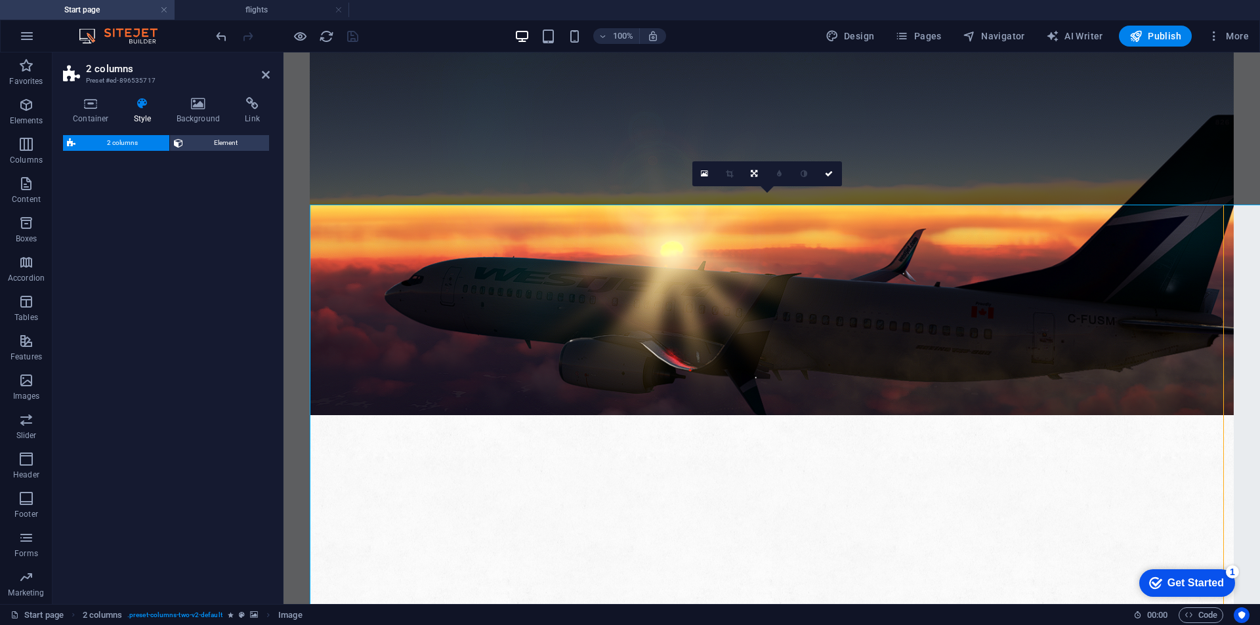
select select "rem"
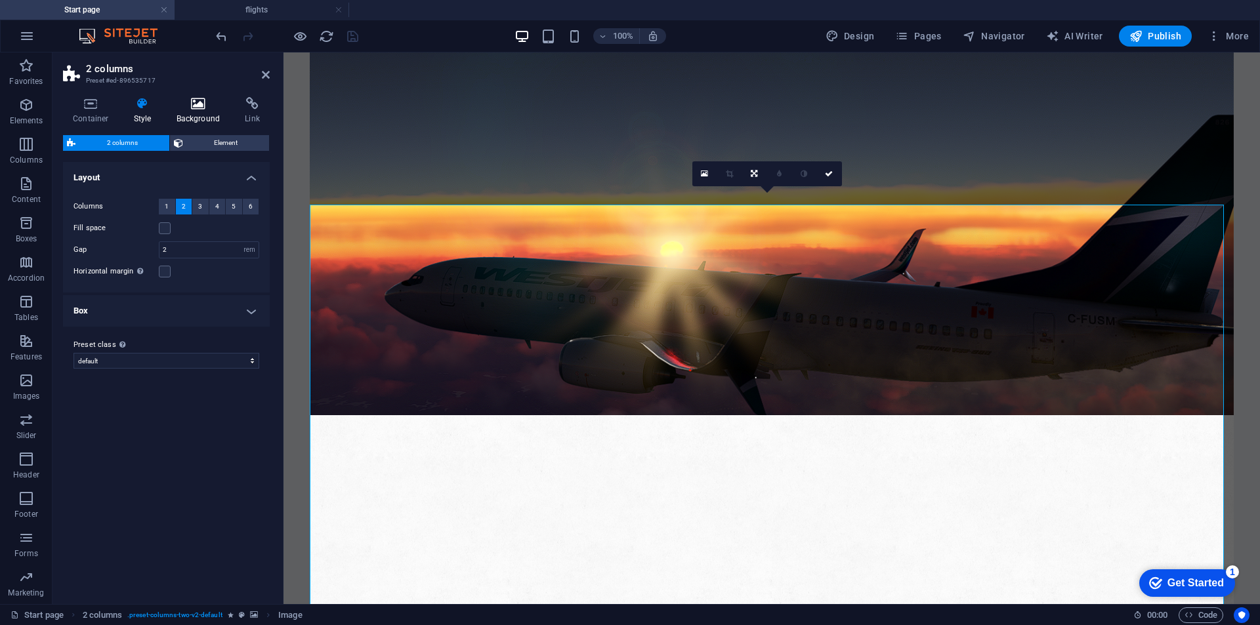
click at [190, 114] on h4 "Background" at bounding box center [201, 111] width 69 height 28
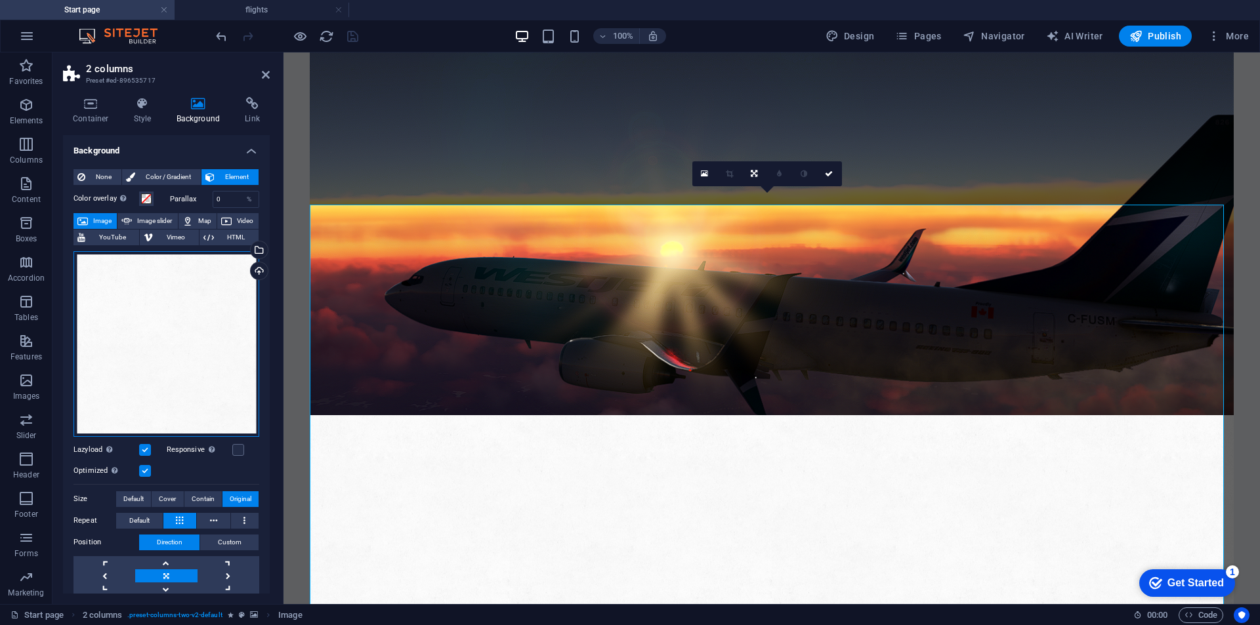
click at [208, 332] on div "Drag files here, click to choose files or select files from Files or our free s…" at bounding box center [167, 344] width 186 height 186
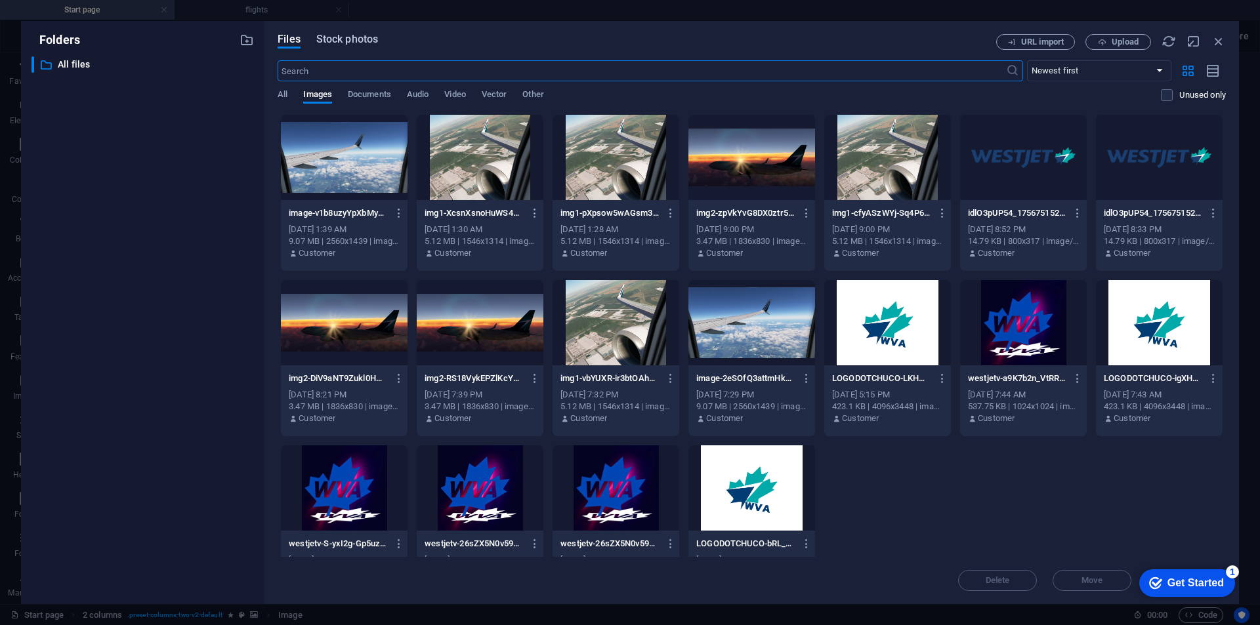
click at [354, 42] on span "Stock photos" at bounding box center [347, 40] width 62 height 16
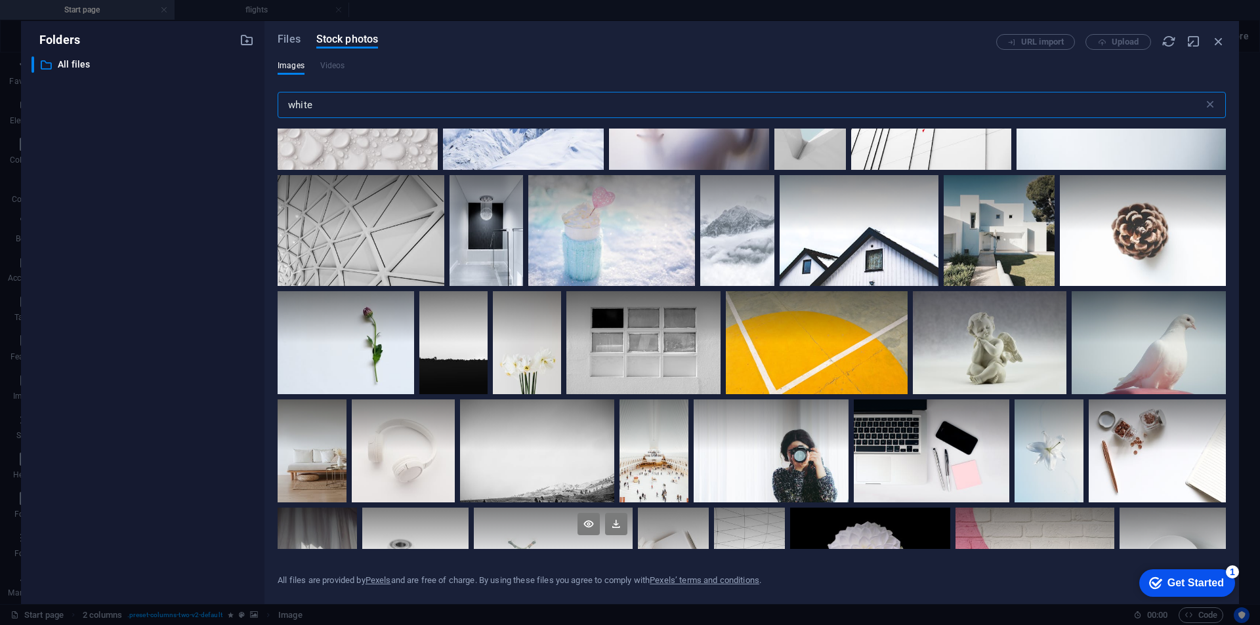
scroll to position [2310, 0]
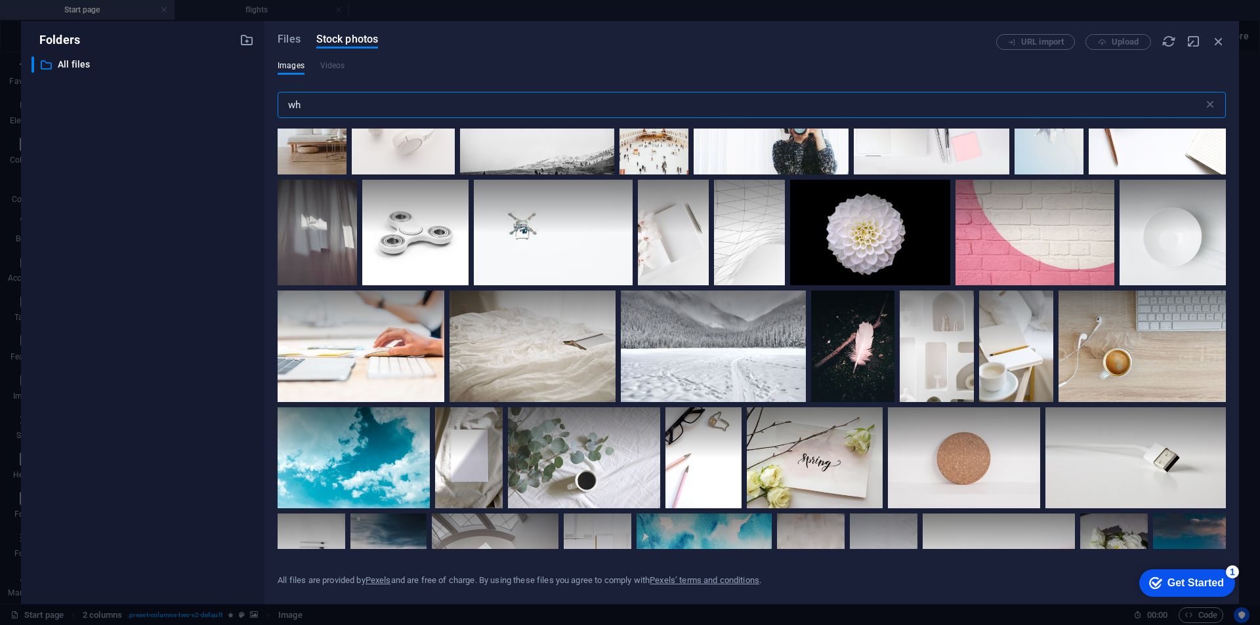
type input "w"
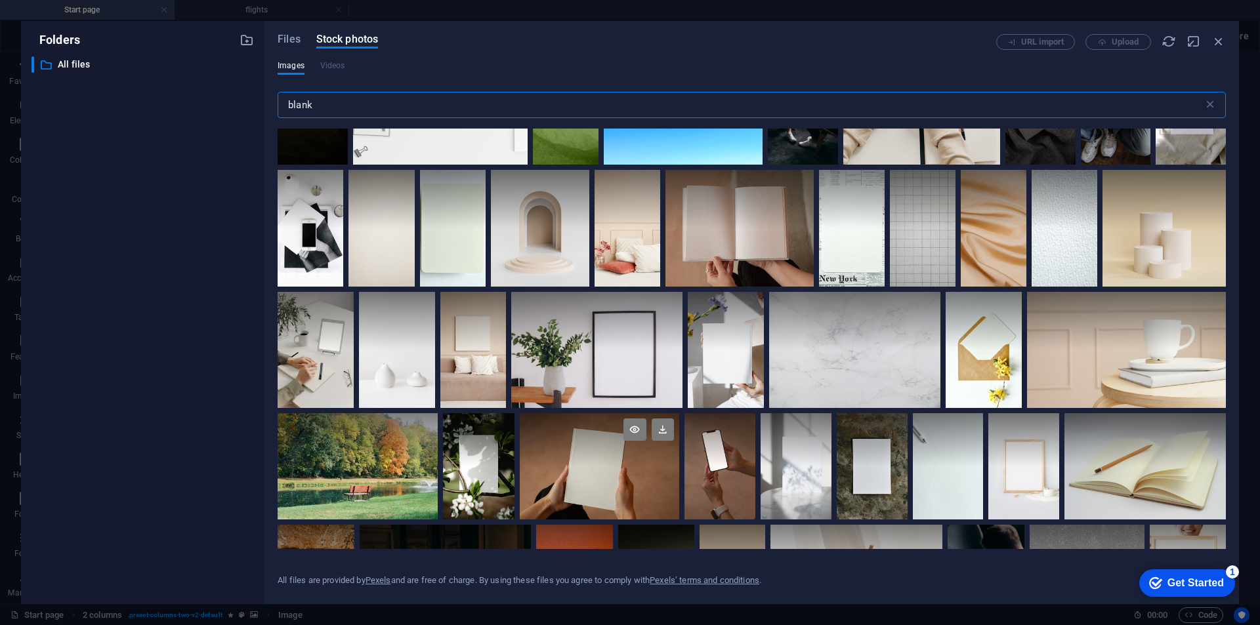
scroll to position [866, 0]
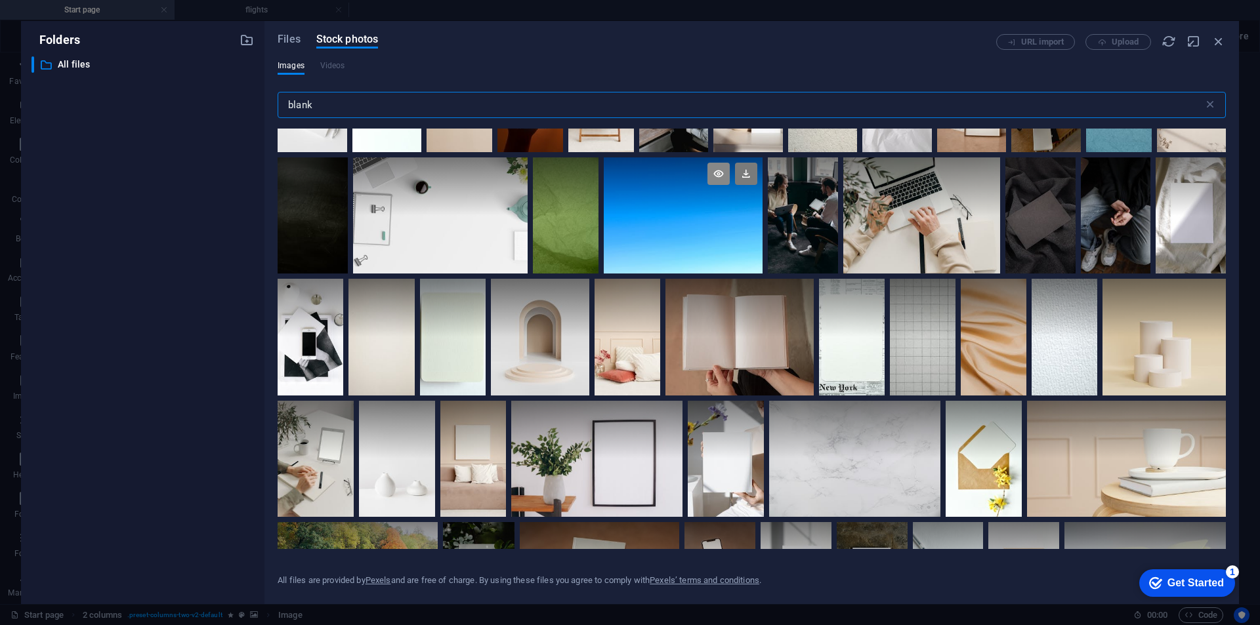
type input "blank"
click at [724, 173] on icon at bounding box center [718, 174] width 22 height 22
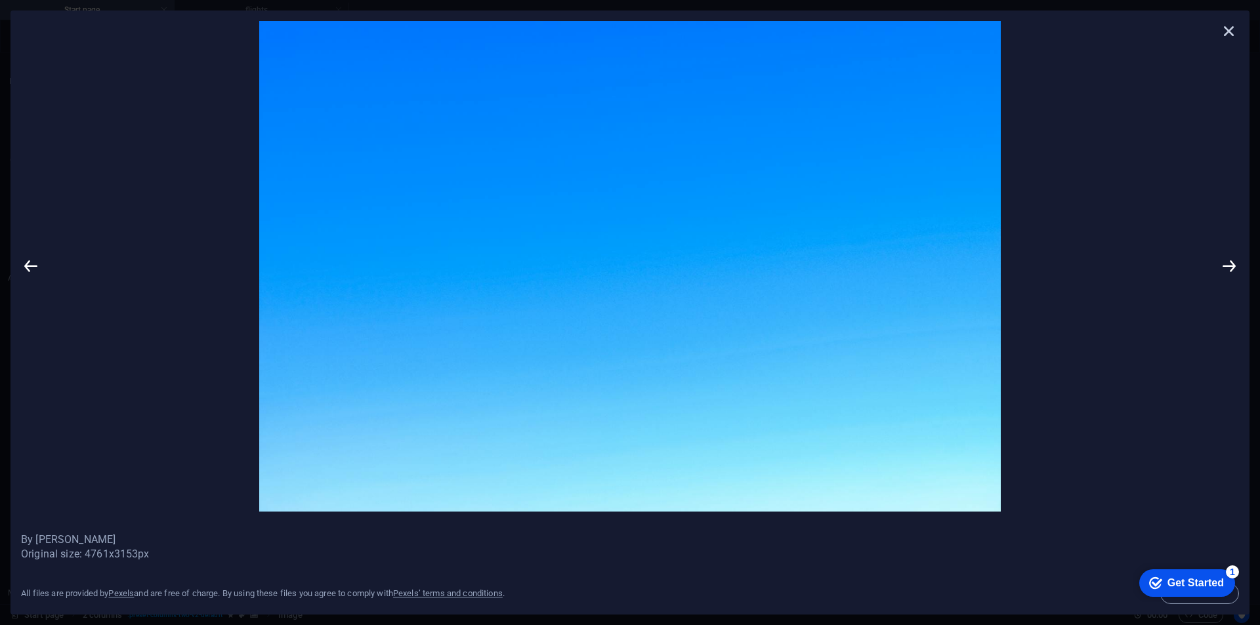
click at [1227, 30] on icon at bounding box center [1229, 31] width 20 height 20
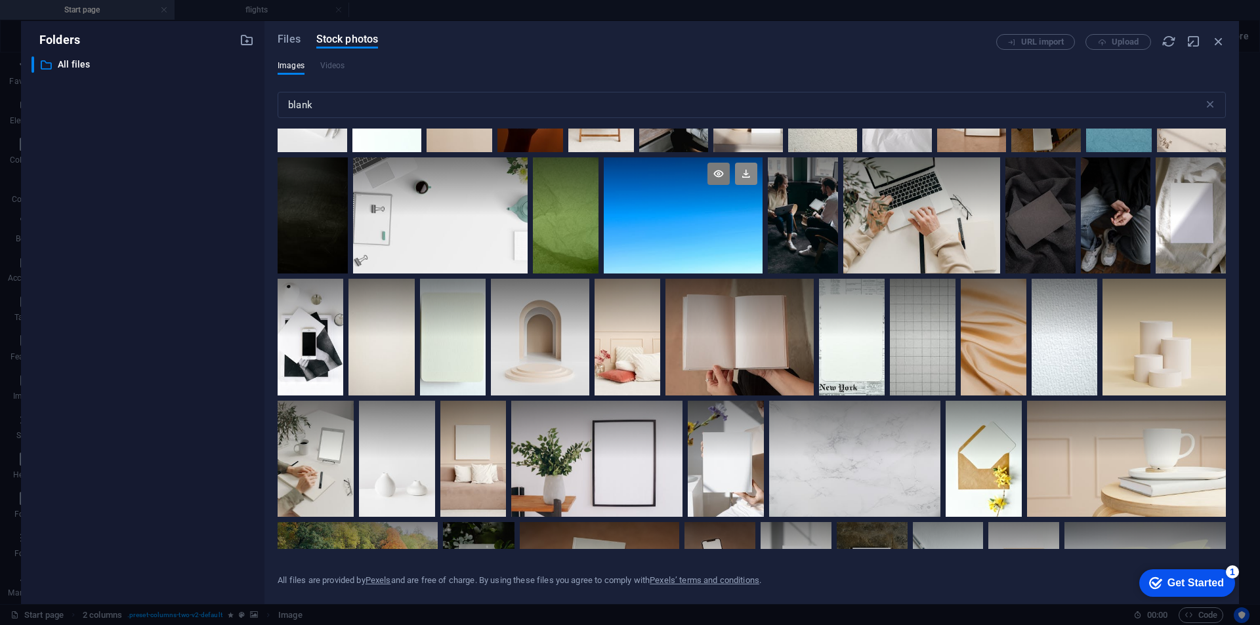
click at [747, 177] on icon at bounding box center [746, 174] width 22 height 22
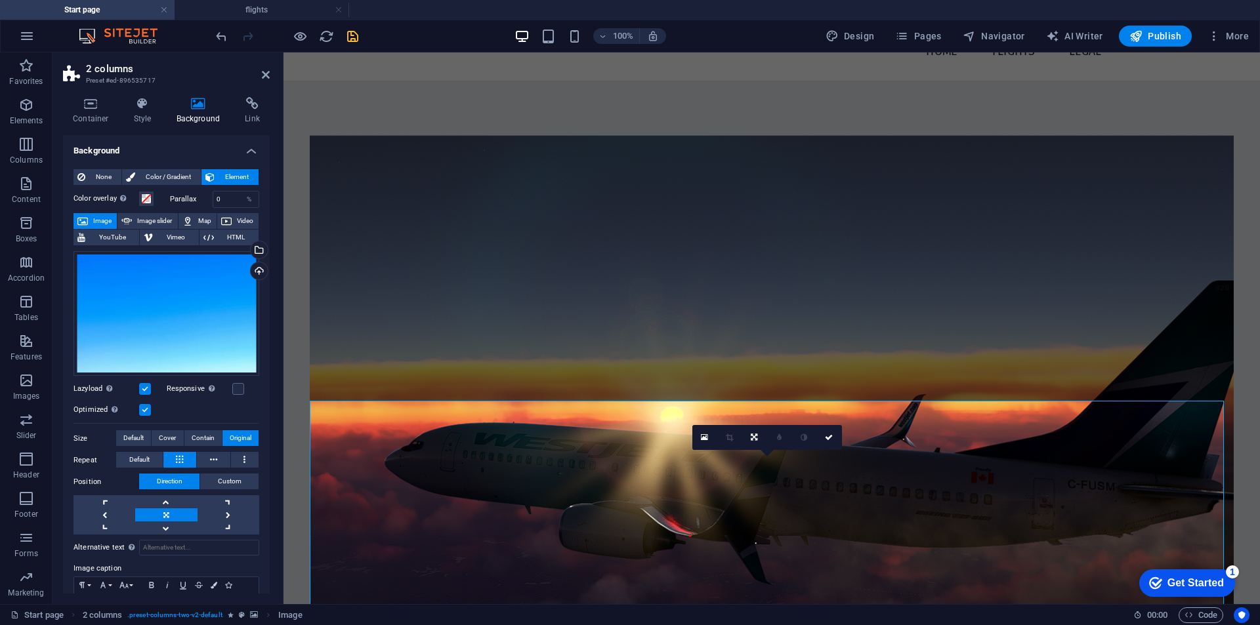
scroll to position [0, 0]
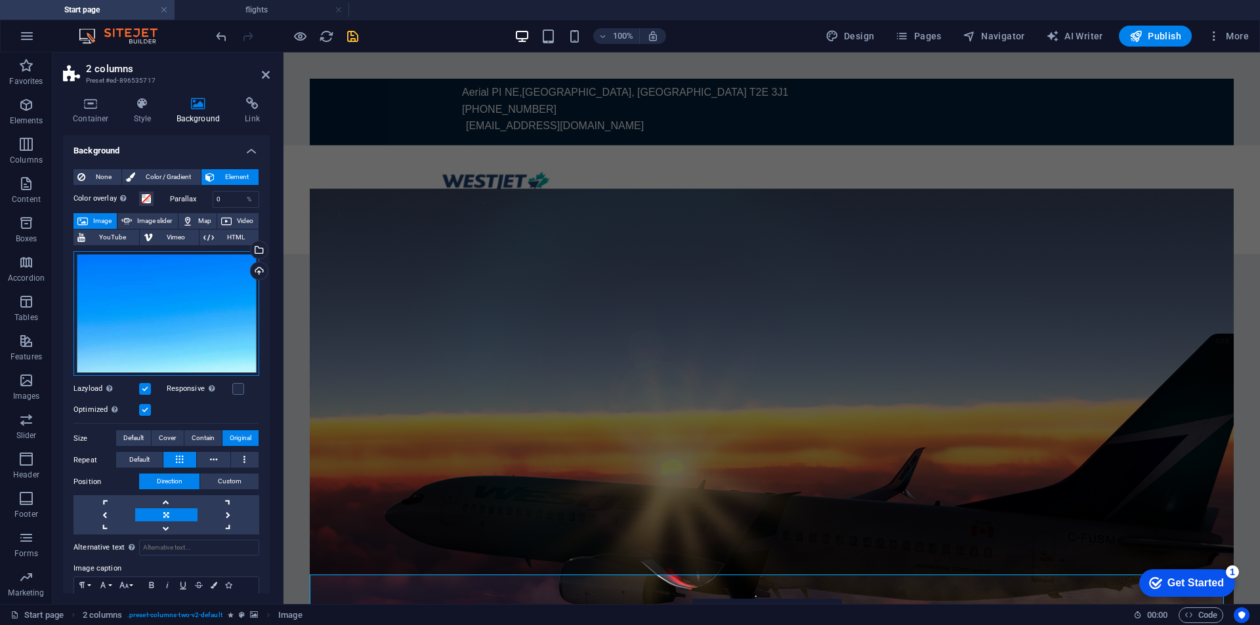
click at [175, 282] on div "Drag files here, click to choose files or select files from Files or our free s…" at bounding box center [167, 313] width 186 height 125
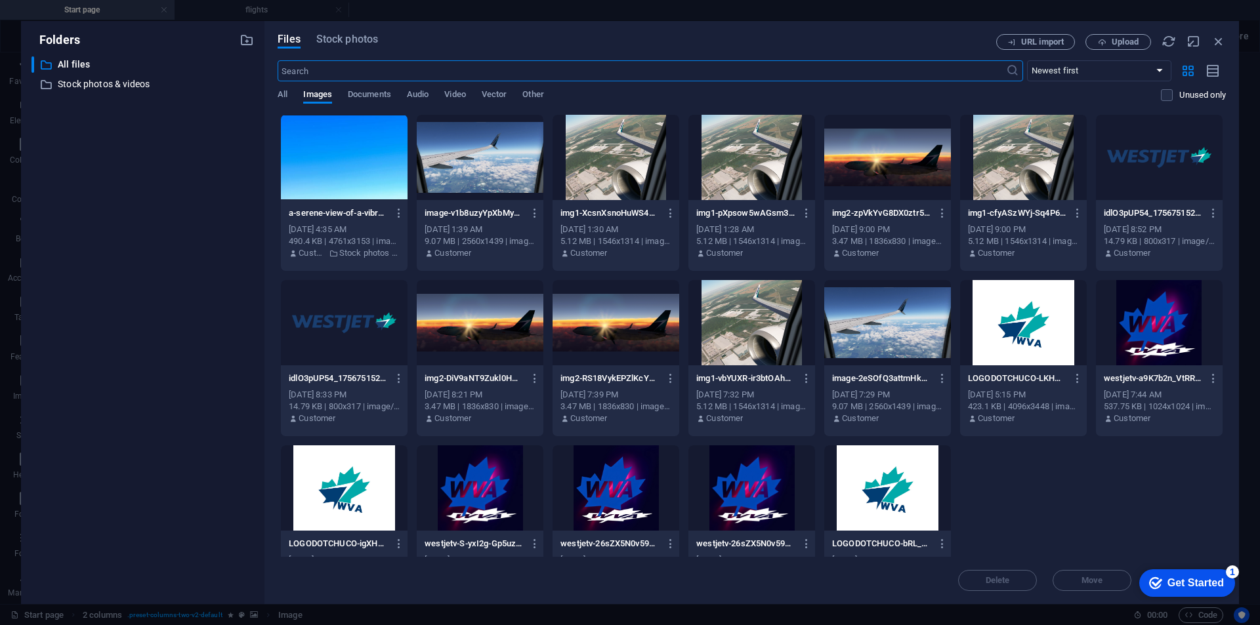
scroll to position [612, 0]
click at [244, 41] on icon "button" at bounding box center [247, 40] width 14 height 14
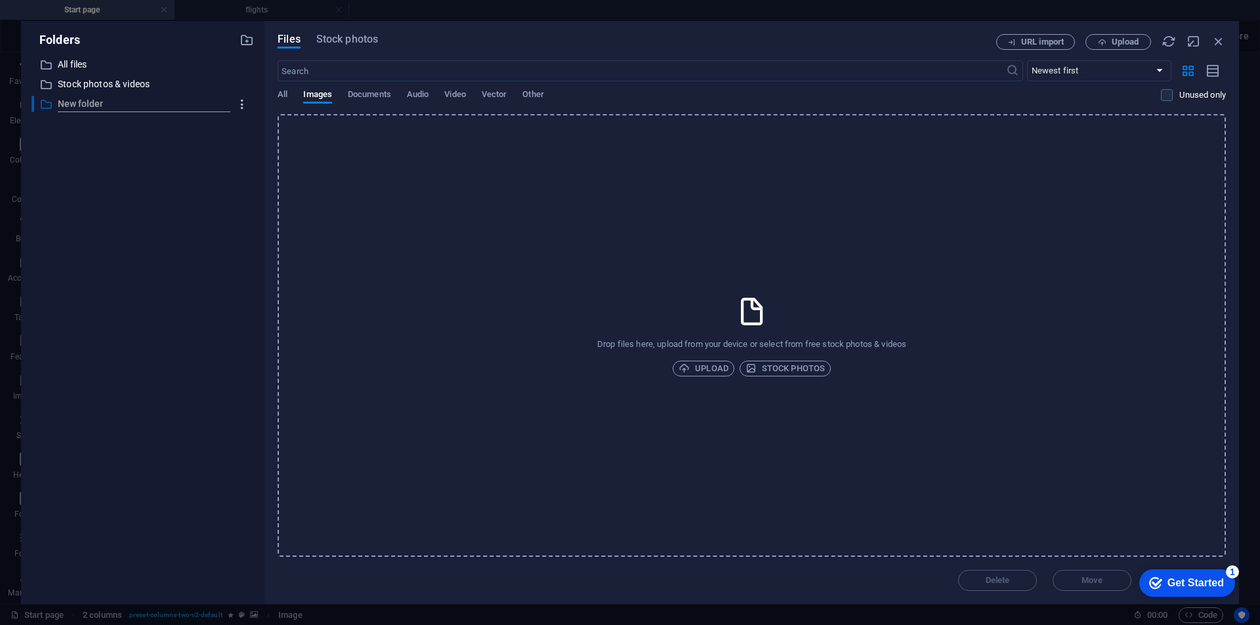
click at [242, 106] on icon "button" at bounding box center [243, 104] width 14 height 13
click at [238, 200] on h6 "Delete" at bounding box center [253, 202] width 37 height 16
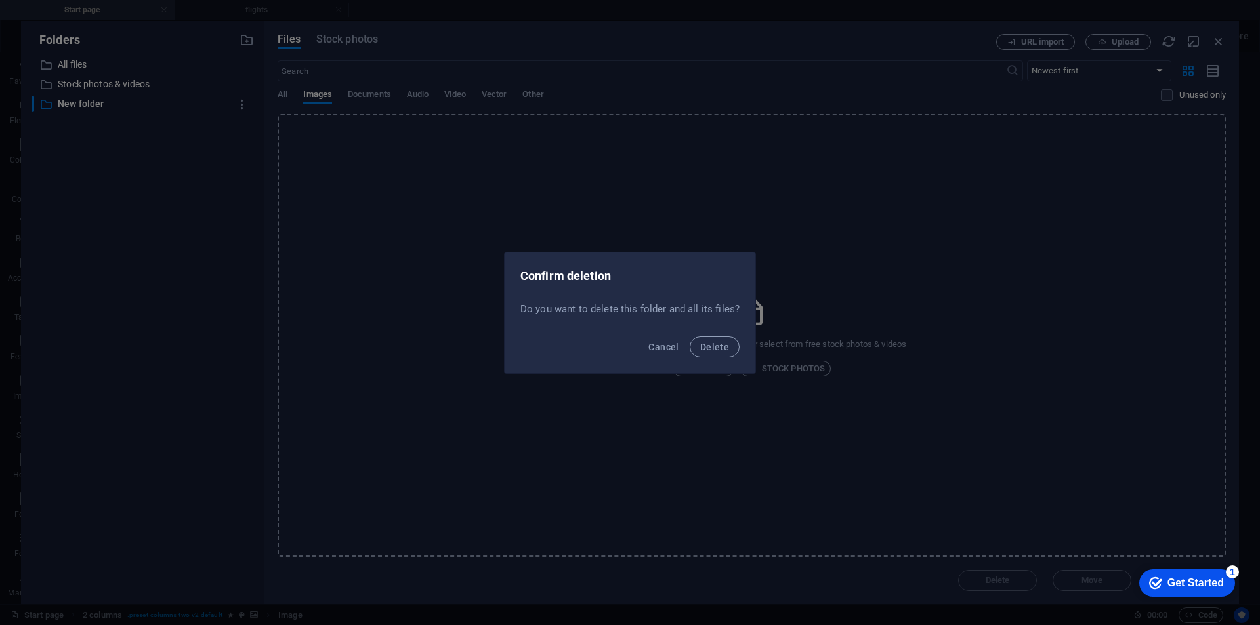
drag, startPoint x: 690, startPoint y: 351, endPoint x: 748, endPoint y: 315, distance: 68.7
click at [689, 351] on div "Cancel Delete" at bounding box center [630, 351] width 251 height 45
click at [704, 350] on span "Delete" at bounding box center [714, 347] width 29 height 11
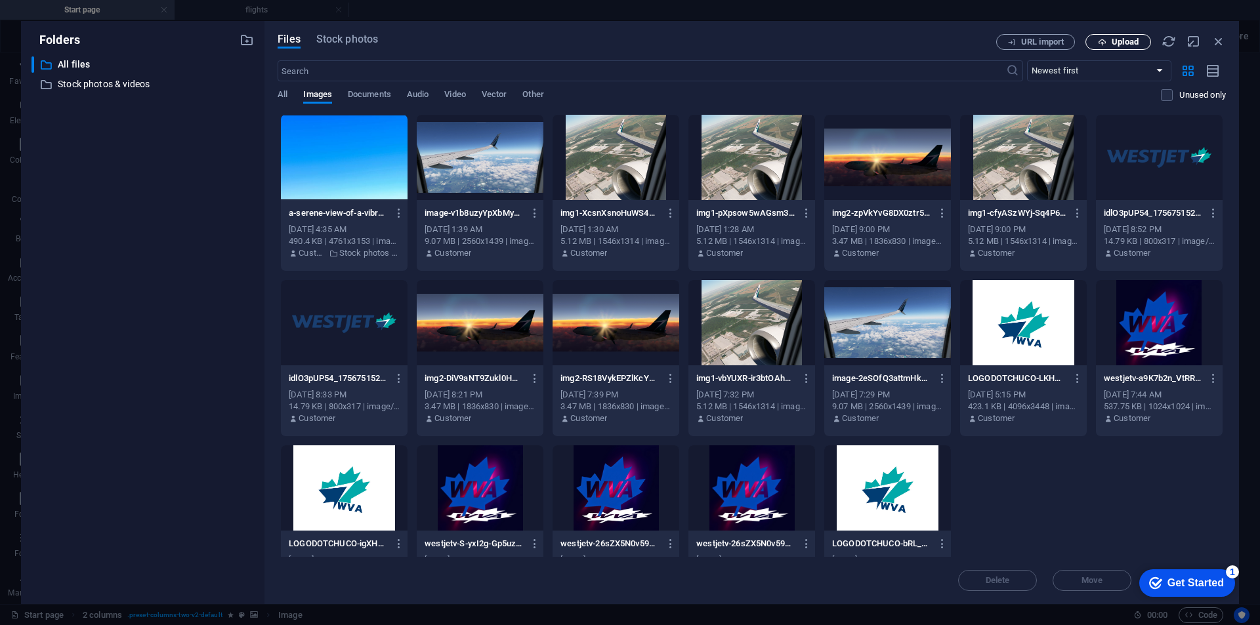
click at [1104, 48] on button "Upload" at bounding box center [1118, 42] width 66 height 16
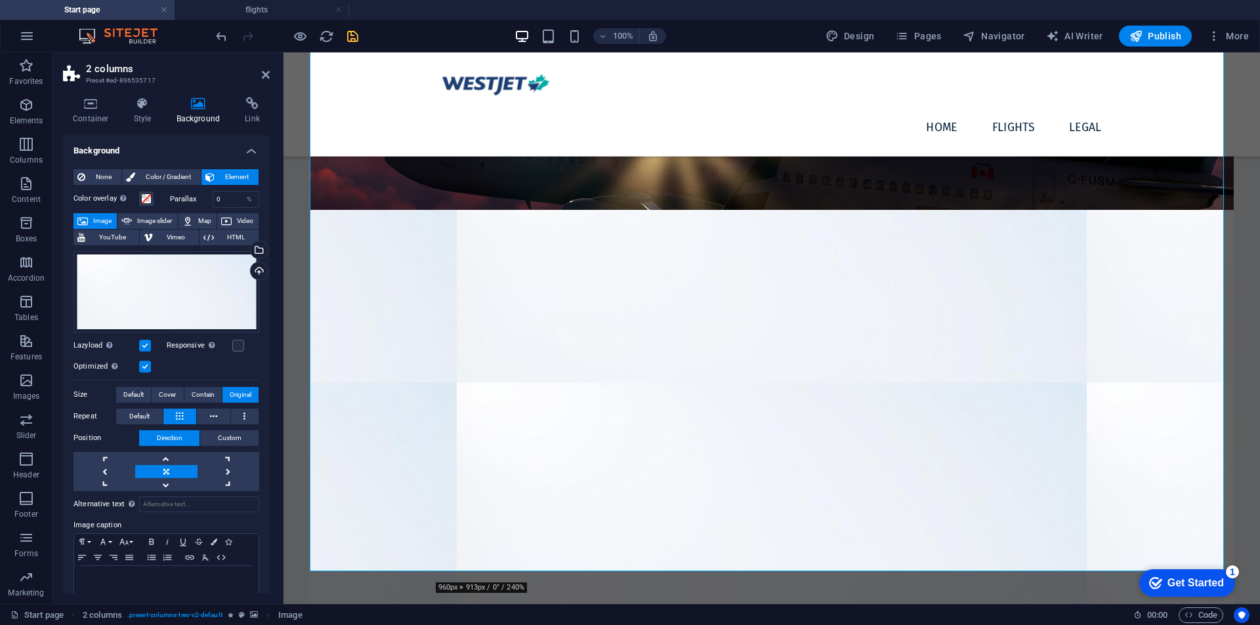
click at [353, 33] on icon "save" at bounding box center [352, 36] width 15 height 15
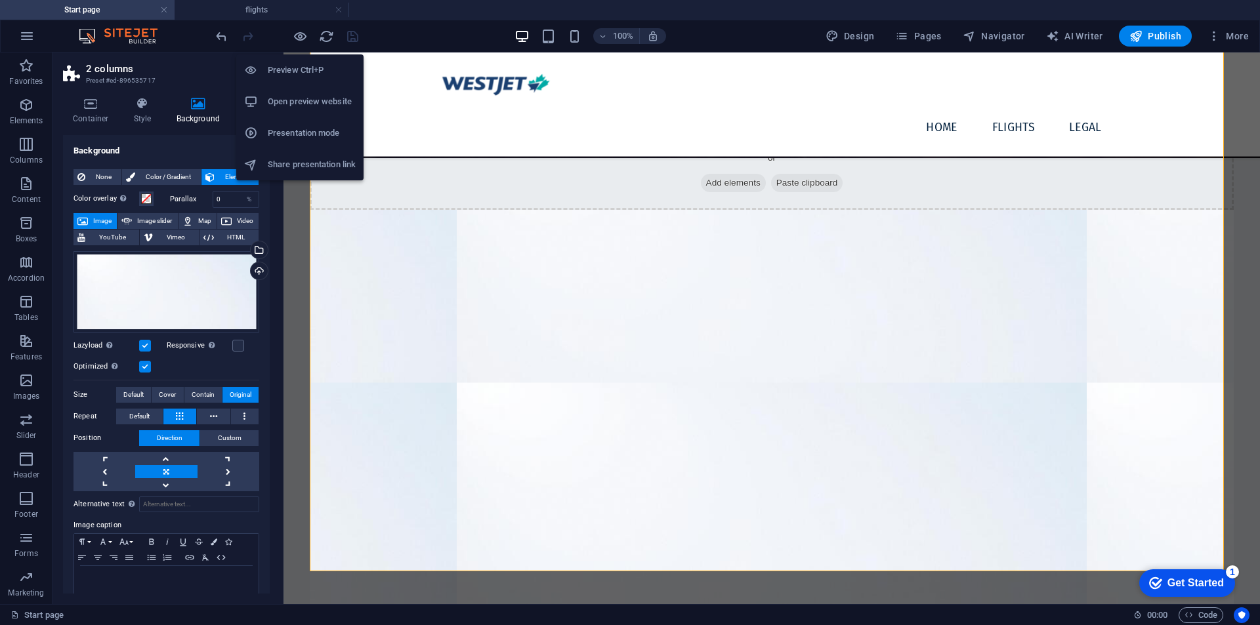
drag, startPoint x: 306, startPoint y: 33, endPoint x: 292, endPoint y: 77, distance: 46.3
click at [306, 33] on icon "button" at bounding box center [300, 36] width 15 height 15
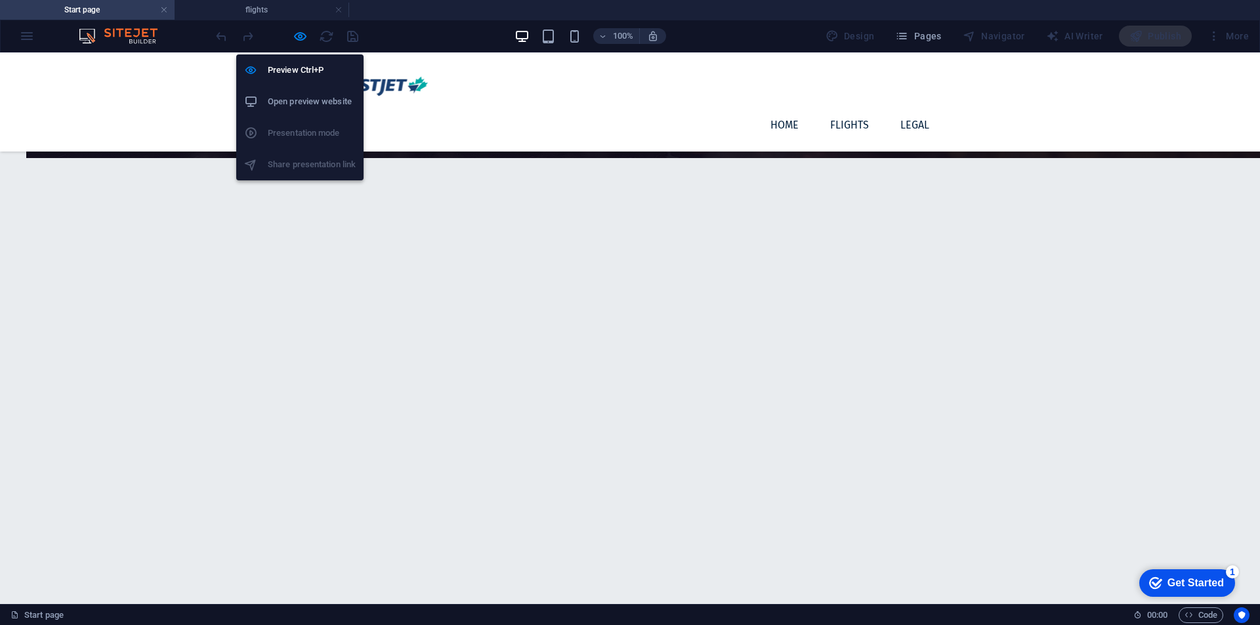
scroll to position [594, 0]
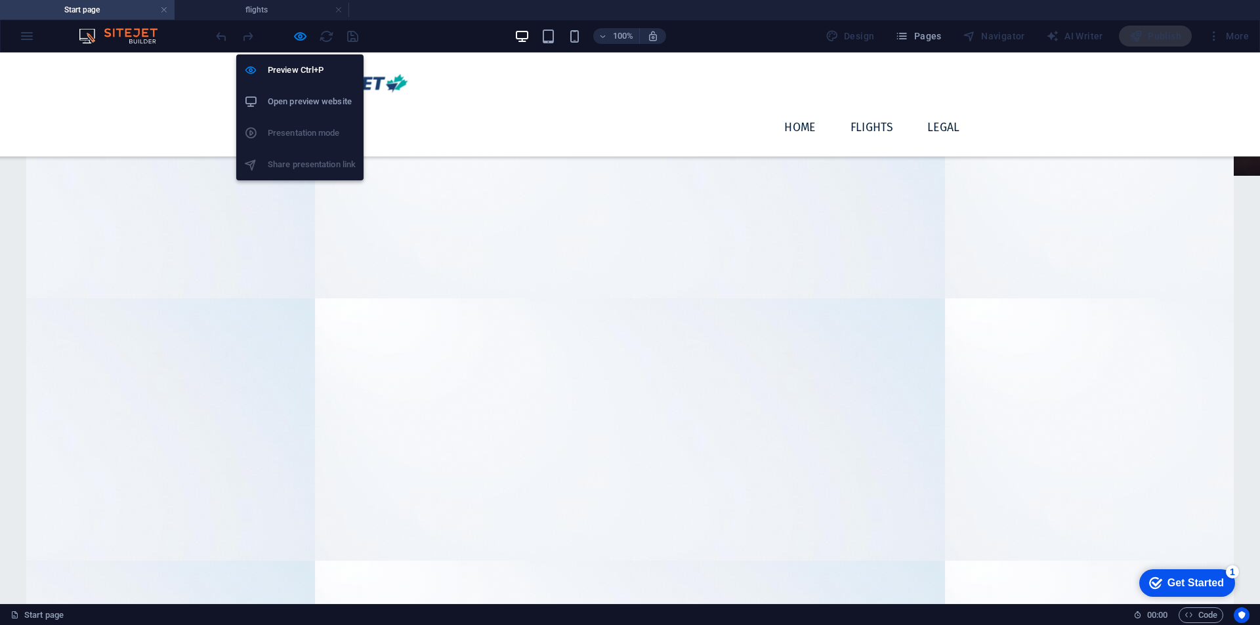
click at [312, 104] on h6 "Open preview website" at bounding box center [312, 102] width 88 height 16
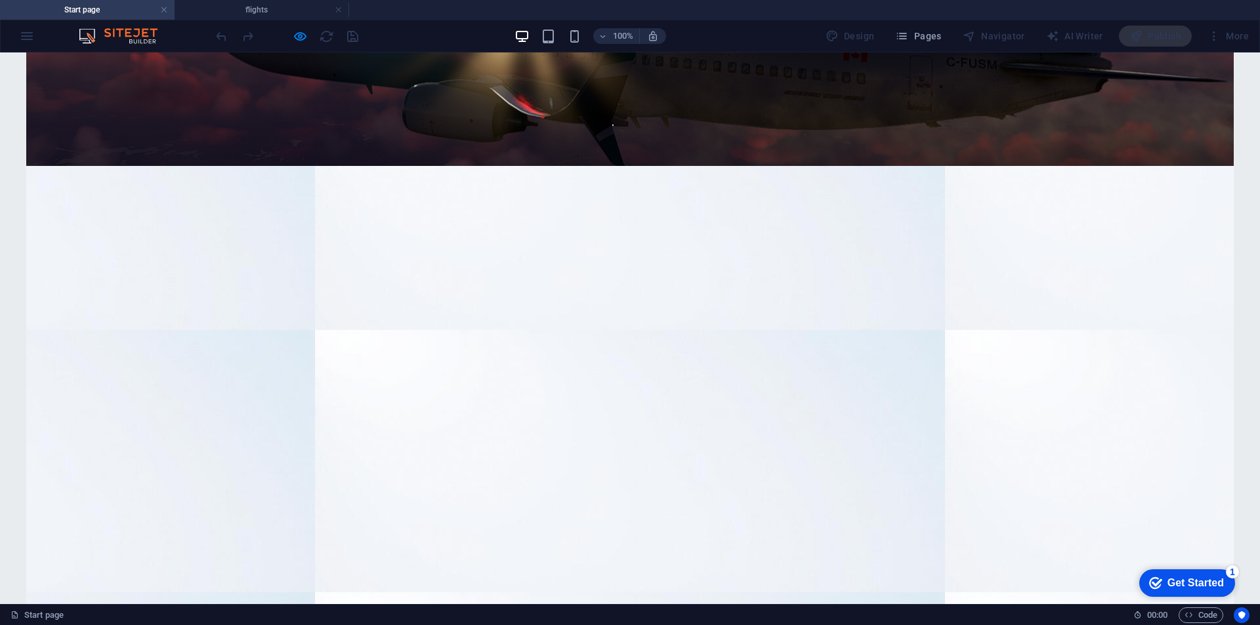
scroll to position [156, 0]
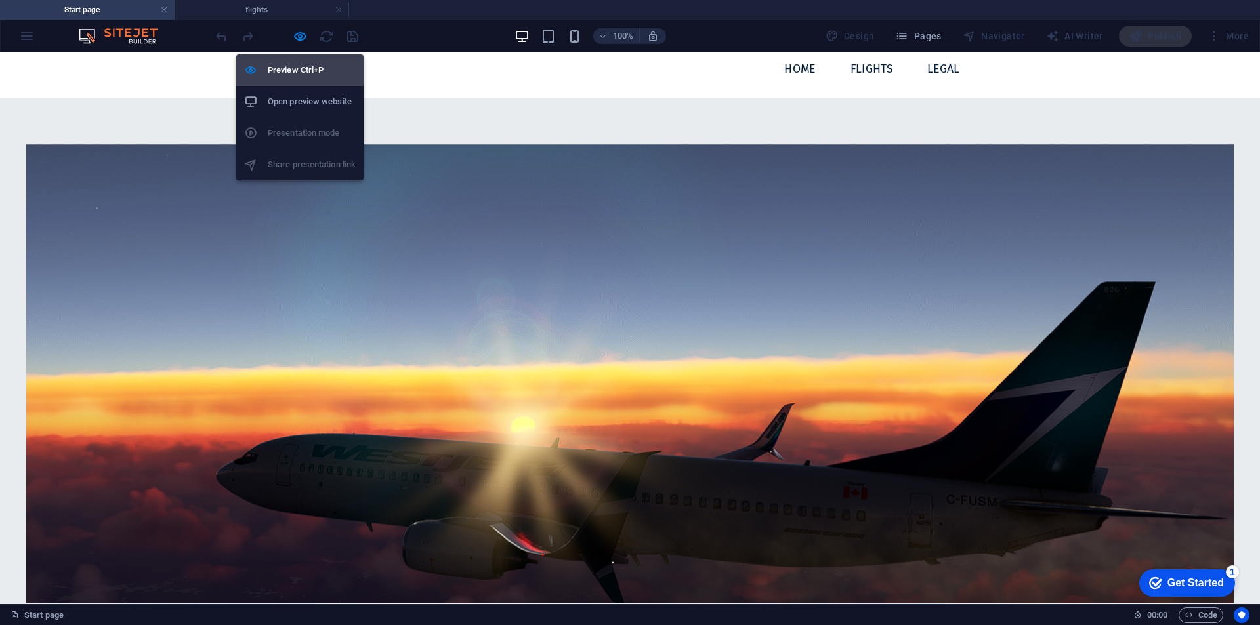
drag, startPoint x: 297, startPoint y: 71, endPoint x: 316, endPoint y: 83, distance: 23.3
click at [297, 72] on h6 "Preview Ctrl+P" at bounding box center [312, 70] width 88 height 16
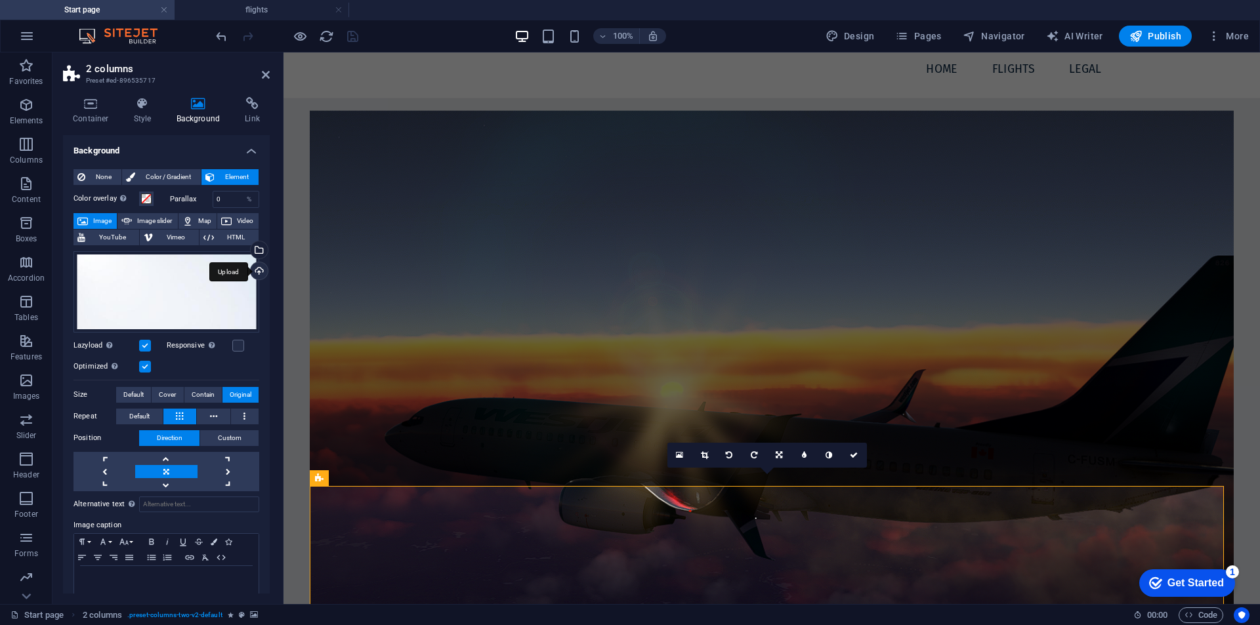
click at [253, 275] on div "Upload" at bounding box center [258, 273] width 20 height 20
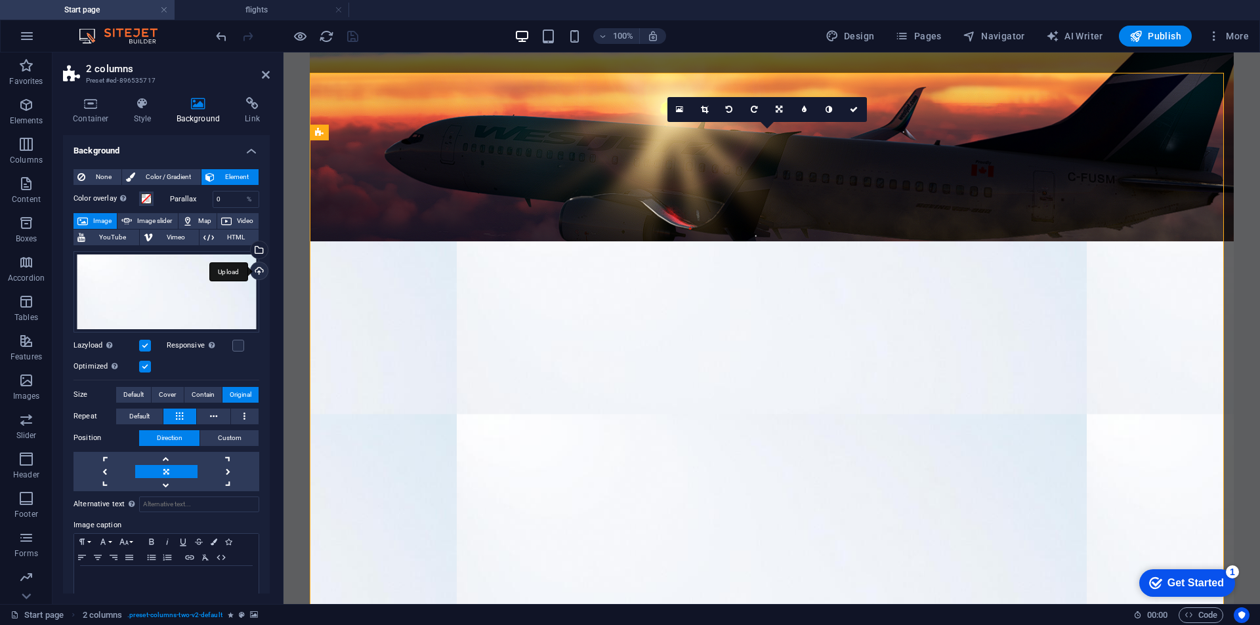
scroll to position [65, 0]
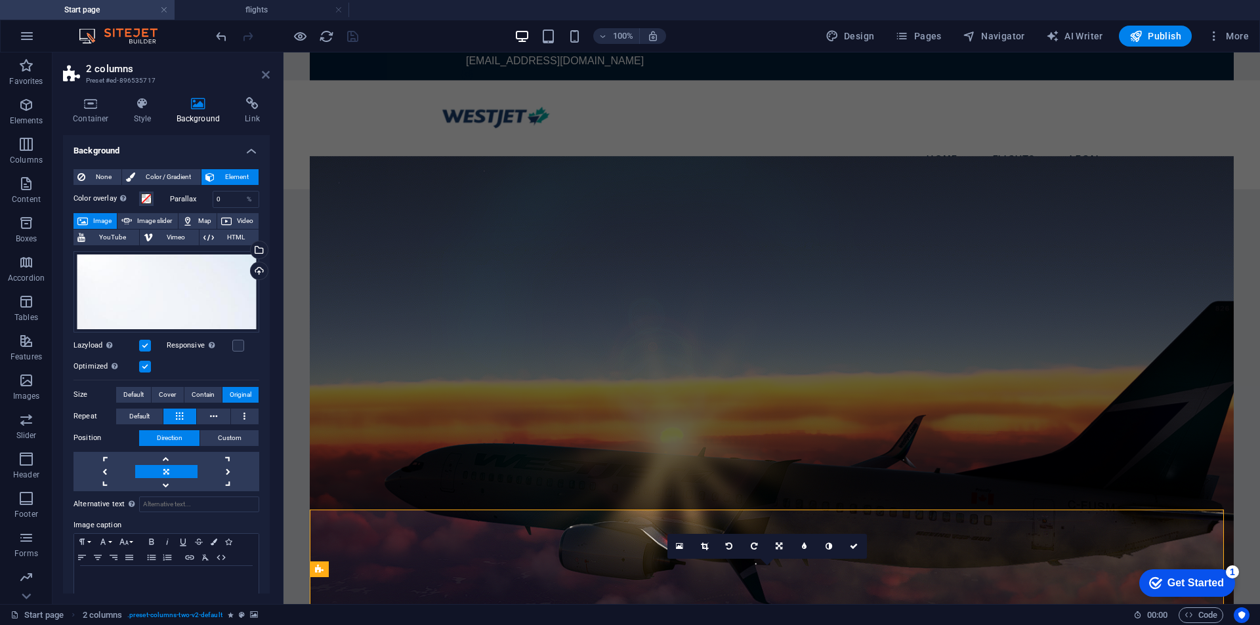
click at [266, 73] on icon at bounding box center [266, 75] width 8 height 11
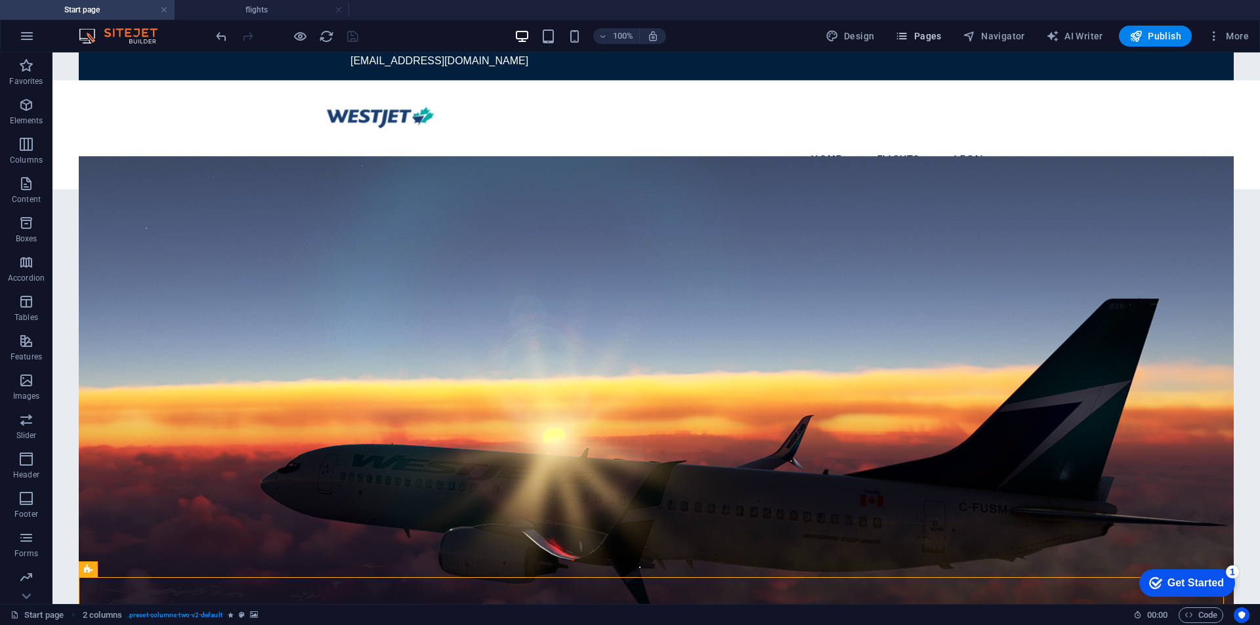
click at [905, 31] on icon "button" at bounding box center [901, 36] width 13 height 13
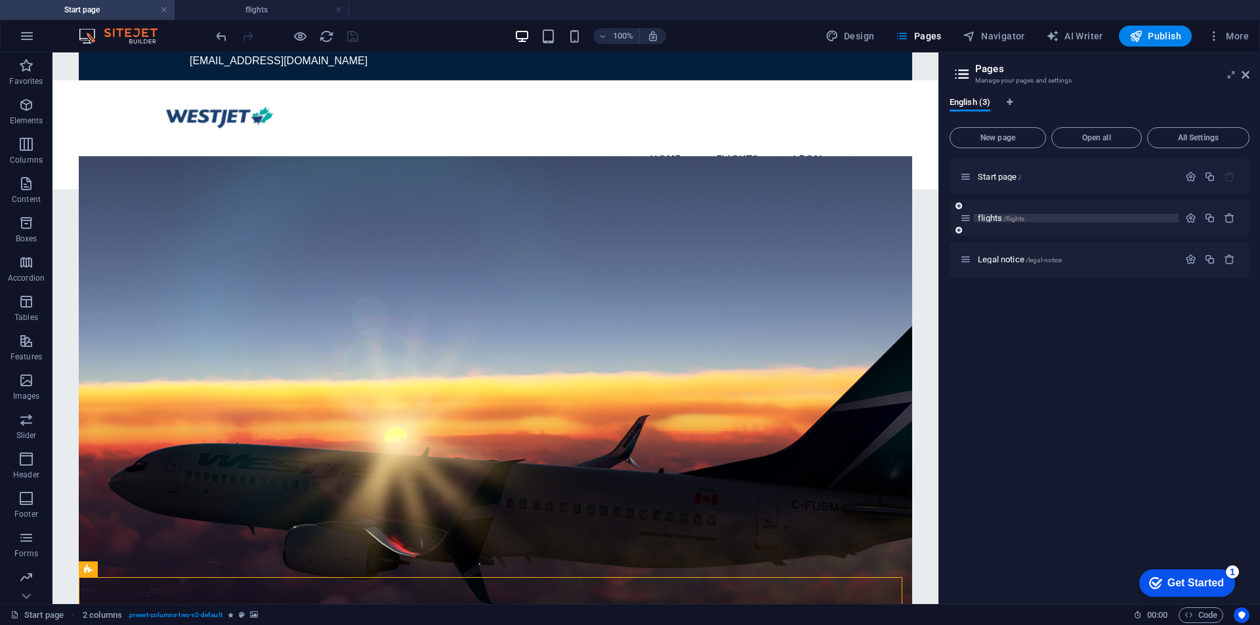
click at [1036, 217] on p "flights /flights" at bounding box center [1076, 218] width 197 height 9
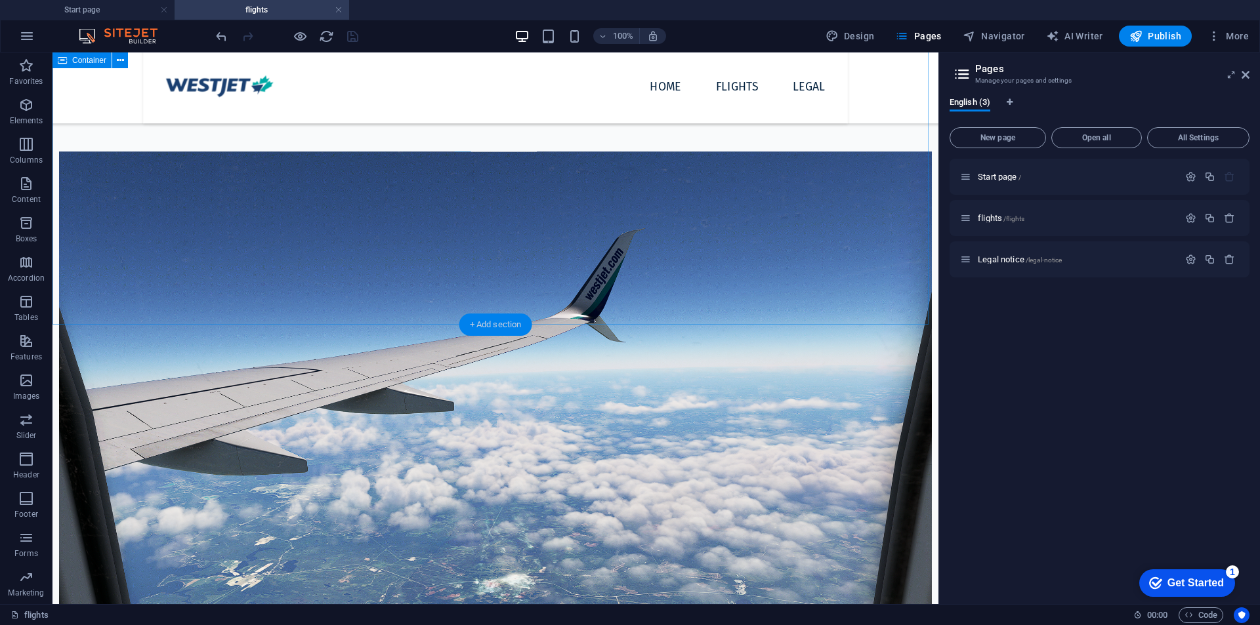
scroll to position [349, 0]
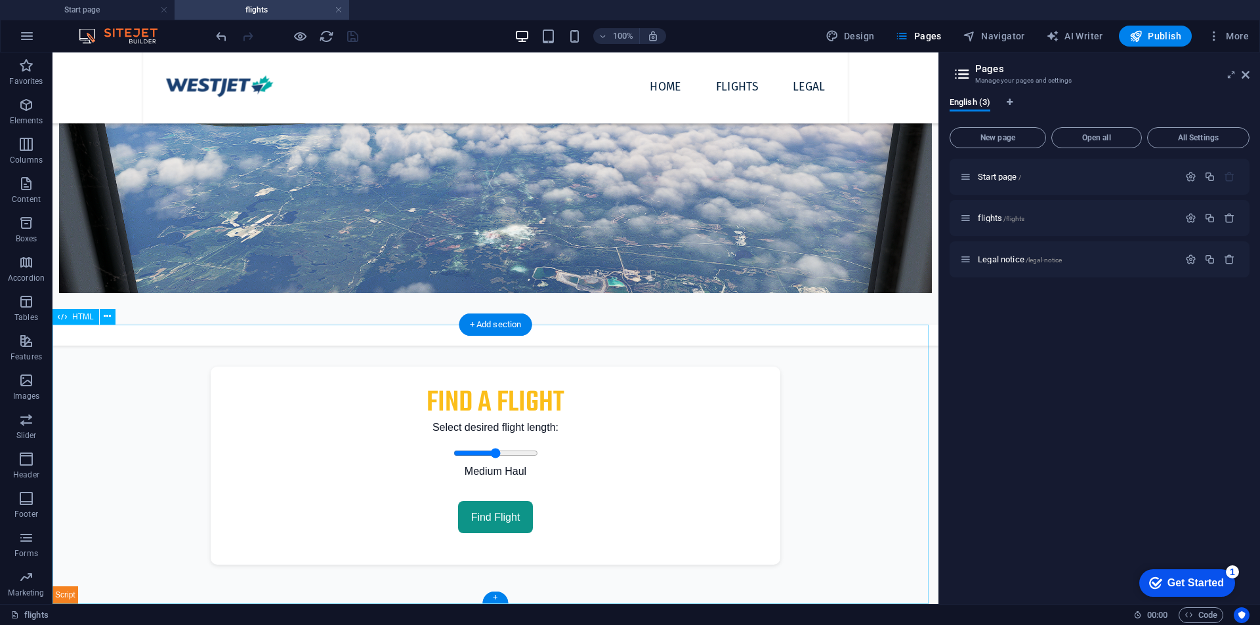
click at [411, 341] on div "WestJet Flight Finder Find a Flight Select desired flight length: Medium Haul F…" at bounding box center [496, 465] width 886 height 280
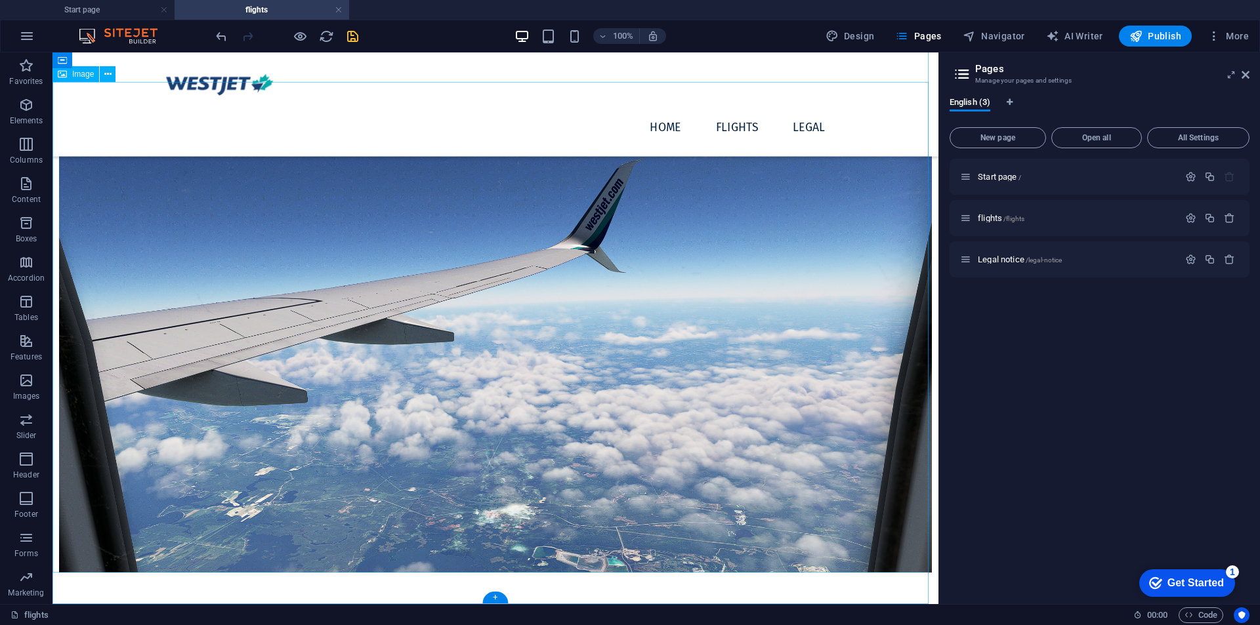
scroll to position [70, 0]
drag, startPoint x: 494, startPoint y: 595, endPoint x: 161, endPoint y: 482, distance: 351.6
click at [494, 595] on div "+" at bounding box center [495, 598] width 26 height 12
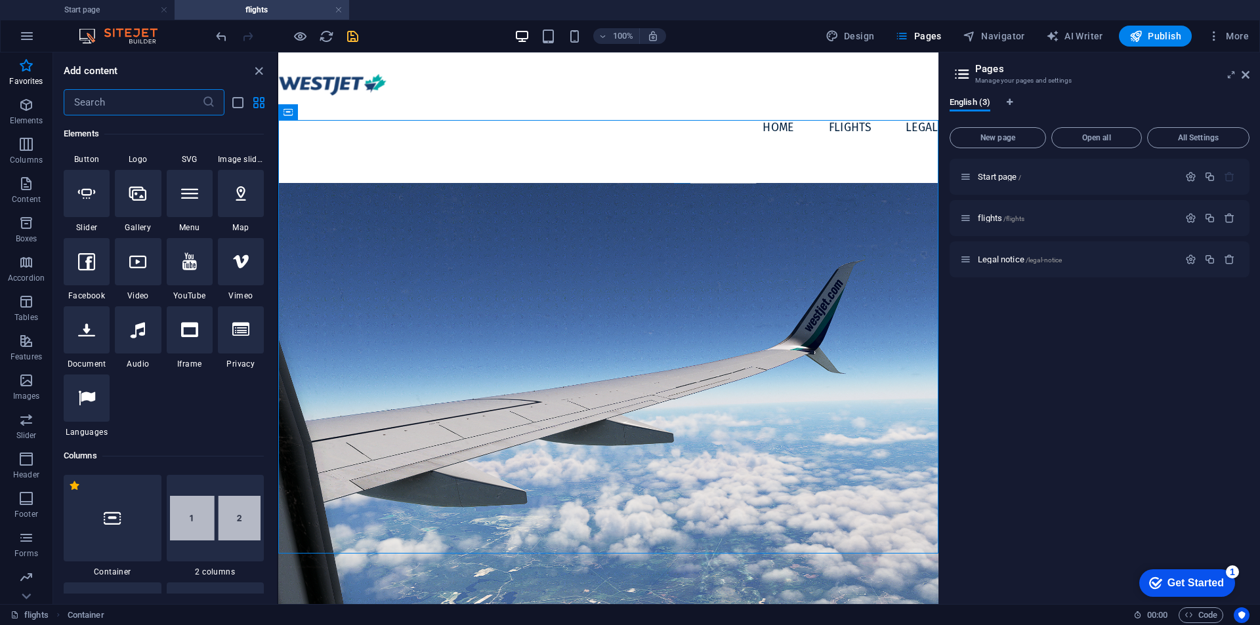
scroll to position [0, 0]
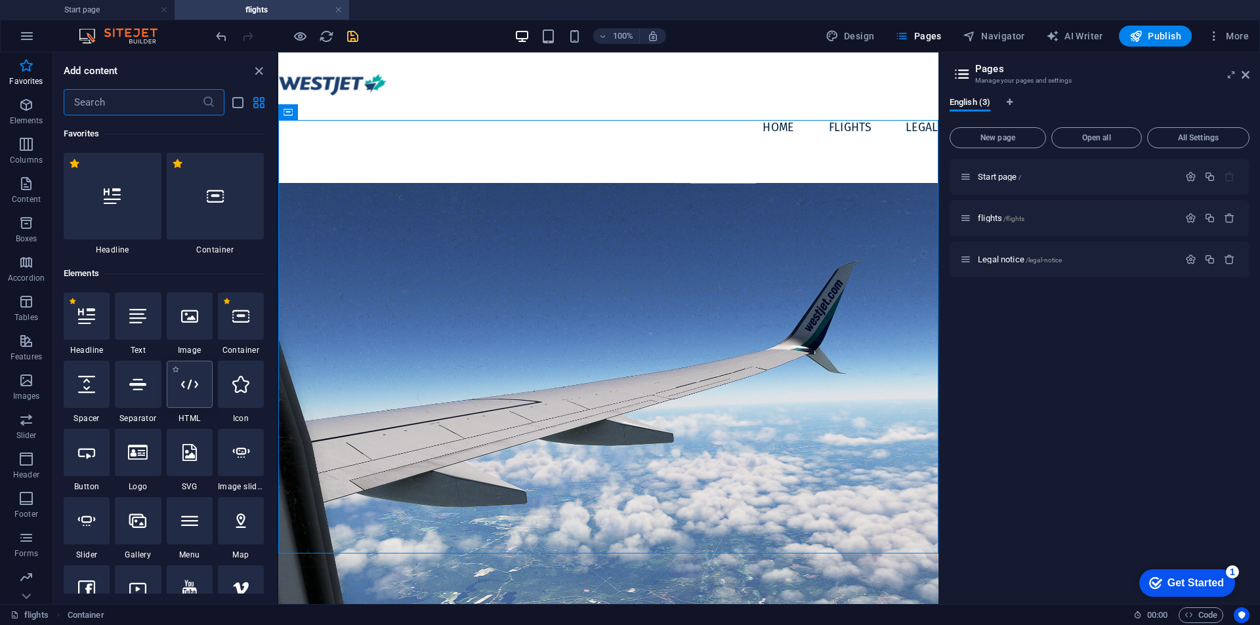
click at [201, 392] on div at bounding box center [190, 384] width 46 height 47
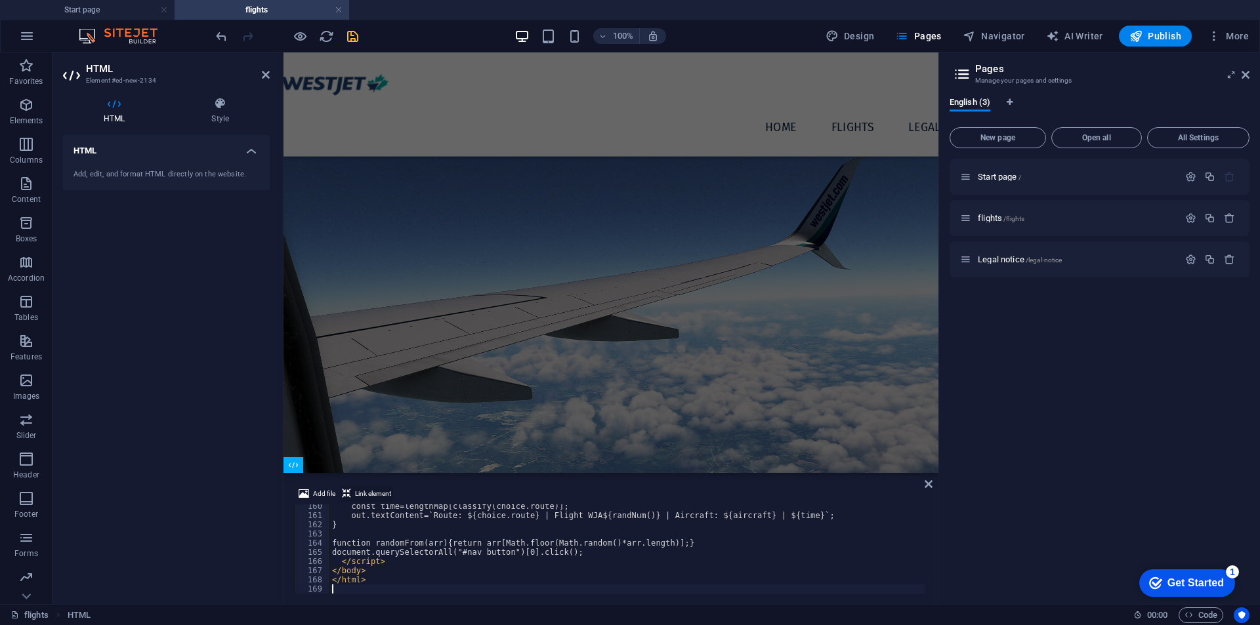
scroll to position [1463, 0]
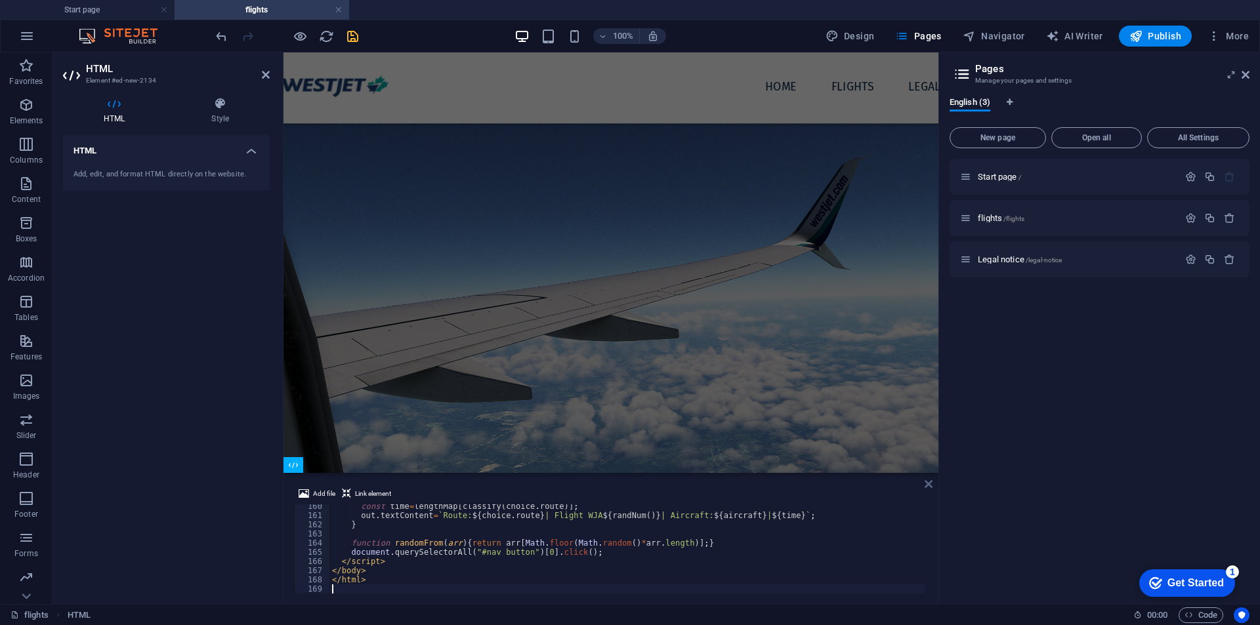
click at [927, 483] on icon at bounding box center [929, 484] width 8 height 11
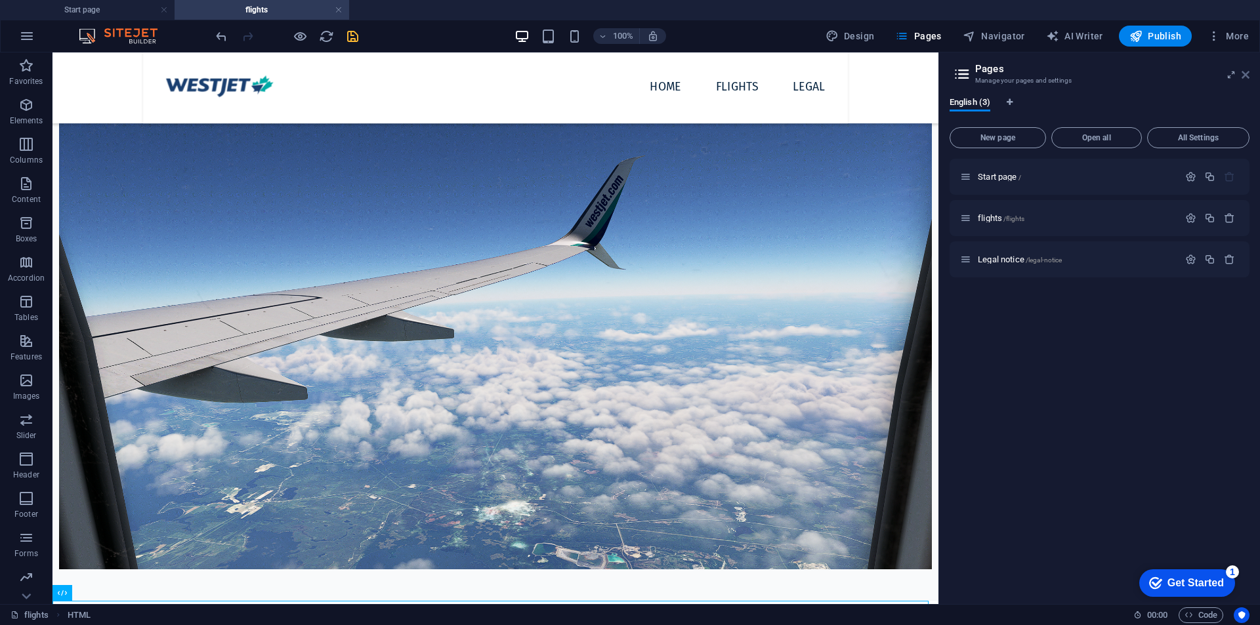
click at [1248, 70] on icon at bounding box center [1246, 75] width 8 height 11
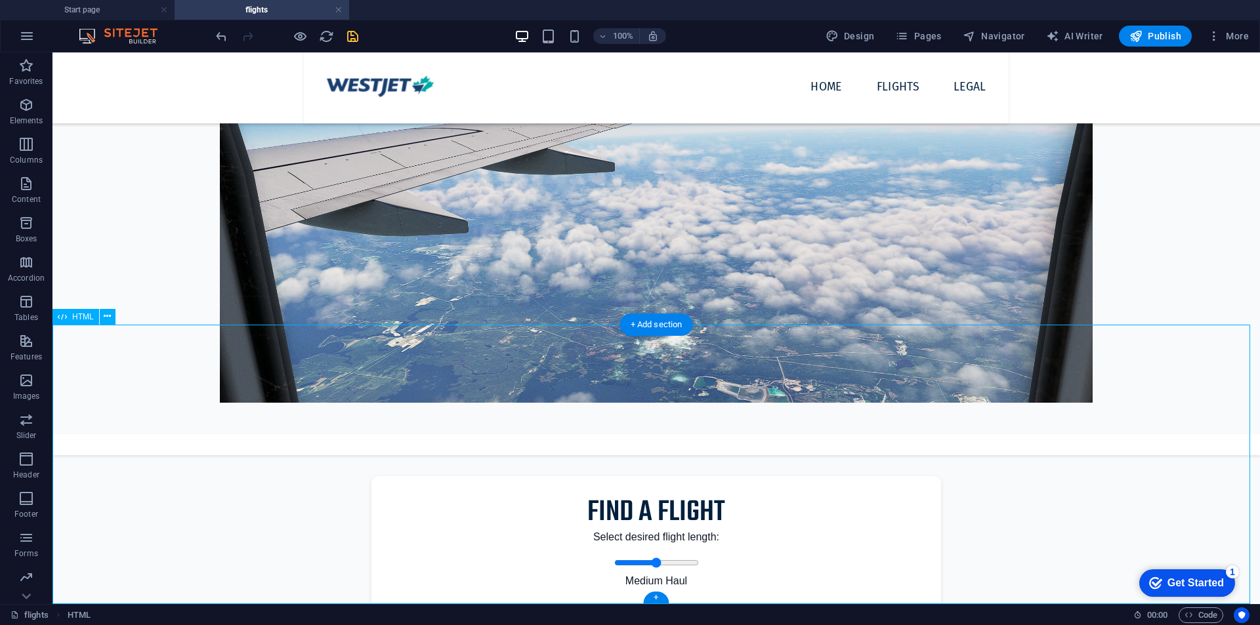
scroll to position [349, 0]
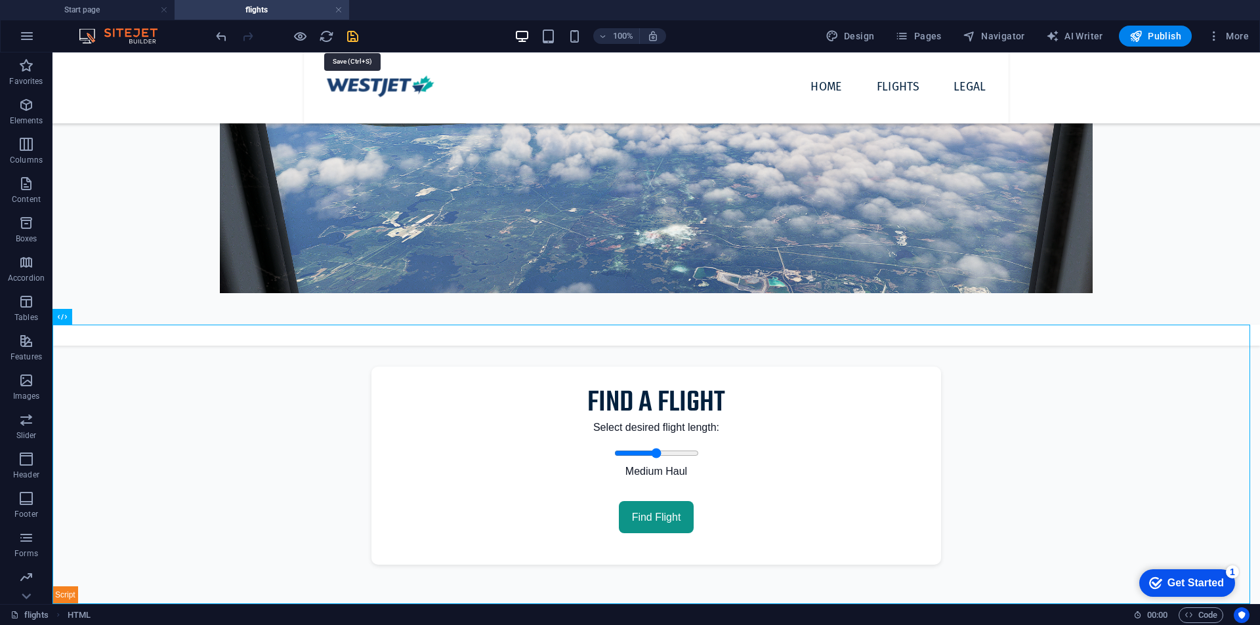
click at [350, 35] on icon "save" at bounding box center [352, 36] width 15 height 15
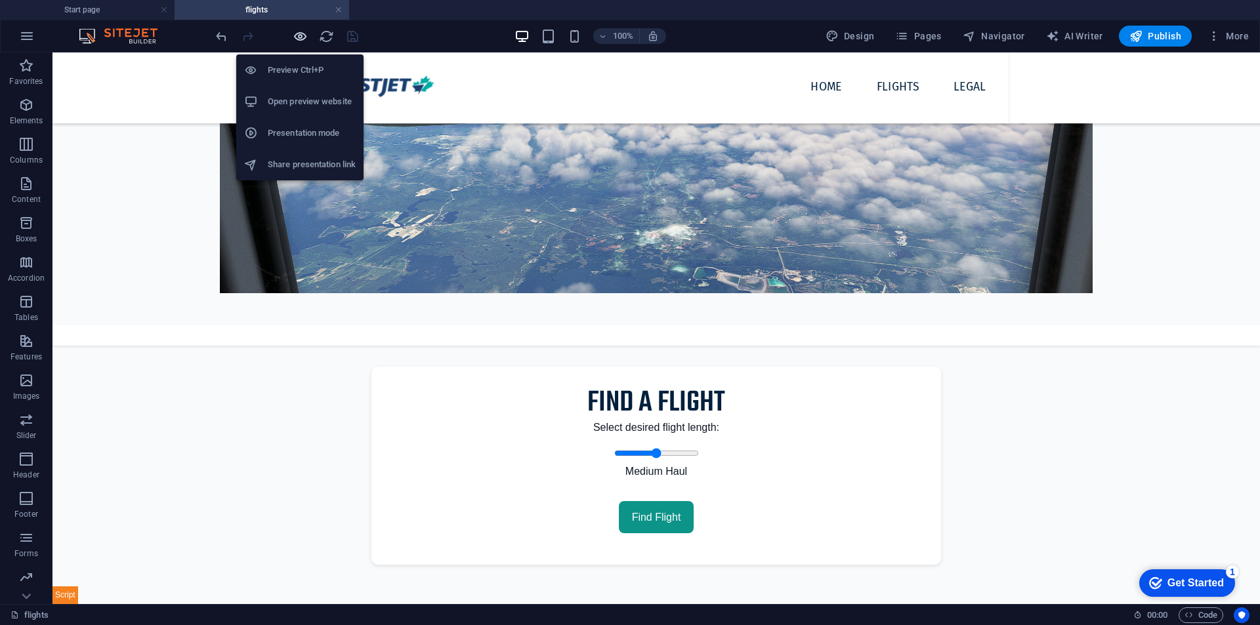
click at [301, 41] on icon "button" at bounding box center [300, 36] width 15 height 15
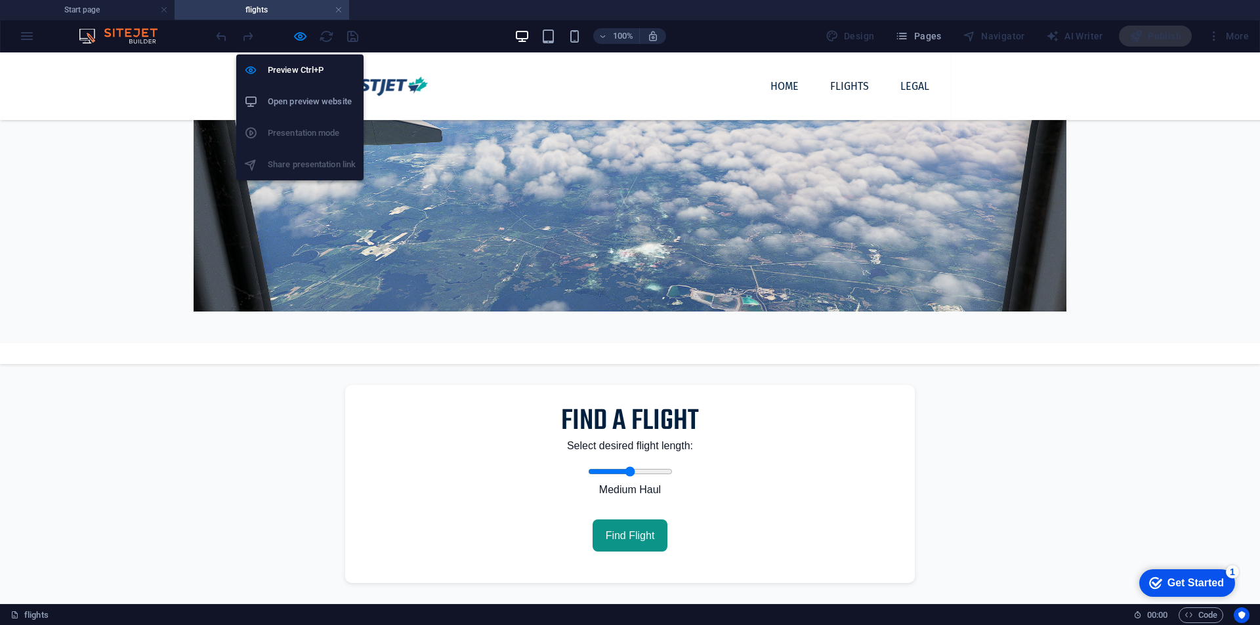
scroll to position [331, 0]
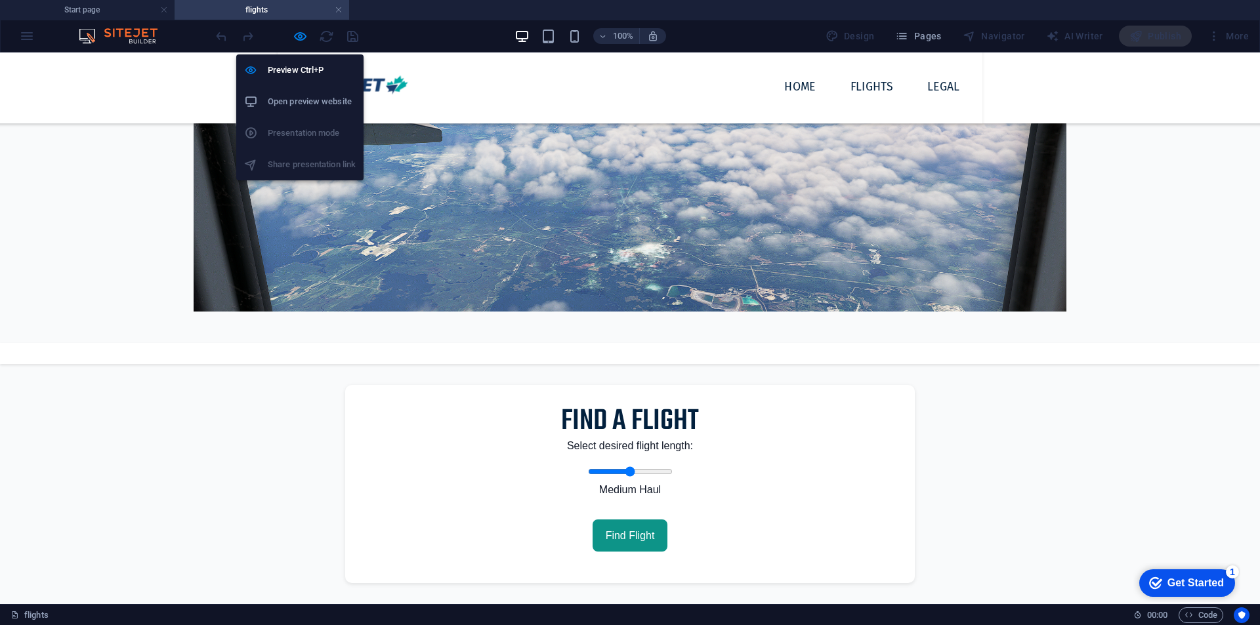
click at [304, 104] on h6 "Open preview website" at bounding box center [312, 102] width 88 height 16
click at [300, 33] on icon "button" at bounding box center [300, 36] width 15 height 15
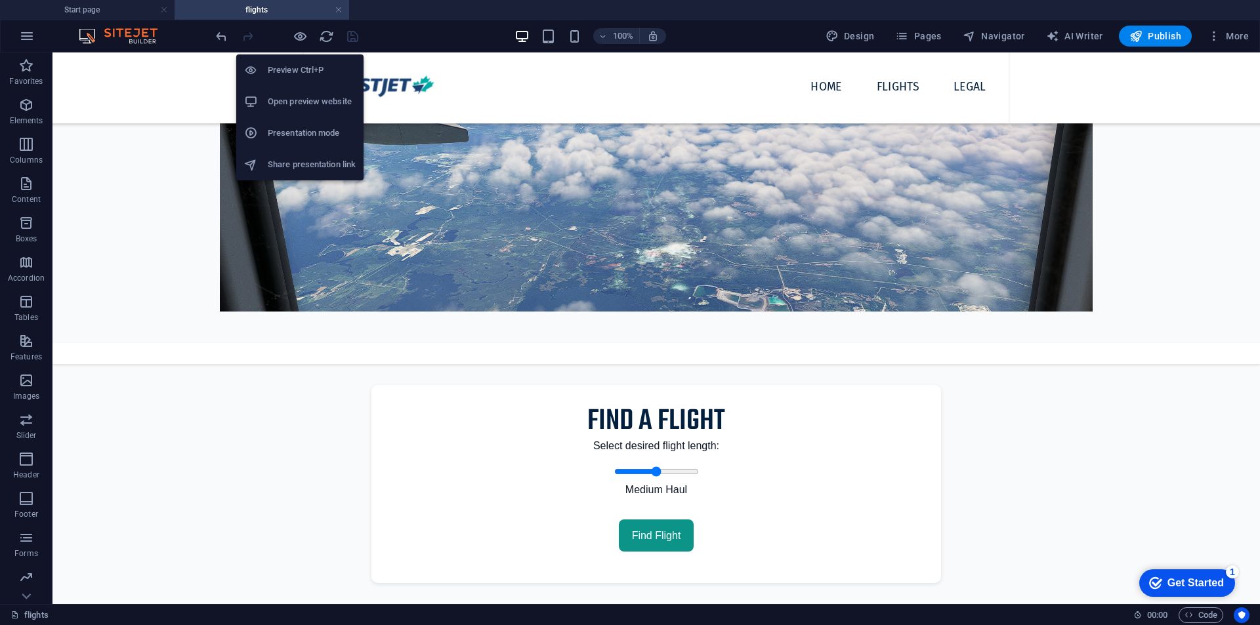
scroll to position [349, 0]
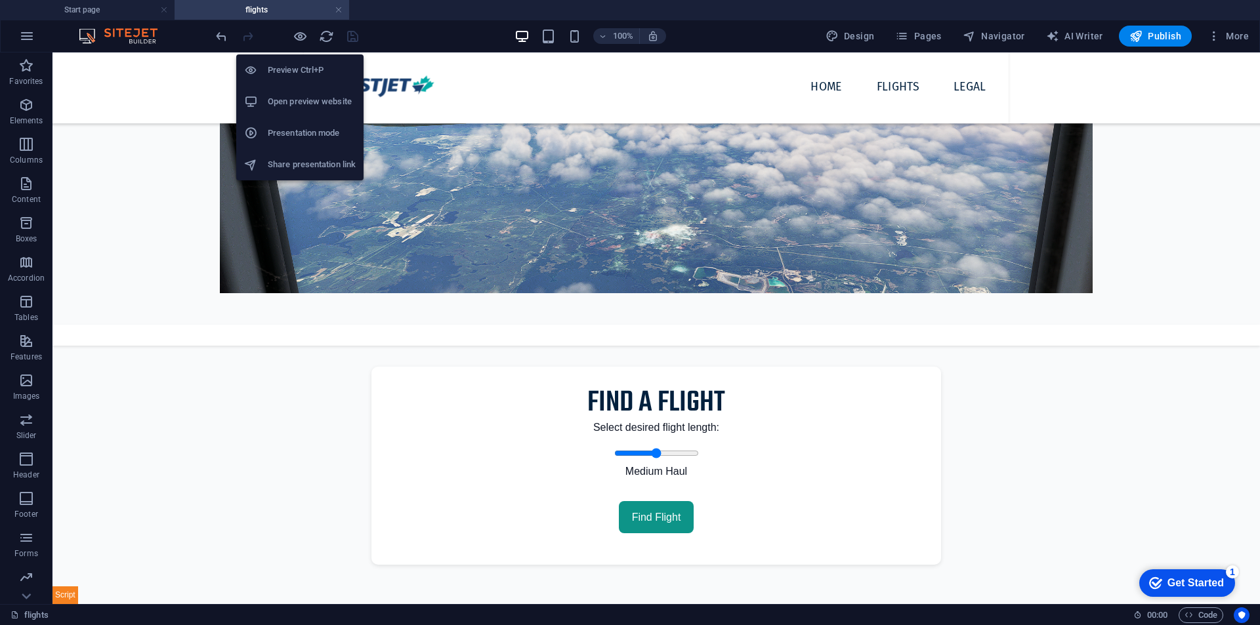
click at [316, 108] on h6 "Open preview website" at bounding box center [312, 102] width 88 height 16
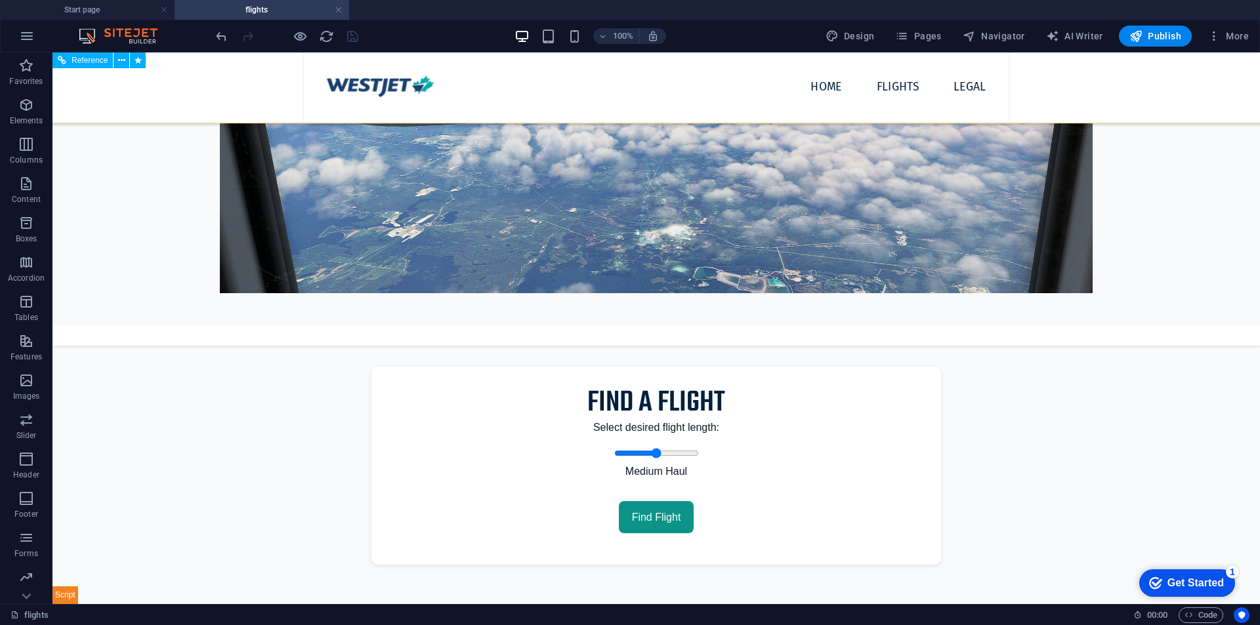
drag, startPoint x: 352, startPoint y: 77, endPoint x: 116, endPoint y: 53, distance: 237.4
click at [350, 77] on div at bounding box center [381, 85] width 130 height 51
click at [123, 54] on icon at bounding box center [121, 61] width 7 height 14
click at [119, 63] on icon at bounding box center [121, 61] width 7 height 14
click at [816, 83] on nav "Home flights Legal" at bounding box center [727, 86] width 540 height 35
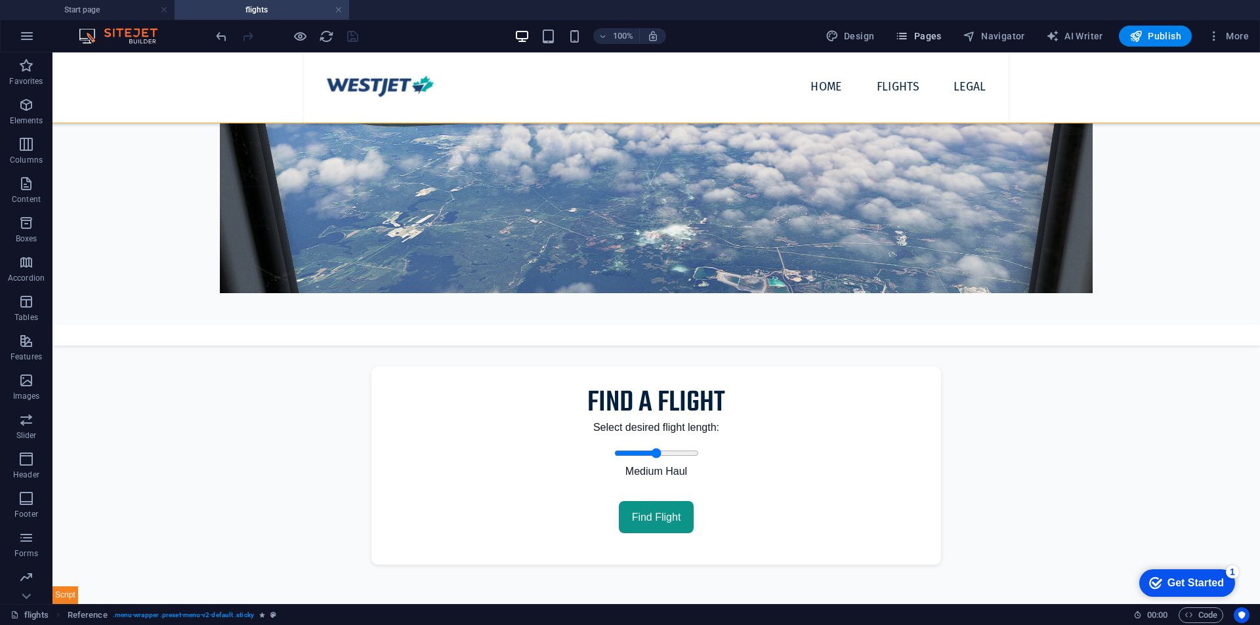
drag, startPoint x: 917, startPoint y: 35, endPoint x: 854, endPoint y: 9, distance: 69.1
click at [917, 35] on span "Pages" at bounding box center [918, 36] width 46 height 13
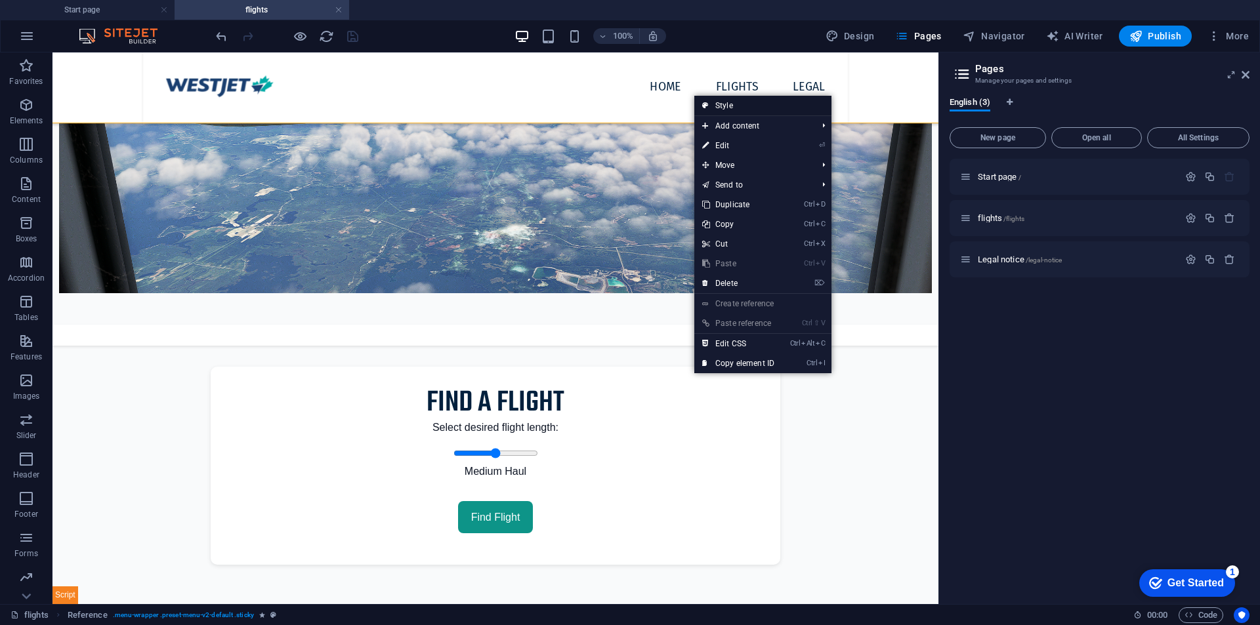
click at [726, 102] on link "Style" at bounding box center [762, 106] width 137 height 20
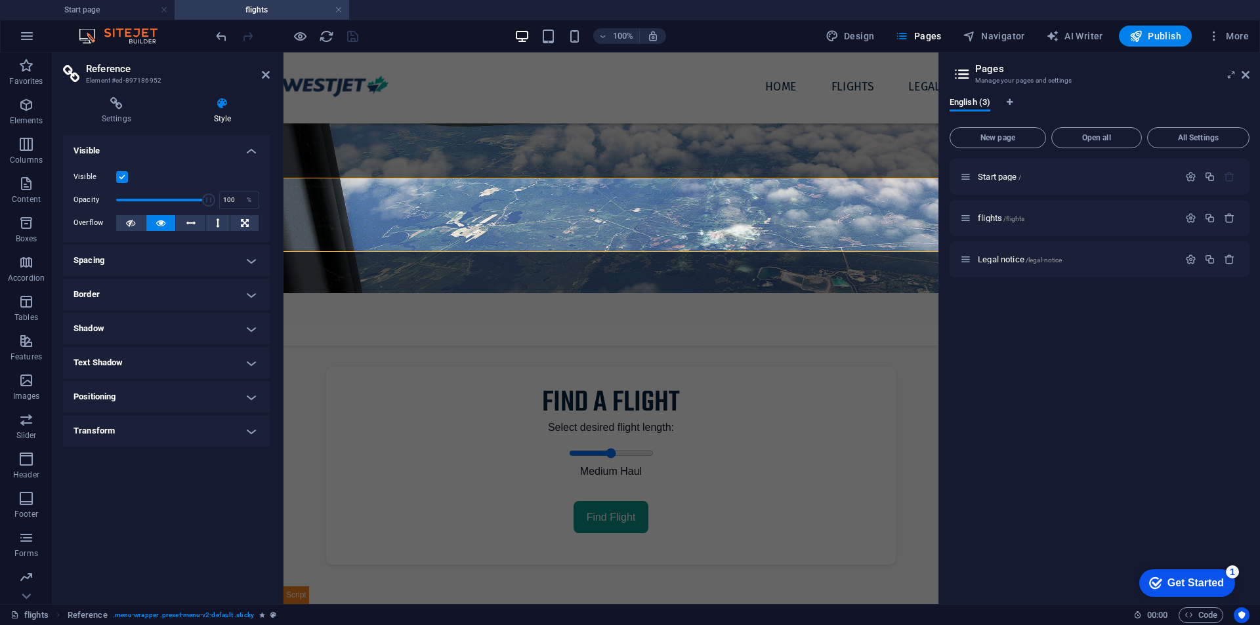
scroll to position [221, 0]
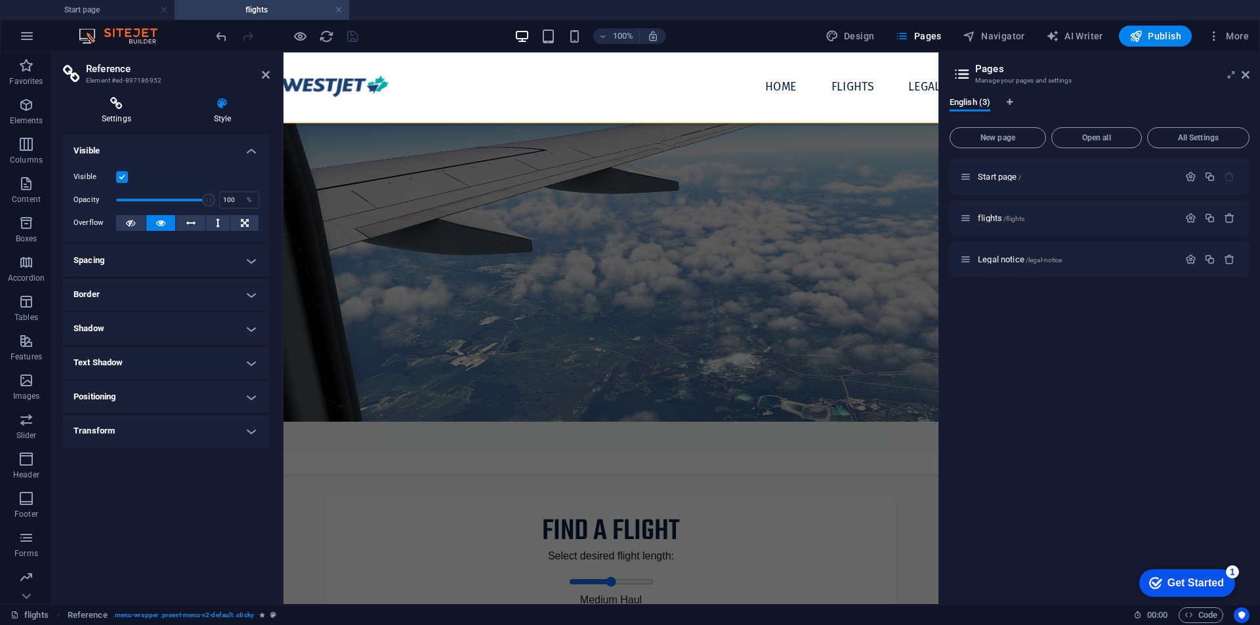
click at [141, 117] on h4 "Settings" at bounding box center [119, 111] width 112 height 28
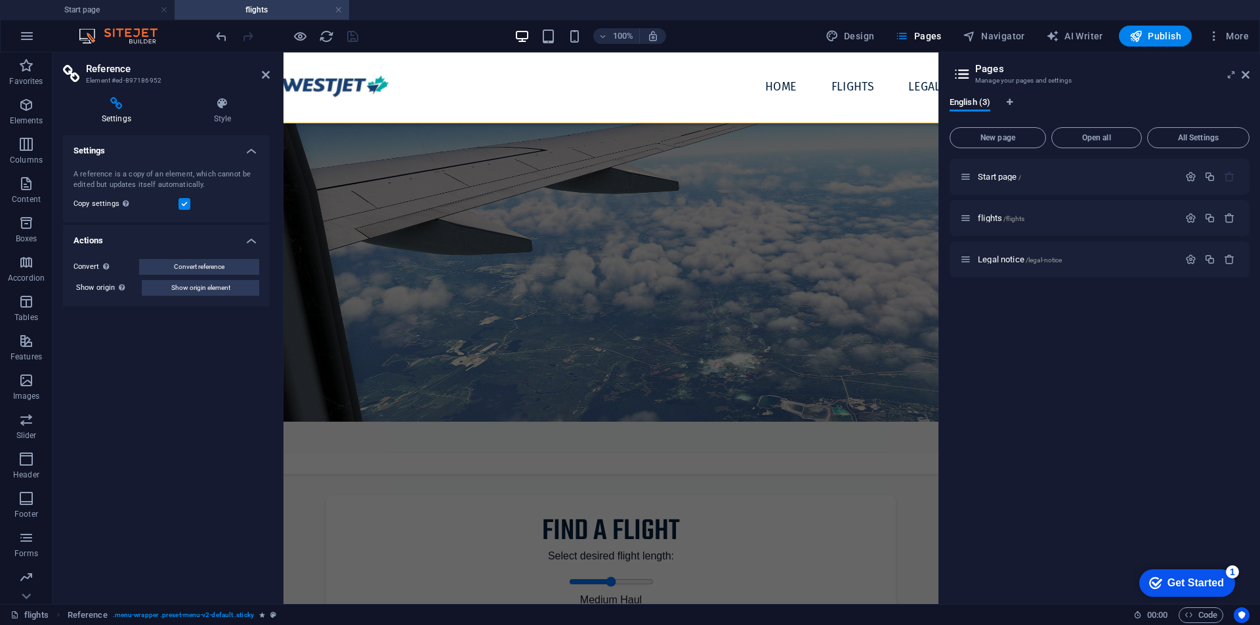
click at [251, 145] on h4 "Settings" at bounding box center [166, 147] width 207 height 24
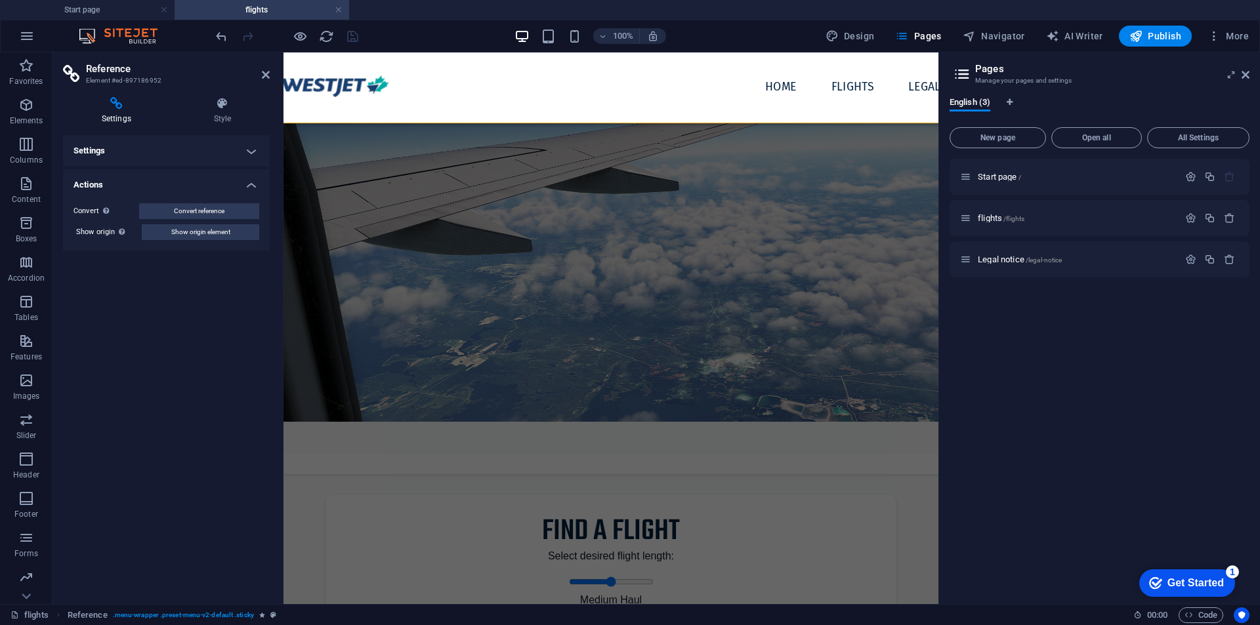
click at [249, 169] on h4 "Actions" at bounding box center [166, 181] width 207 height 24
drag, startPoint x: 268, startPoint y: 71, endPoint x: 314, endPoint y: 25, distance: 64.5
click at [268, 71] on icon at bounding box center [266, 75] width 8 height 11
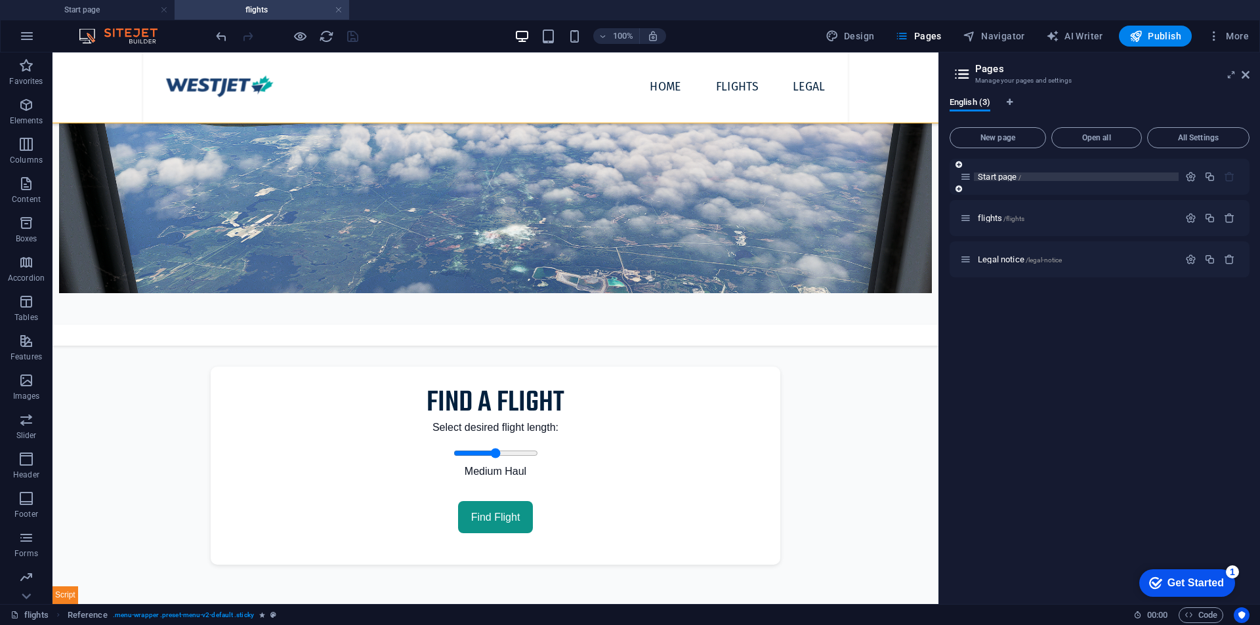
click at [1044, 179] on p "Start page /" at bounding box center [1076, 177] width 197 height 9
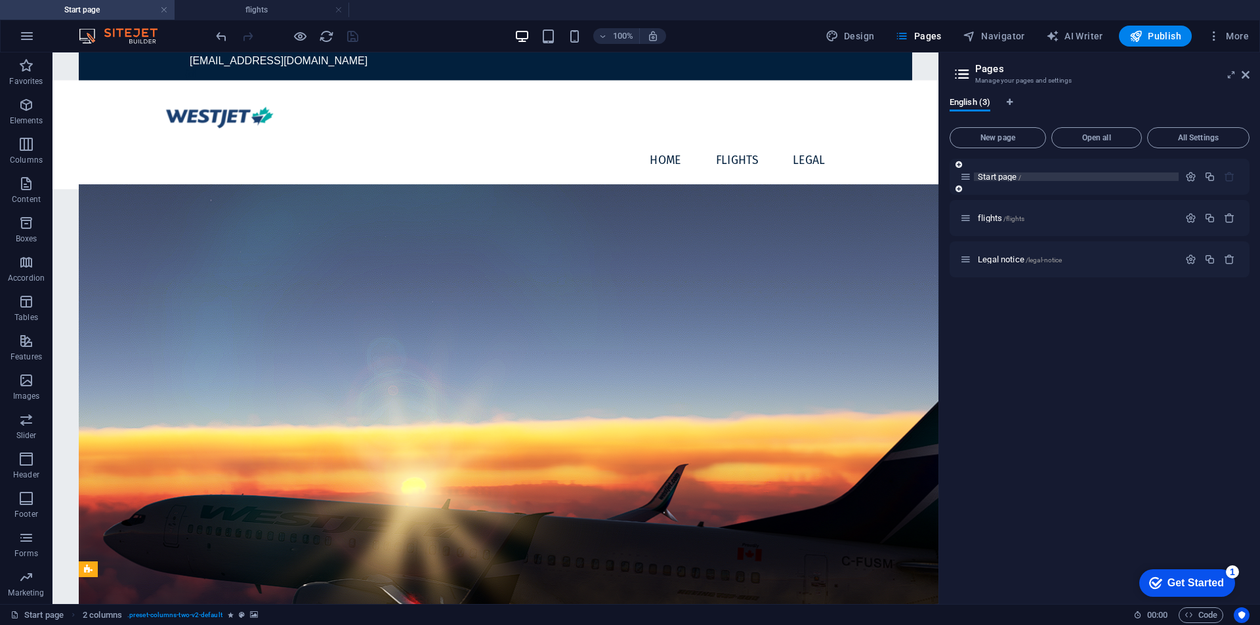
scroll to position [0, 0]
click at [1039, 219] on p "flights /flights" at bounding box center [1076, 218] width 197 height 9
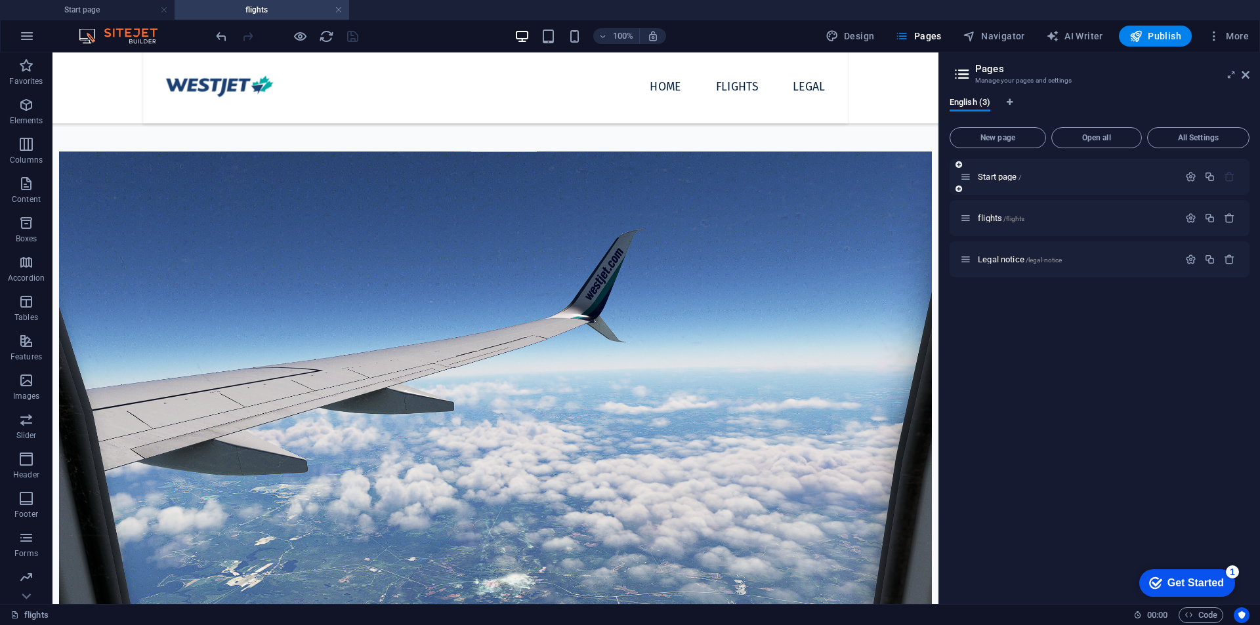
scroll to position [349, 0]
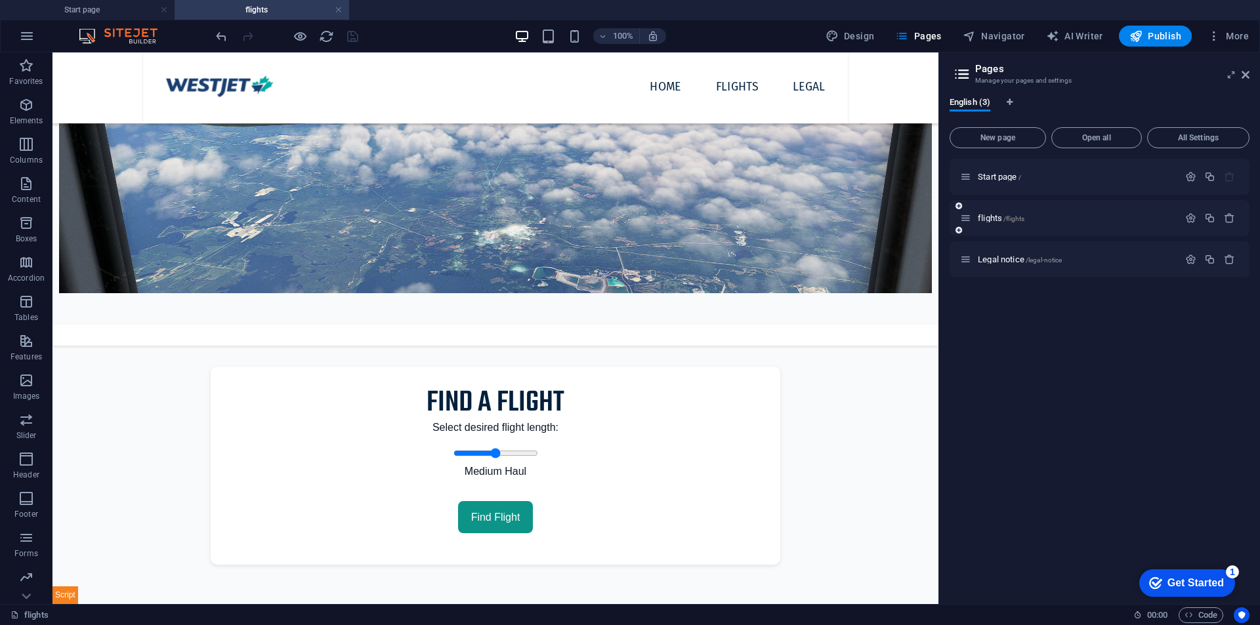
click at [1191, 224] on div at bounding box center [1210, 218] width 58 height 14
click at [1191, 223] on icon "button" at bounding box center [1190, 218] width 11 height 11
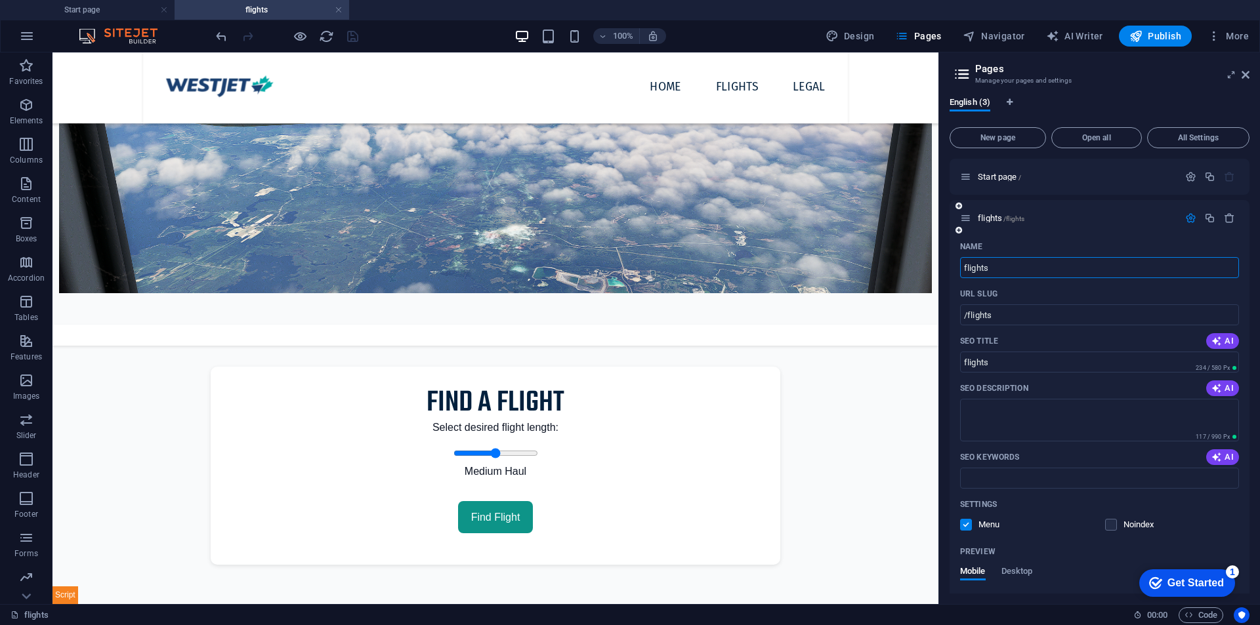
scroll to position [178, 0]
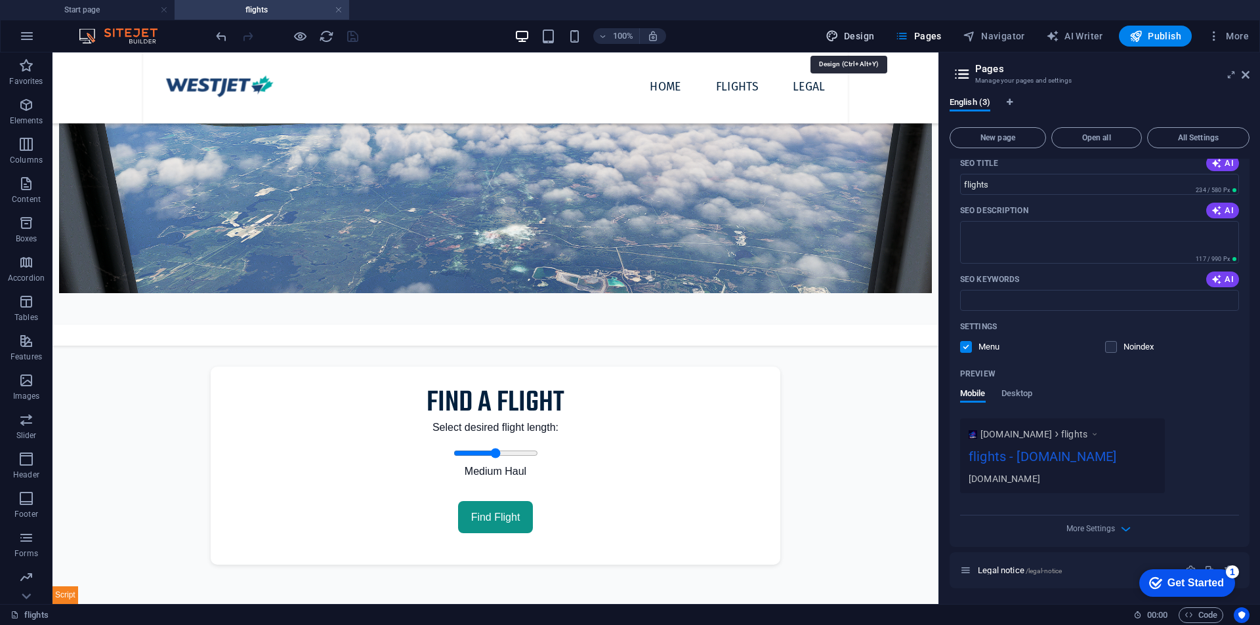
click at [858, 36] on span "Design" at bounding box center [850, 36] width 49 height 13
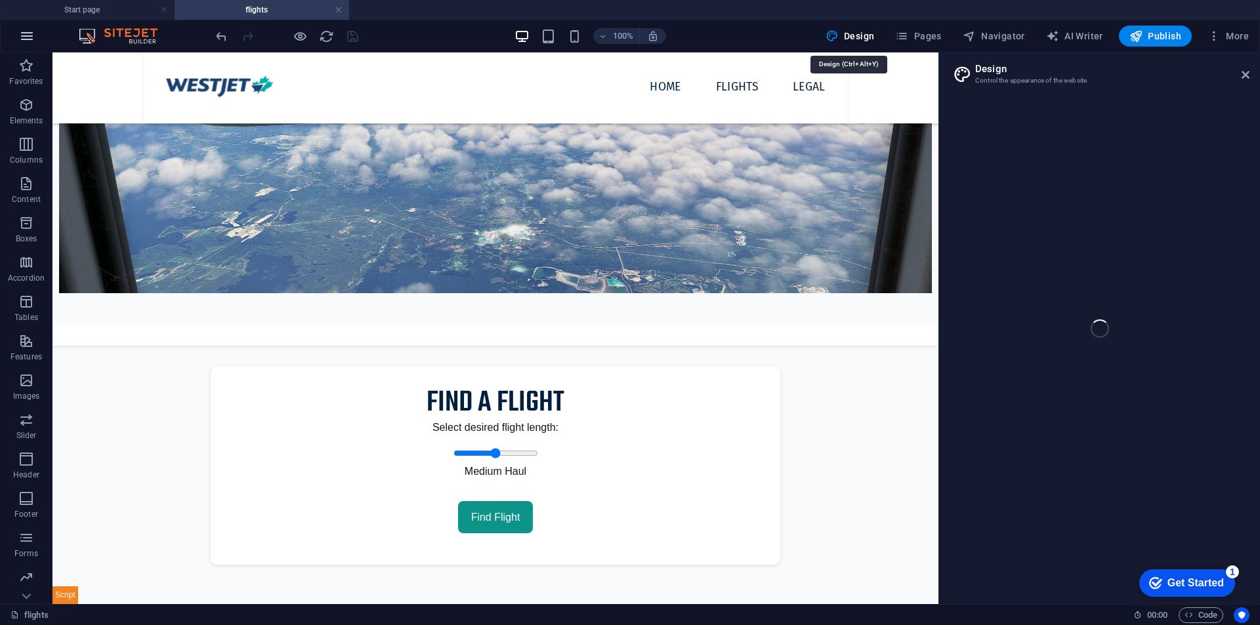
click at [1234, 74] on h2 "Design" at bounding box center [1112, 69] width 274 height 12
click at [1244, 71] on icon at bounding box center [1246, 75] width 8 height 11
click at [24, 27] on button "button" at bounding box center [27, 36] width 32 height 32
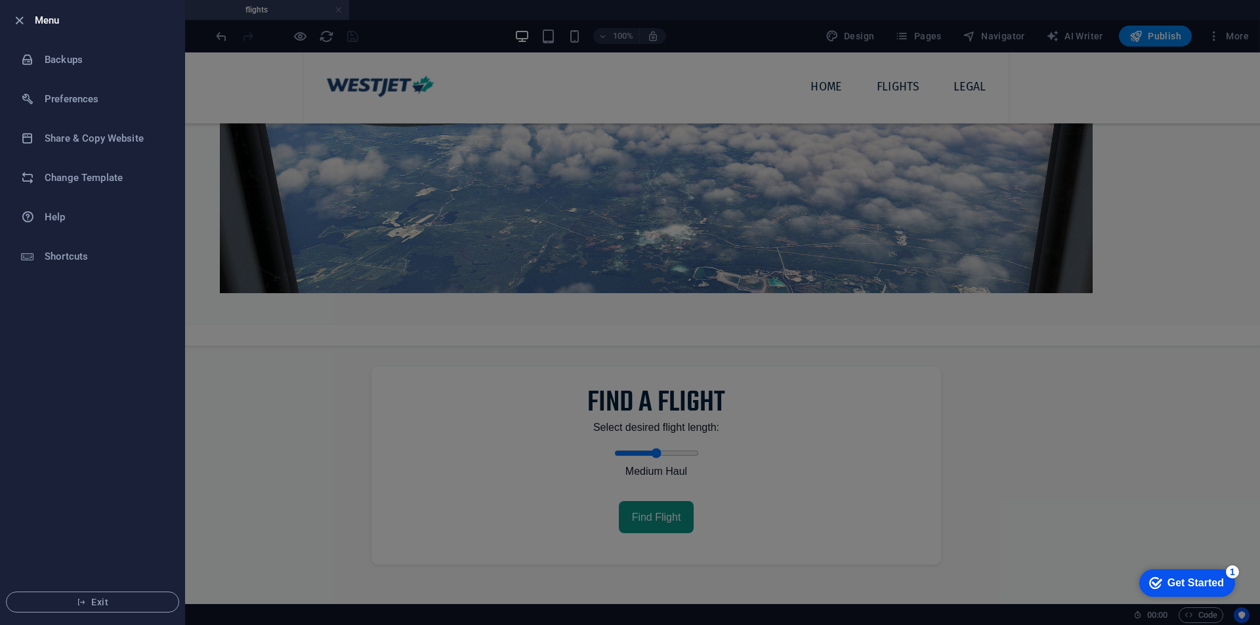
click at [279, 187] on div at bounding box center [630, 312] width 1260 height 625
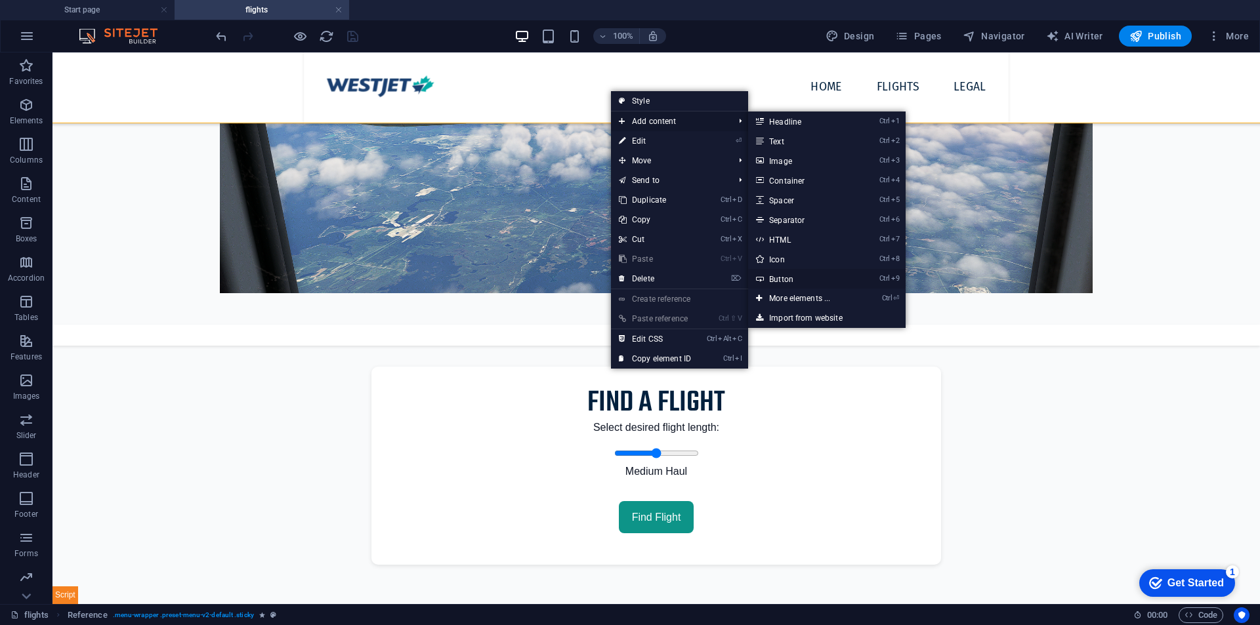
click at [795, 276] on link "Ctrl 9 Button" at bounding box center [802, 279] width 108 height 20
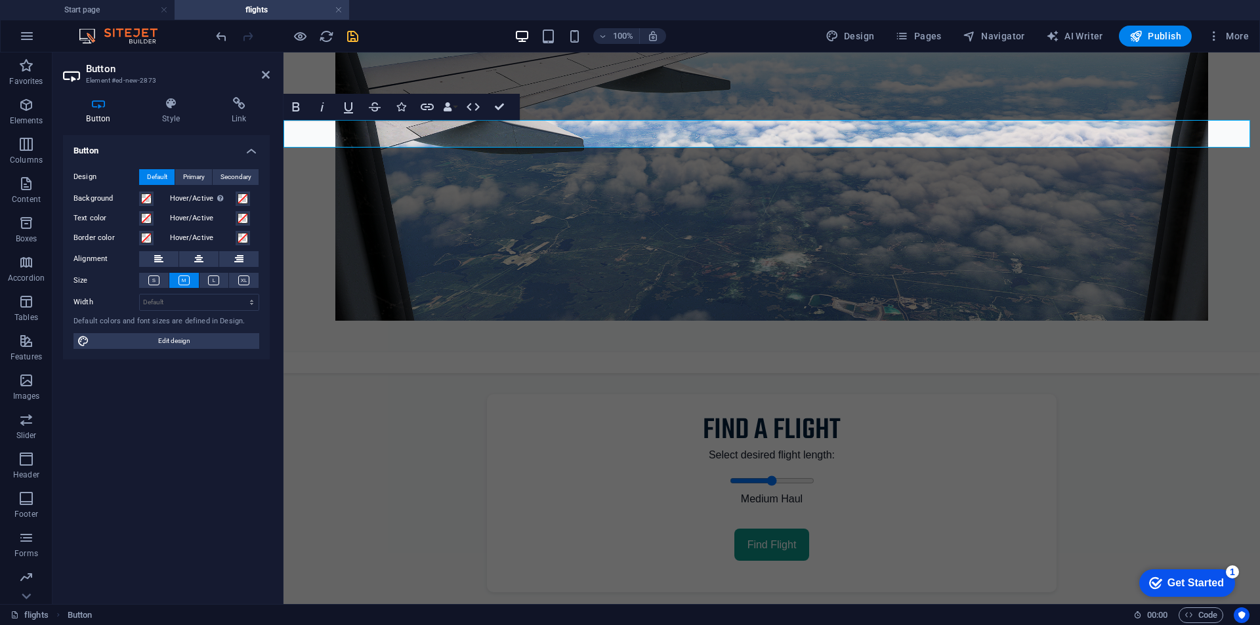
scroll to position [0, 0]
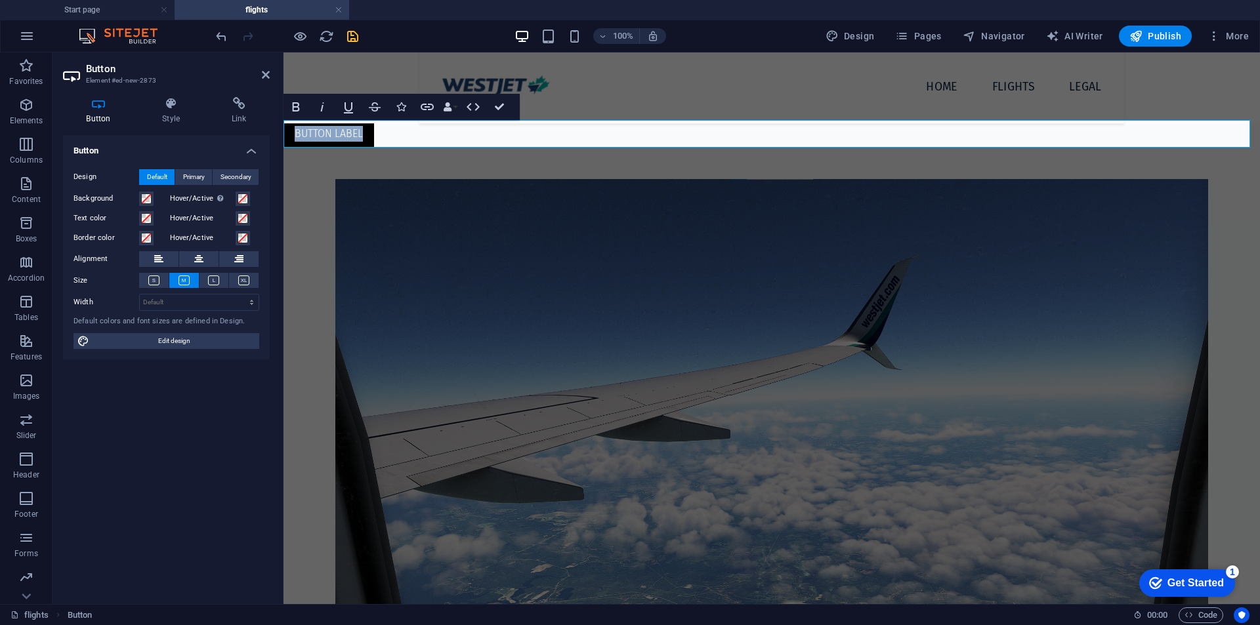
drag, startPoint x: 438, startPoint y: 131, endPoint x: 533, endPoint y: 118, distance: 95.4
click at [532, 118] on div "Home flights Legal Button label WestJet Flight Finder Find a Flight Select desi…" at bounding box center [772, 517] width 977 height 929
drag, startPoint x: 413, startPoint y: 144, endPoint x: 378, endPoint y: 125, distance: 40.0
click at [292, 188] on figure at bounding box center [772, 424] width 977 height 491
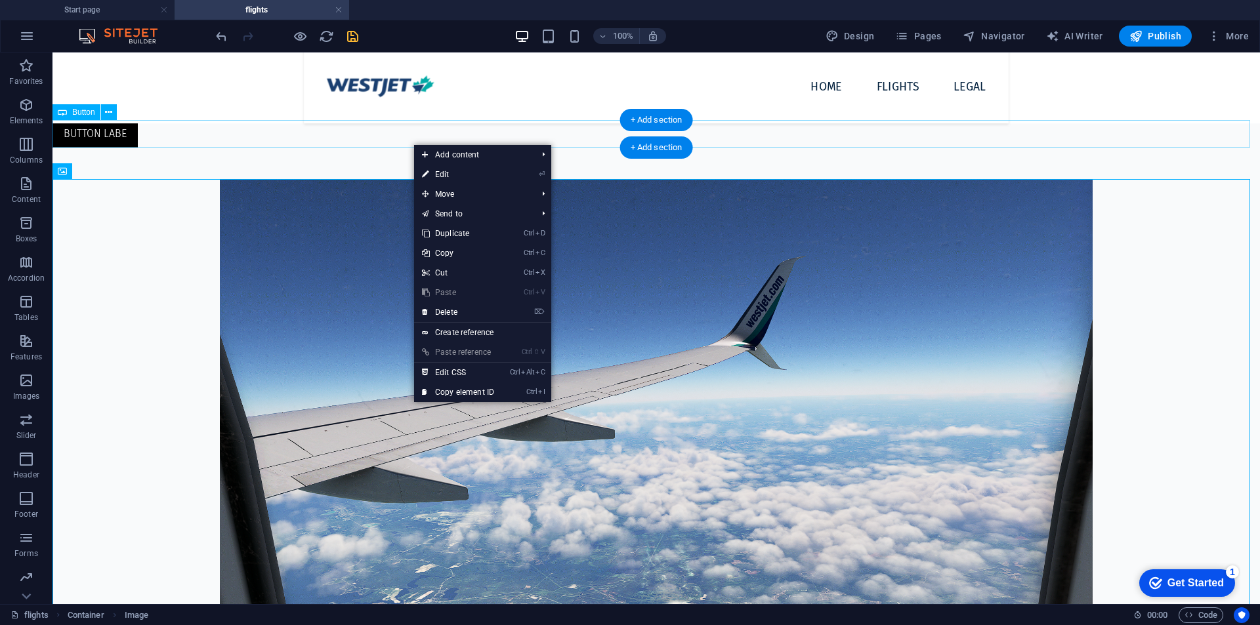
click at [324, 143] on div "Button labe" at bounding box center [657, 134] width 1208 height 28
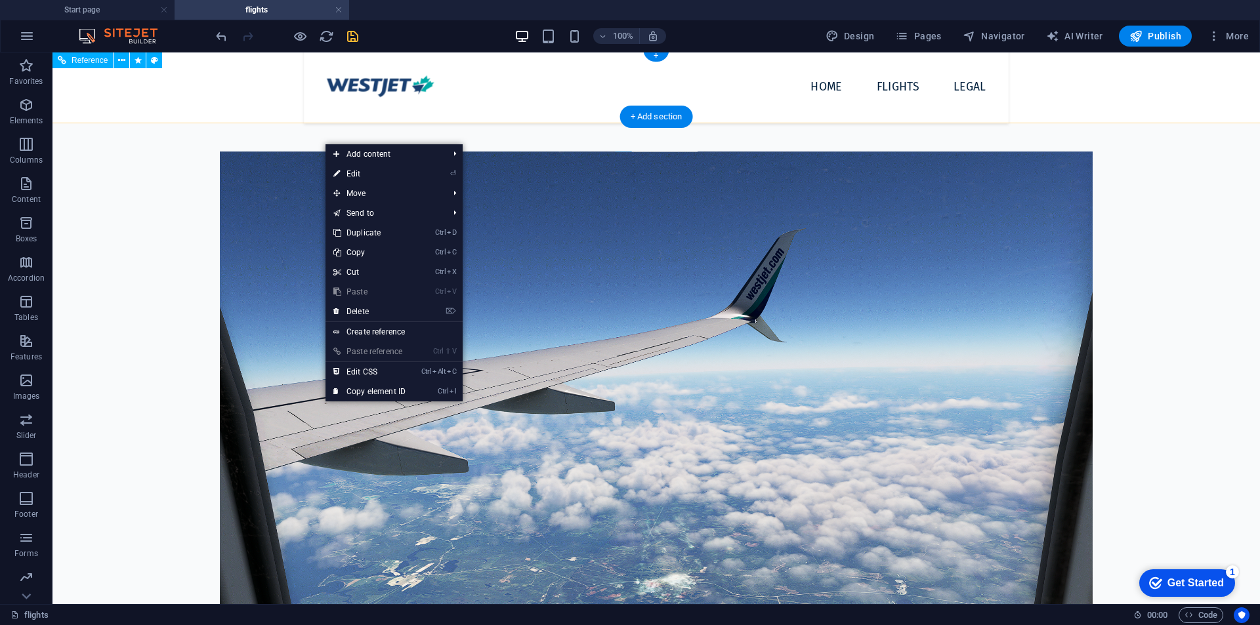
click at [818, 103] on nav "Home flights Legal" at bounding box center [727, 86] width 540 height 35
click at [827, 89] on nav "Home flights Legal" at bounding box center [727, 86] width 540 height 35
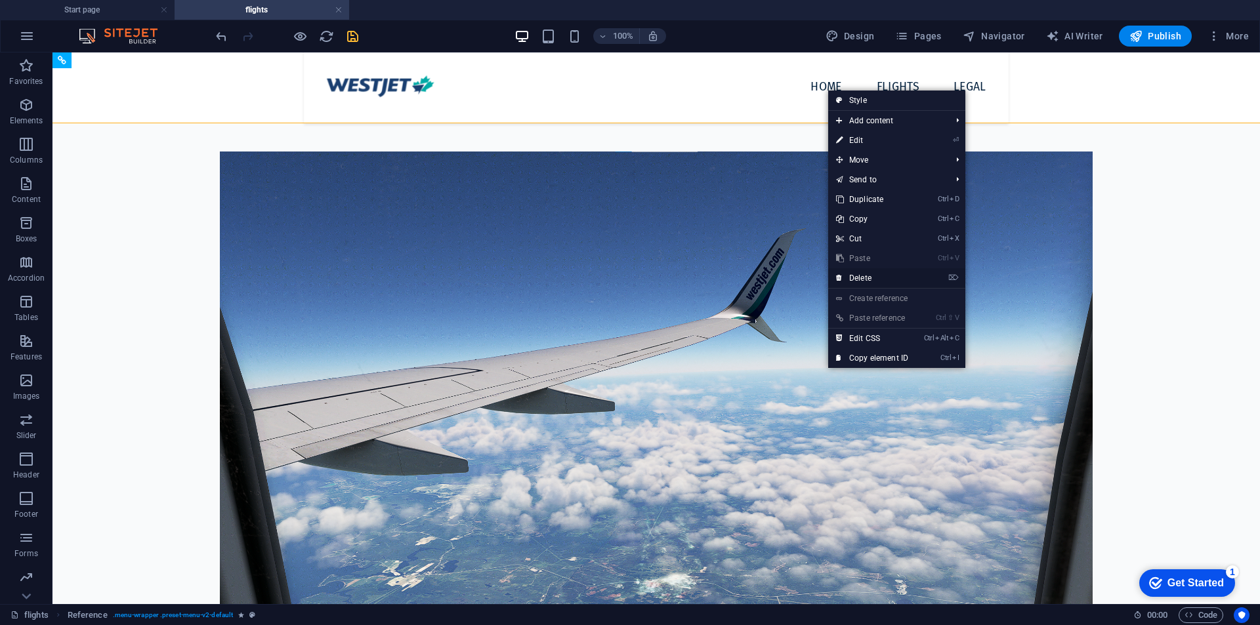
click at [884, 285] on link "⌦ Delete" at bounding box center [872, 278] width 88 height 20
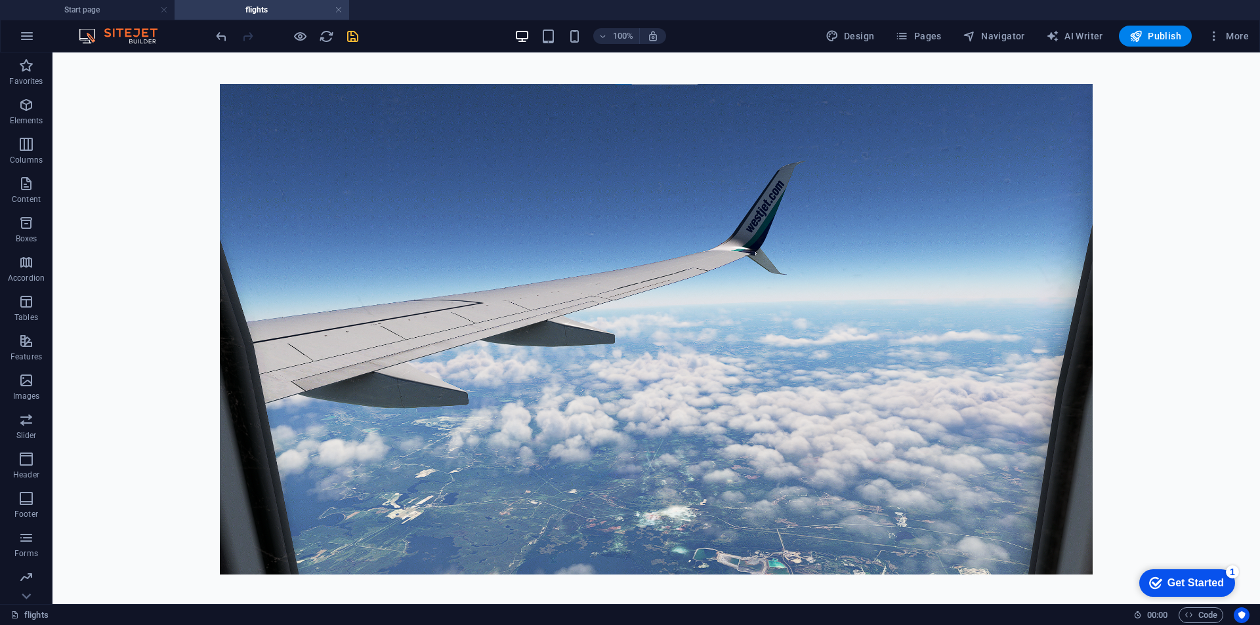
click at [227, 45] on div at bounding box center [286, 36] width 147 height 21
click at [226, 44] on div at bounding box center [286, 36] width 147 height 21
click at [225, 33] on icon "undo" at bounding box center [221, 36] width 15 height 15
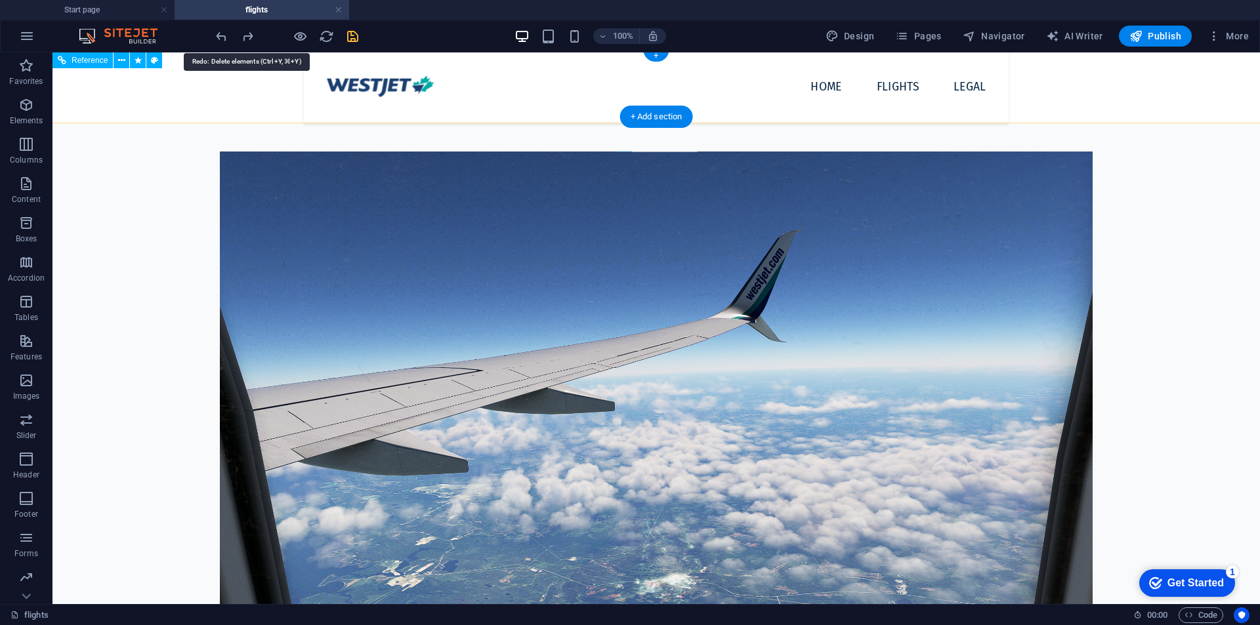
click at [445, 117] on div "Home flights Legal" at bounding box center [656, 86] width 1328 height 74
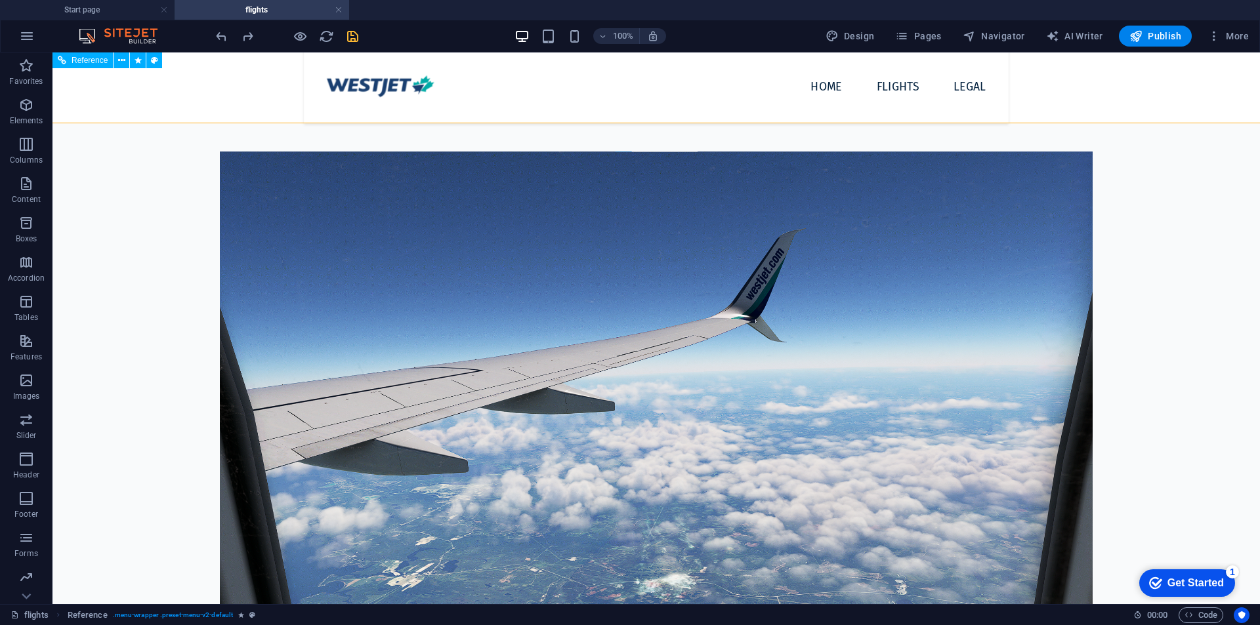
click at [99, 60] on span "Reference" at bounding box center [90, 60] width 36 height 8
click at [123, 62] on icon at bounding box center [121, 61] width 7 height 14
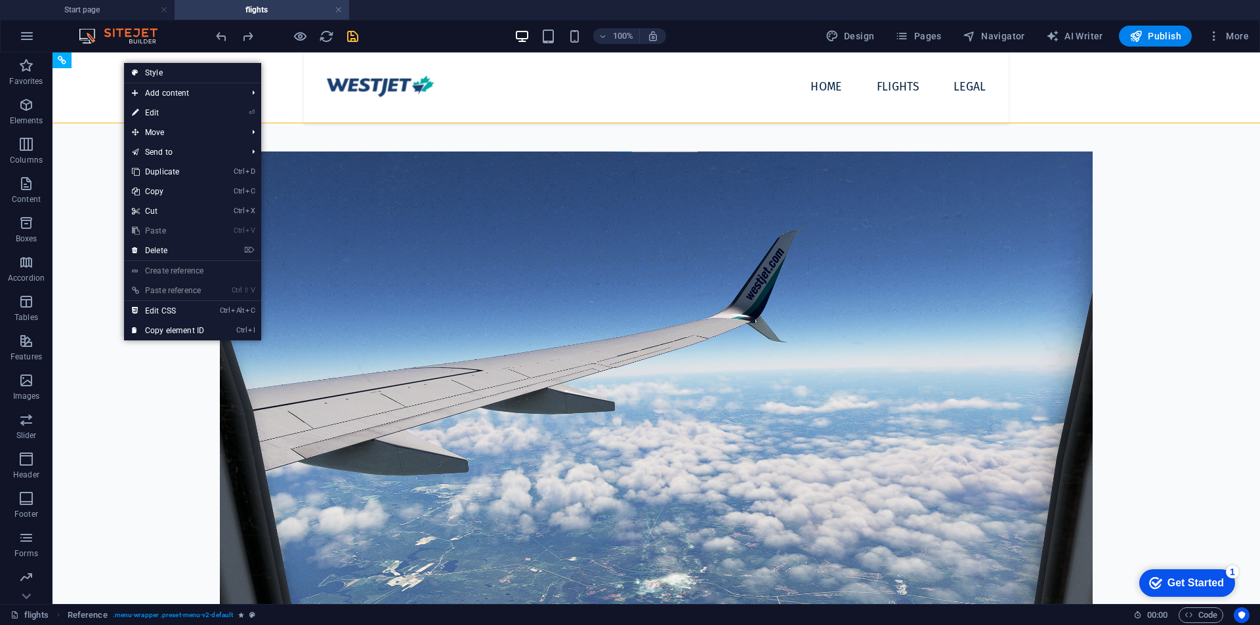
click at [190, 270] on link "Create reference" at bounding box center [192, 271] width 137 height 20
click at [192, 270] on link "Create reference" at bounding box center [192, 271] width 137 height 20
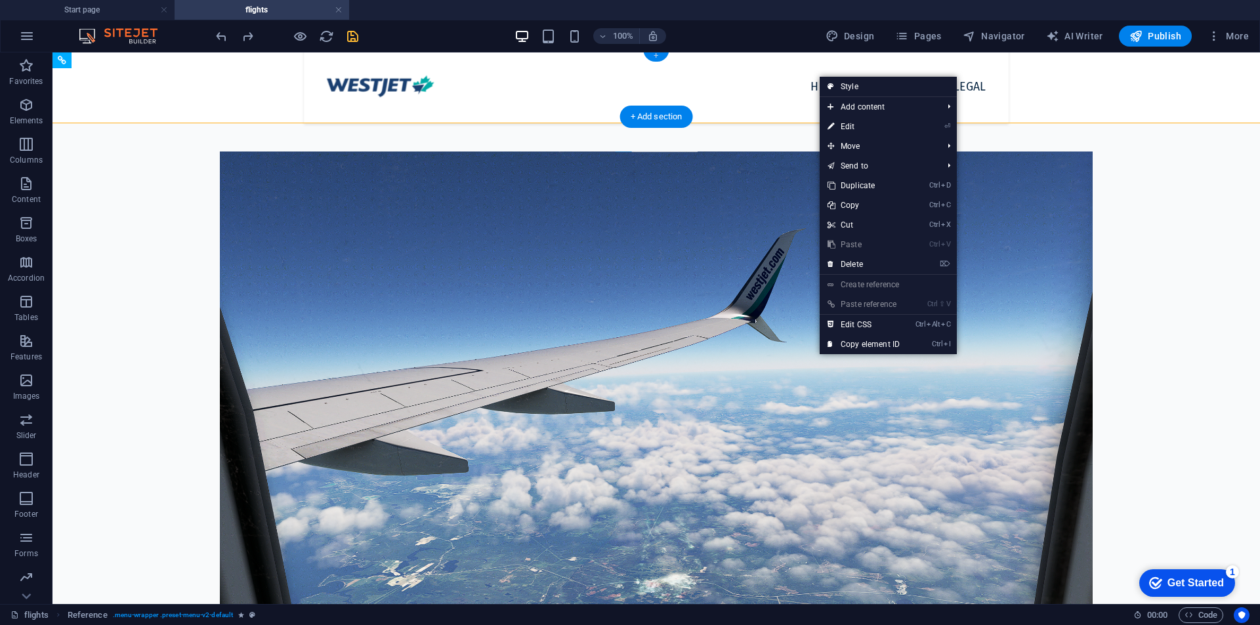
click at [652, 59] on div "+" at bounding box center [656, 56] width 26 height 12
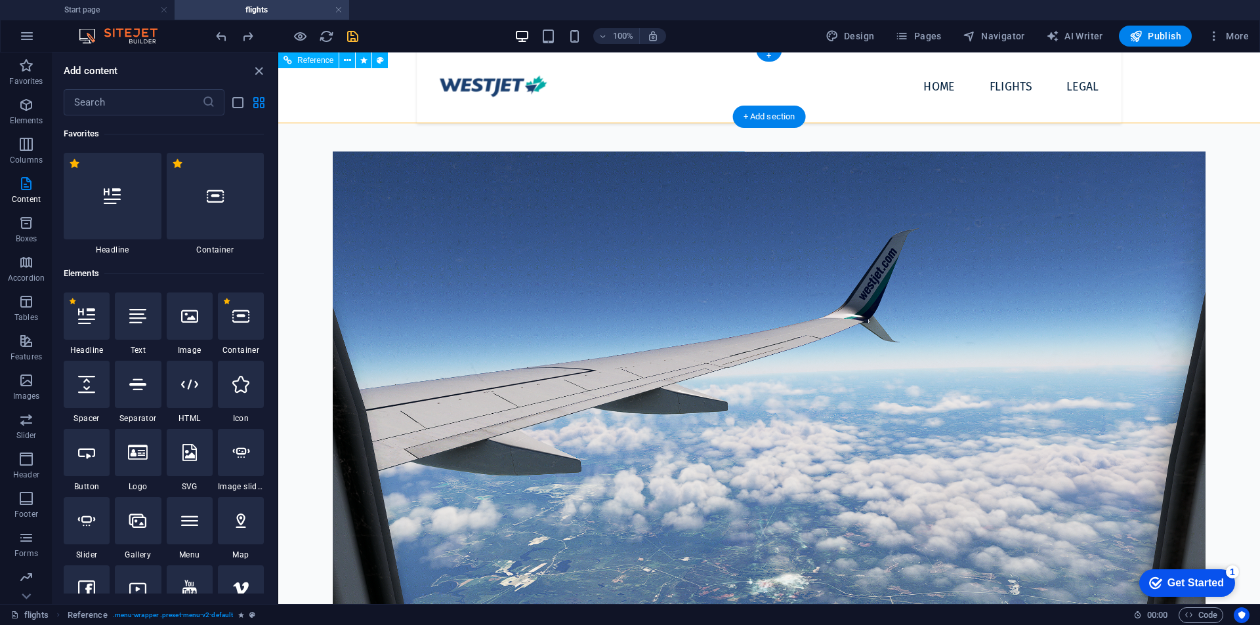
click at [645, 54] on div "Home flights Legal" at bounding box center [769, 86] width 1080 height 74
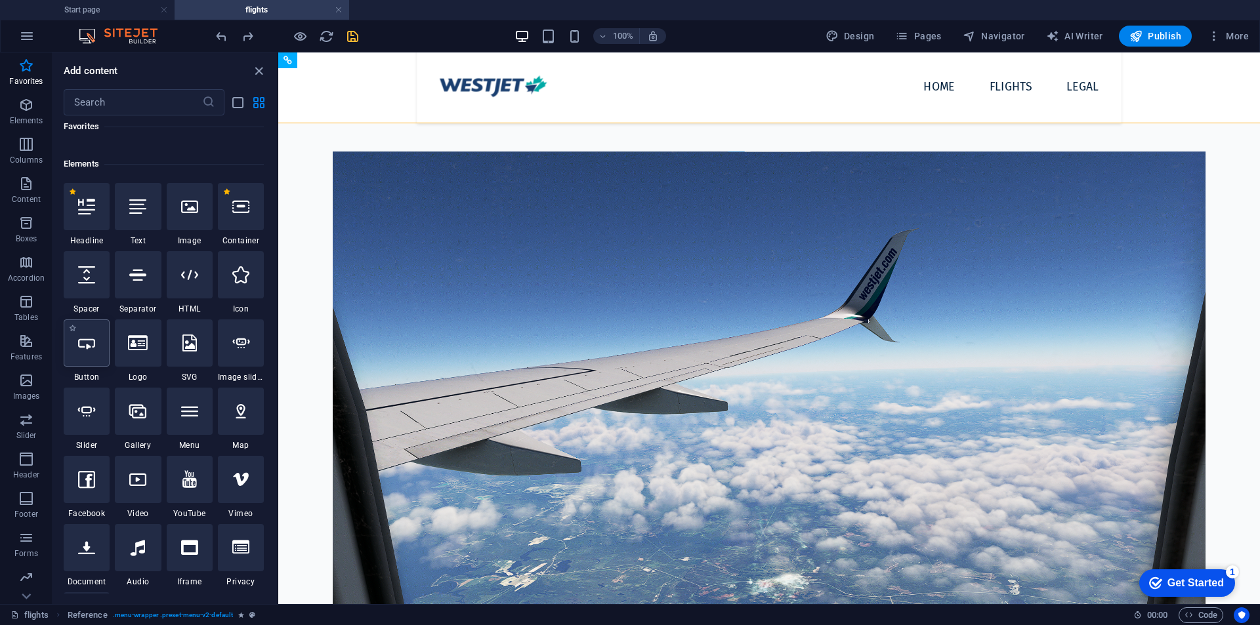
drag, startPoint x: 95, startPoint y: 358, endPoint x: 90, endPoint y: 110, distance: 248.8
click at [95, 358] on div at bounding box center [87, 343] width 46 height 47
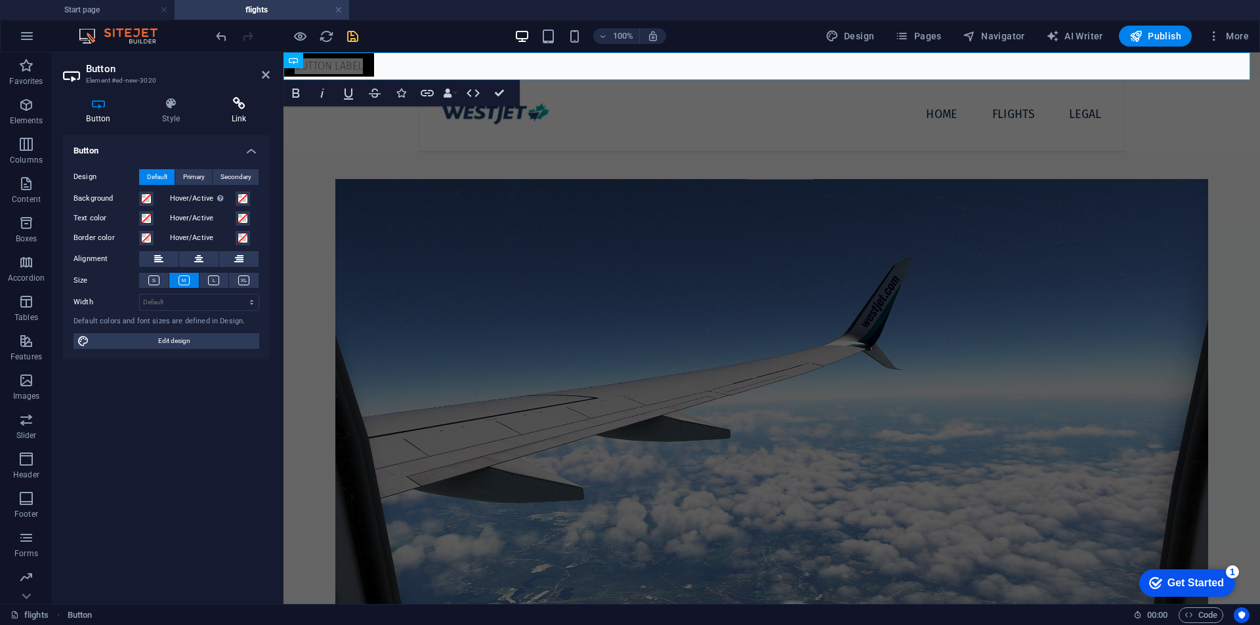
click at [257, 117] on h4 "Link" at bounding box center [239, 111] width 62 height 28
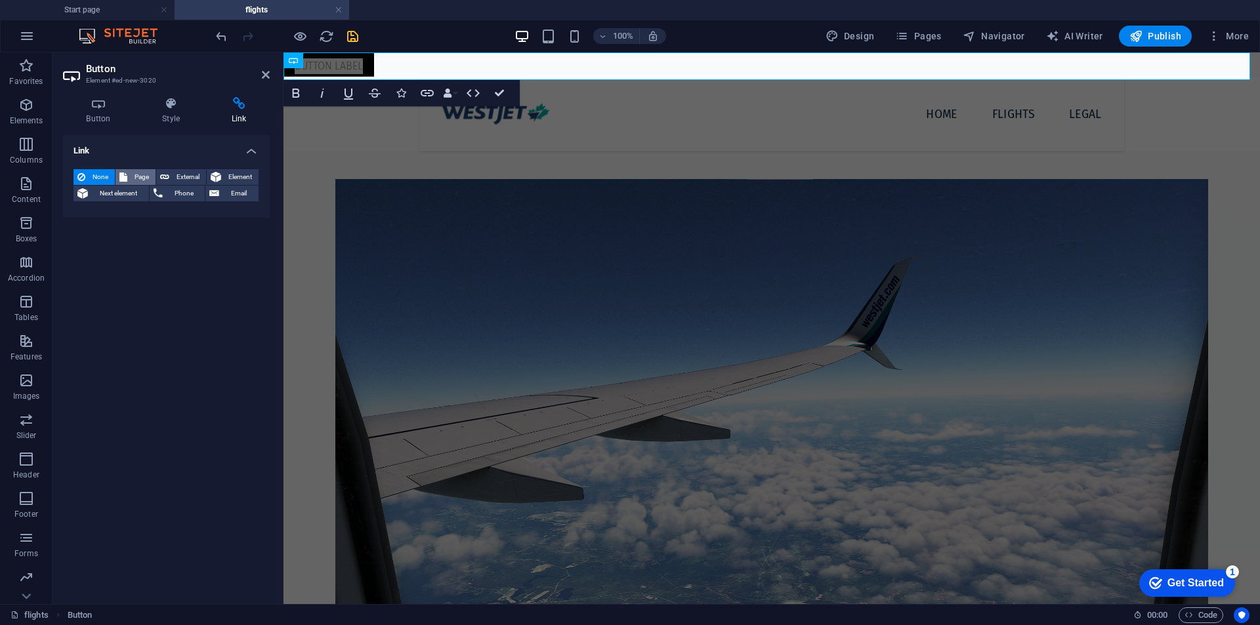
click at [122, 177] on icon at bounding box center [123, 177] width 8 height 16
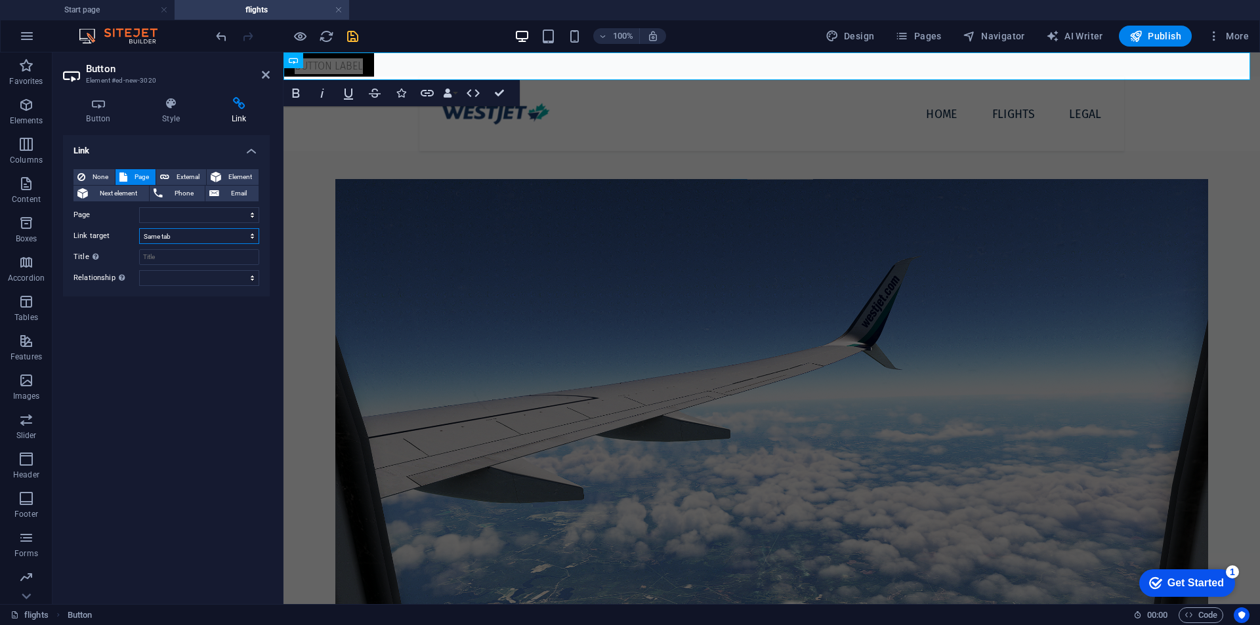
click at [192, 235] on select "New tab Same tab Overlay" at bounding box center [199, 236] width 120 height 16
drag, startPoint x: 168, startPoint y: 218, endPoint x: 186, endPoint y: 217, distance: 17.8
click at [168, 218] on select "Start page flights Legal notice" at bounding box center [199, 215] width 120 height 16
select select "0"
click at [139, 207] on select "Start page flights Legal notice" at bounding box center [199, 215] width 120 height 16
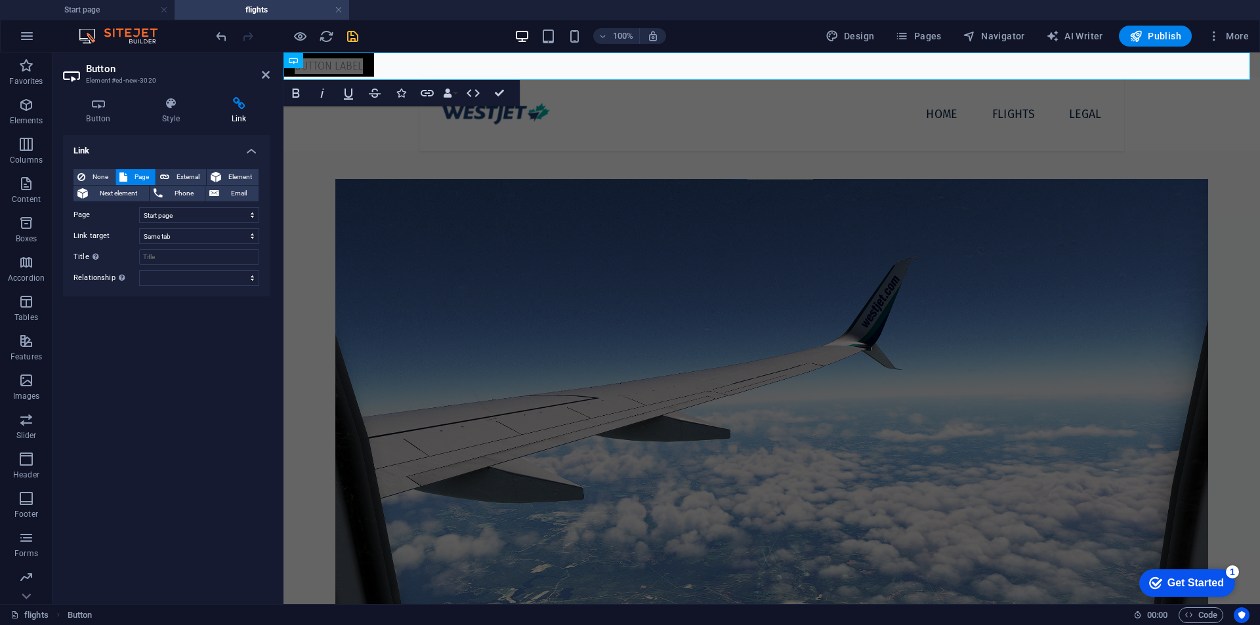
click at [199, 335] on div "Link None Page External Element Next element Phone Email Page Start page flight…" at bounding box center [166, 364] width 207 height 459
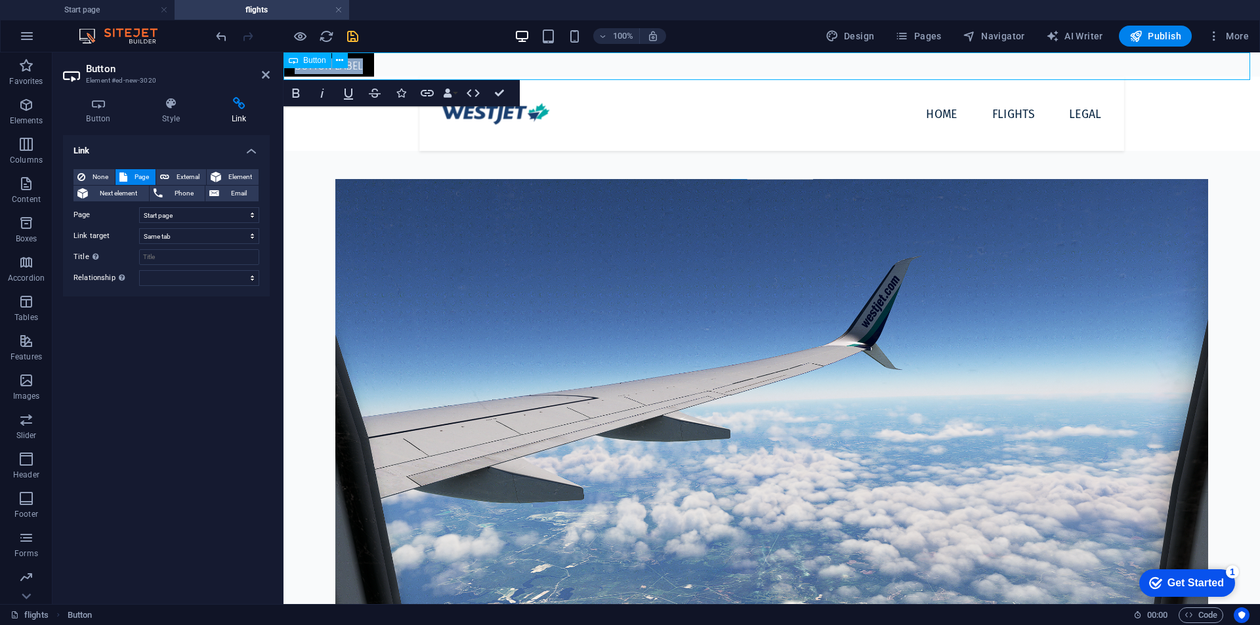
click at [429, 70] on div "Button label" at bounding box center [772, 67] width 977 height 28
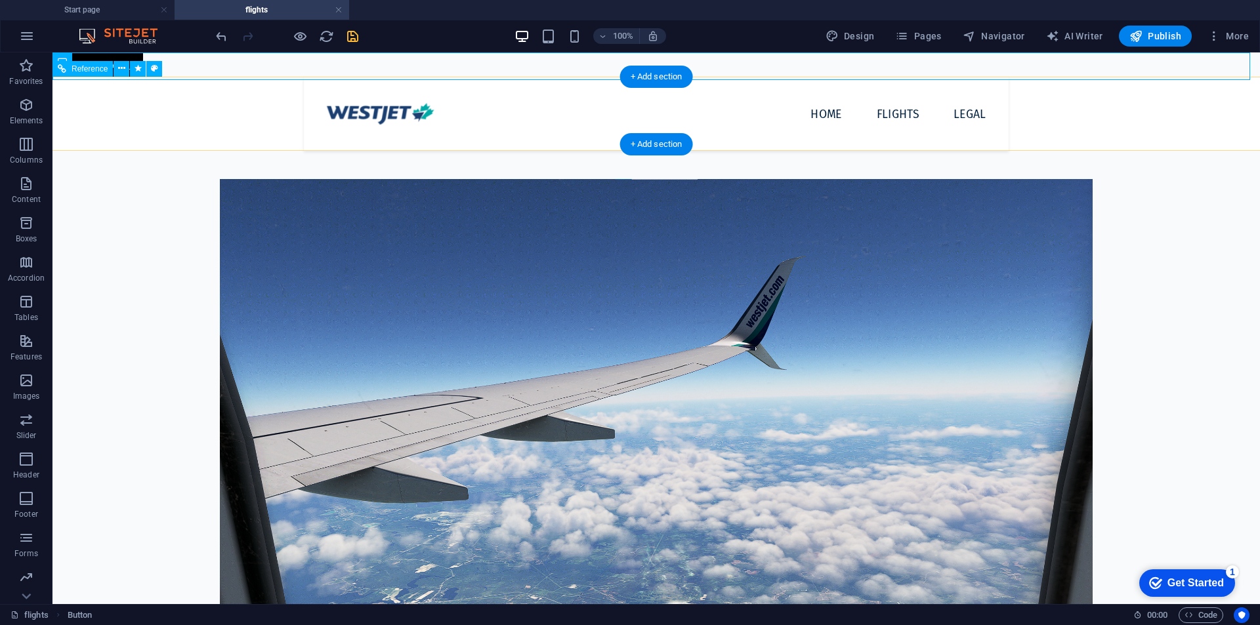
click at [226, 59] on div "Button label" at bounding box center [657, 67] width 1208 height 28
drag, startPoint x: 138, startPoint y: 67, endPoint x: 223, endPoint y: 60, distance: 85.0
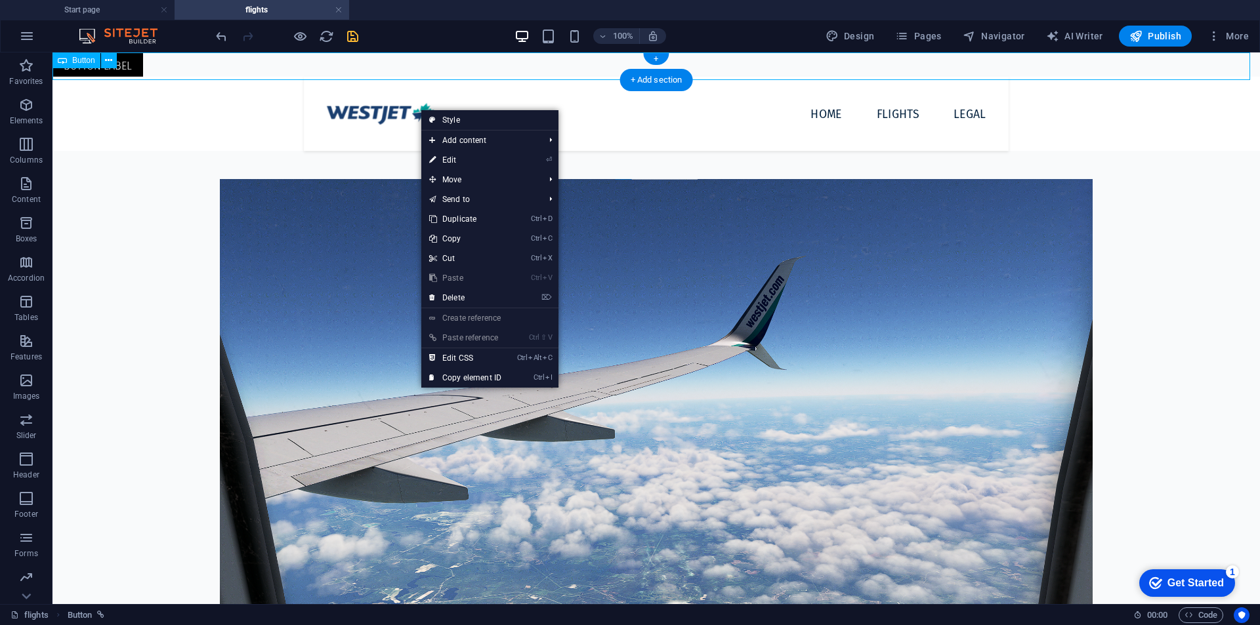
click at [125, 71] on div "Button label" at bounding box center [657, 67] width 1208 height 28
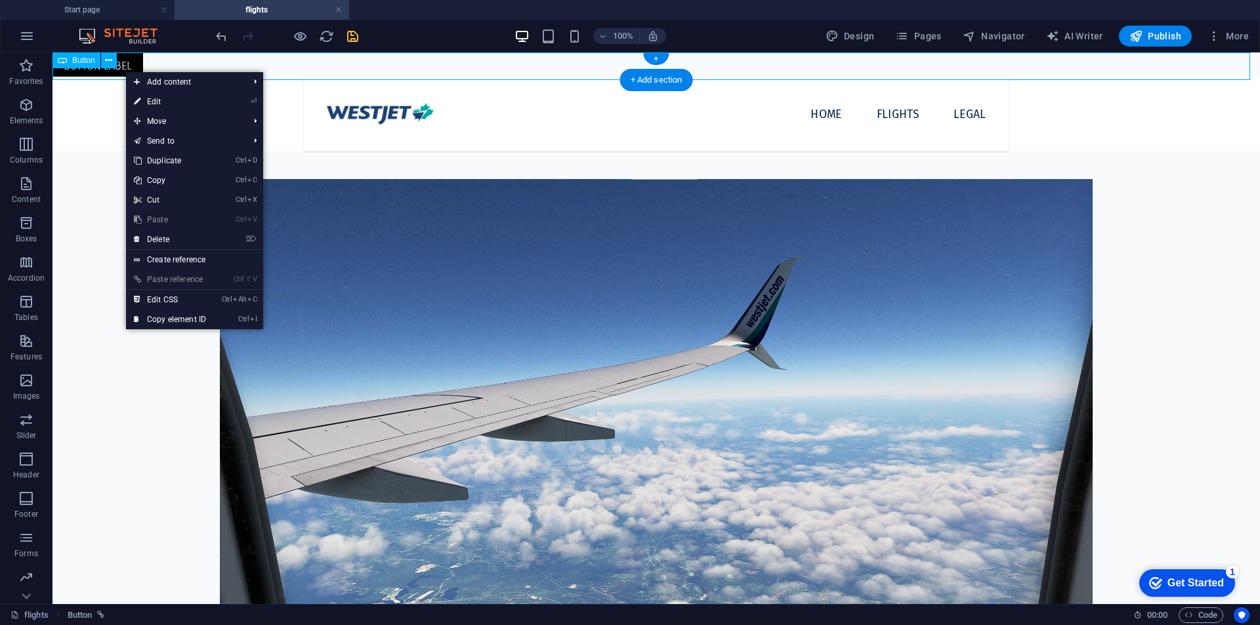
click at [125, 70] on div "Button label" at bounding box center [657, 67] width 1208 height 28
select select
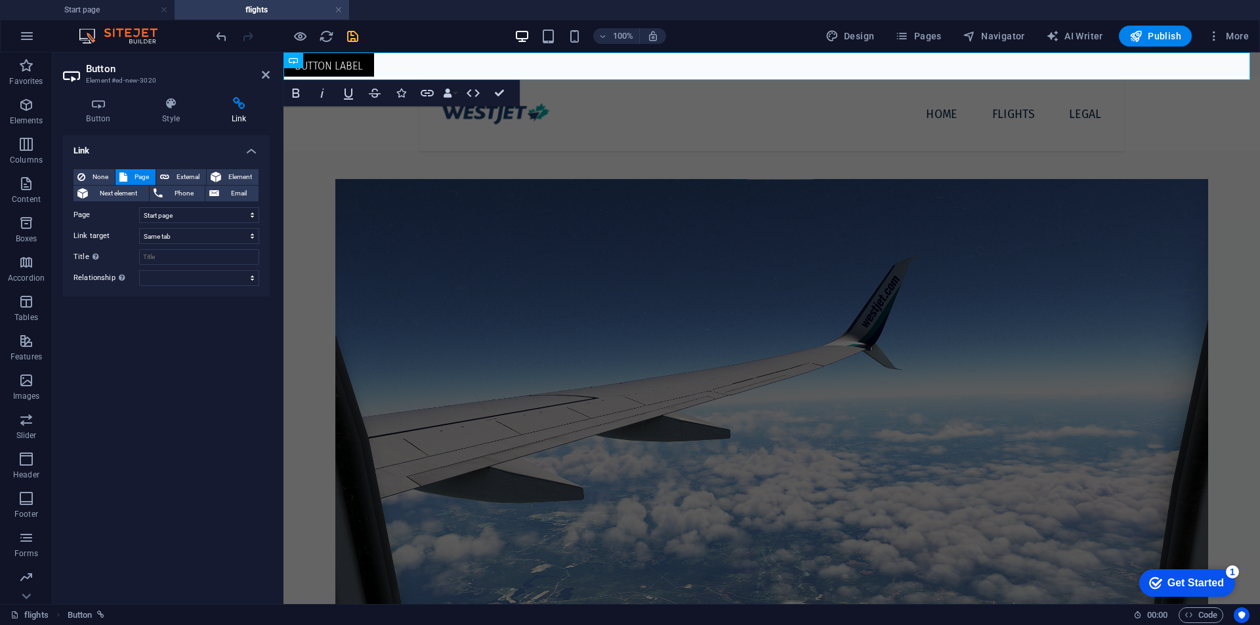
drag, startPoint x: 73, startPoint y: 18, endPoint x: 132, endPoint y: 58, distance: 71.7
click at [132, 58] on header "Button Element #ed-new-3020" at bounding box center [166, 70] width 207 height 34
click at [435, 49] on div "100% Design Pages Navigator AI Writer Publish More" at bounding box center [630, 36] width 1259 height 32
click at [435, 48] on div "100% Design Pages Navigator AI Writer Publish More" at bounding box center [630, 36] width 1259 height 32
click at [428, 62] on div "Button label" at bounding box center [772, 67] width 977 height 28
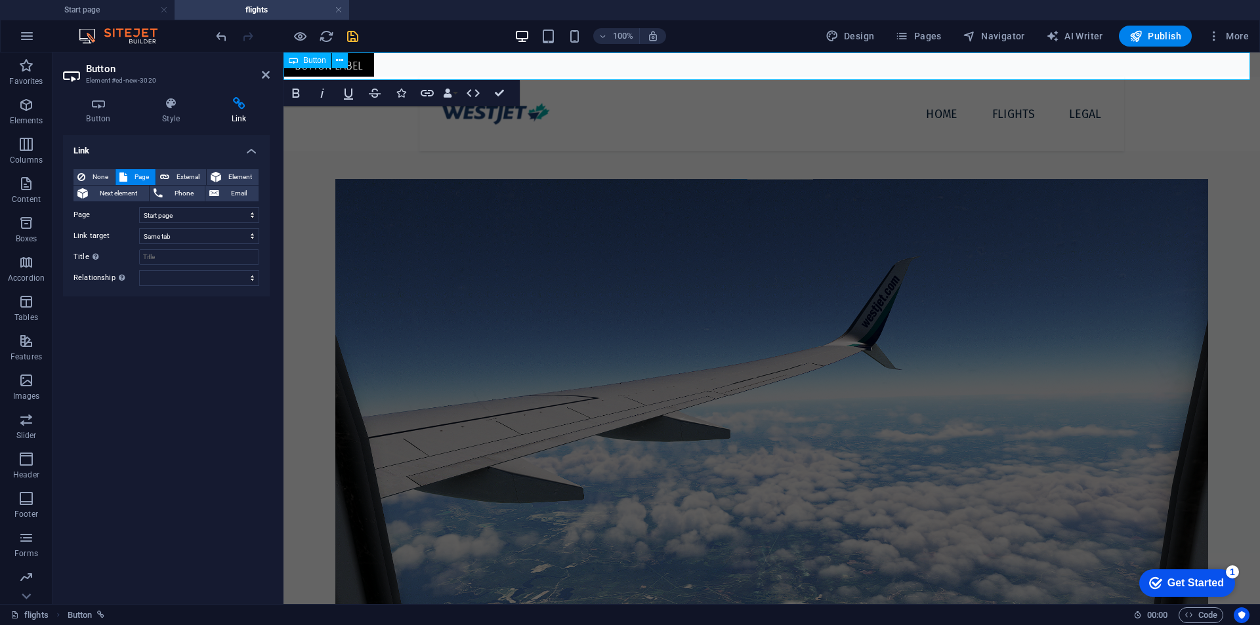
click at [428, 62] on div "Button label" at bounding box center [772, 67] width 977 height 28
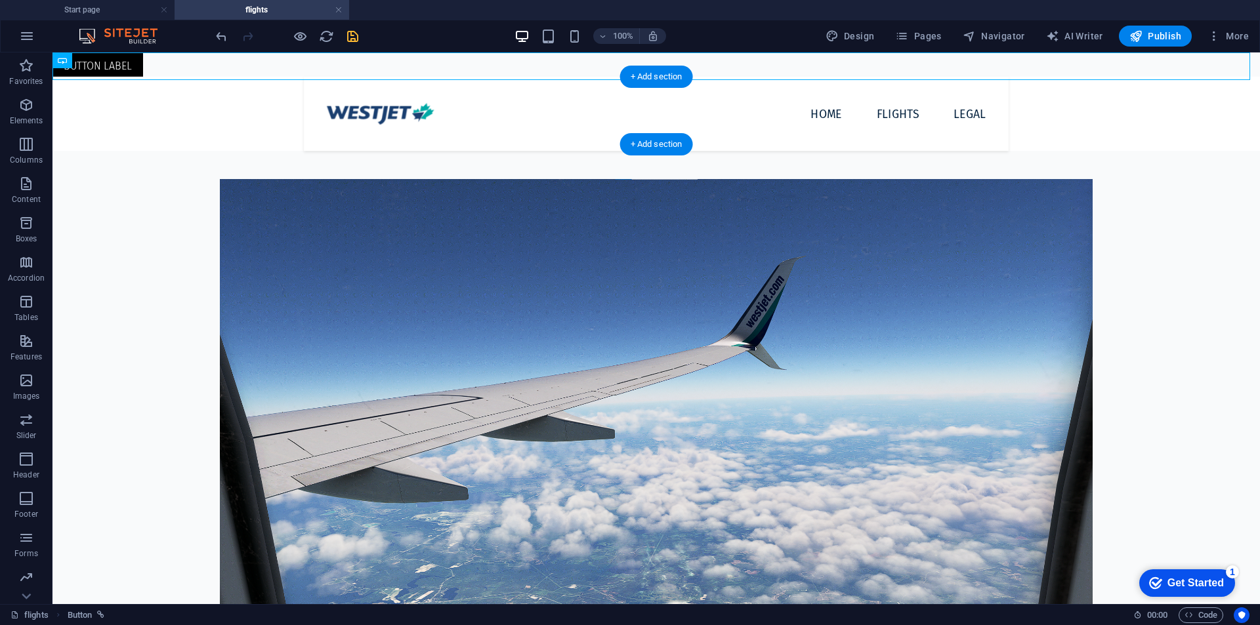
drag, startPoint x: 138, startPoint y: 71, endPoint x: 888, endPoint y: 117, distance: 751.5
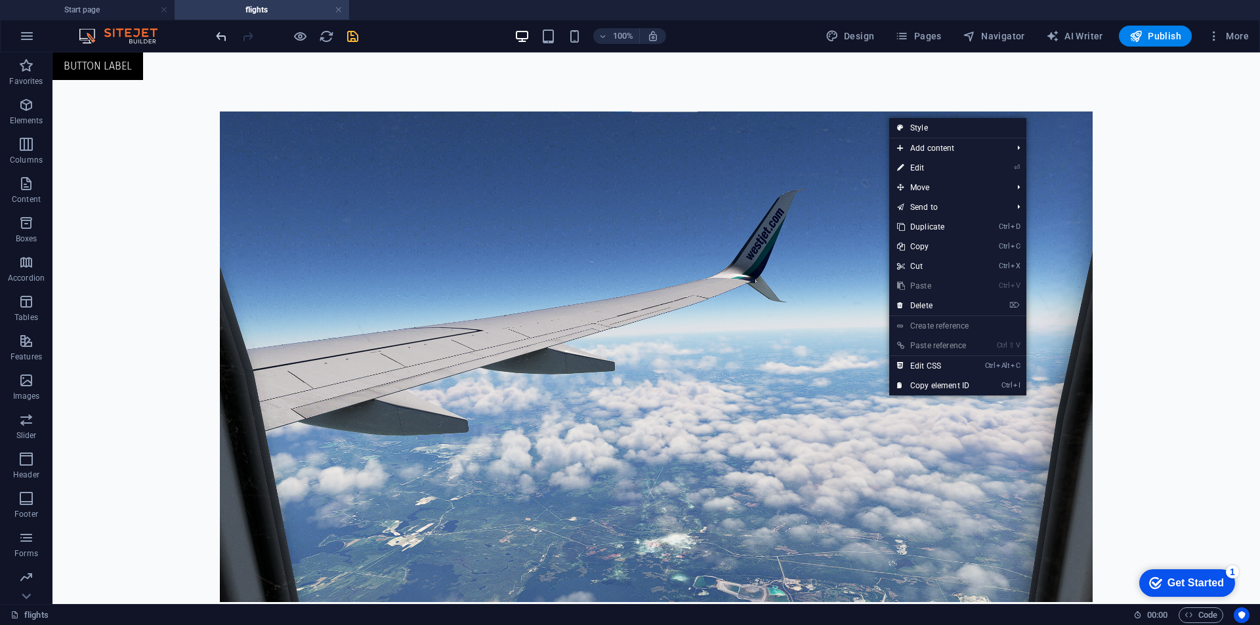
drag, startPoint x: 209, startPoint y: 41, endPoint x: 219, endPoint y: 37, distance: 10.6
click at [209, 42] on div "100% Design Pages Navigator AI Writer Publish More" at bounding box center [630, 36] width 1259 height 32
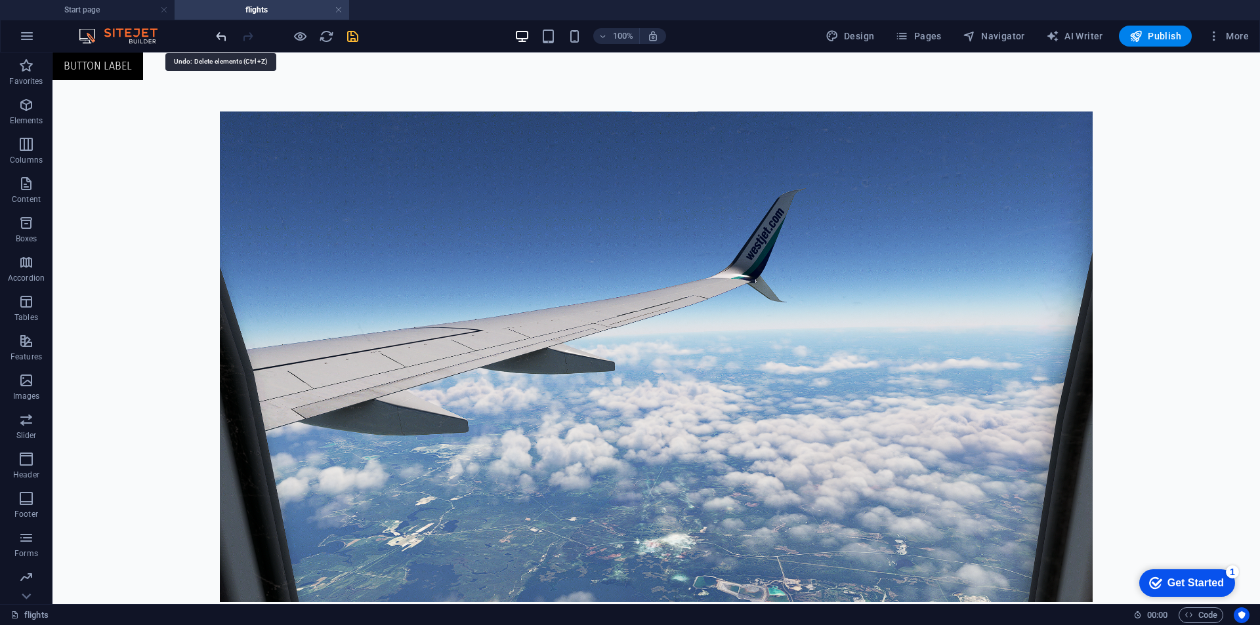
click at [219, 37] on icon "undo" at bounding box center [221, 36] width 15 height 15
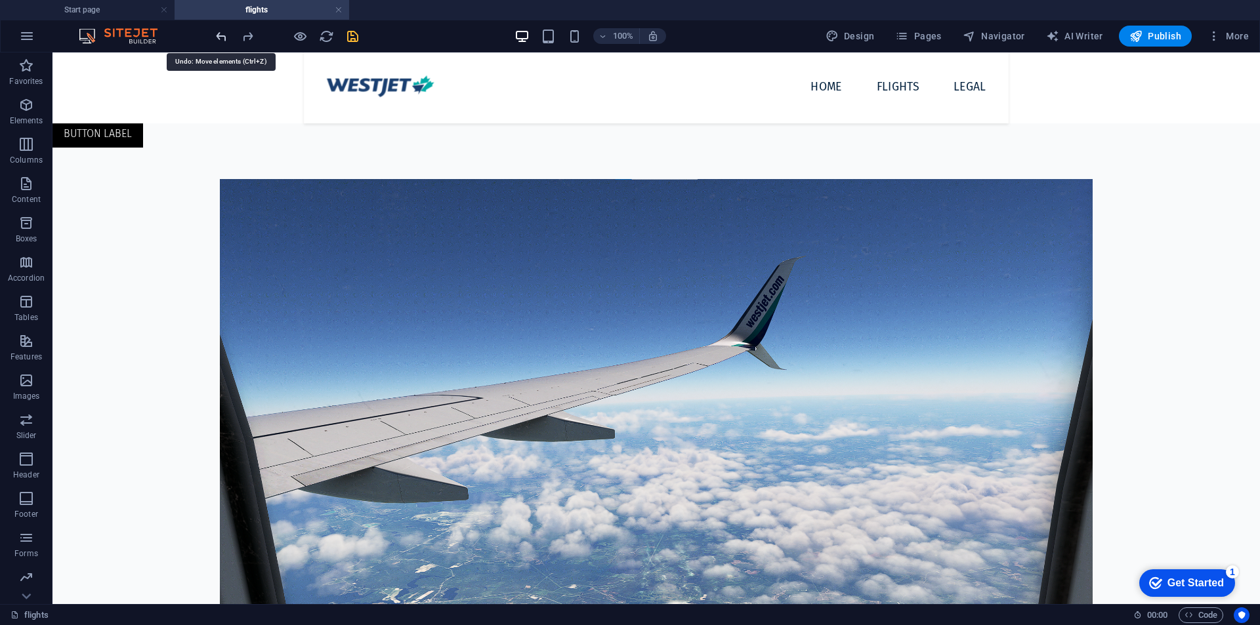
click at [219, 37] on icon "undo" at bounding box center [221, 36] width 15 height 15
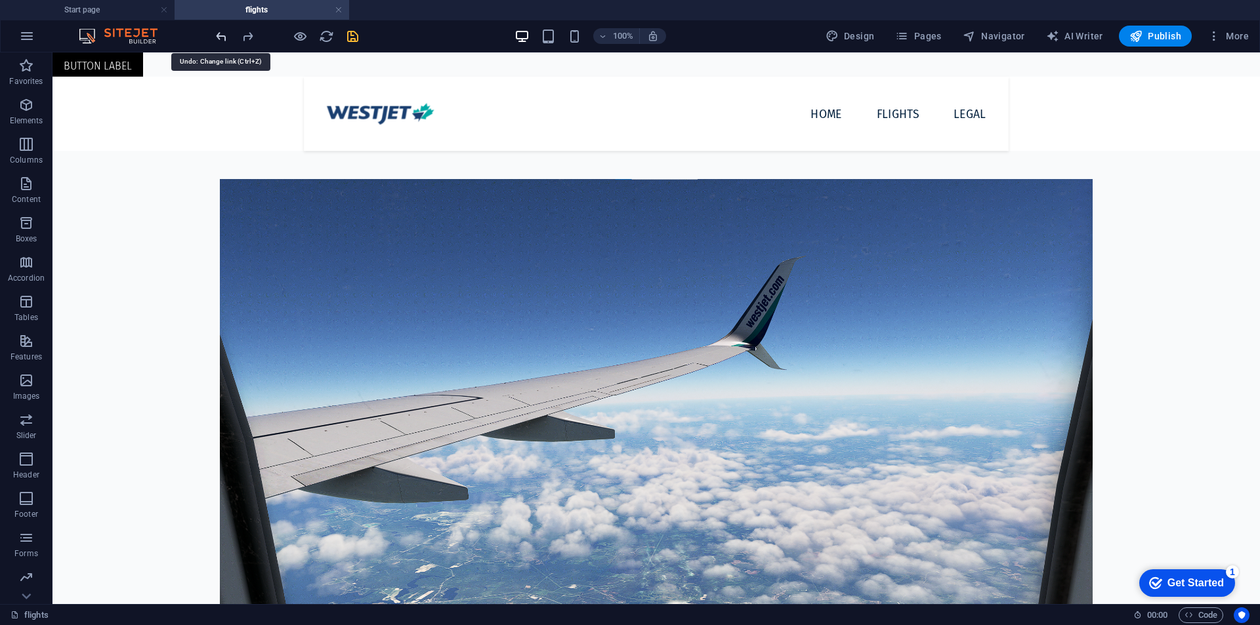
click at [219, 36] on icon "undo" at bounding box center [221, 36] width 15 height 15
click at [219, 35] on icon "undo" at bounding box center [221, 36] width 15 height 15
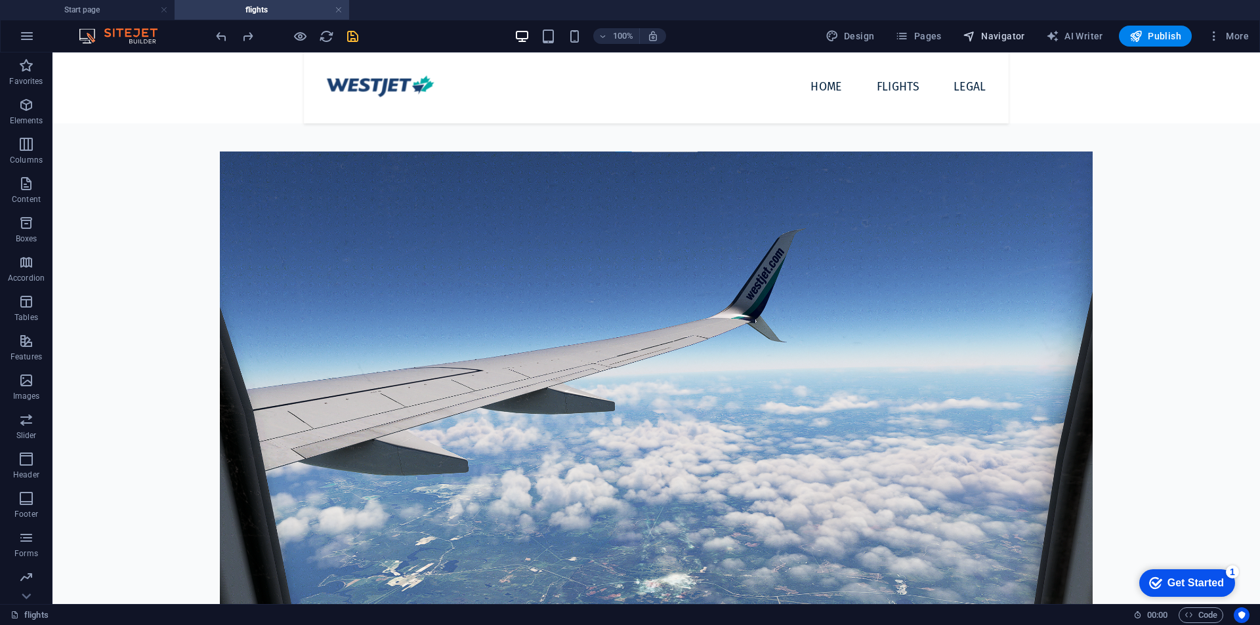
click at [1000, 42] on span "Navigator" at bounding box center [994, 36] width 62 height 13
select select "16886098-en"
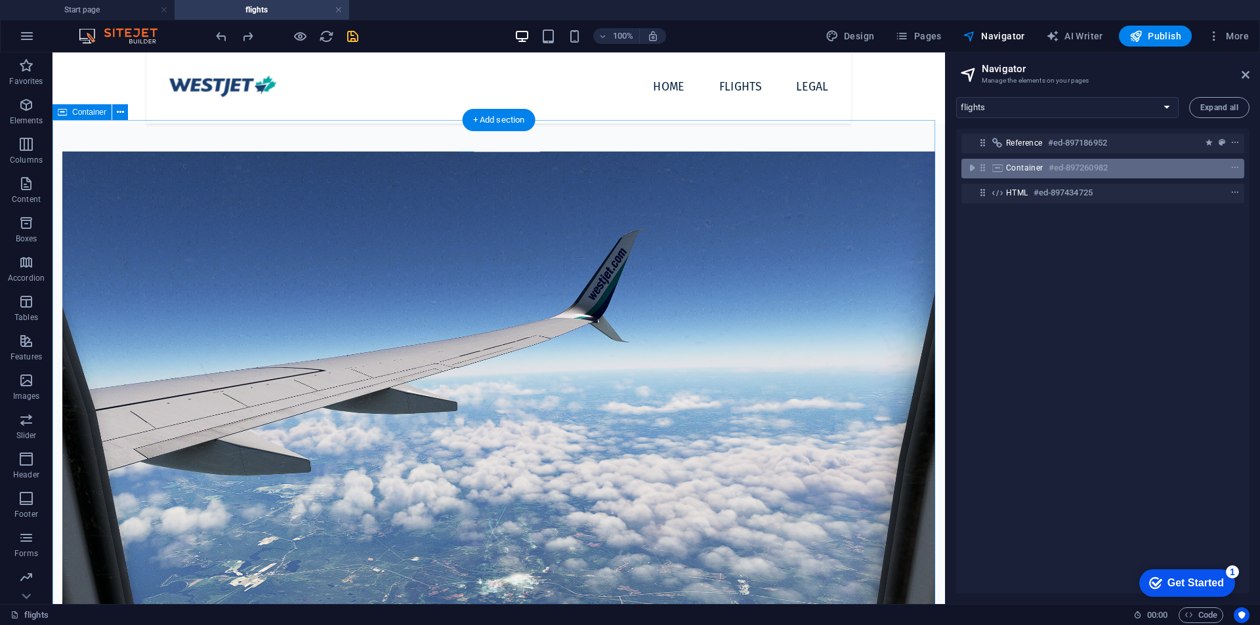
click at [1013, 169] on span "Container" at bounding box center [1024, 168] width 37 height 11
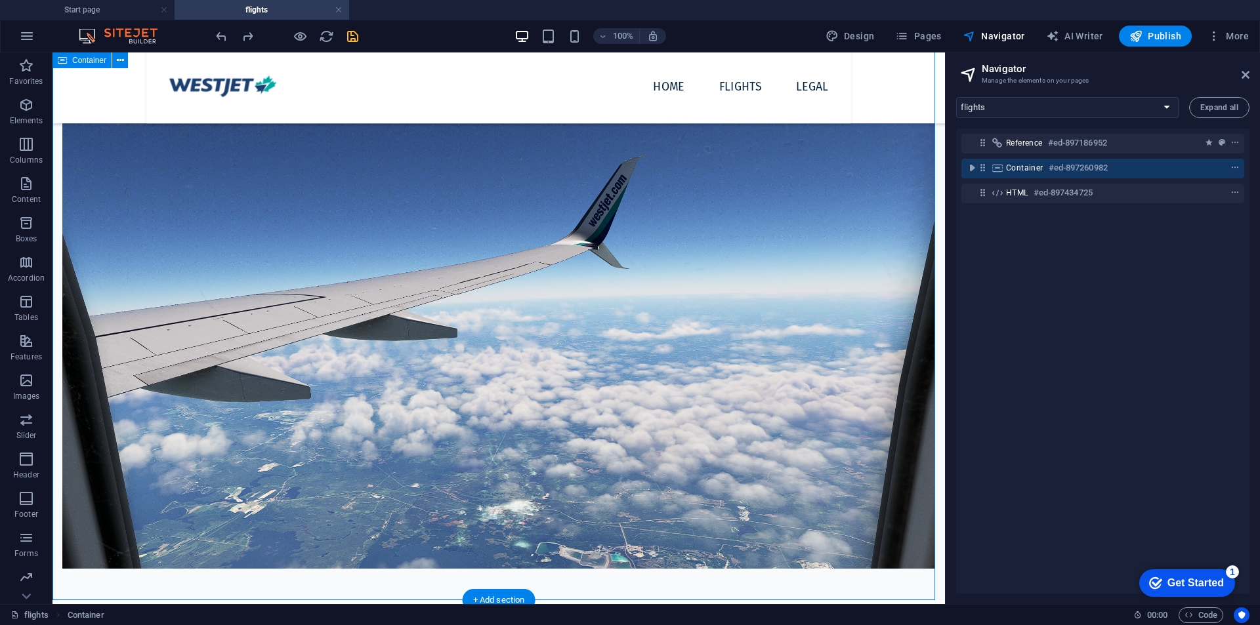
click at [999, 172] on icon at bounding box center [997, 168] width 14 height 11
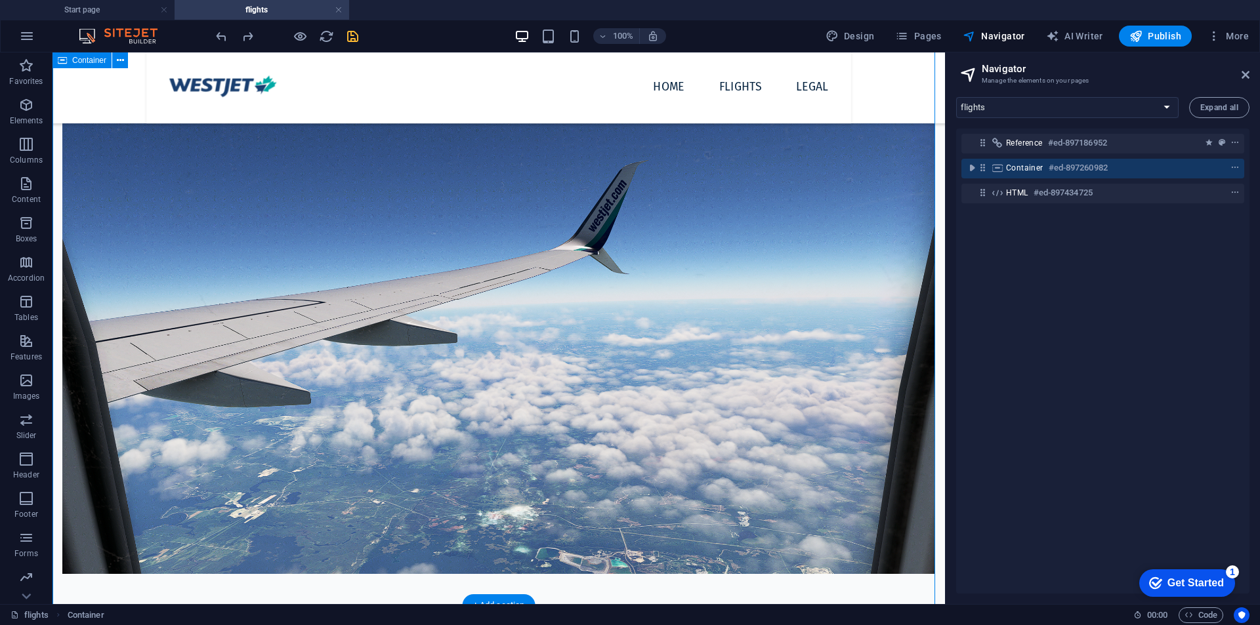
click at [999, 172] on icon at bounding box center [997, 168] width 14 height 11
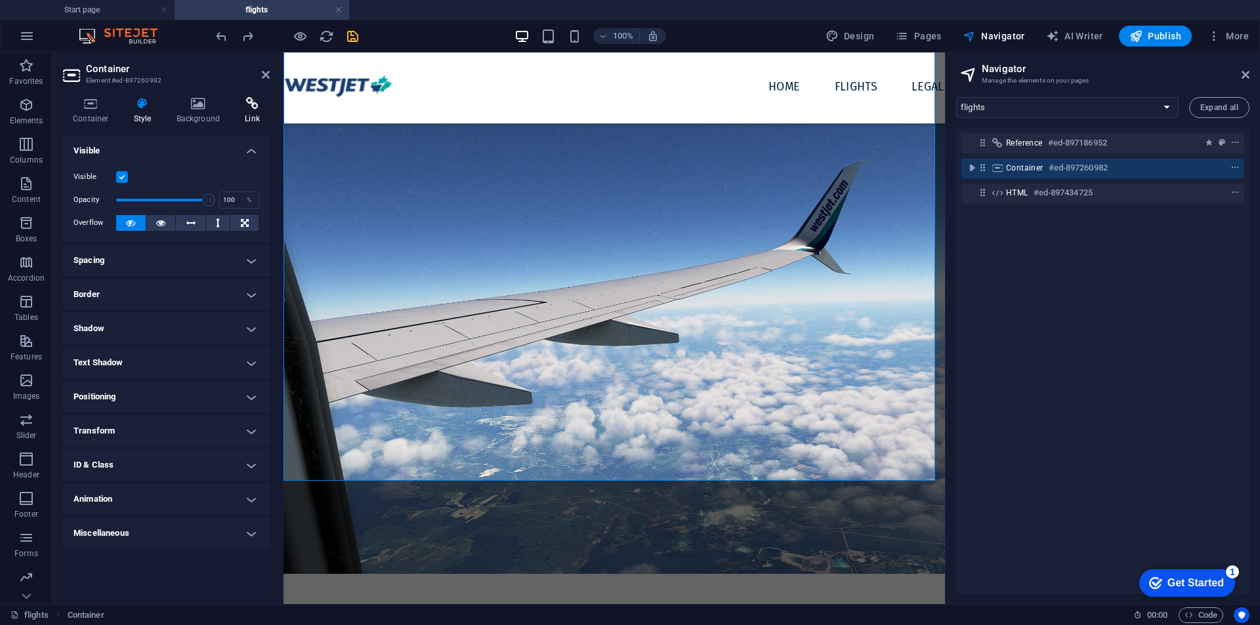
click at [247, 118] on h4 "Link" at bounding box center [252, 111] width 35 height 28
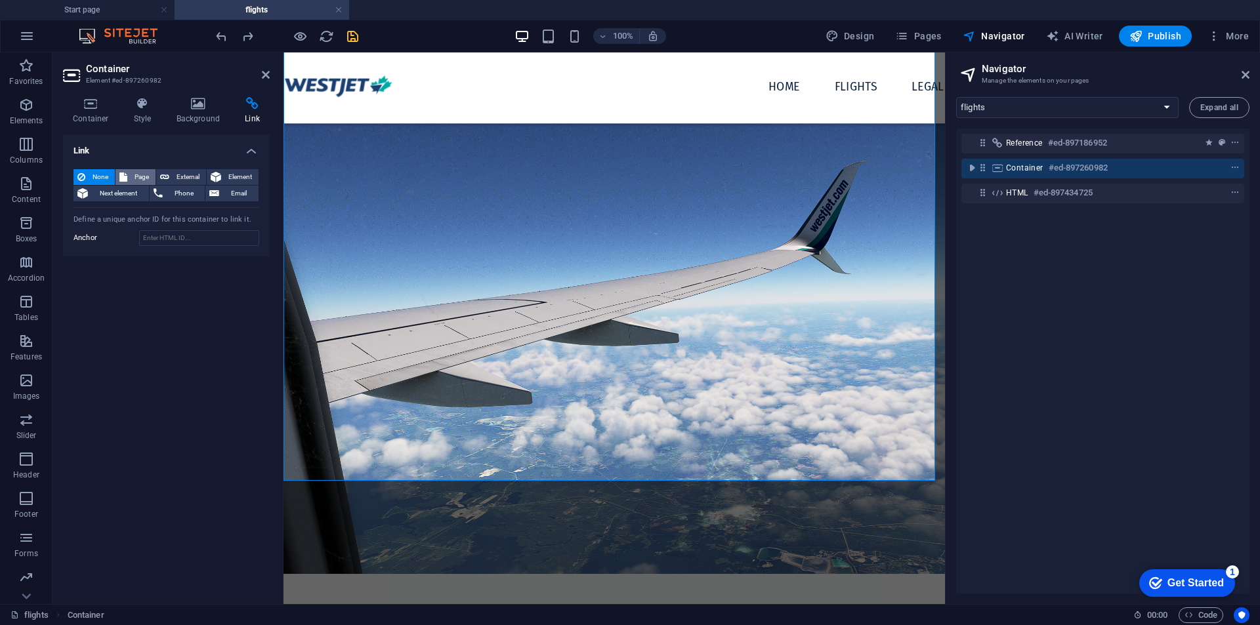
click at [134, 172] on span "Page" at bounding box center [141, 177] width 20 height 16
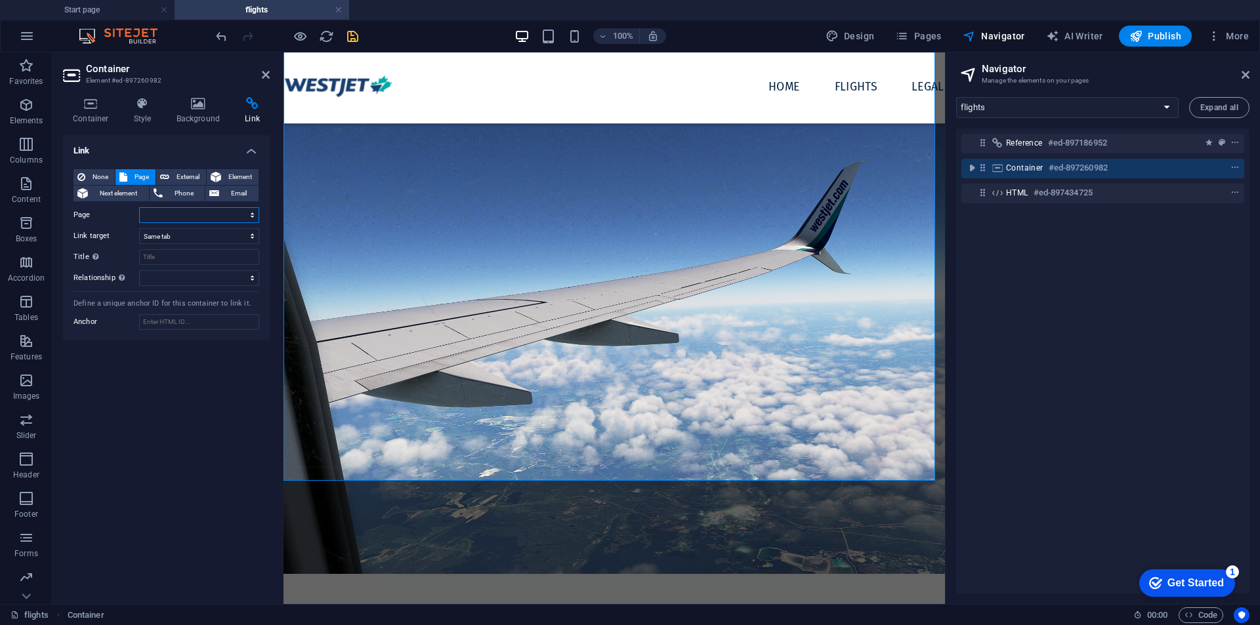
click at [237, 219] on select "Start page flights Legal notice" at bounding box center [199, 215] width 120 height 16
select select "0"
click at [139, 207] on select "Start page flights Legal notice" at bounding box center [199, 215] width 120 height 16
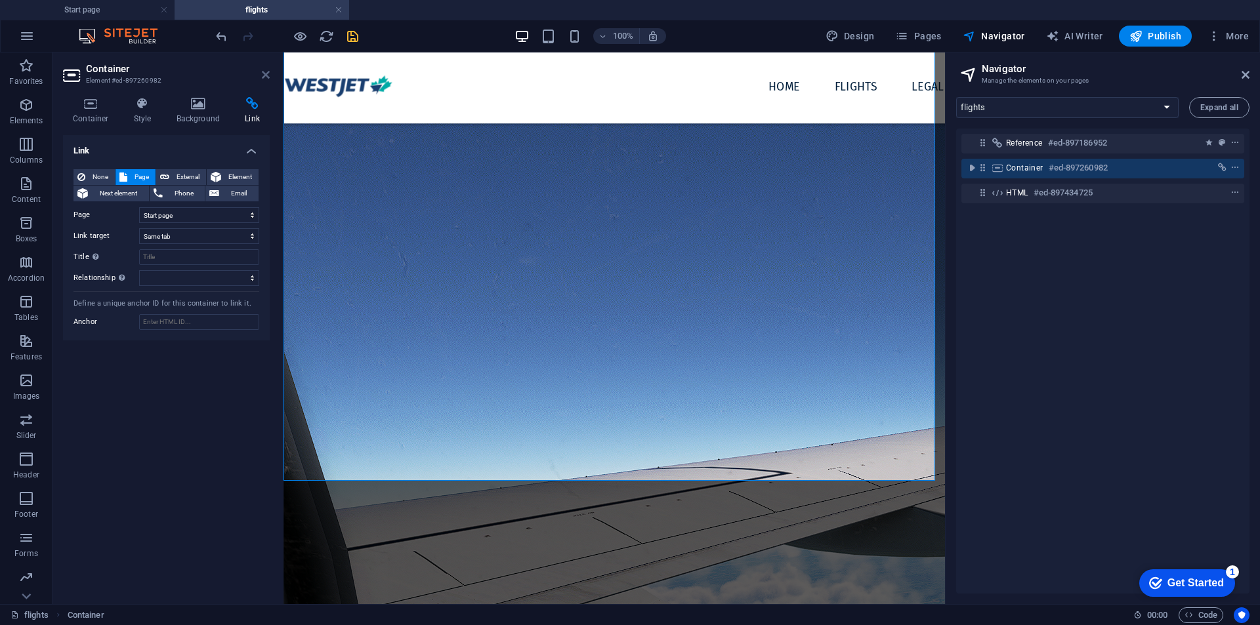
drag, startPoint x: 212, startPoint y: 20, endPoint x: 264, endPoint y: 72, distance: 74.2
click at [264, 72] on icon at bounding box center [266, 75] width 8 height 11
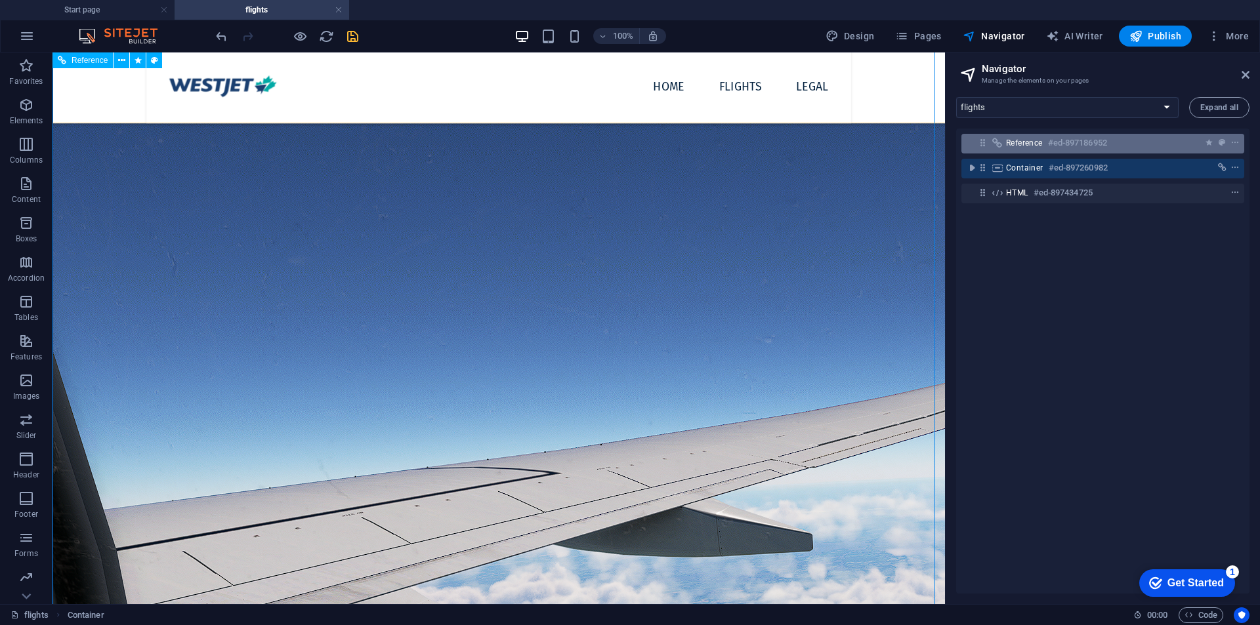
click at [1061, 147] on h6 "#ed-897186952" at bounding box center [1077, 143] width 59 height 16
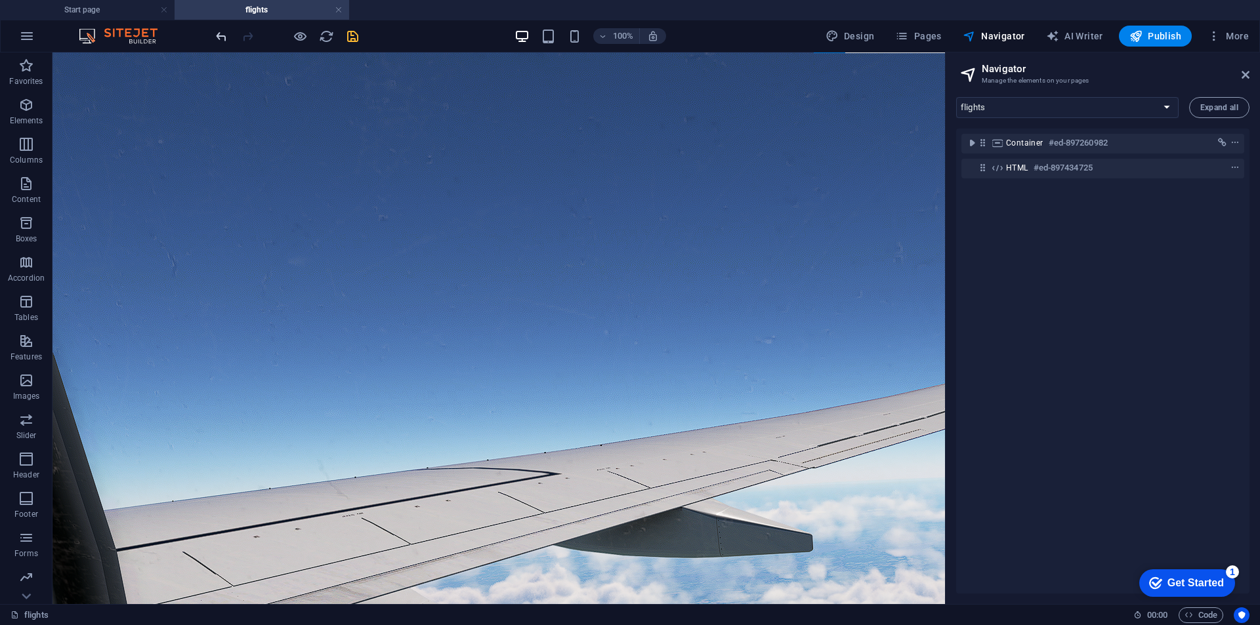
click at [221, 35] on icon "undo" at bounding box center [221, 36] width 15 height 15
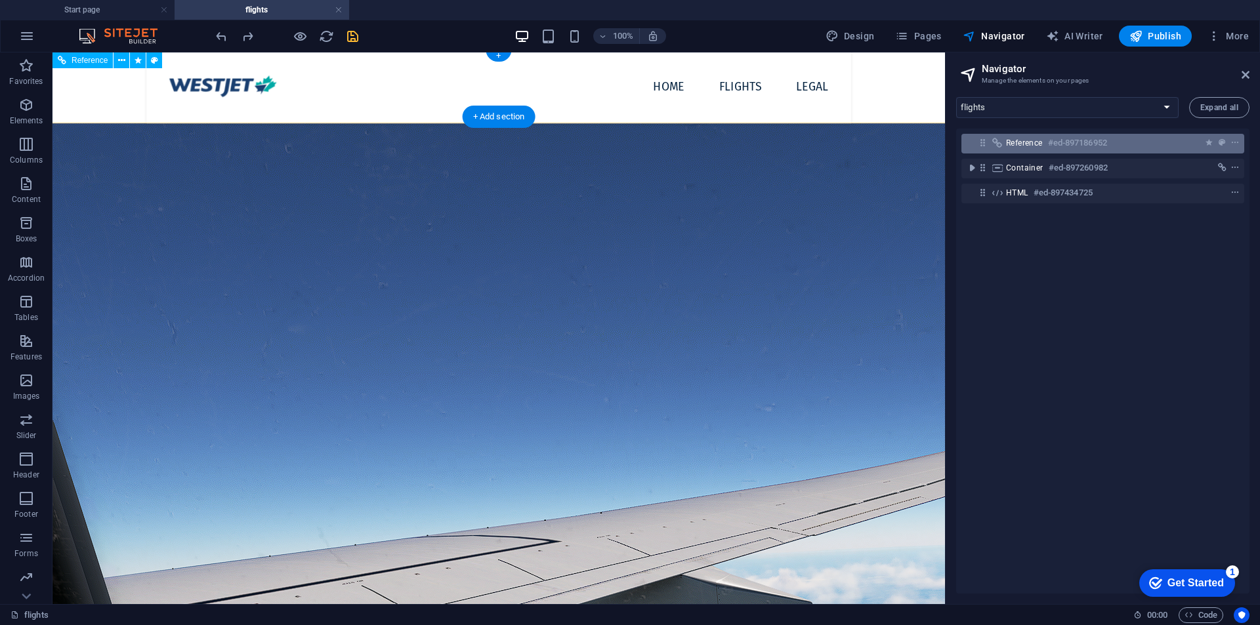
click at [1096, 148] on h6 "#ed-897186952" at bounding box center [1077, 143] width 59 height 16
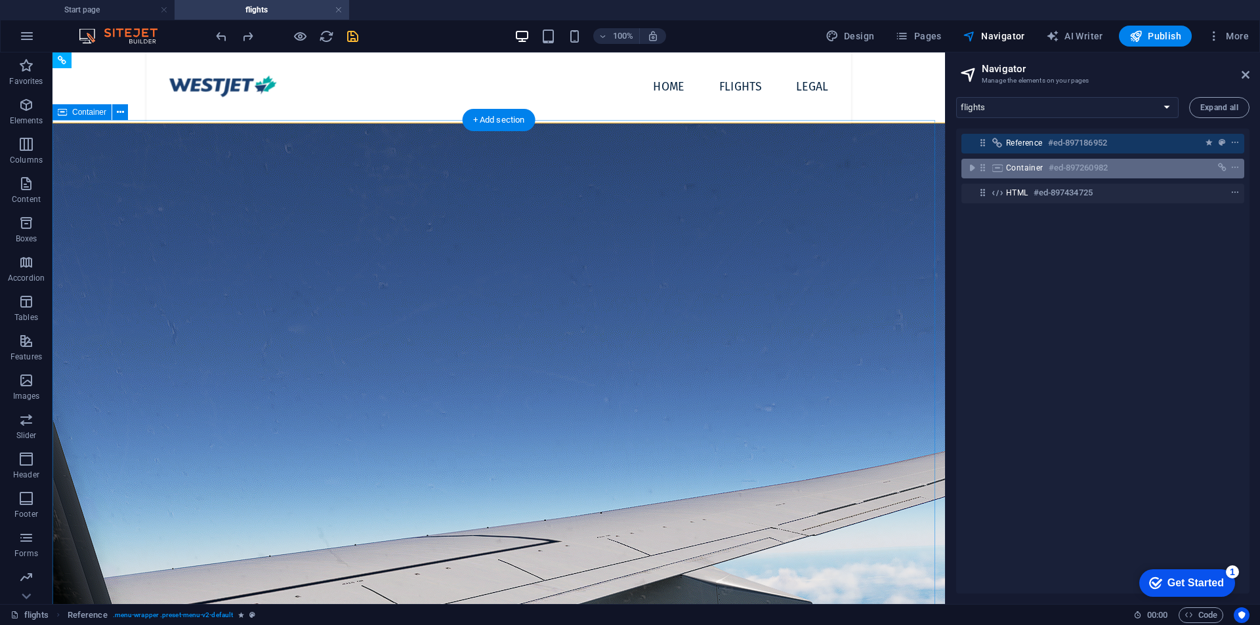
click at [1091, 166] on h6 "#ed-897260982" at bounding box center [1078, 168] width 59 height 16
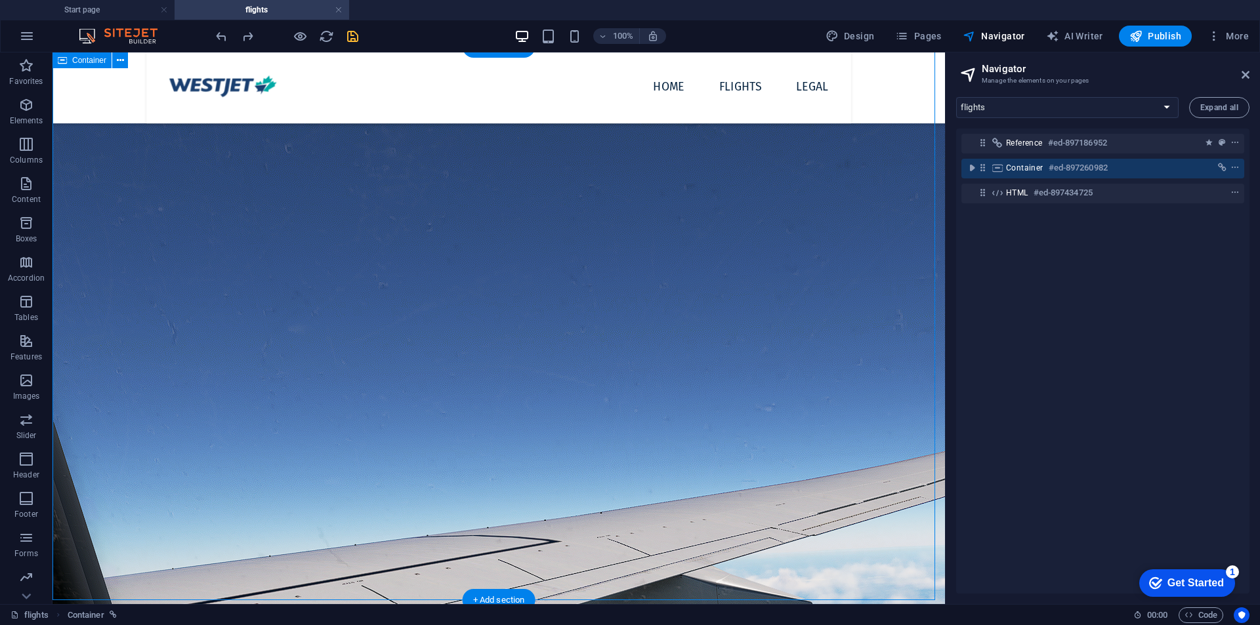
scroll to position [74, 0]
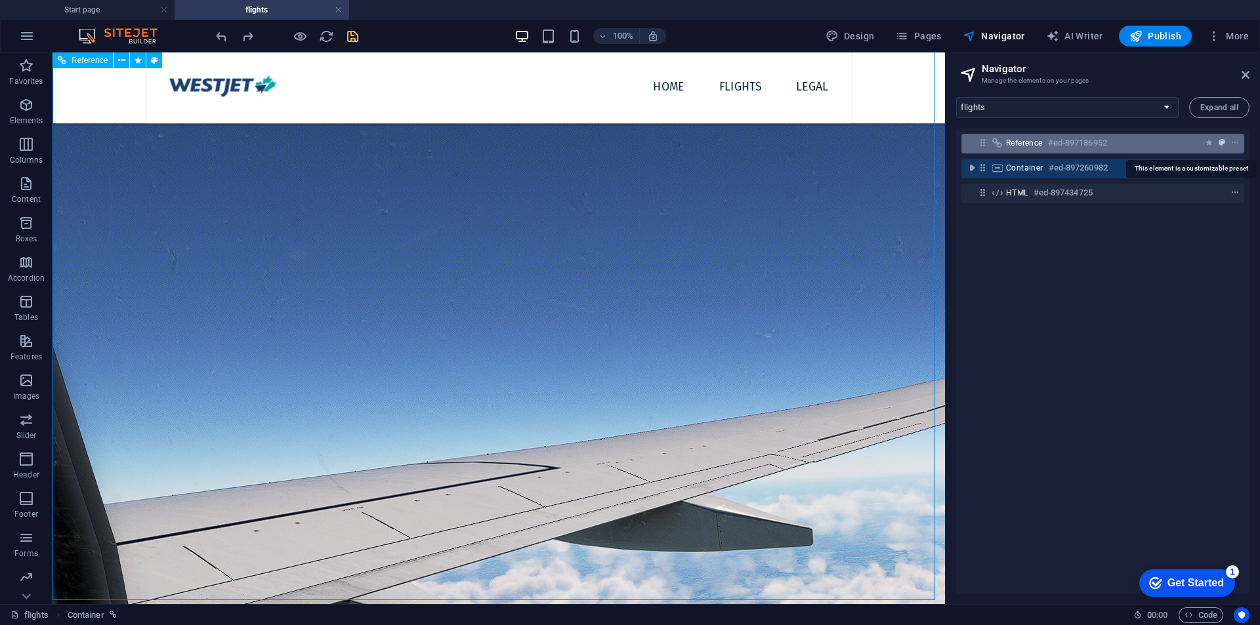
click at [1221, 144] on icon "preset" at bounding box center [1222, 142] width 7 height 9
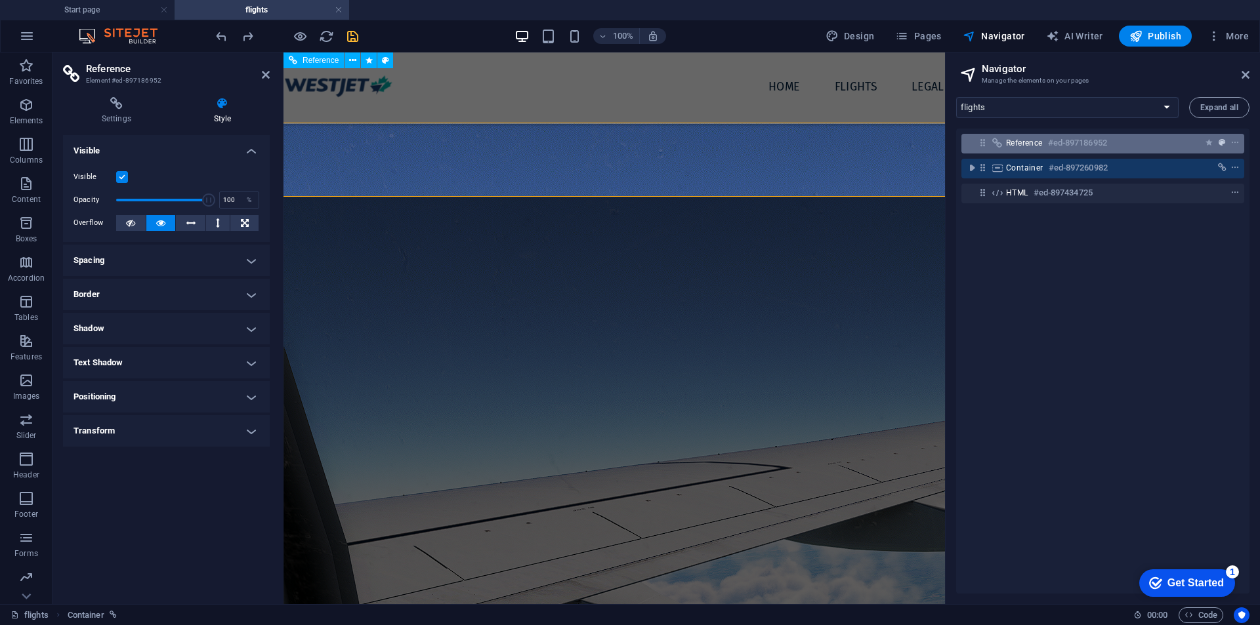
scroll to position [0, 0]
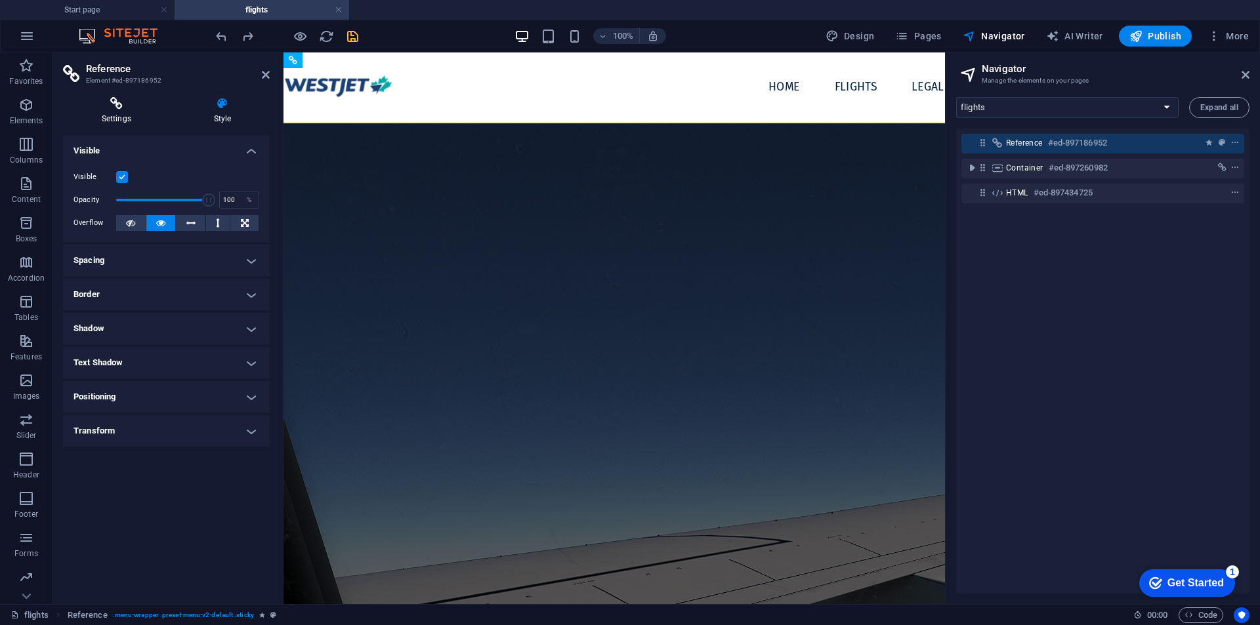
click at [130, 119] on h4 "Settings" at bounding box center [119, 111] width 112 height 28
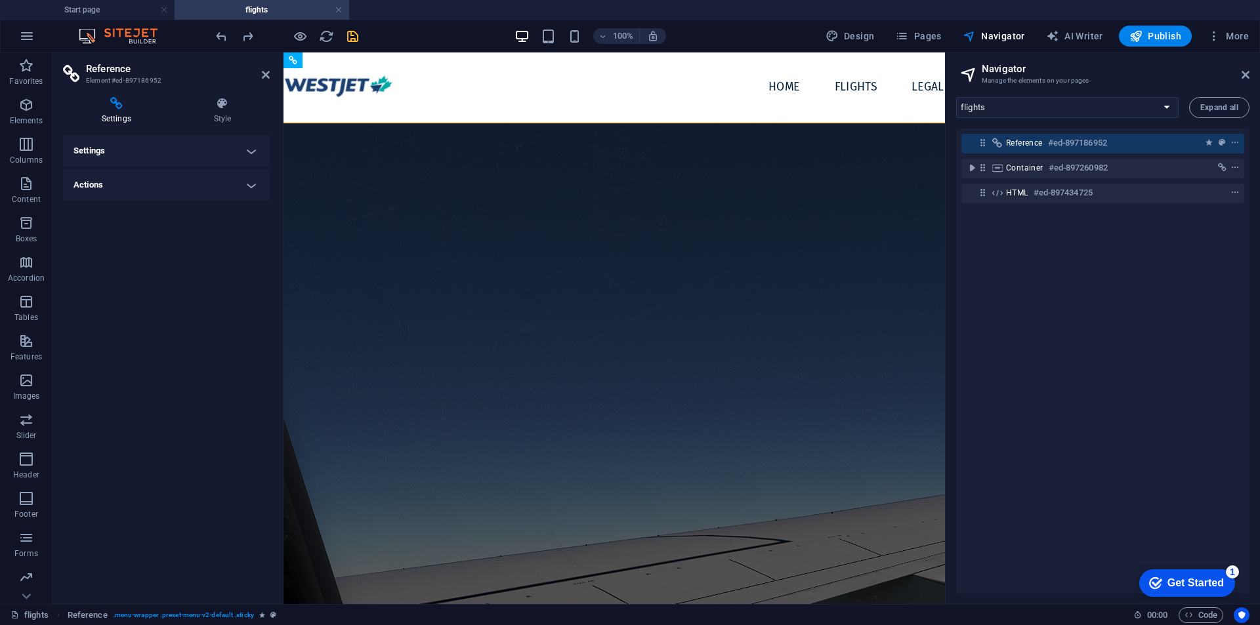
click at [135, 153] on h4 "Settings" at bounding box center [166, 151] width 207 height 32
click at [137, 154] on h4 "Settings" at bounding box center [166, 147] width 207 height 24
click at [148, 190] on h4 "Actions" at bounding box center [166, 185] width 207 height 32
click at [148, 190] on h4 "Actions" at bounding box center [166, 181] width 207 height 24
click at [266, 71] on icon at bounding box center [266, 75] width 8 height 11
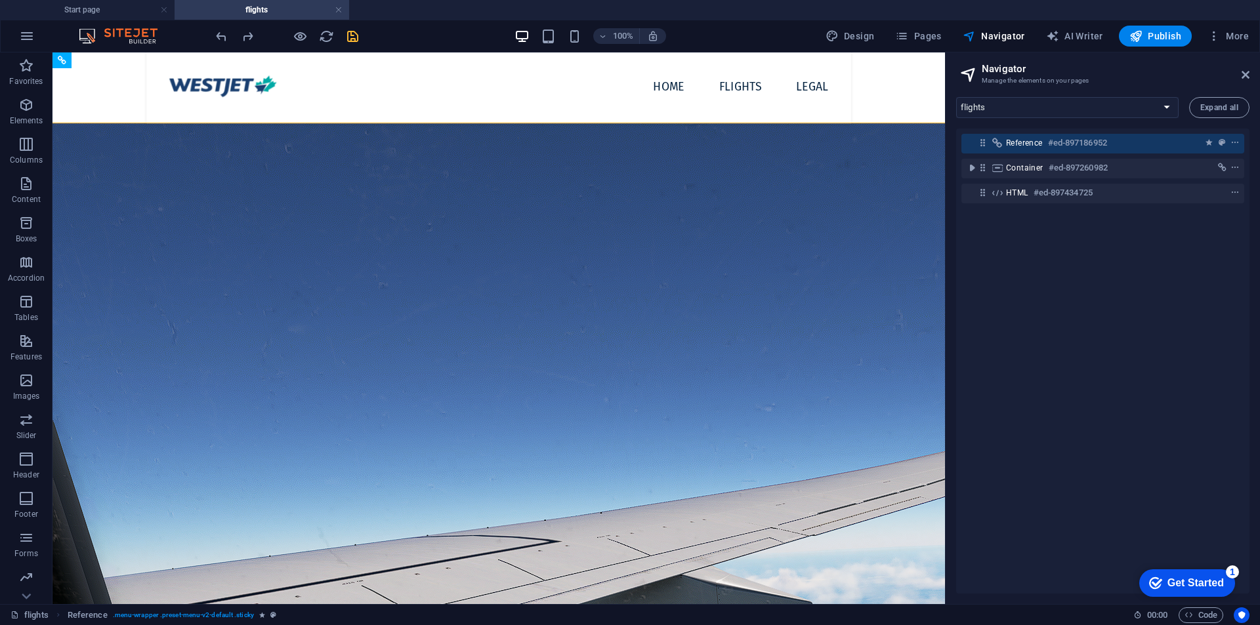
click at [359, 35] on icon "save" at bounding box center [352, 36] width 15 height 15
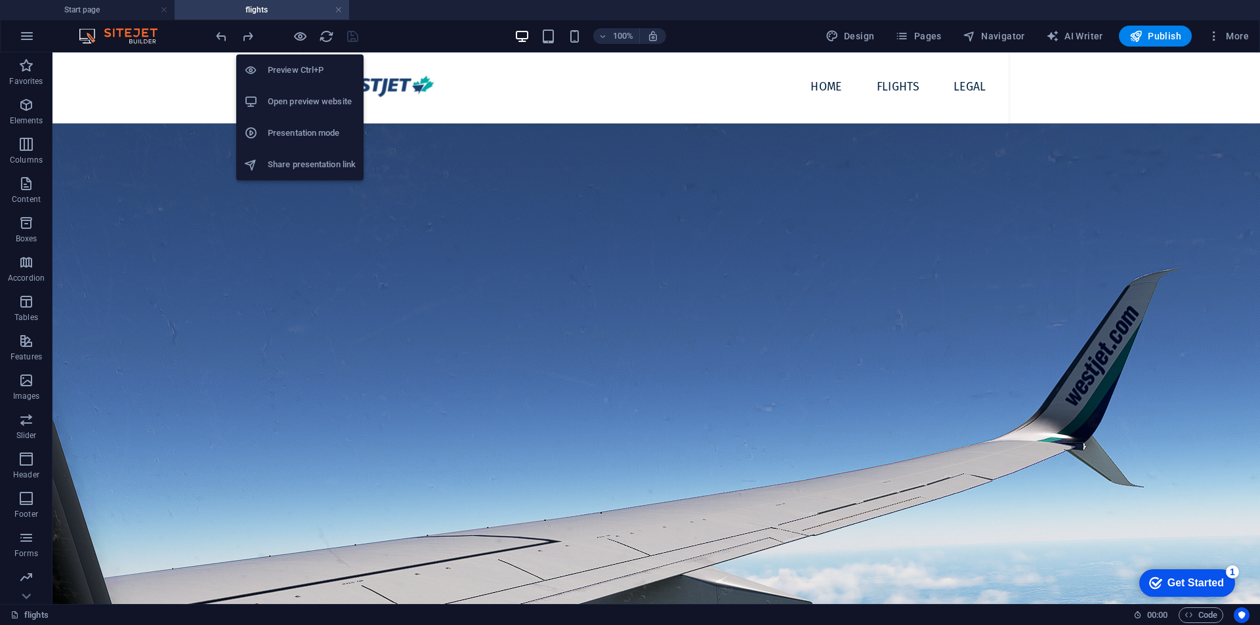
click at [295, 98] on h6 "Open preview website" at bounding box center [312, 102] width 88 height 16
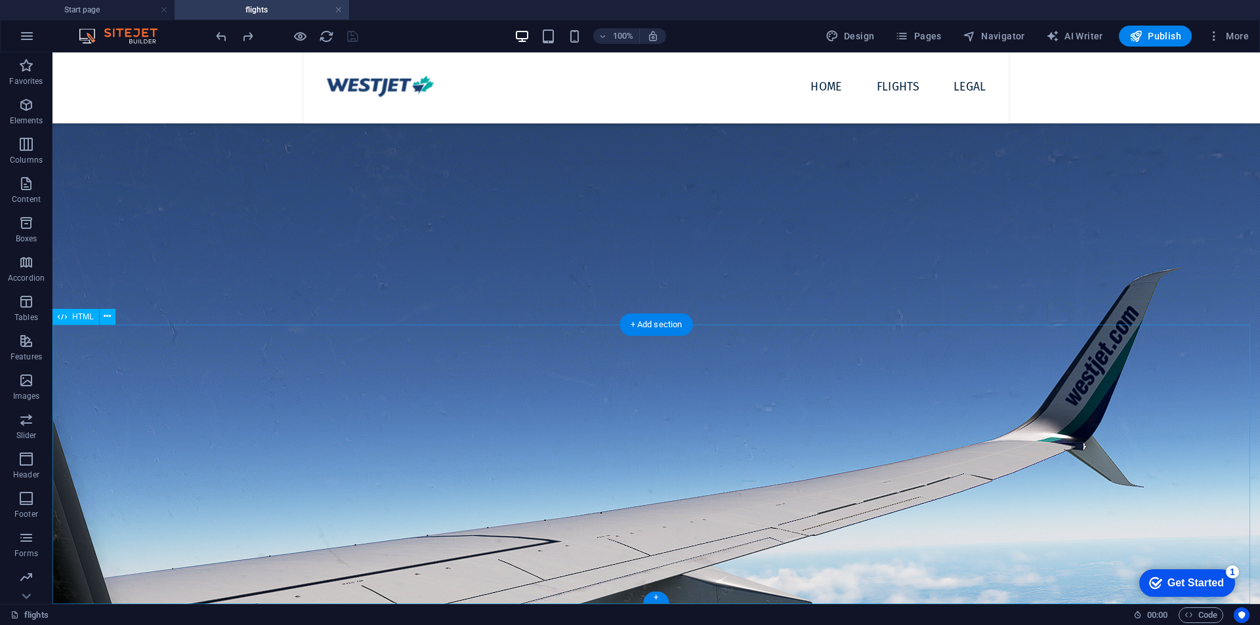
scroll to position [349, 0]
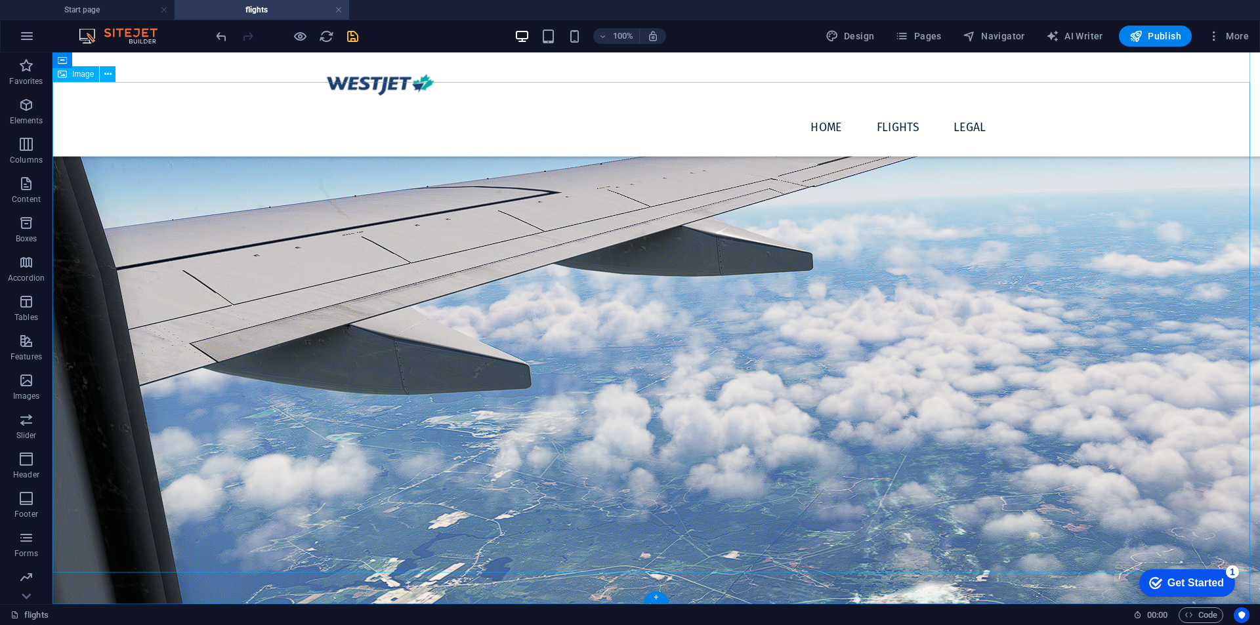
scroll to position [70, 0]
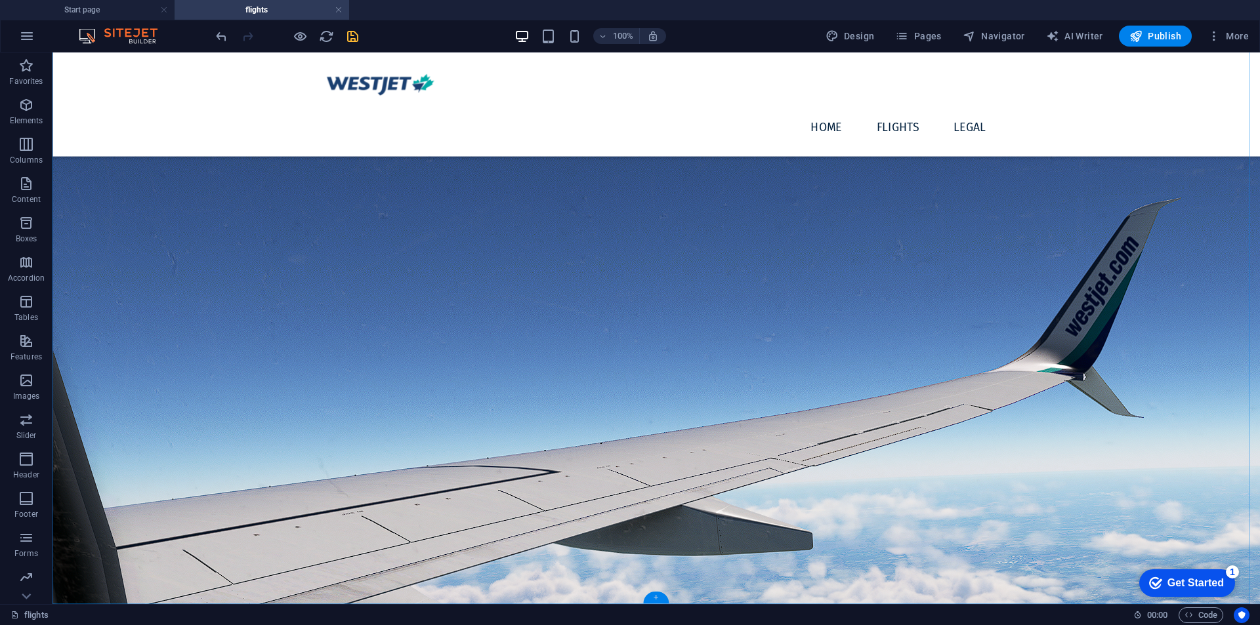
click at [660, 600] on div "+" at bounding box center [656, 598] width 26 height 12
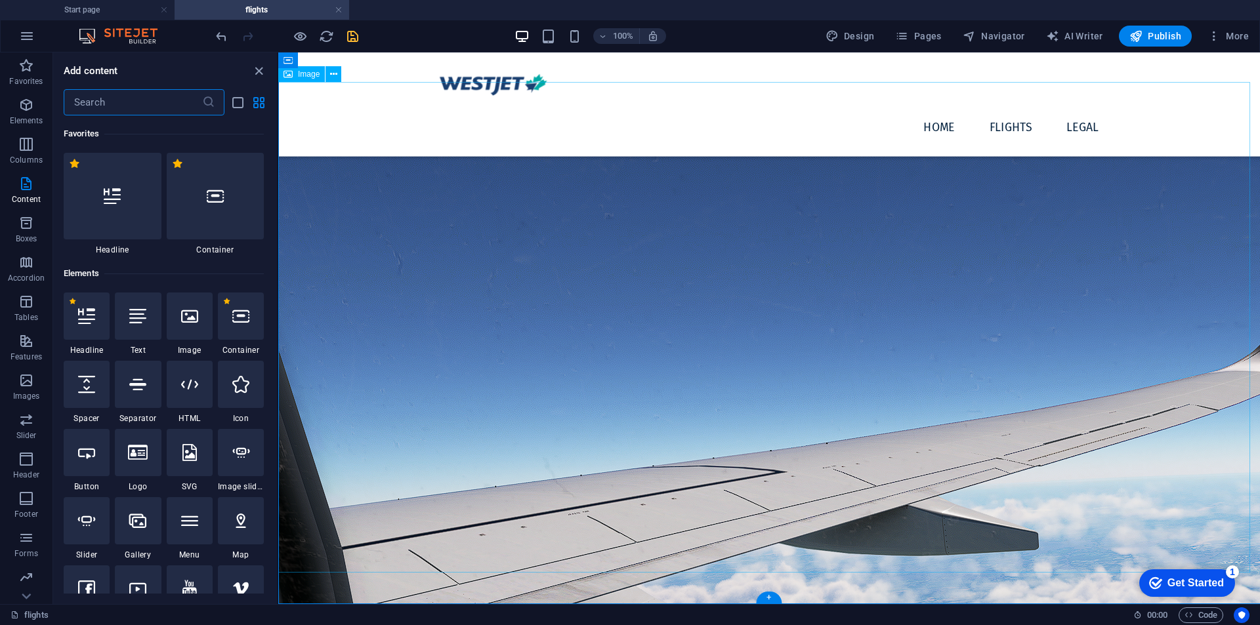
click at [182, 383] on icon at bounding box center [189, 384] width 17 height 17
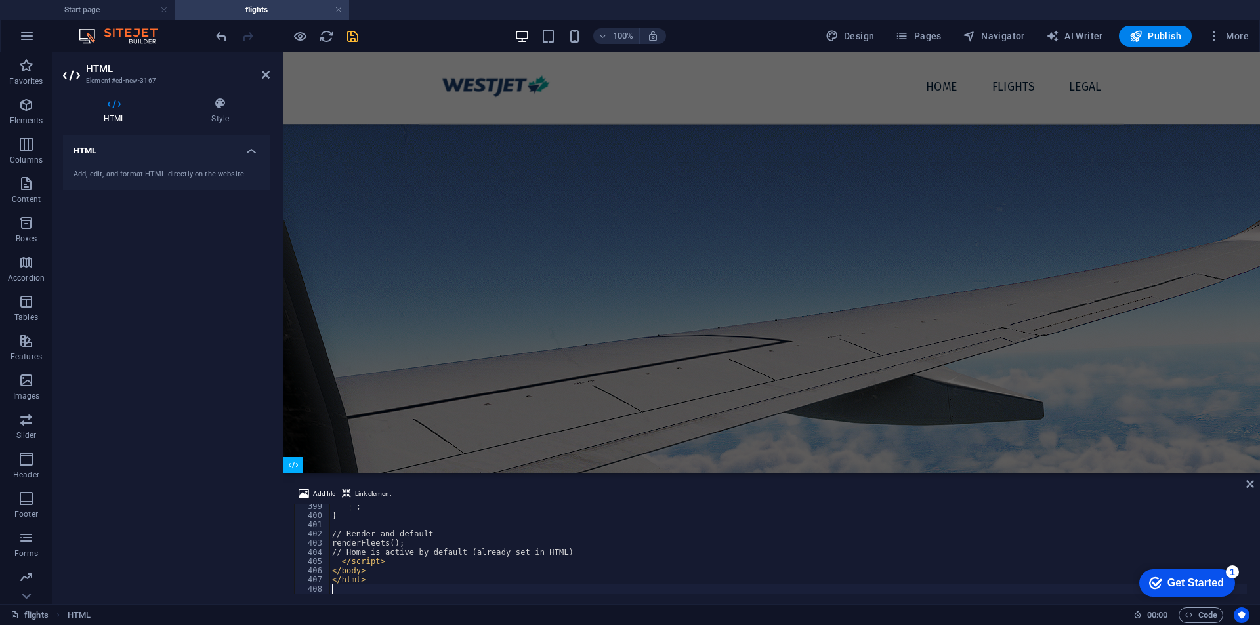
scroll to position [201, 0]
click at [1250, 485] on icon at bounding box center [1250, 484] width 8 height 11
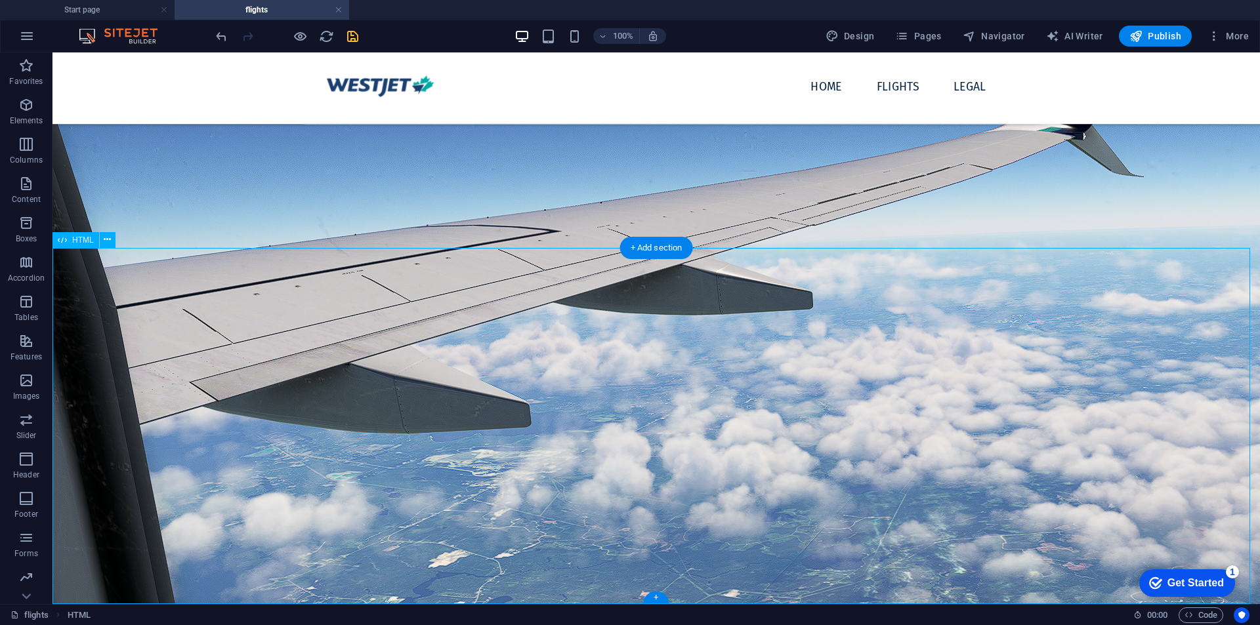
scroll to position [427, 0]
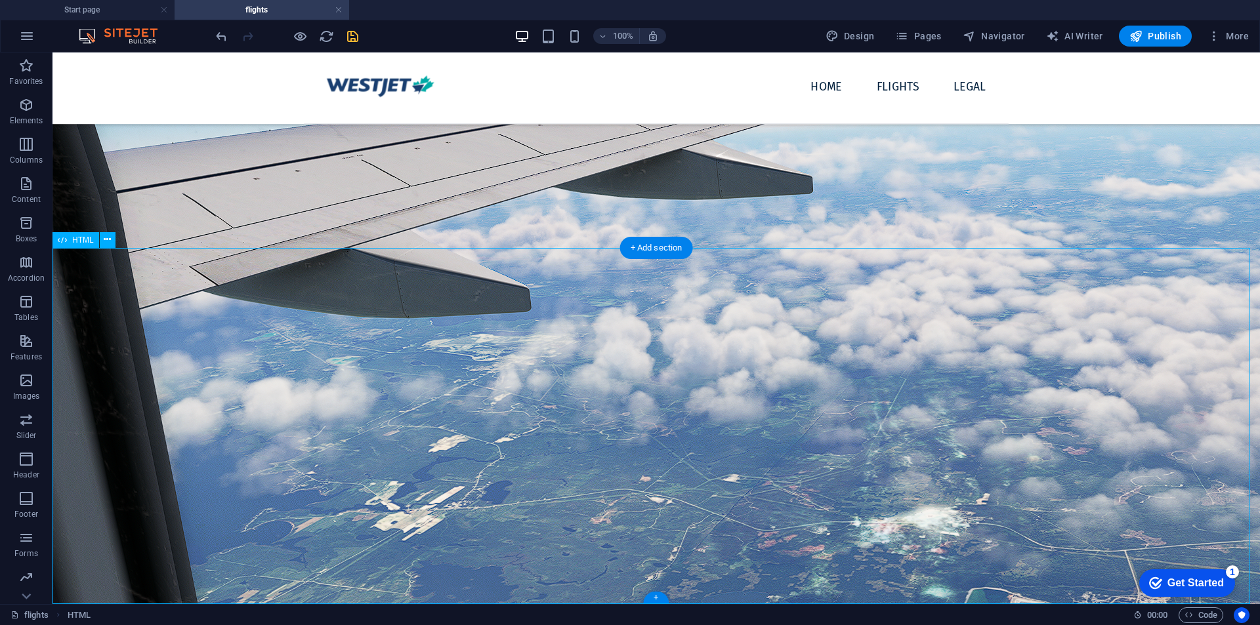
drag, startPoint x: 756, startPoint y: 420, endPoint x: 835, endPoint y: 416, distance: 79.5
click at [349, 36] on icon "save" at bounding box center [352, 36] width 15 height 15
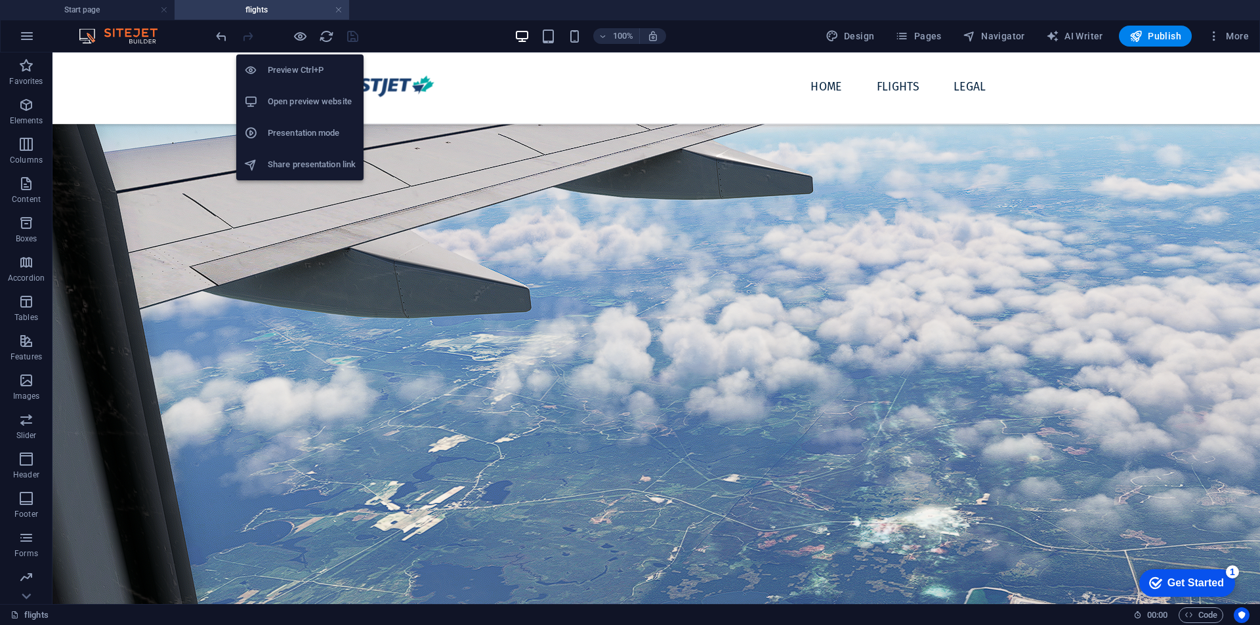
drag, startPoint x: 294, startPoint y: 36, endPoint x: 294, endPoint y: 83, distance: 46.6
click at [294, 36] on icon "button" at bounding box center [300, 36] width 15 height 15
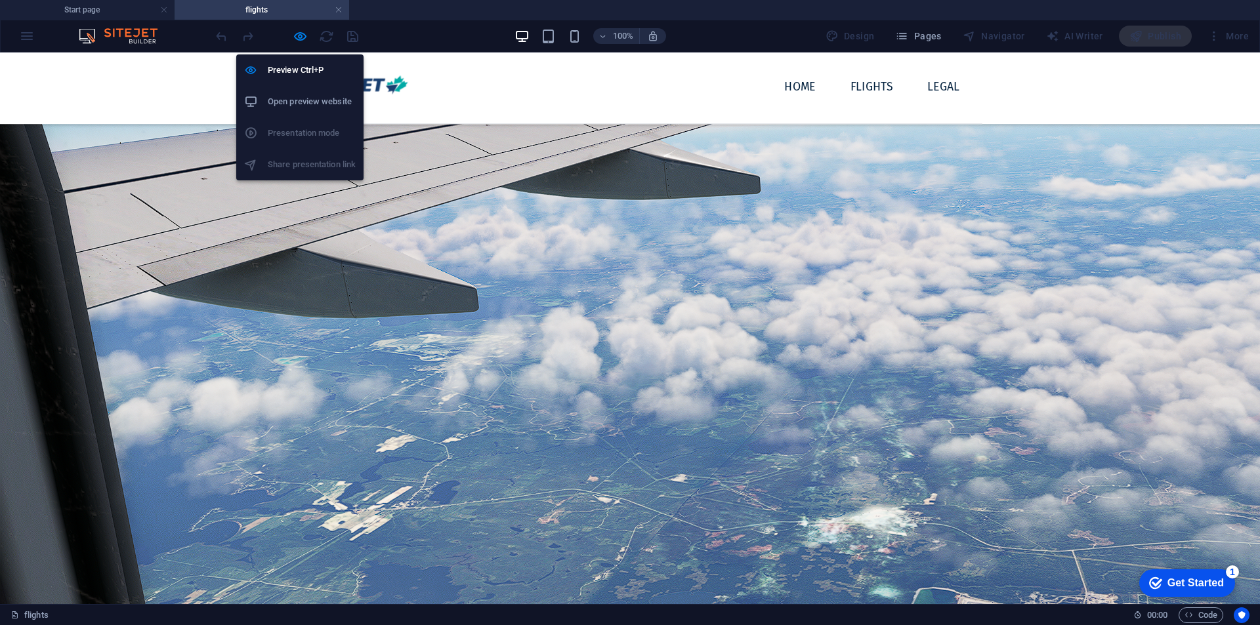
scroll to position [409, 0]
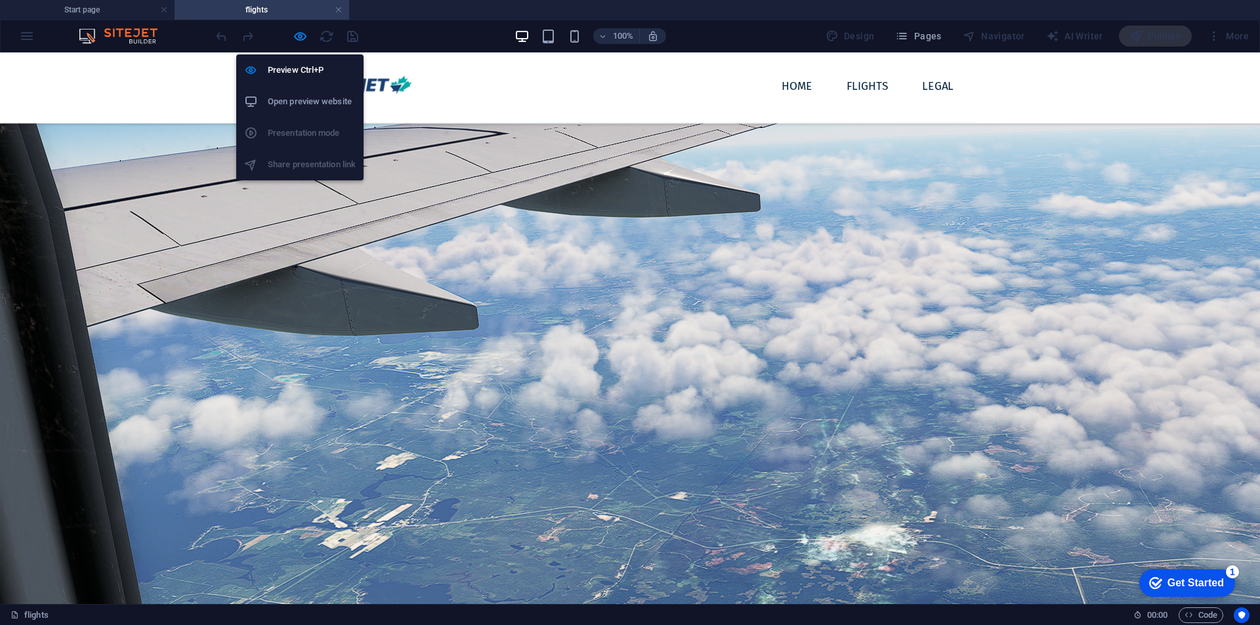
click at [310, 98] on h6 "Open preview website" at bounding box center [312, 102] width 88 height 16
click at [299, 104] on h6 "Open preview website" at bounding box center [312, 102] width 88 height 16
click at [297, 37] on icon "button" at bounding box center [300, 36] width 15 height 15
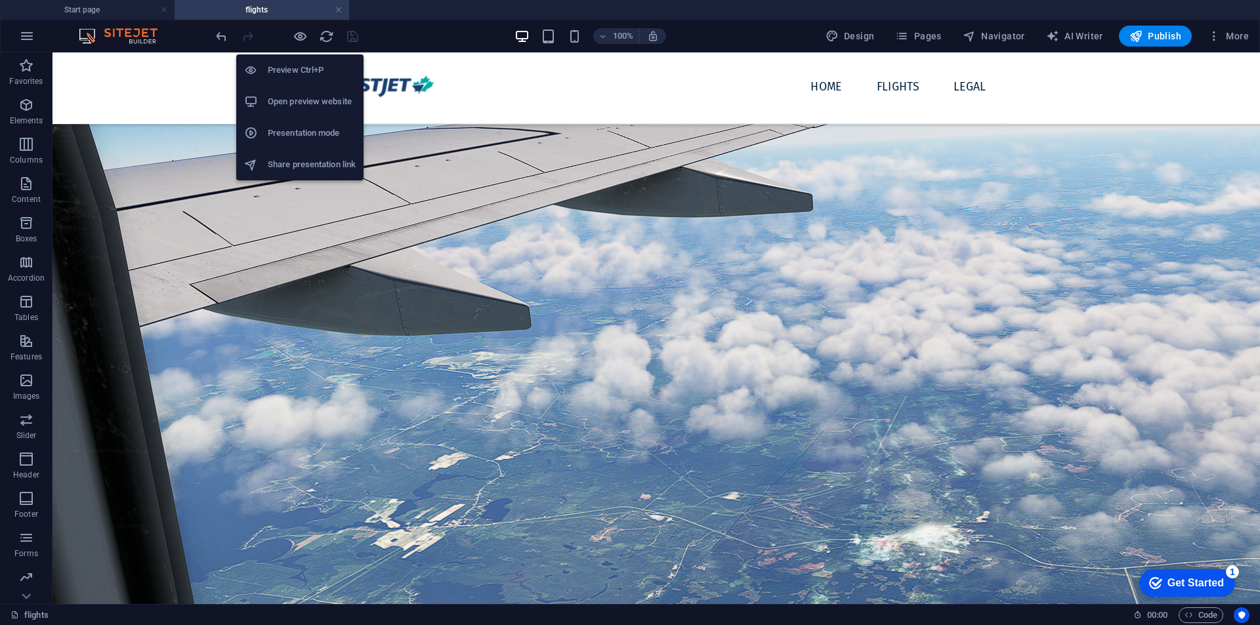
scroll to position [427, 0]
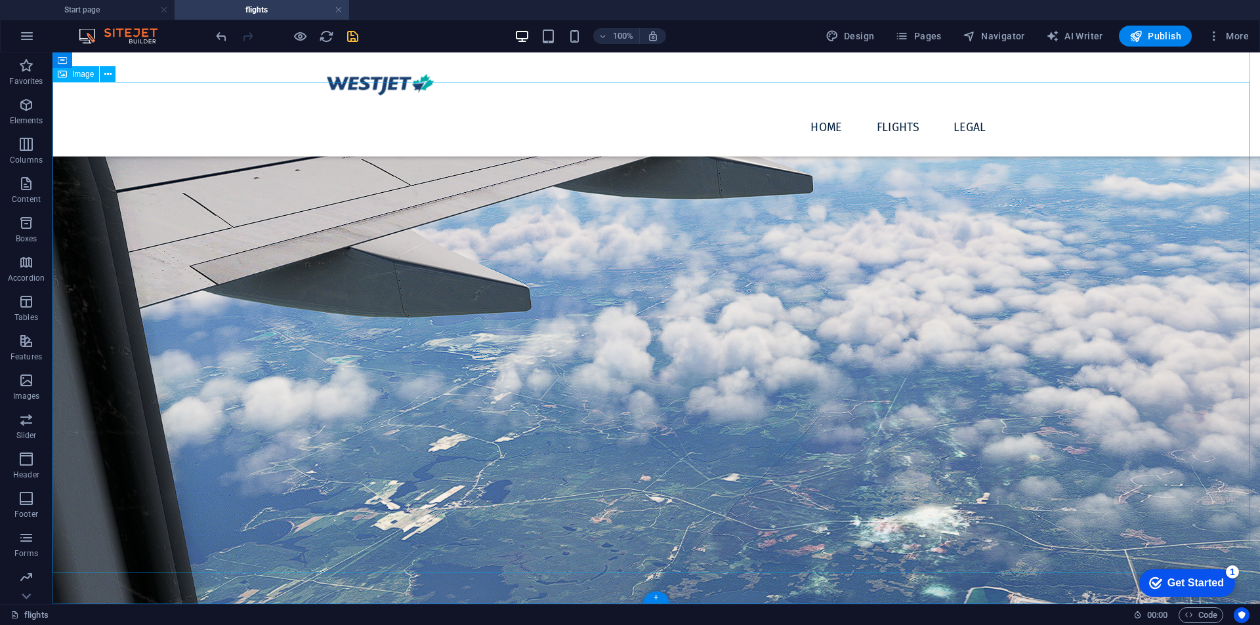
scroll to position [70, 0]
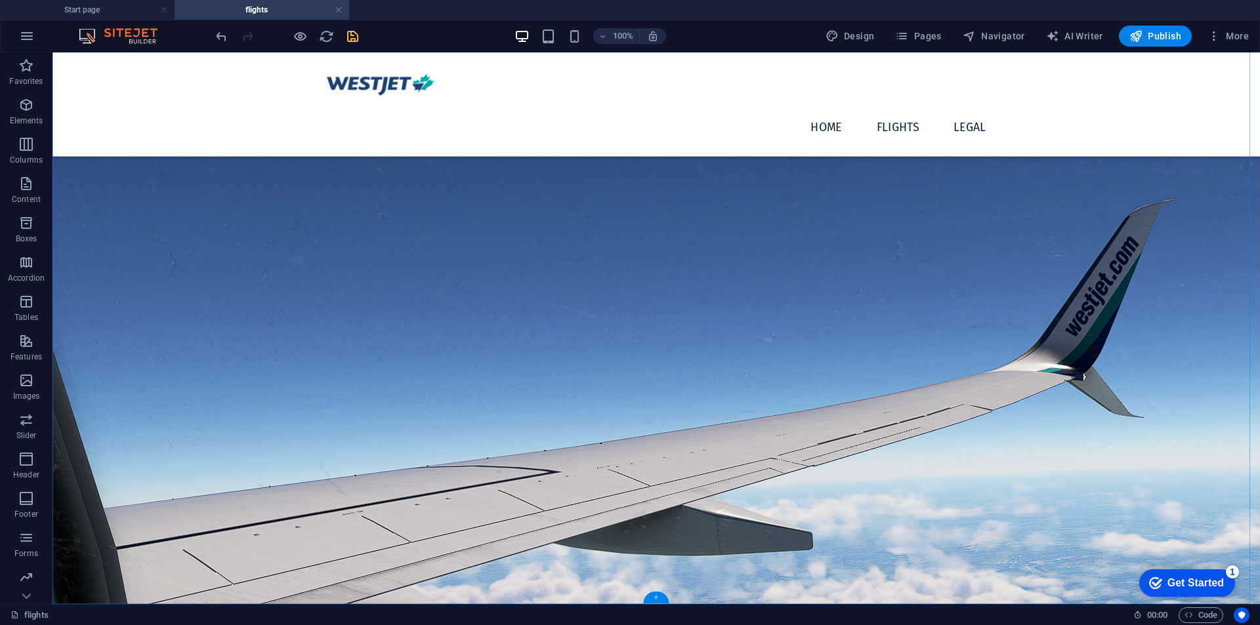
drag, startPoint x: 651, startPoint y: 596, endPoint x: 378, endPoint y: 543, distance: 278.0
click at [651, 596] on div "+" at bounding box center [656, 598] width 26 height 12
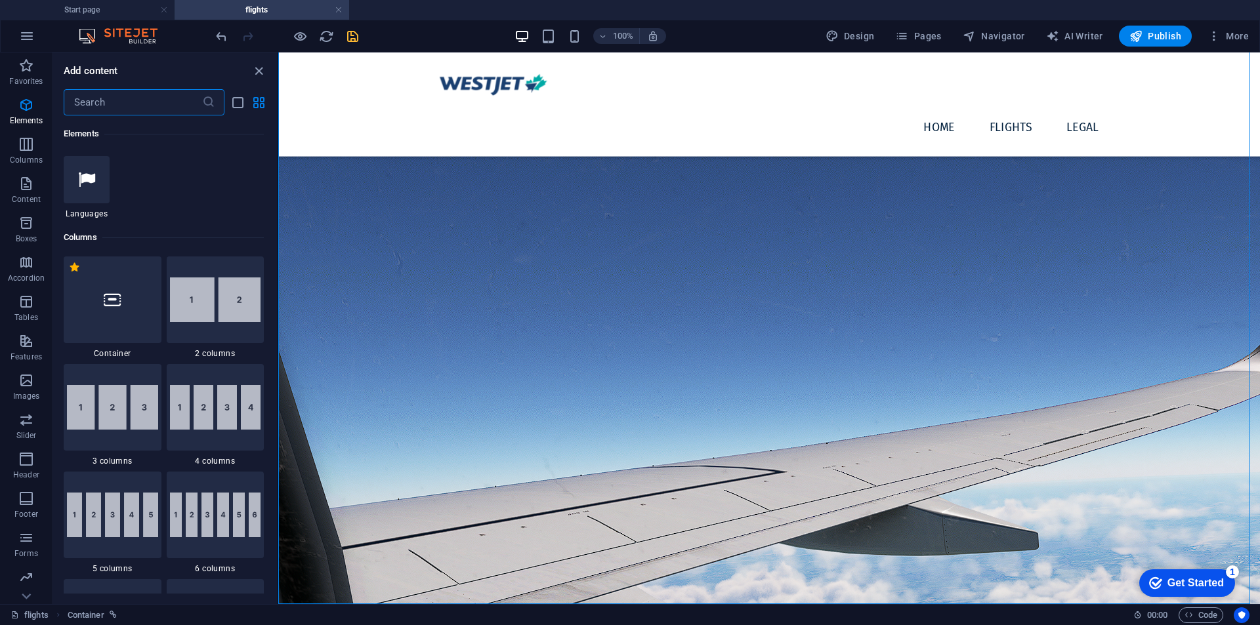
scroll to position [109, 0]
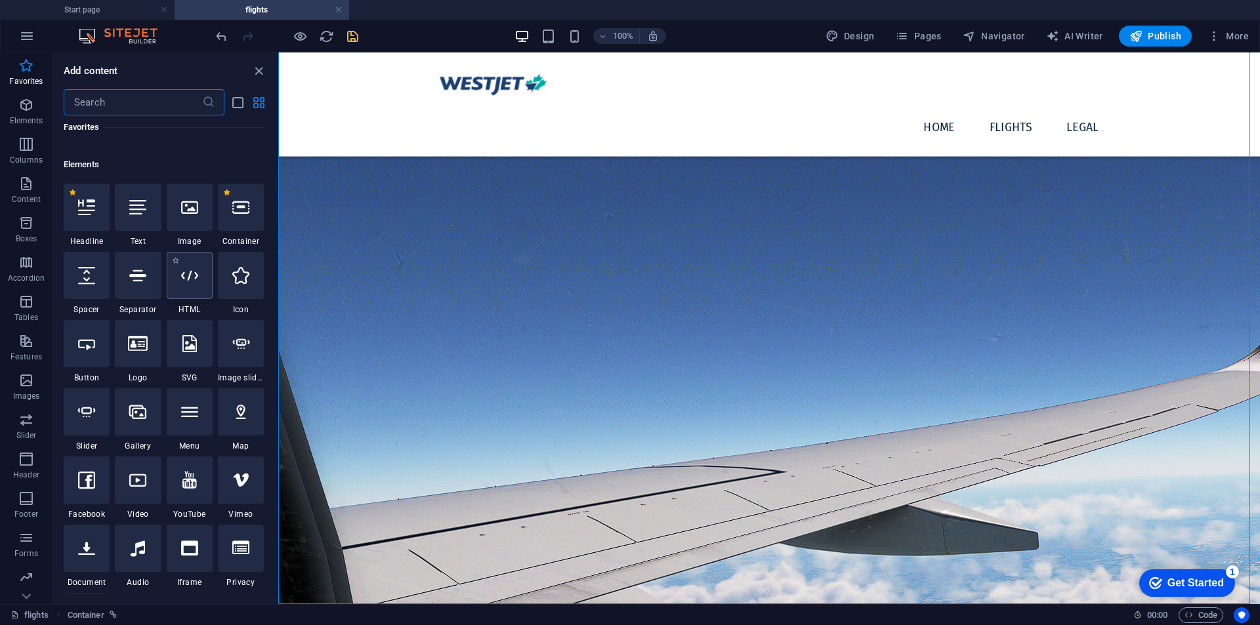
click at [182, 285] on div at bounding box center [190, 275] width 46 height 47
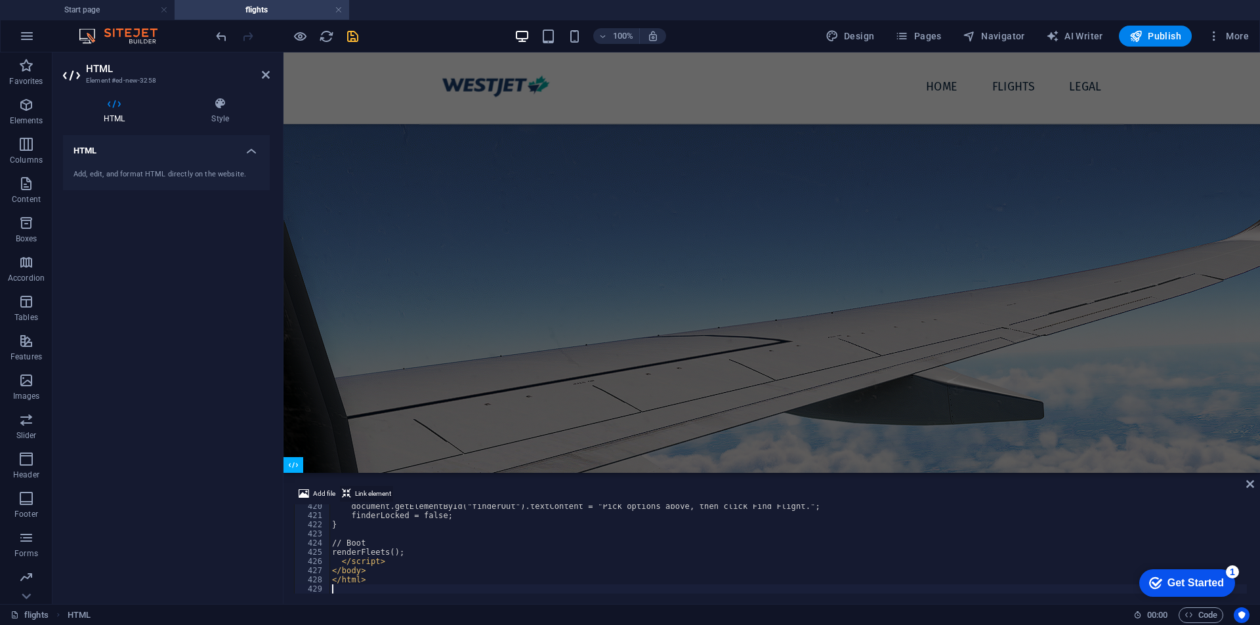
scroll to position [201, 0]
click at [1255, 485] on div "Add file Link element 420 421 422 423 424 425 426 427 428 429 document . getEle…" at bounding box center [772, 540] width 977 height 129
click at [1251, 484] on icon at bounding box center [1250, 484] width 8 height 11
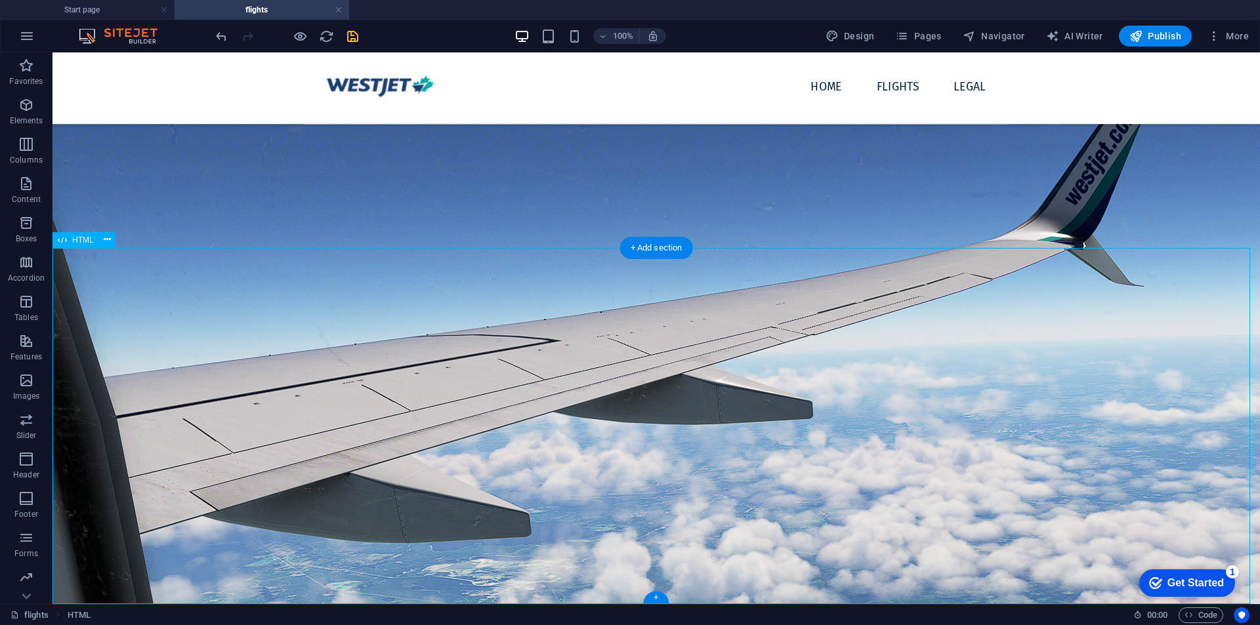
scroll to position [427, 0]
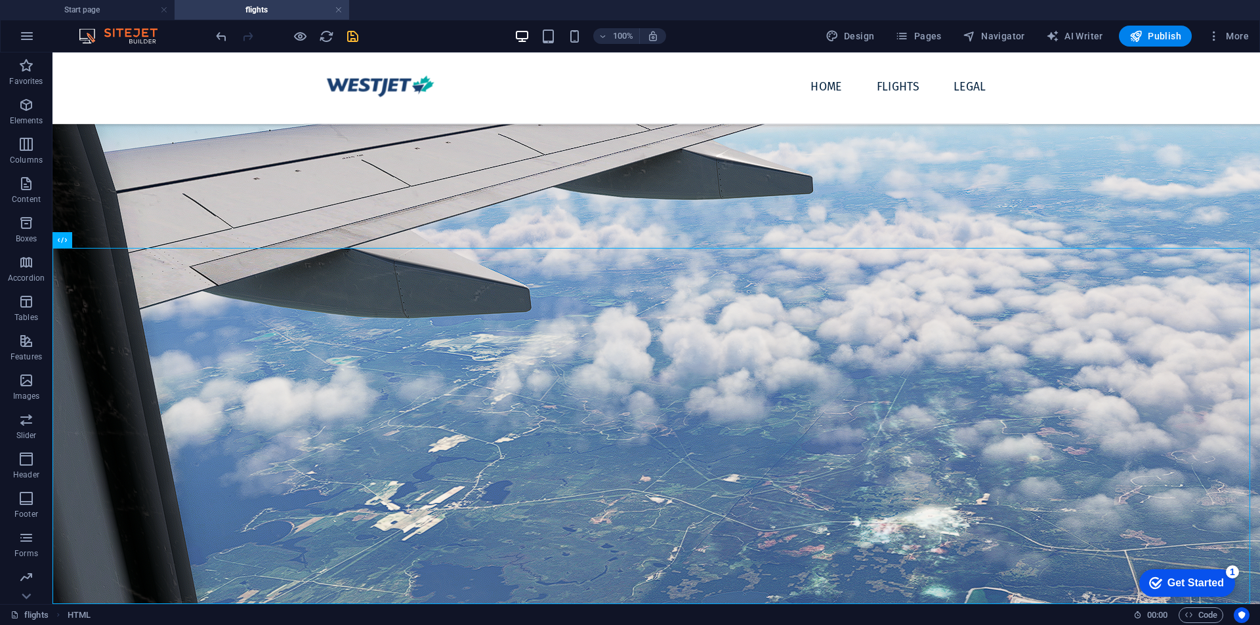
click at [366, 36] on div "100% Design Pages Navigator AI Writer Publish More" at bounding box center [733, 36] width 1041 height 21
click at [352, 43] on icon "save" at bounding box center [352, 36] width 15 height 15
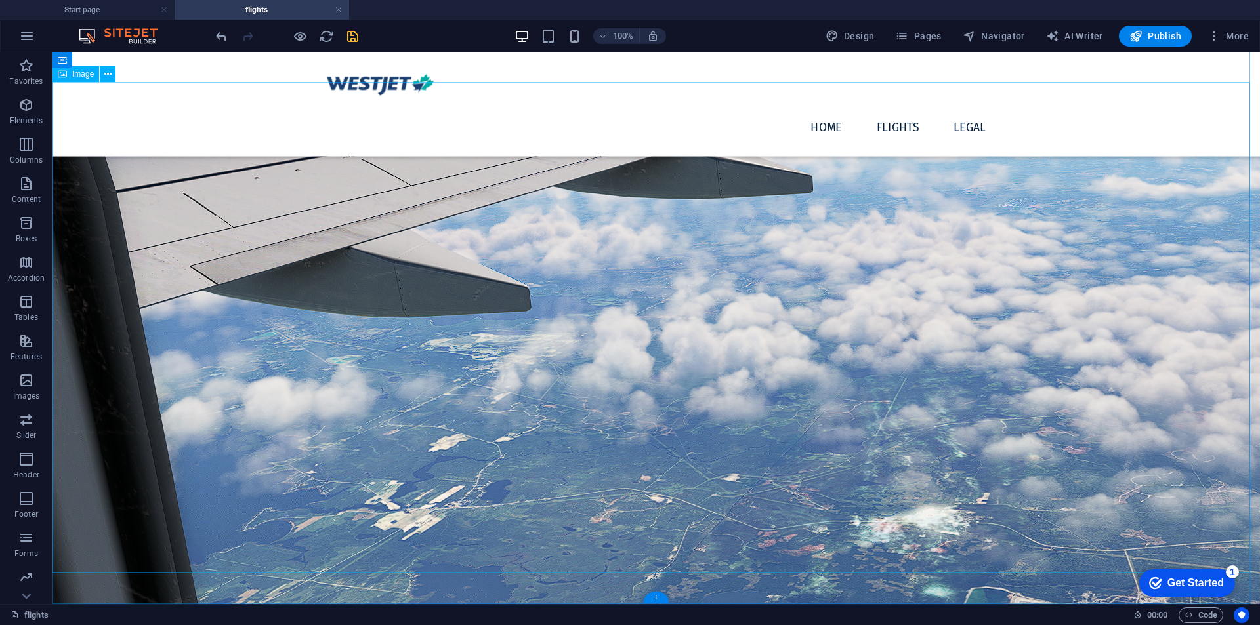
scroll to position [70, 0]
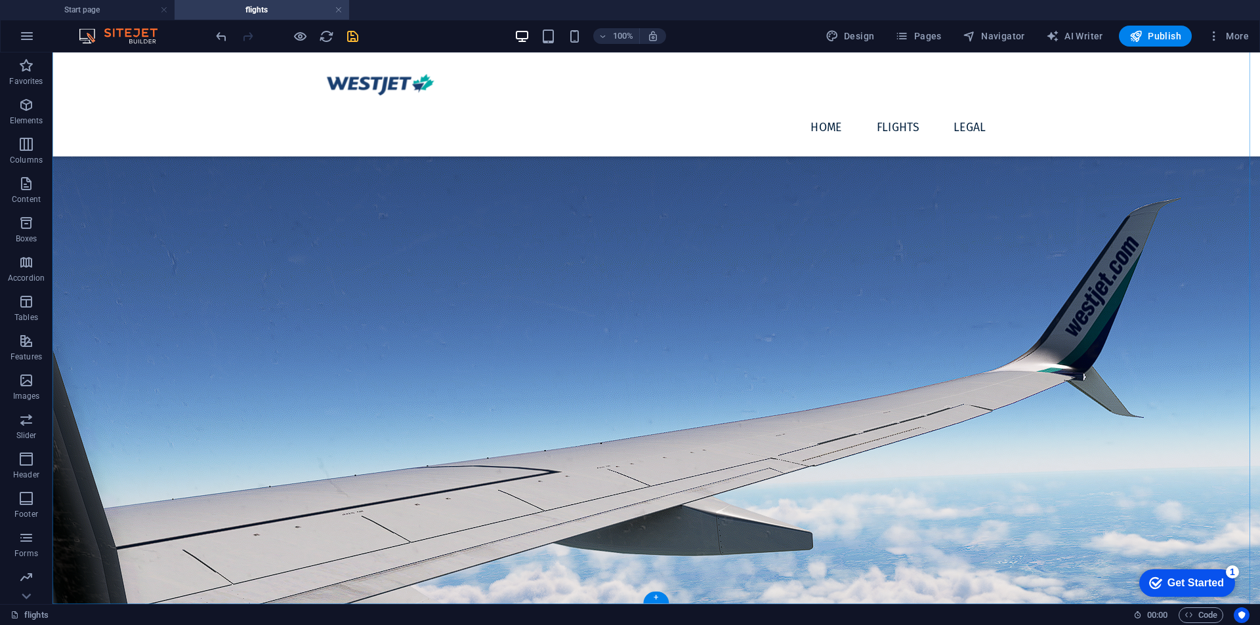
click at [652, 597] on div "+" at bounding box center [656, 598] width 26 height 12
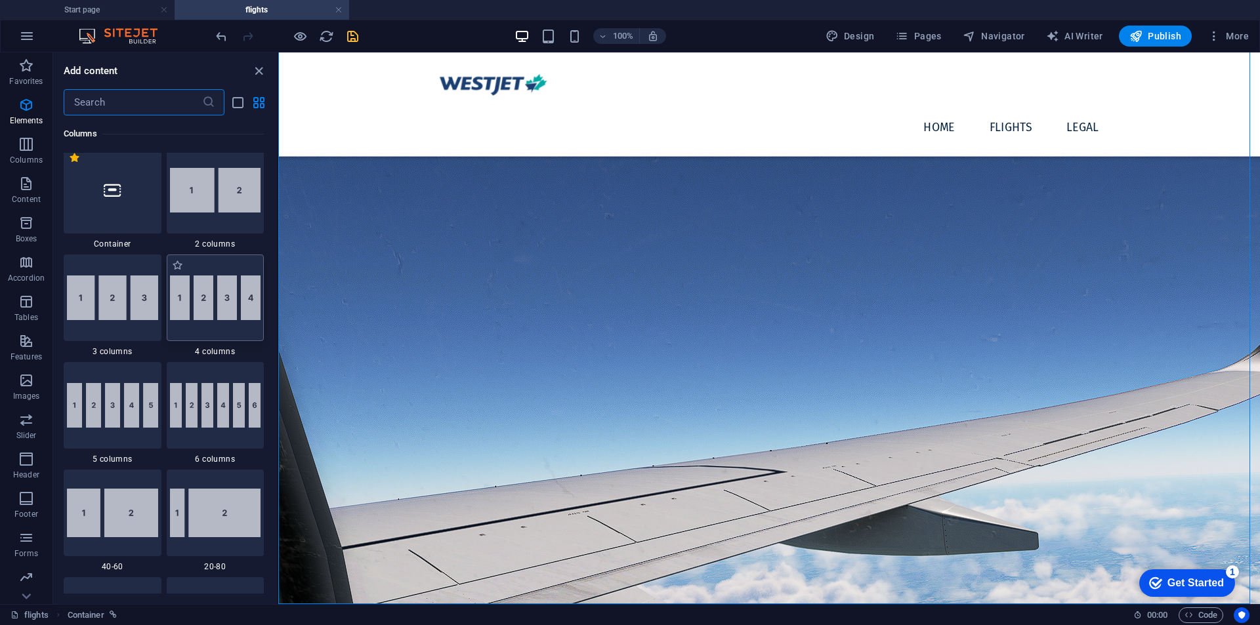
scroll to position [0, 0]
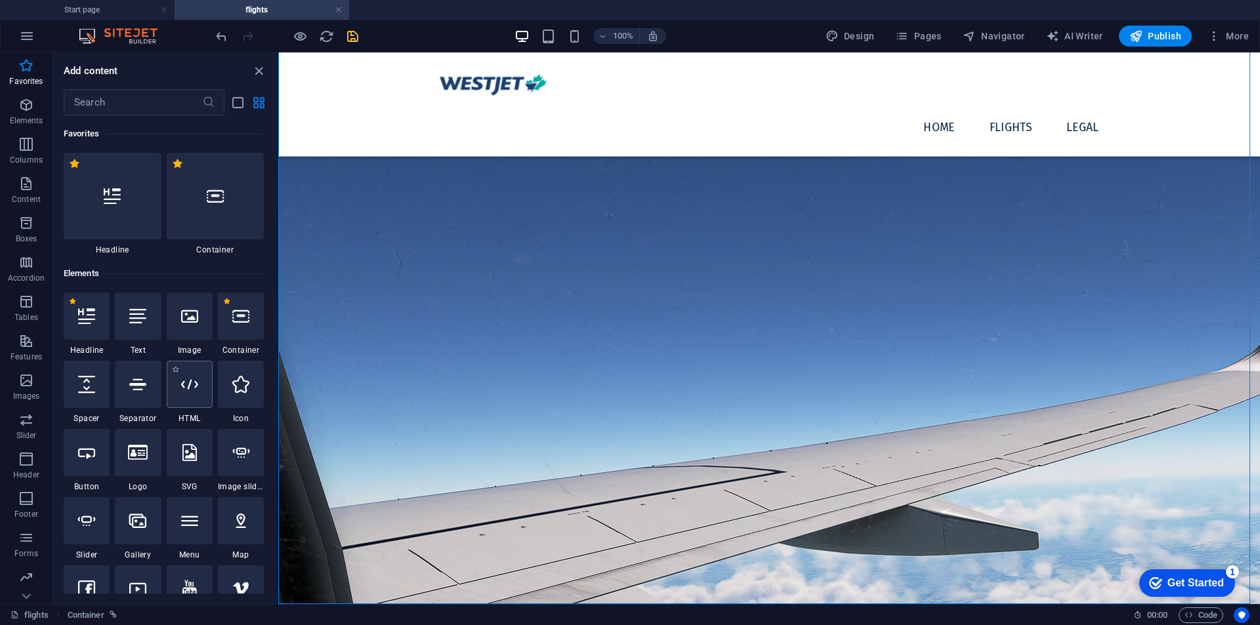
click at [188, 401] on div at bounding box center [190, 384] width 46 height 47
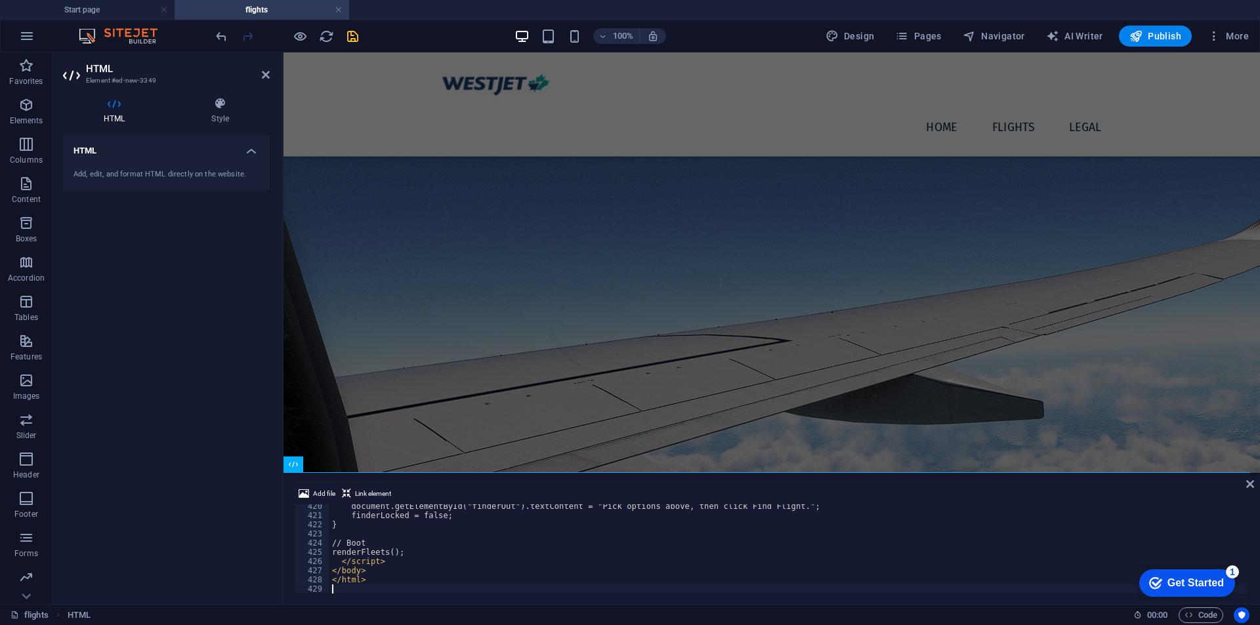
scroll to position [201, 0]
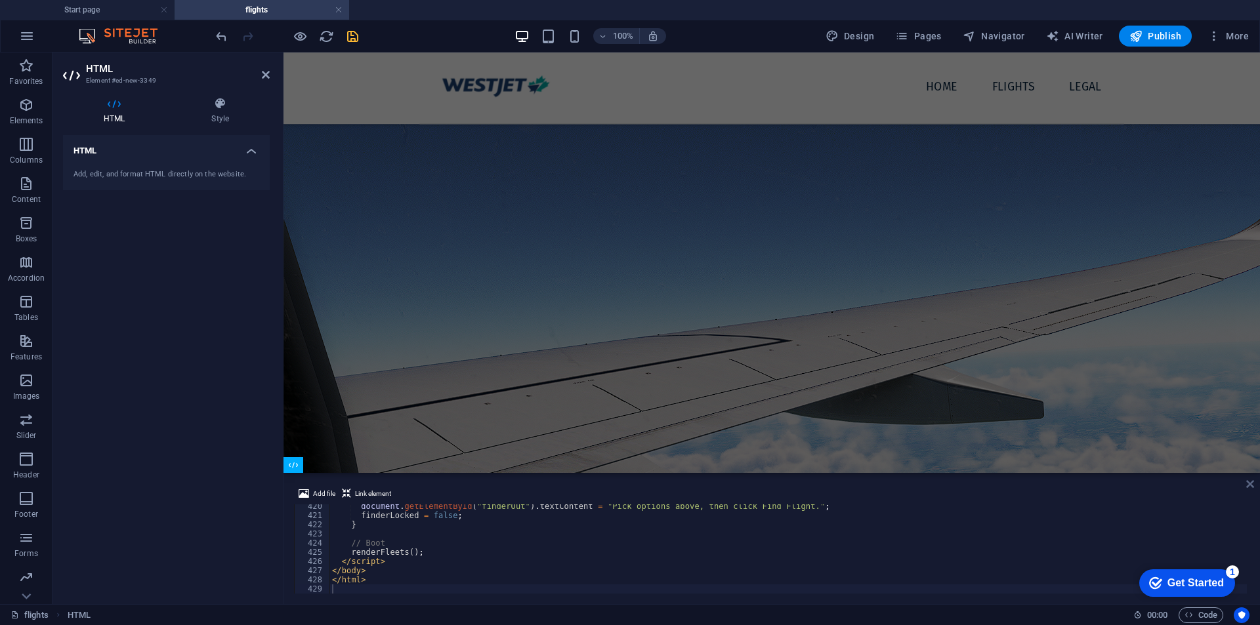
drag, startPoint x: 1246, startPoint y: 483, endPoint x: 1194, endPoint y: 431, distance: 74.2
click at [1246, 483] on icon at bounding box center [1250, 484] width 8 height 11
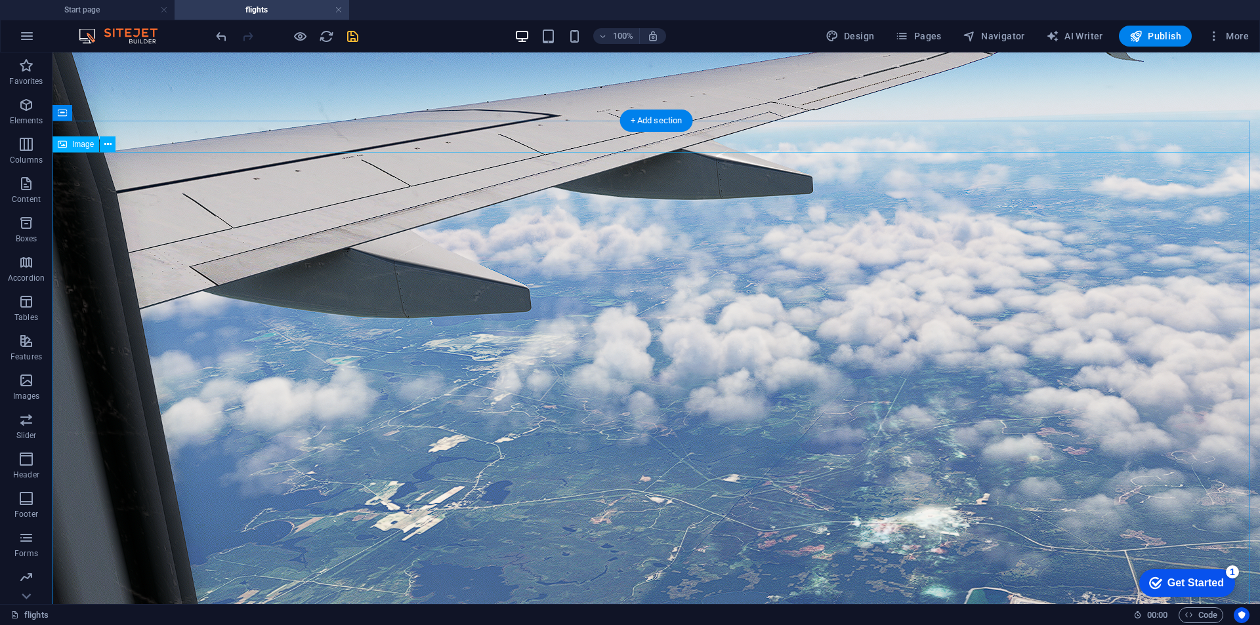
scroll to position [0, 0]
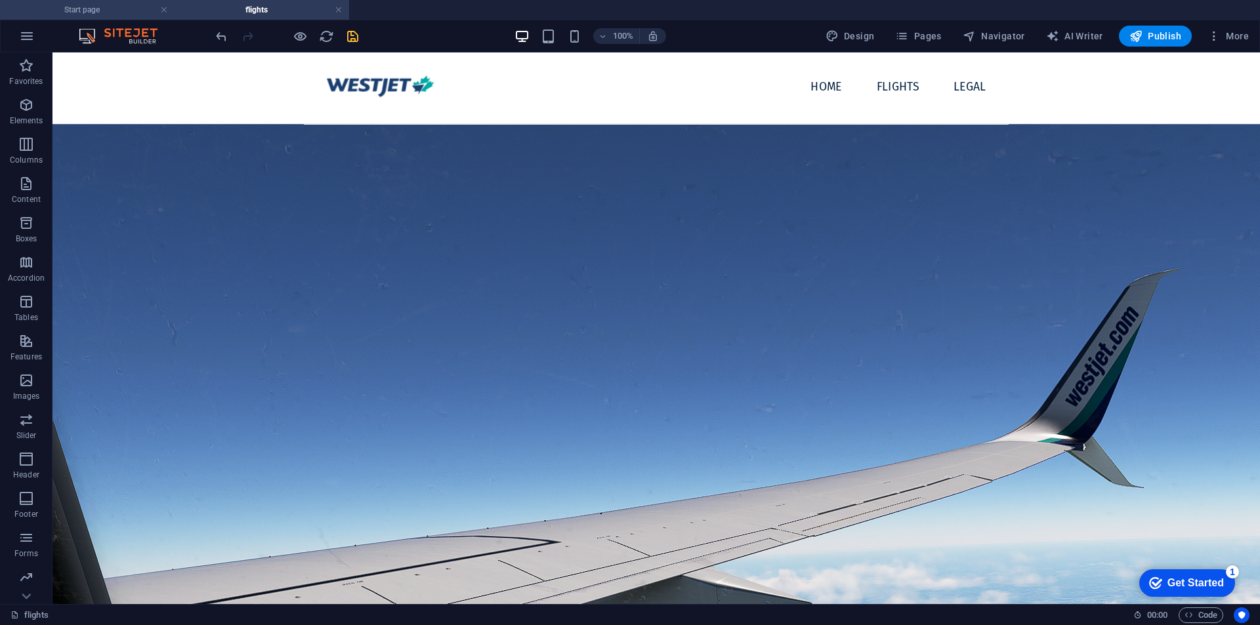
click at [79, 9] on h4 "Start page" at bounding box center [87, 10] width 175 height 14
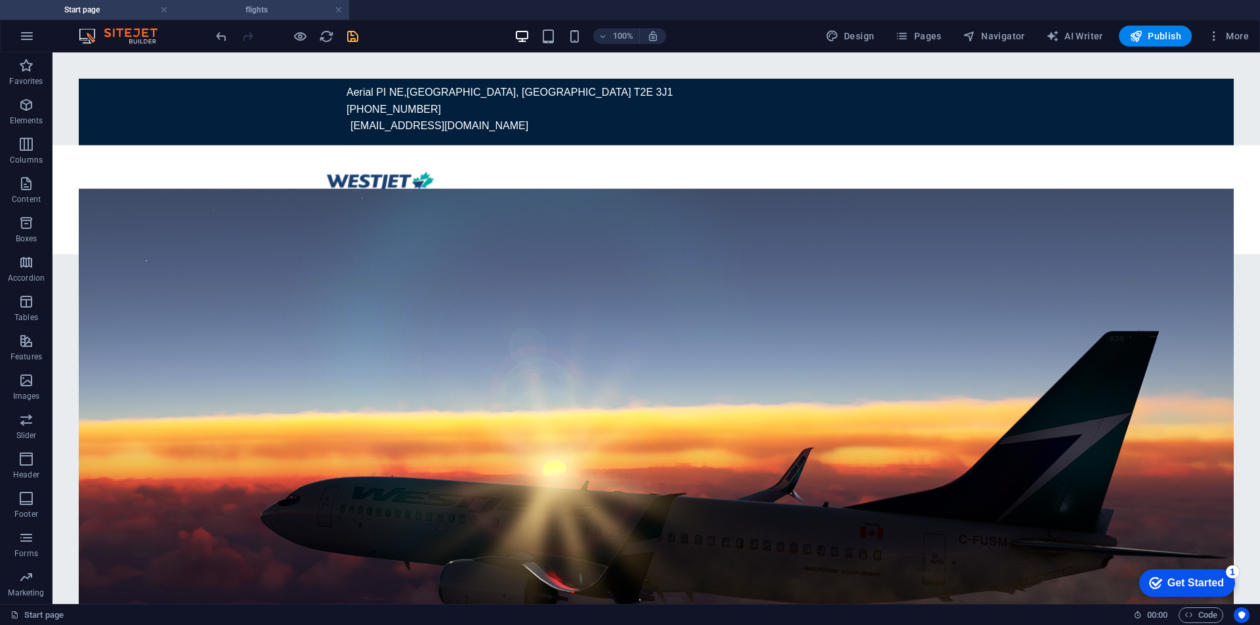
click at [295, 10] on h4 "flights" at bounding box center [262, 10] width 175 height 14
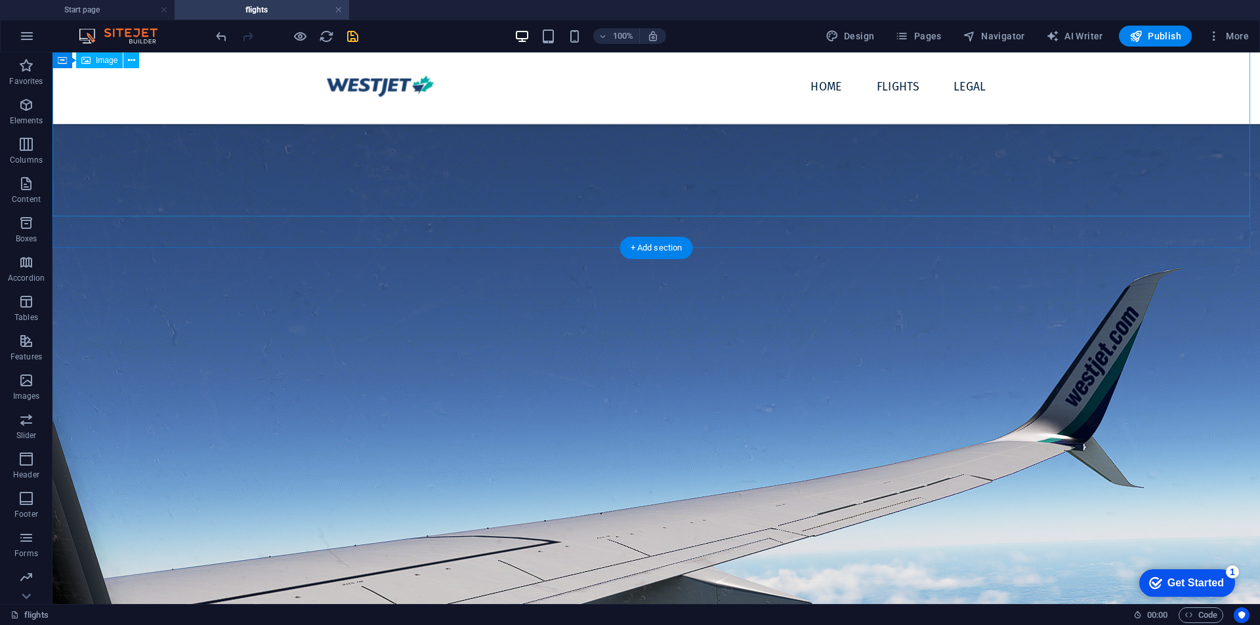
scroll to position [427, 0]
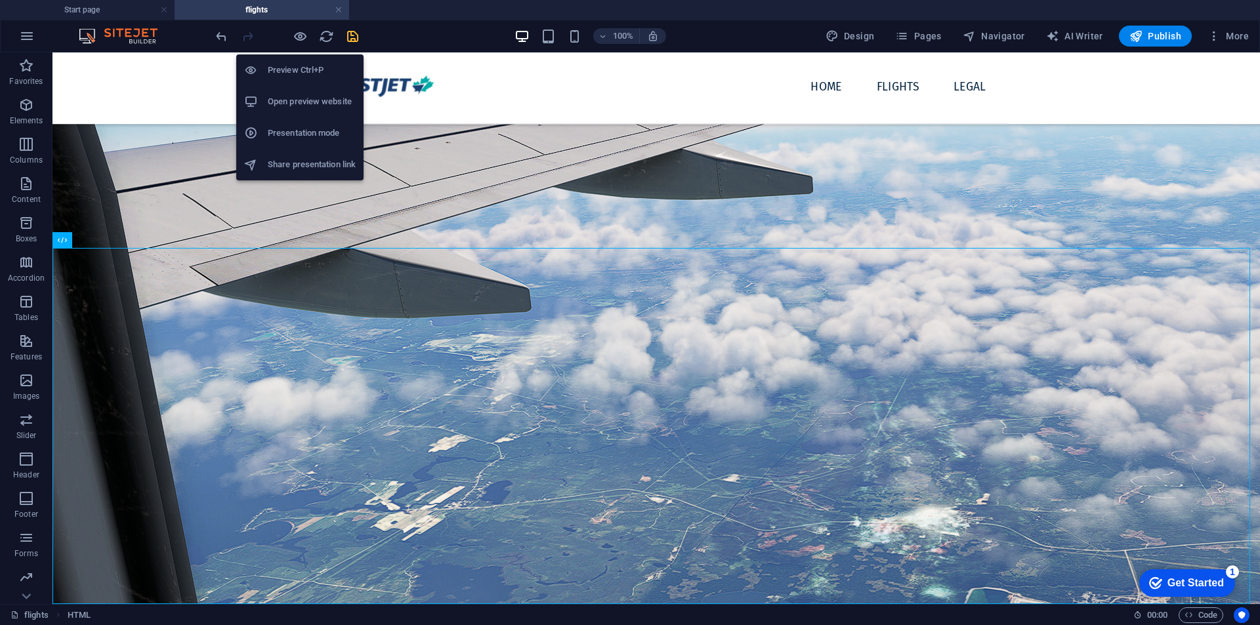
click at [315, 70] on h6 "Preview Ctrl+P" at bounding box center [312, 70] width 88 height 16
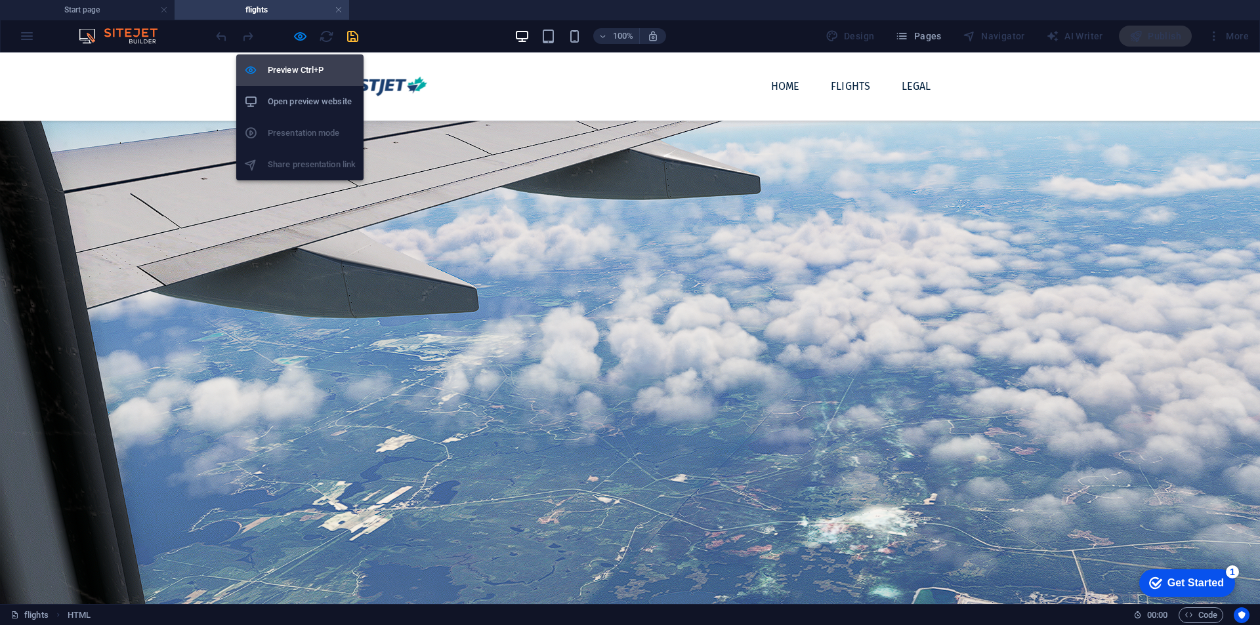
scroll to position [409, 0]
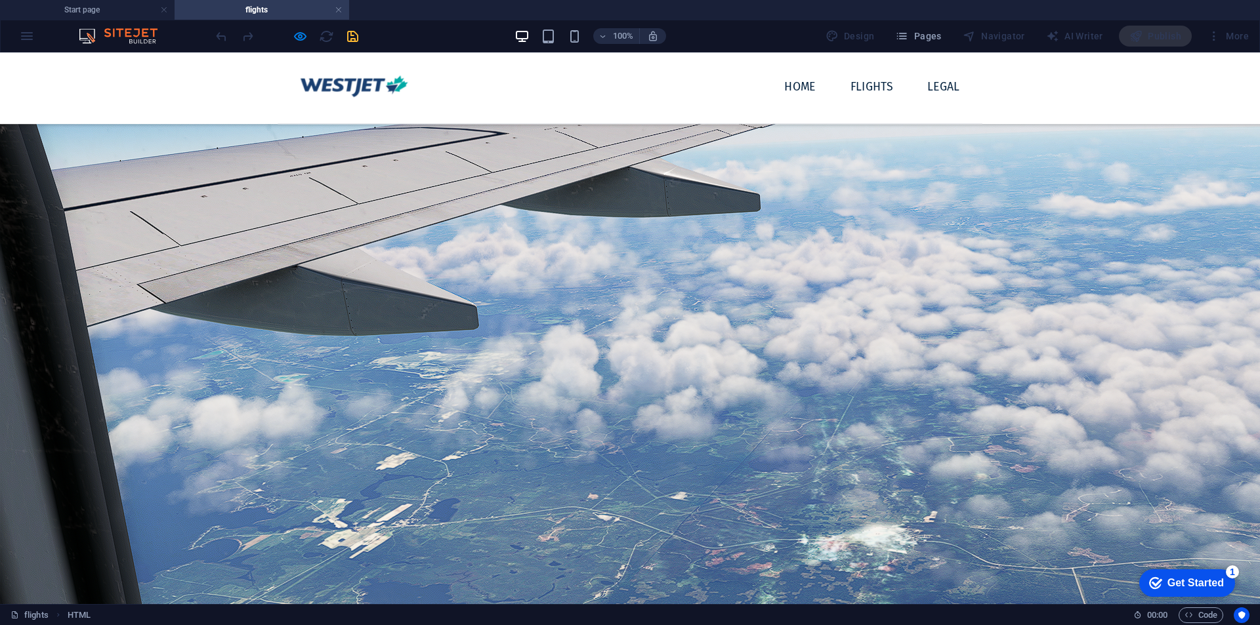
drag, startPoint x: 730, startPoint y: 284, endPoint x: 801, endPoint y: 282, distance: 71.6
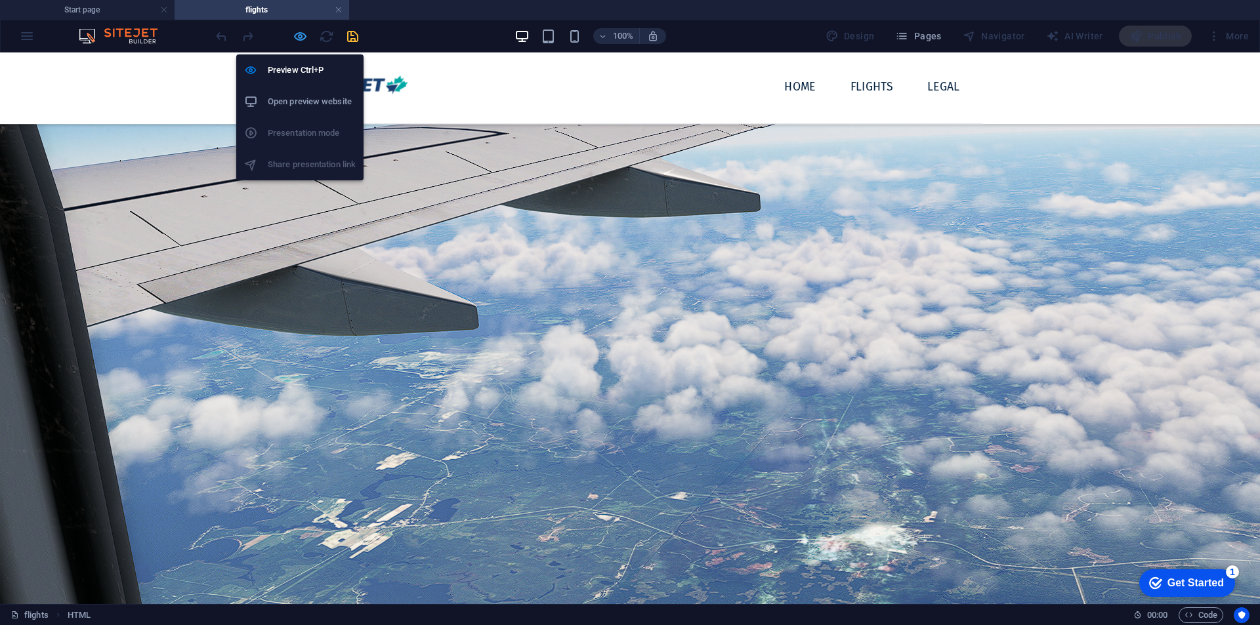
click at [307, 37] on icon "button" at bounding box center [300, 36] width 15 height 15
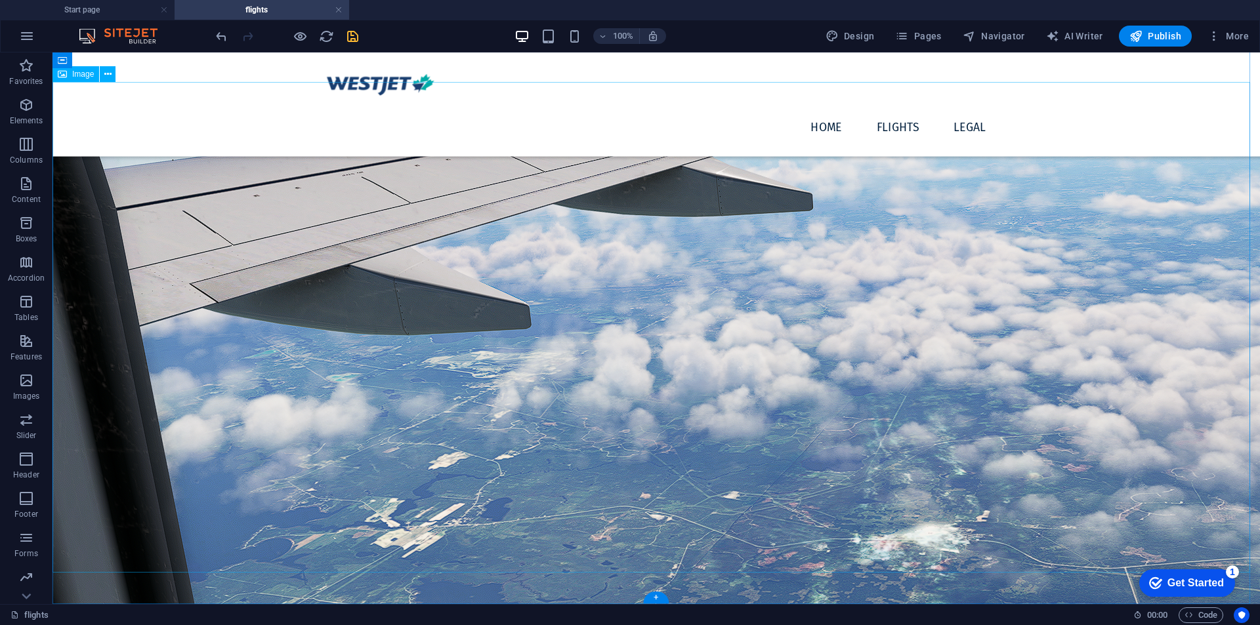
scroll to position [70, 0]
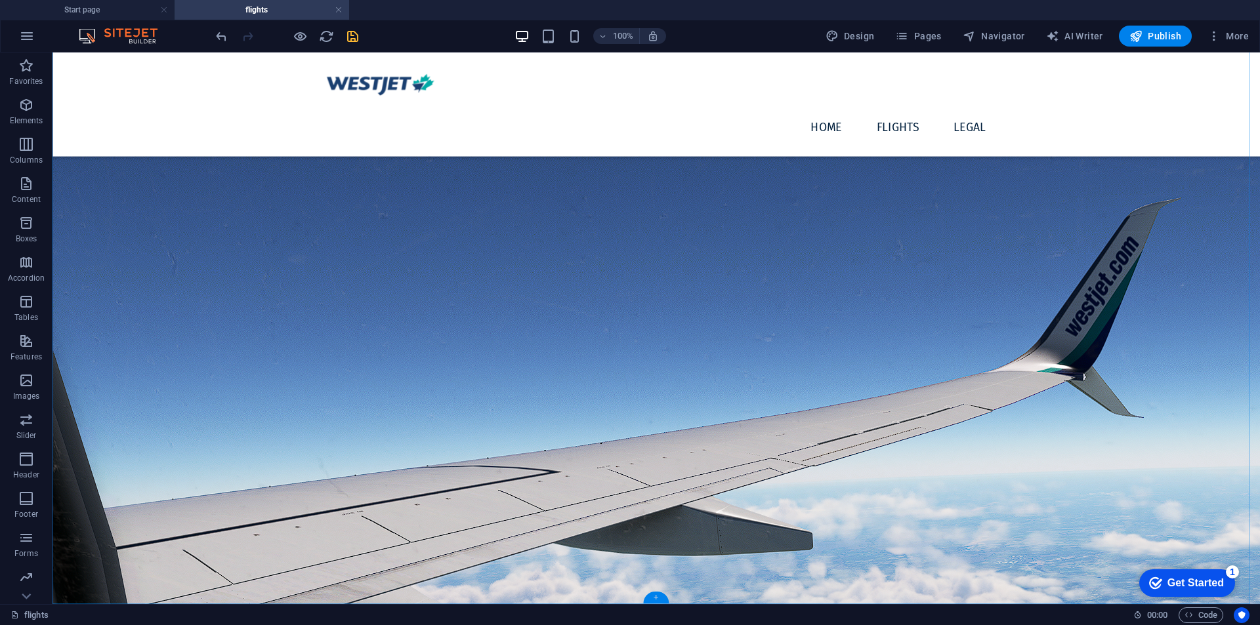
click at [660, 597] on div "+" at bounding box center [656, 598] width 26 height 12
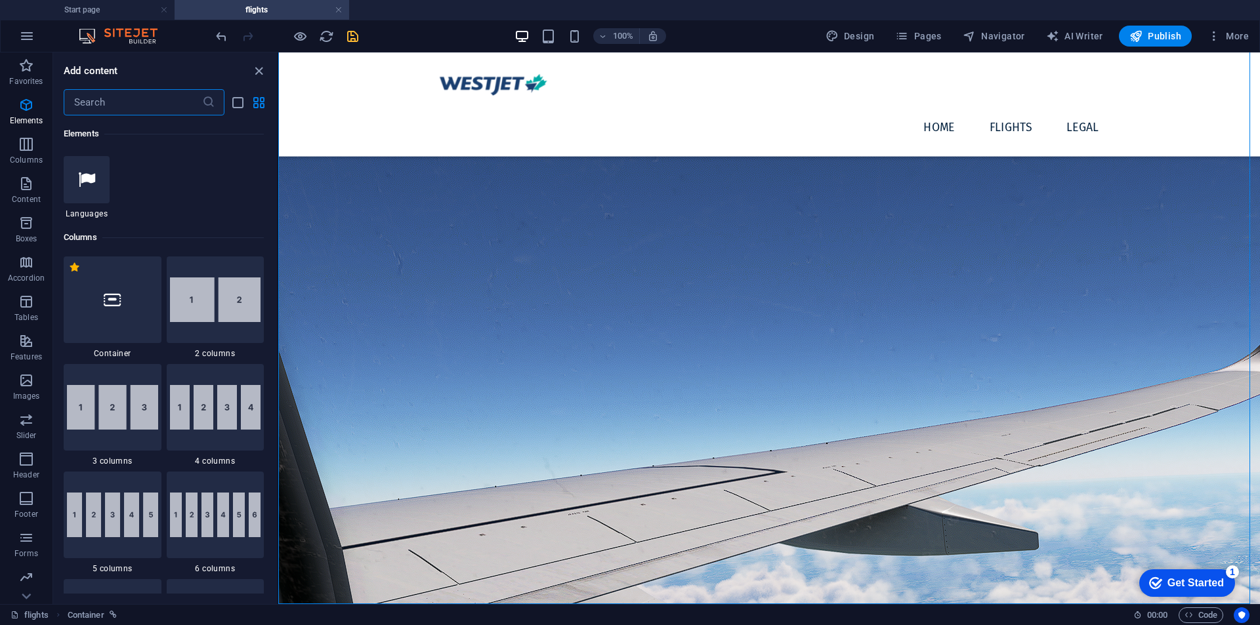
scroll to position [0, 0]
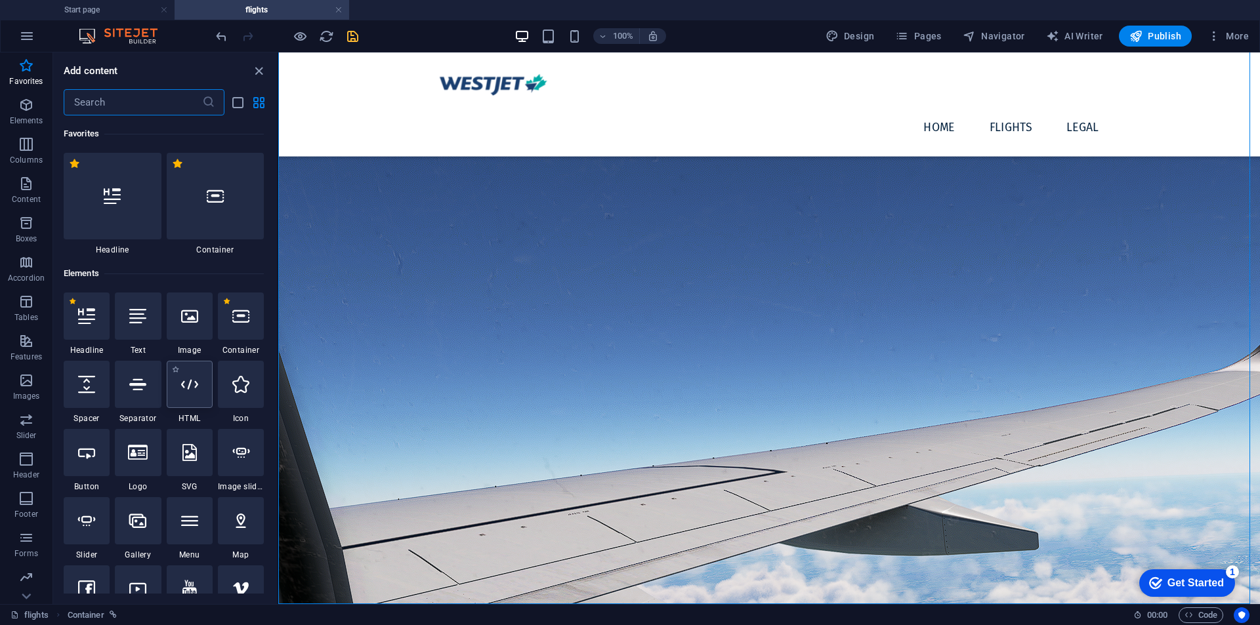
click at [188, 390] on icon at bounding box center [189, 384] width 17 height 17
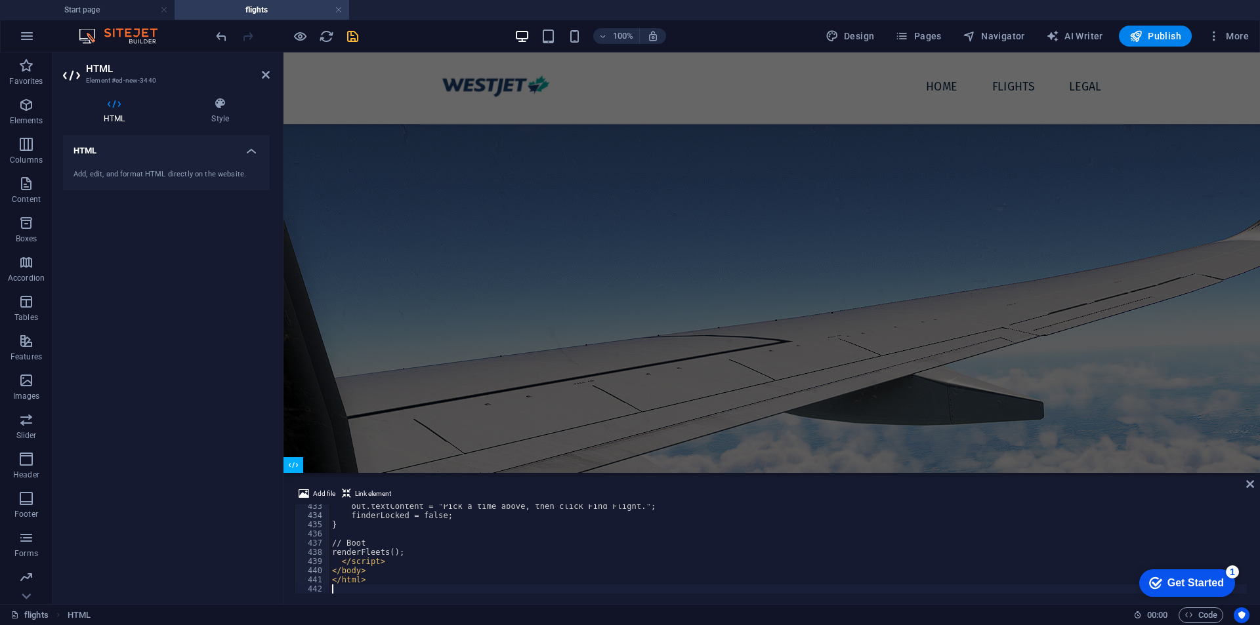
scroll to position [201, 0]
drag, startPoint x: 1528, startPoint y: 526, endPoint x: 1245, endPoint y: 472, distance: 288.0
click at [1245, 472] on div at bounding box center [772, 357] width 977 height 1013
click at [1250, 481] on icon at bounding box center [1250, 484] width 8 height 11
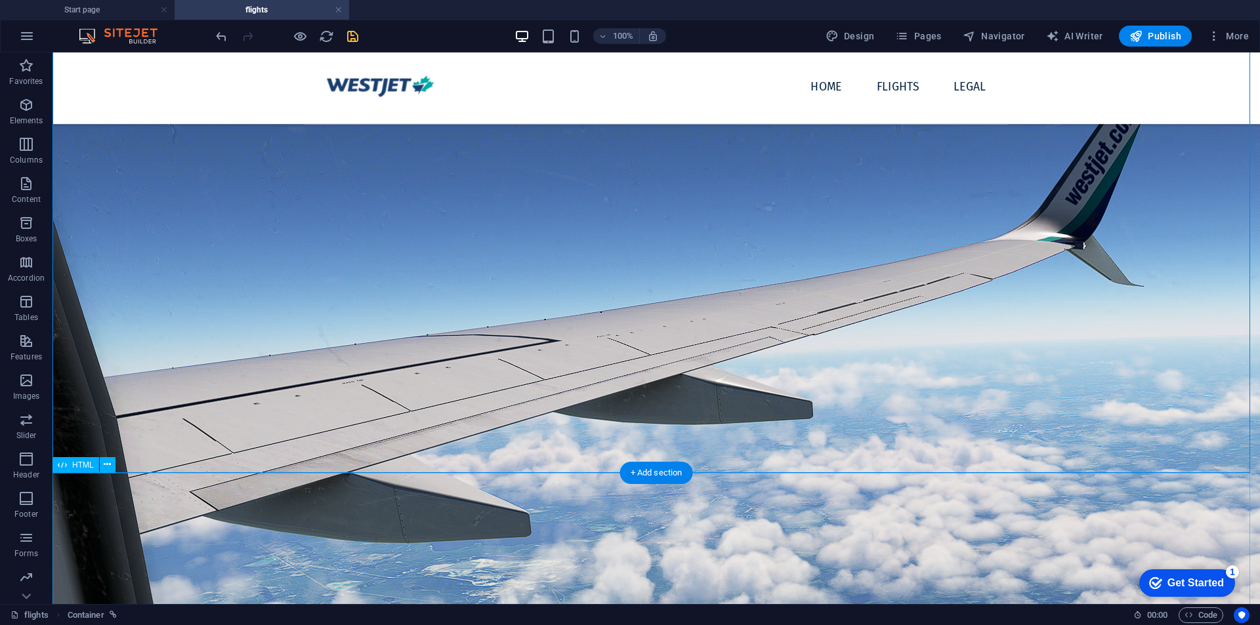
scroll to position [427, 0]
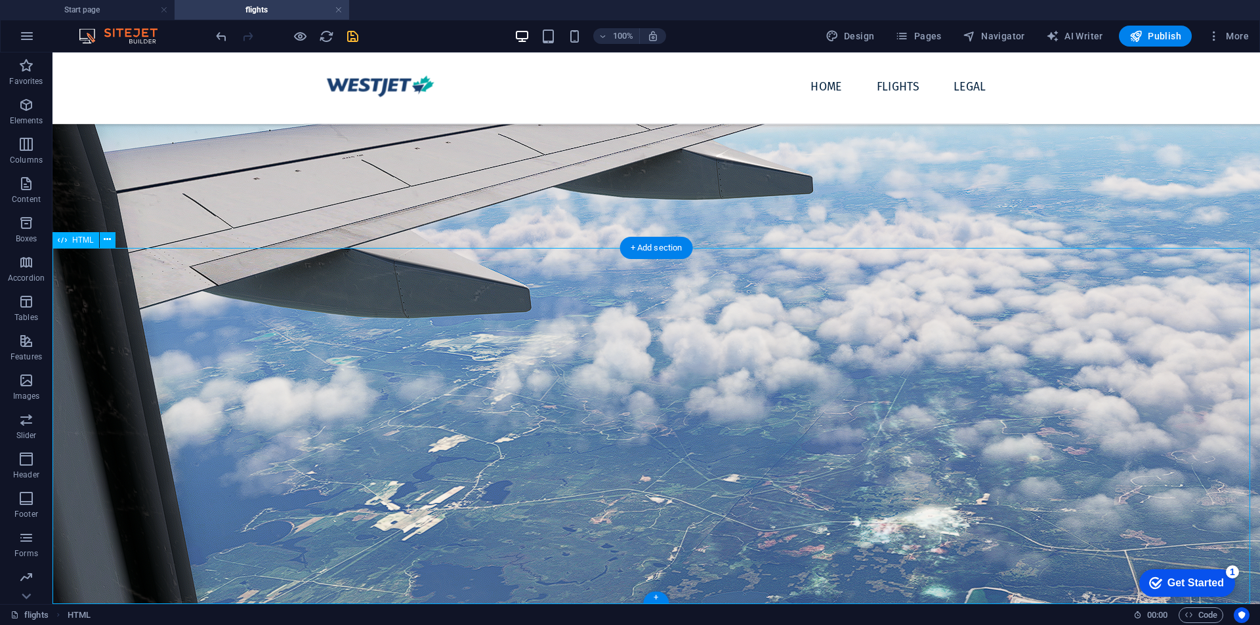
drag, startPoint x: 537, startPoint y: 421, endPoint x: 582, endPoint y: 421, distance: 44.6
click at [351, 33] on icon "save" at bounding box center [352, 36] width 15 height 15
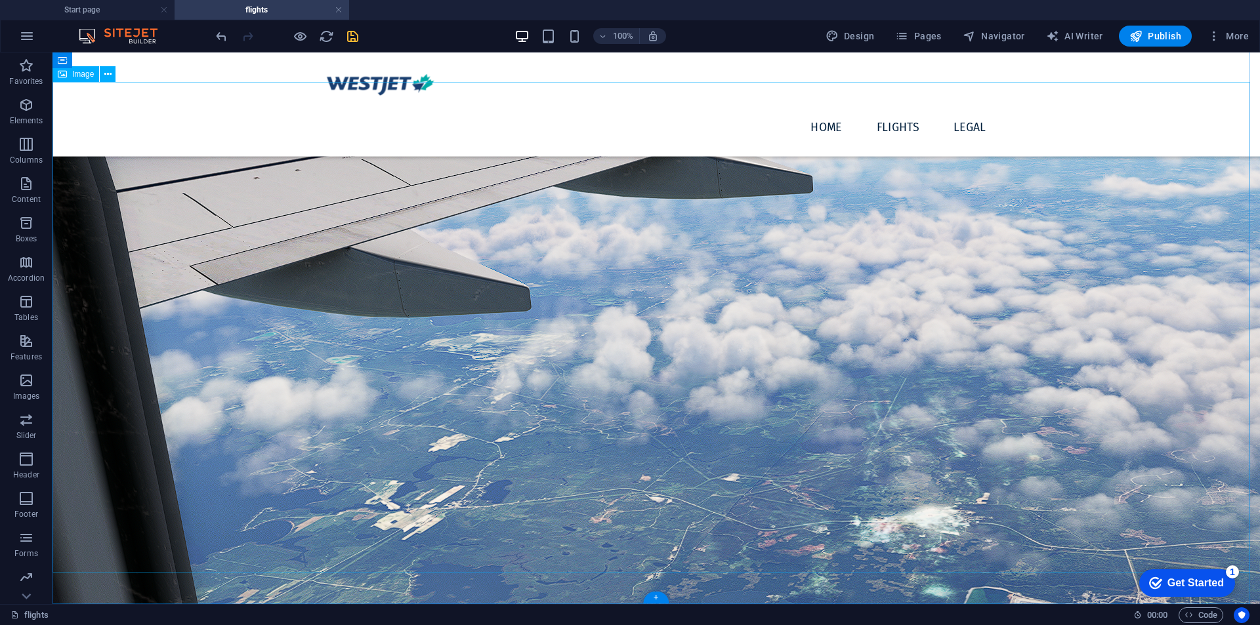
scroll to position [70, 0]
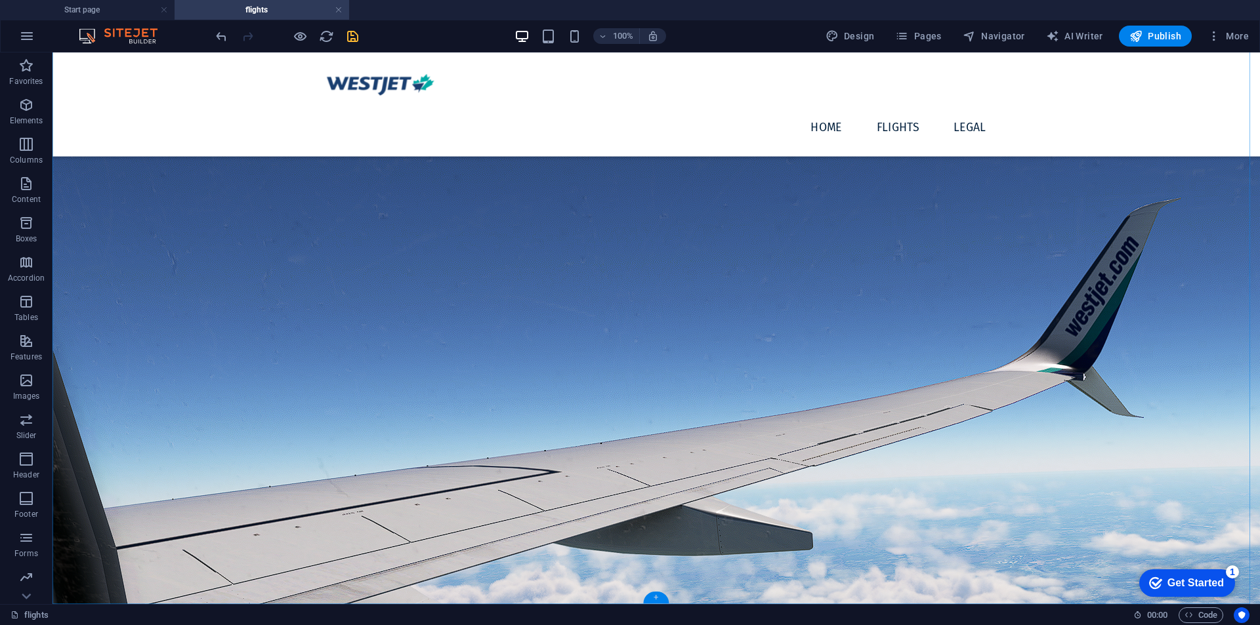
click at [654, 597] on div "+" at bounding box center [656, 598] width 26 height 12
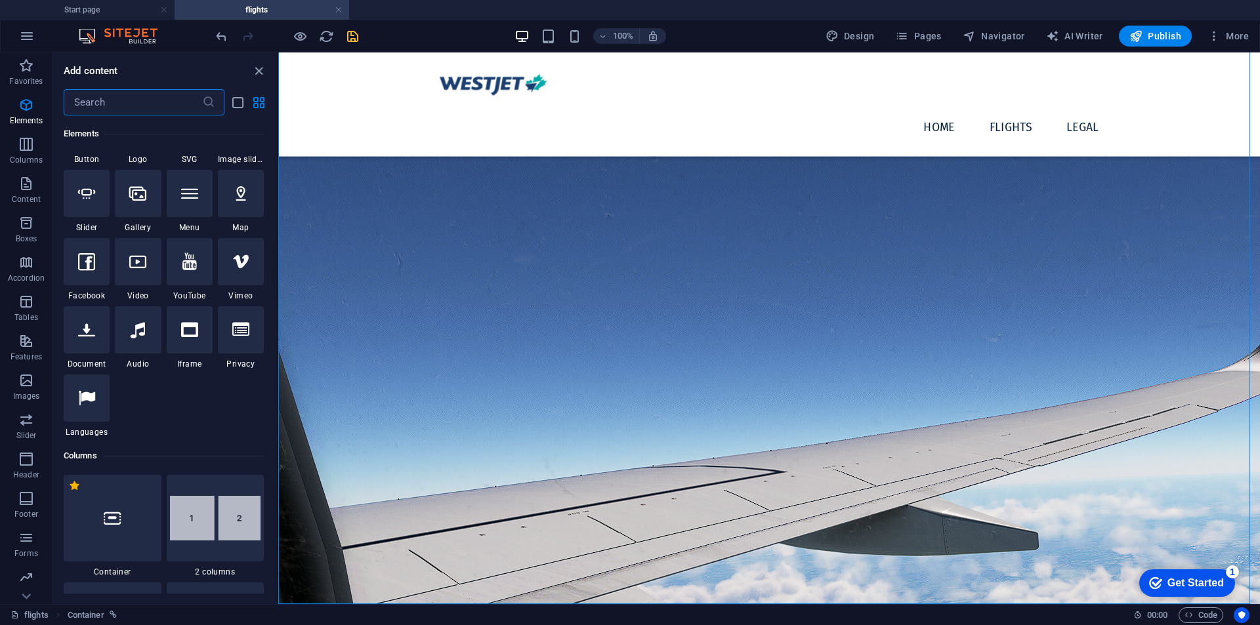
scroll to position [0, 0]
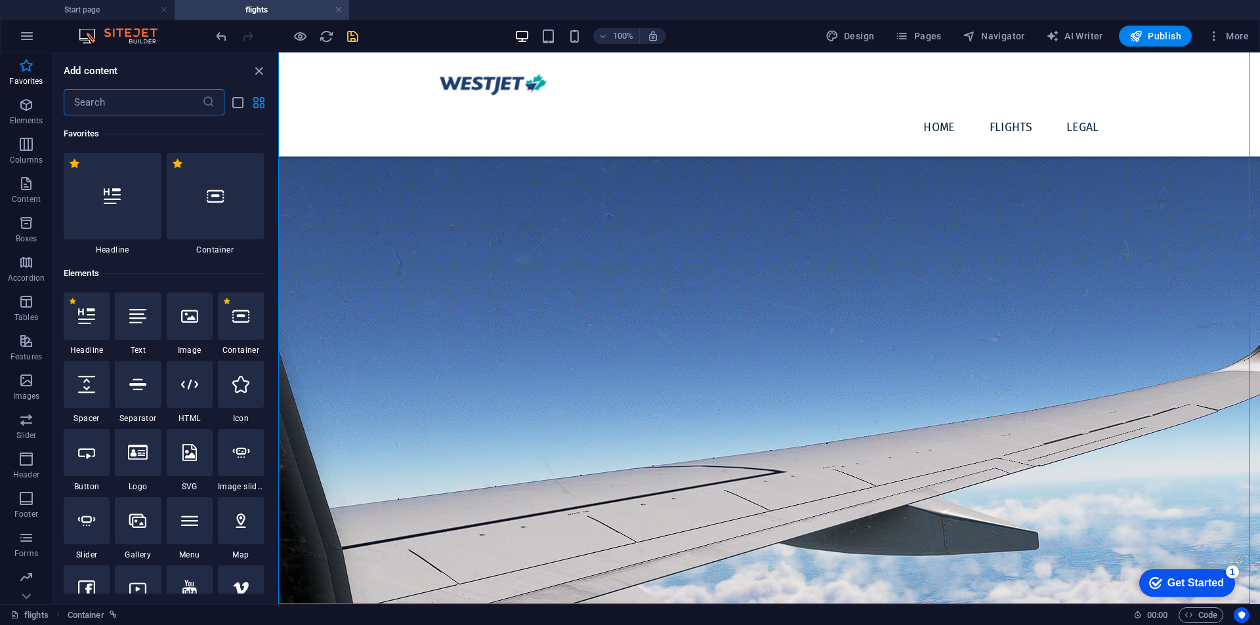
click at [208, 390] on div at bounding box center [190, 384] width 46 height 47
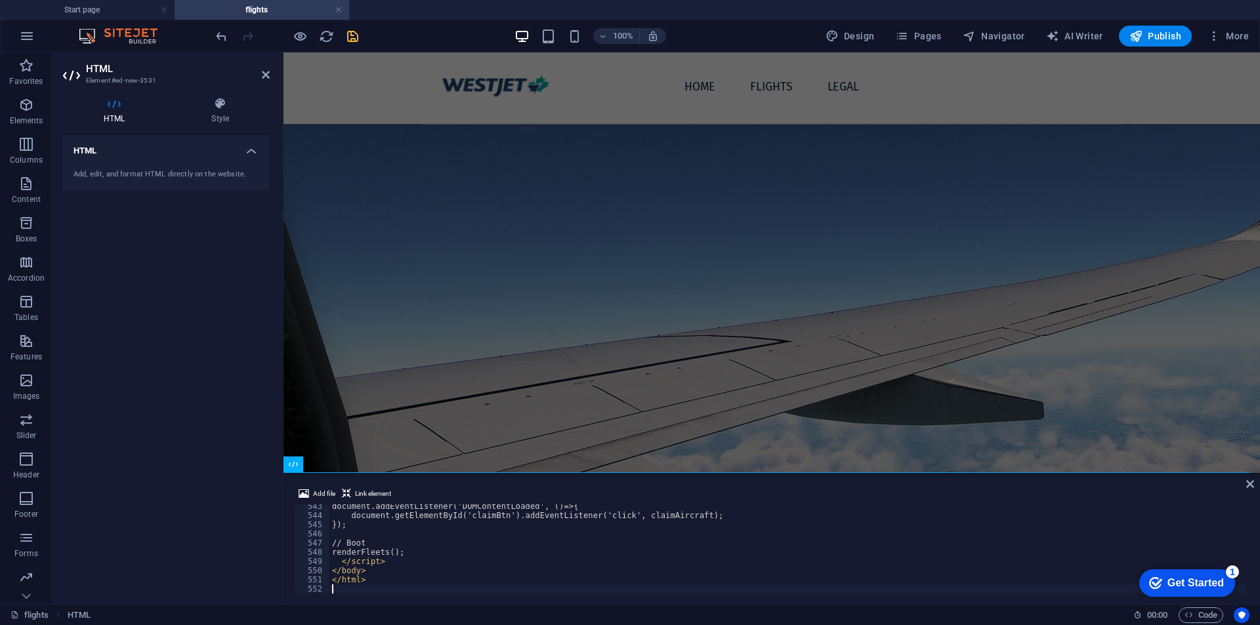
scroll to position [201, 0]
click at [1248, 484] on icon at bounding box center [1250, 484] width 8 height 11
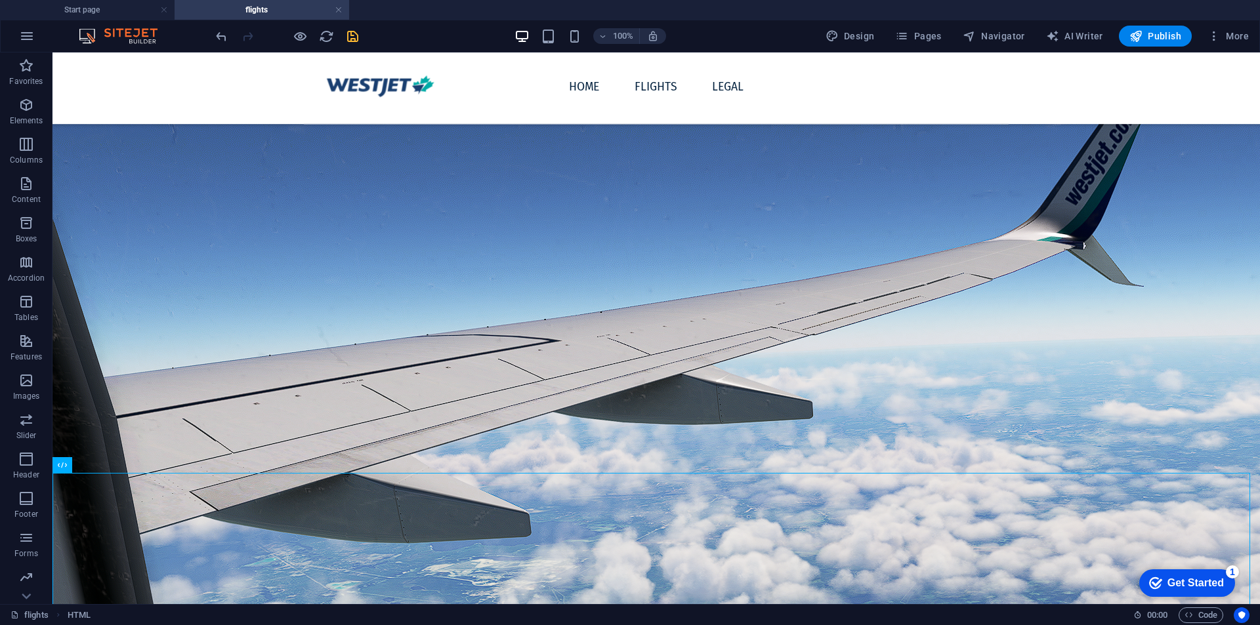
click at [343, 40] on div at bounding box center [286, 36] width 147 height 21
click at [350, 40] on icon "save" at bounding box center [352, 36] width 15 height 15
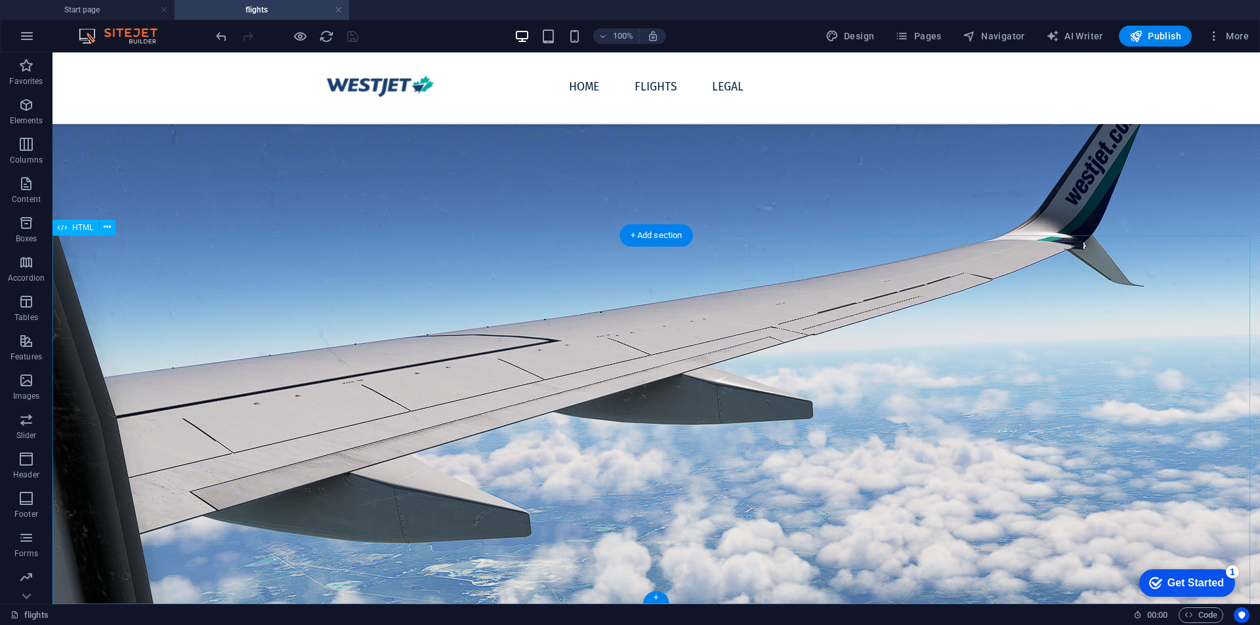
scroll to position [439, 0]
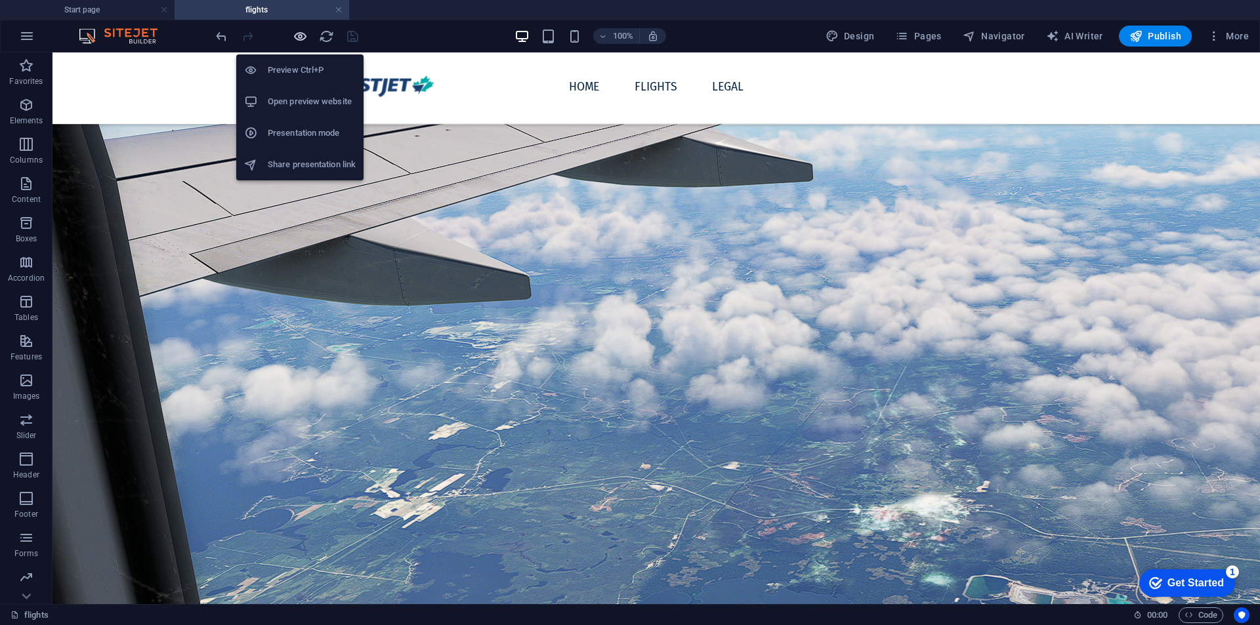
click at [295, 36] on icon "button" at bounding box center [300, 36] width 15 height 15
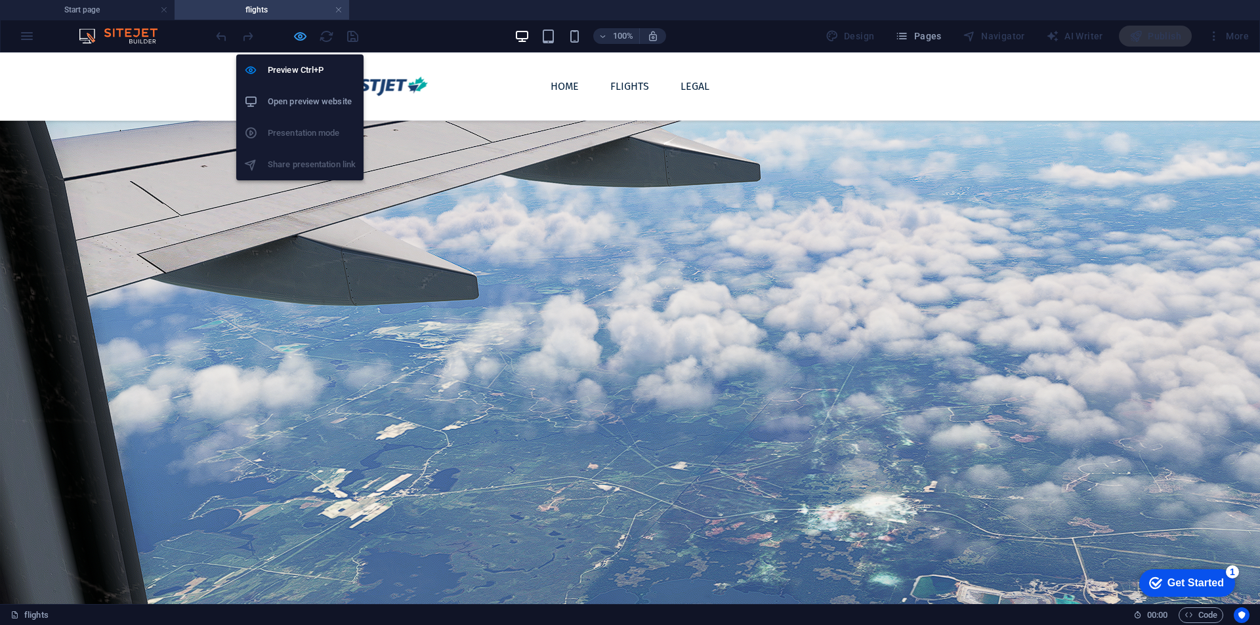
scroll to position [421, 0]
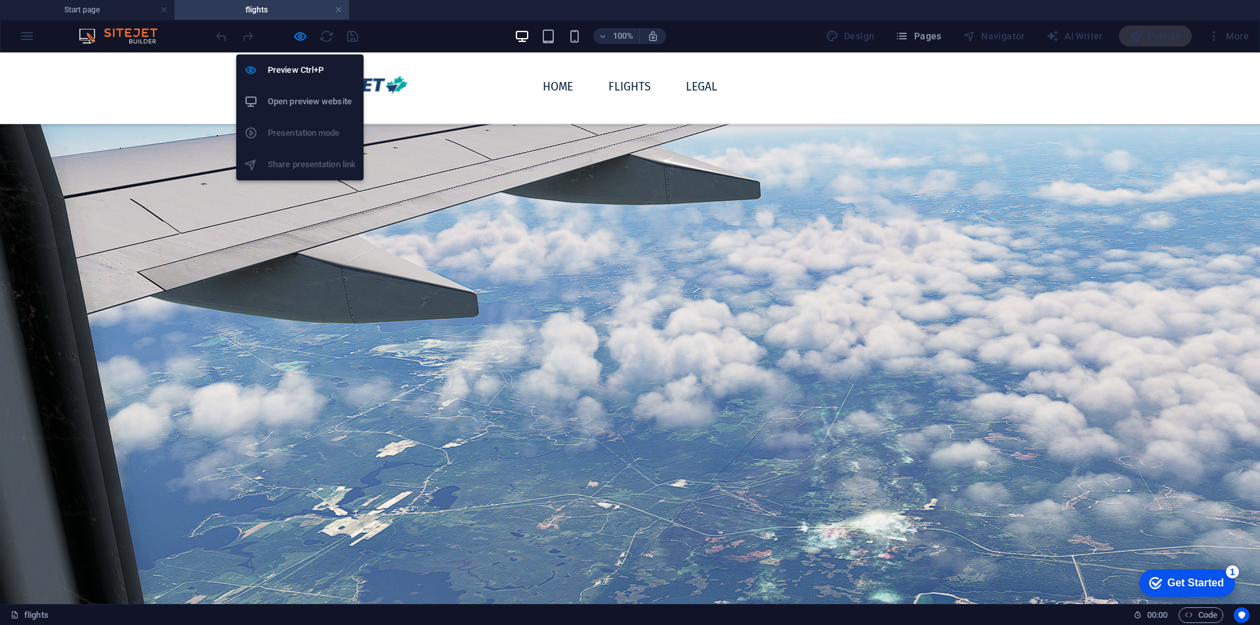
click at [297, 110] on li "Open preview website" at bounding box center [299, 102] width 127 height 32
